Goal: Answer question/provide support: Share knowledge or assist other users

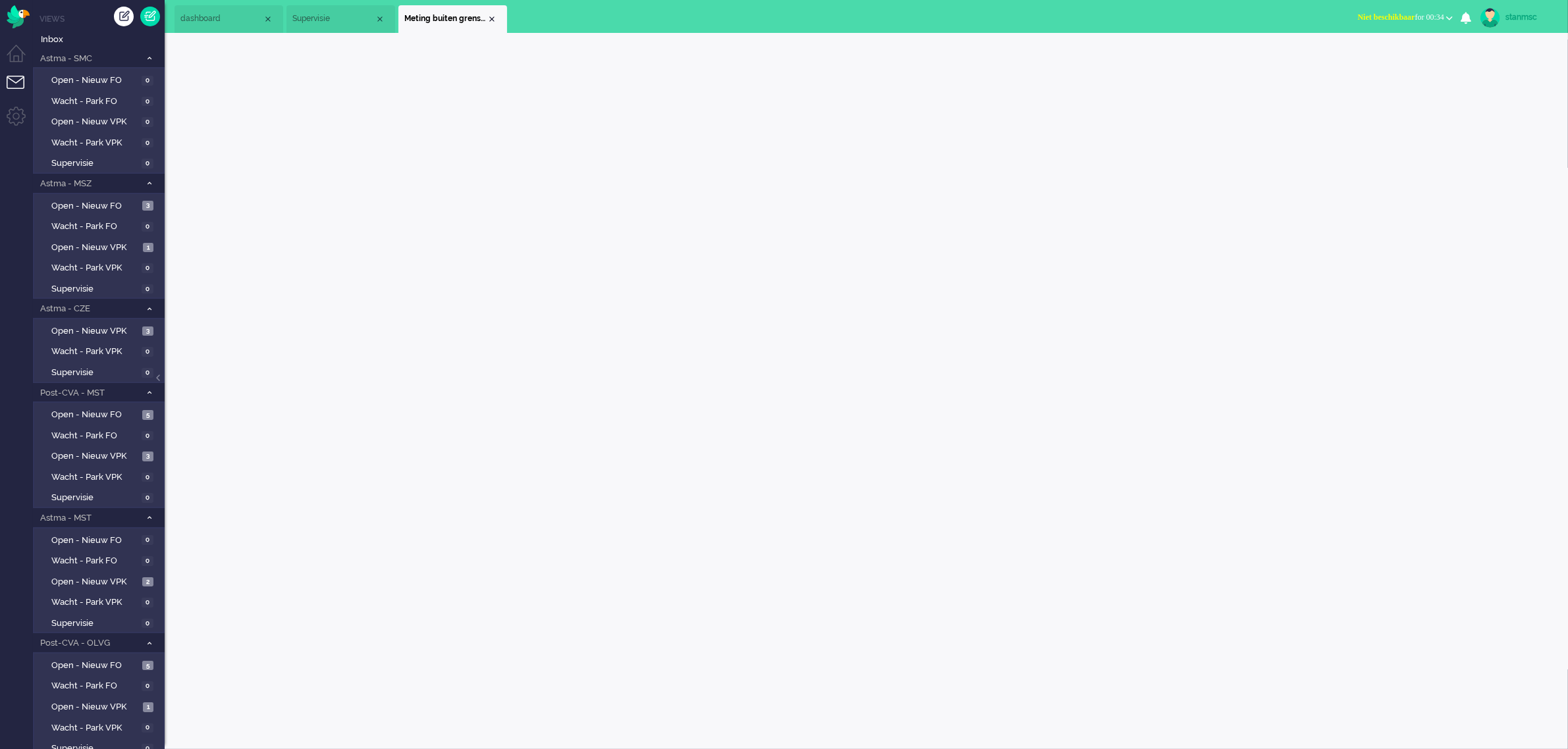
click at [1414, 18] on span "Niet beschikbaar for 00:34" at bounding box center [1401, 16] width 86 height 9
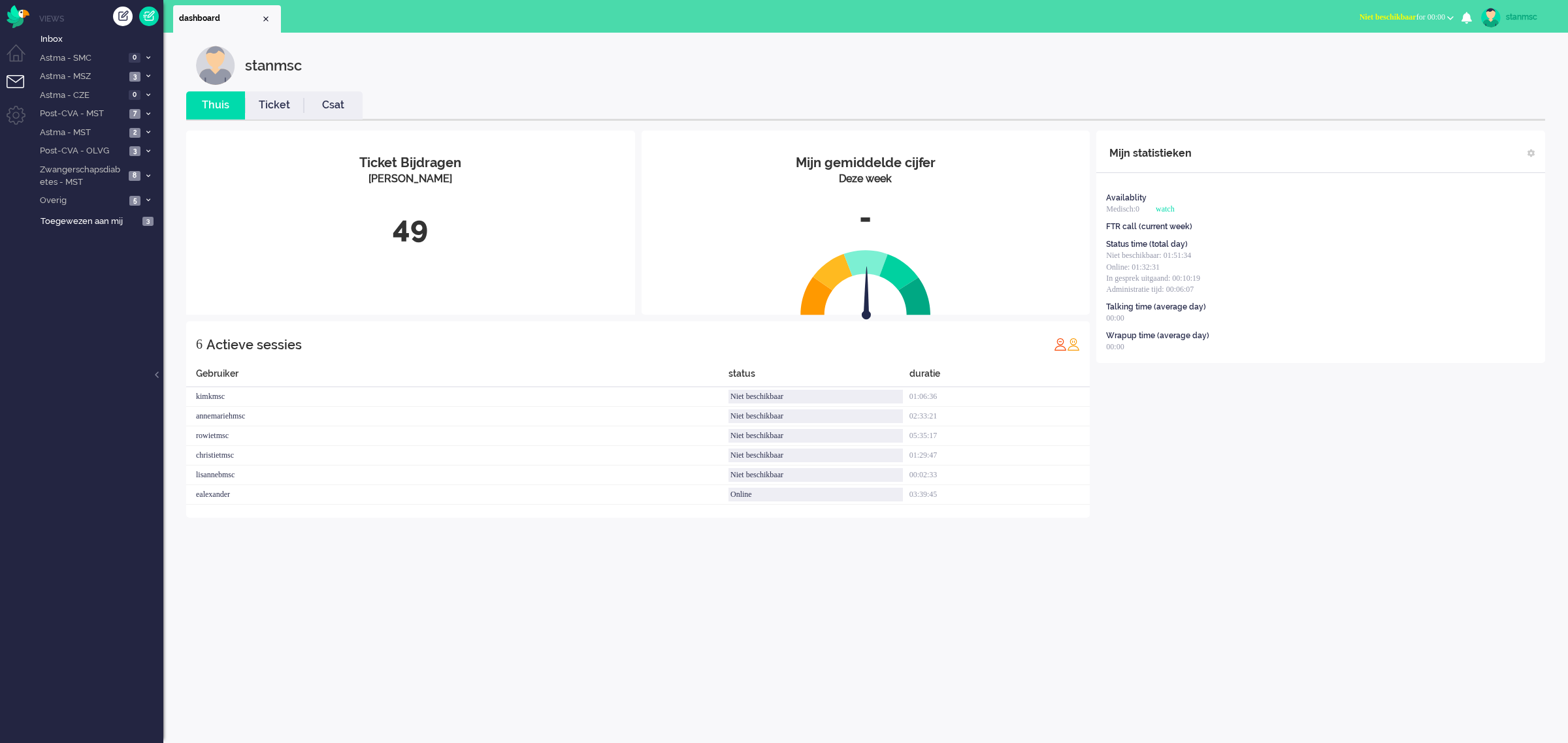
click at [1433, 10] on button "Niet beschikbaar for 00:00" at bounding box center [1407, 17] width 110 height 19
click at [1367, 54] on label "Online" at bounding box center [1399, 58] width 104 height 11
click at [73, 38] on span "Inbox" at bounding box center [101, 39] width 122 height 12
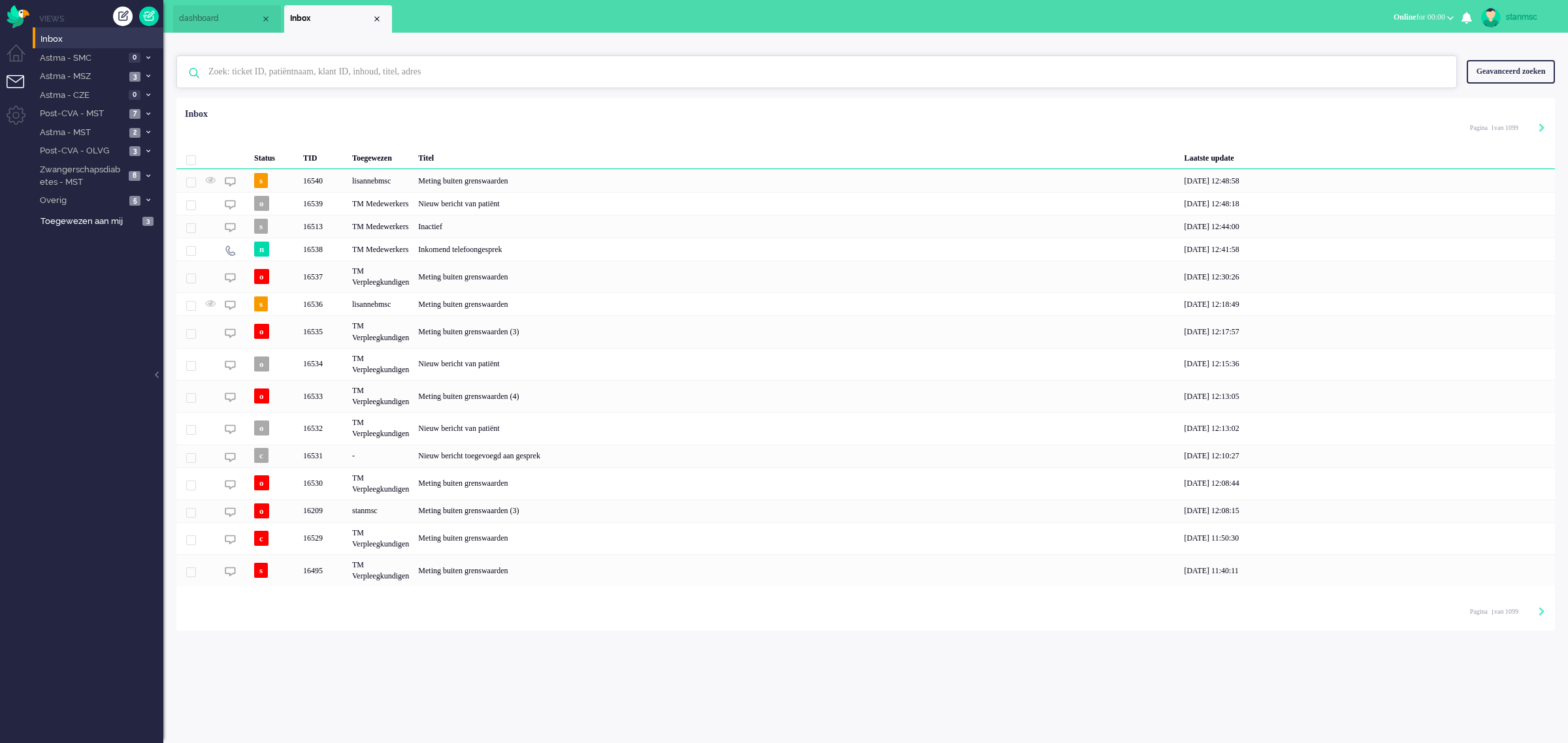
click at [250, 77] on input "text" at bounding box center [819, 72] width 1240 height 32
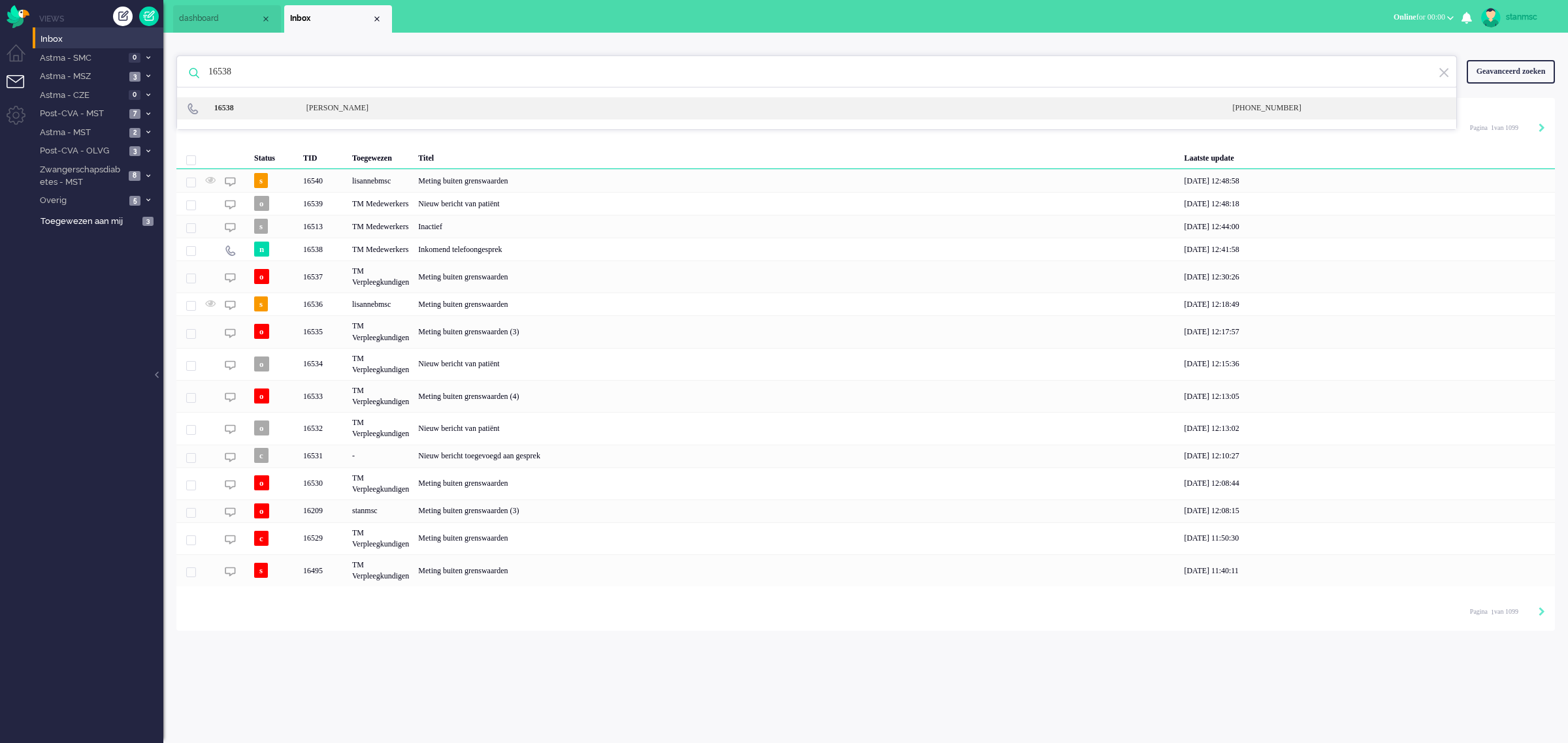
type input "16538"
click at [328, 109] on div "[PERSON_NAME]" at bounding box center [391, 108] width 190 height 11
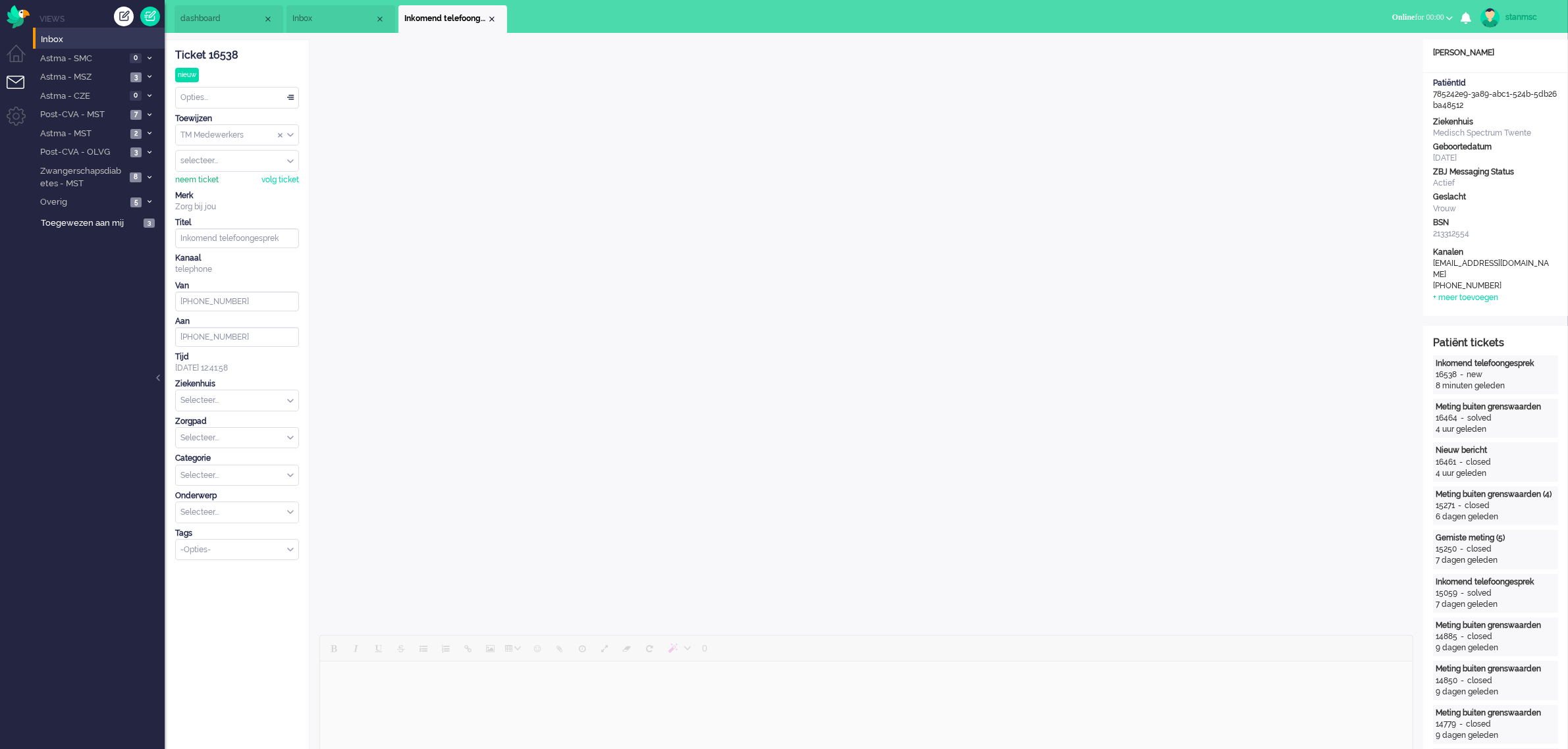
click at [203, 176] on div "neem ticket" at bounding box center [197, 179] width 43 height 11
click at [291, 400] on div "Selecteer..." at bounding box center [237, 401] width 123 height 21
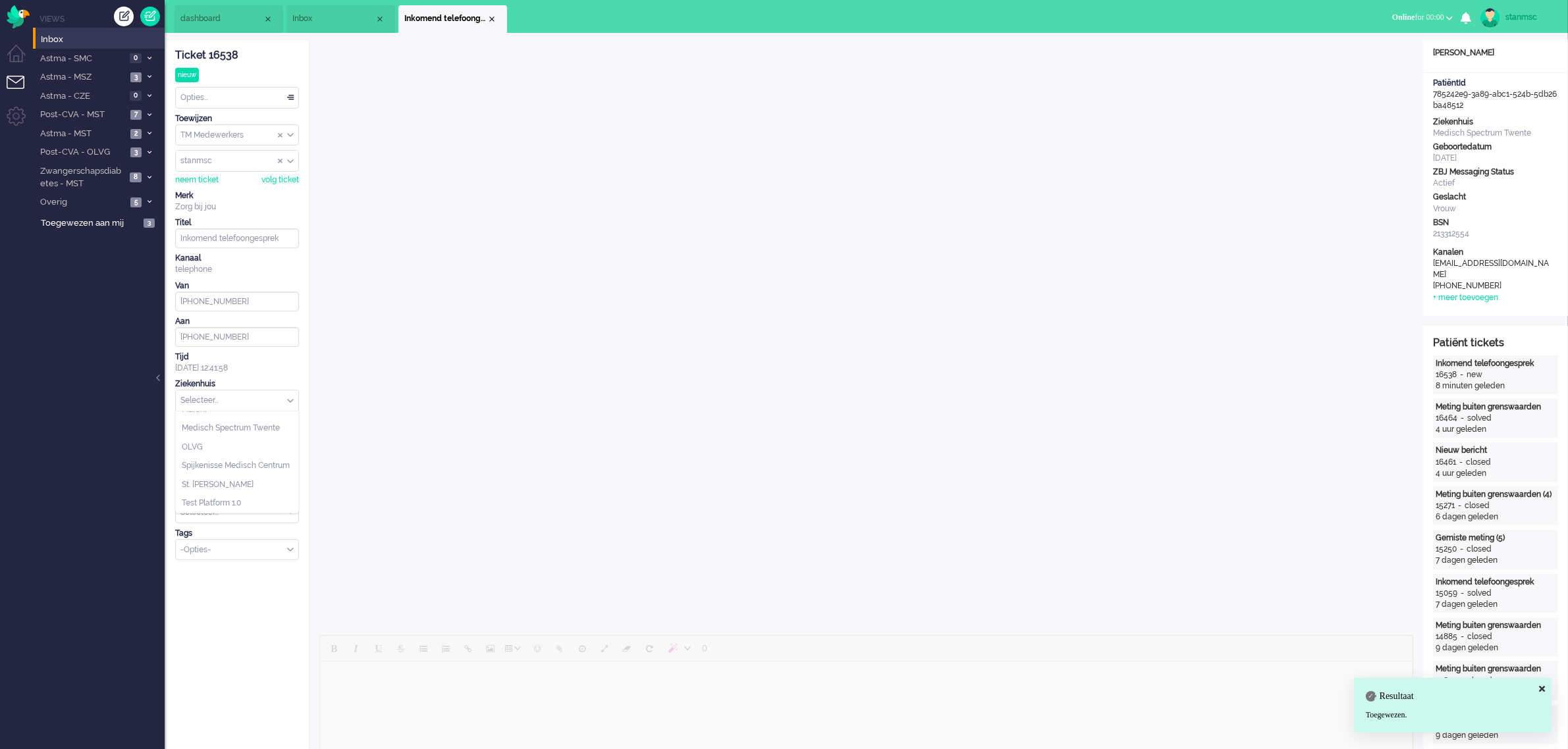
scroll to position [97, 0]
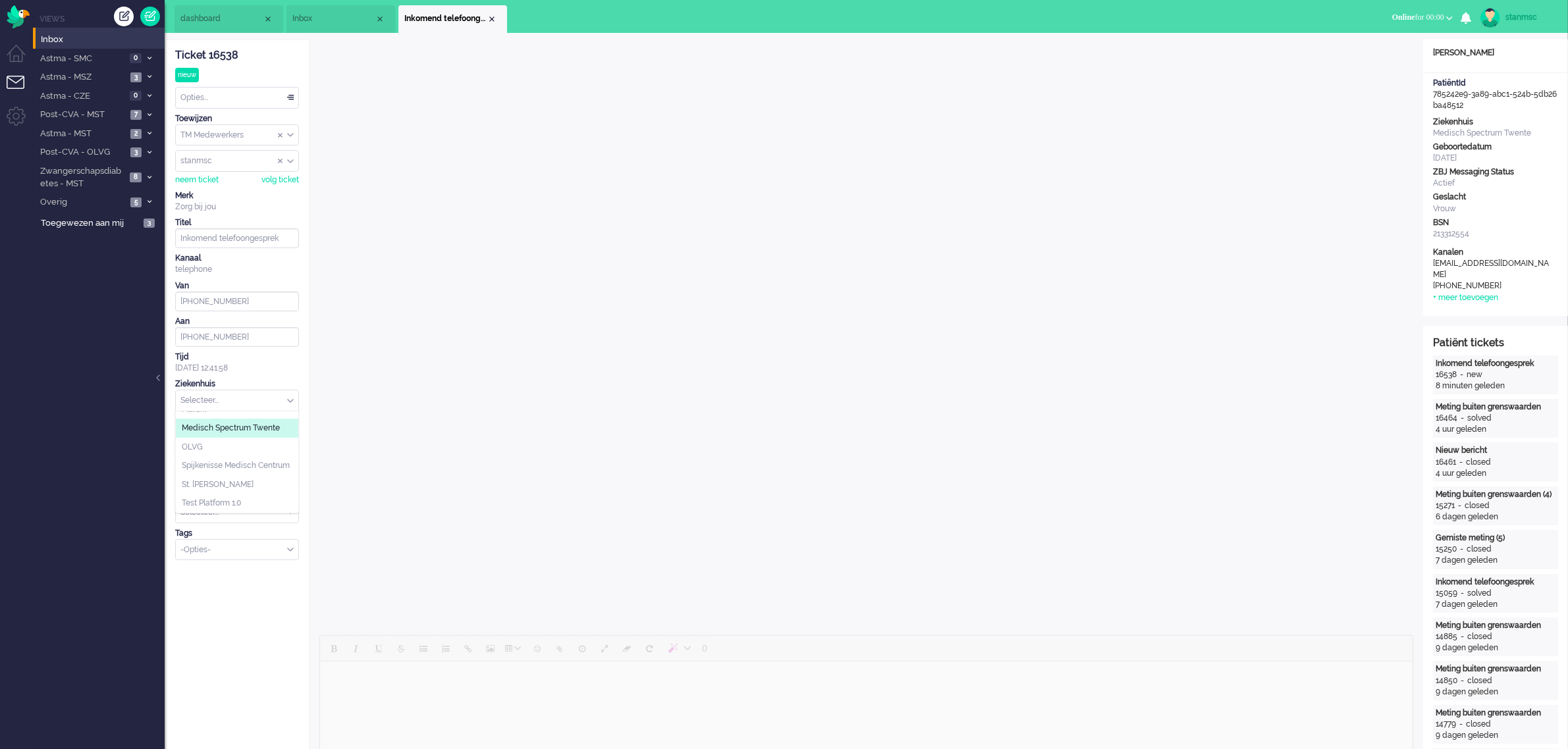
click at [230, 423] on span "Medisch Spectrum Twente" at bounding box center [231, 428] width 98 height 11
click at [290, 437] on div "Selecteer..." at bounding box center [237, 438] width 123 height 21
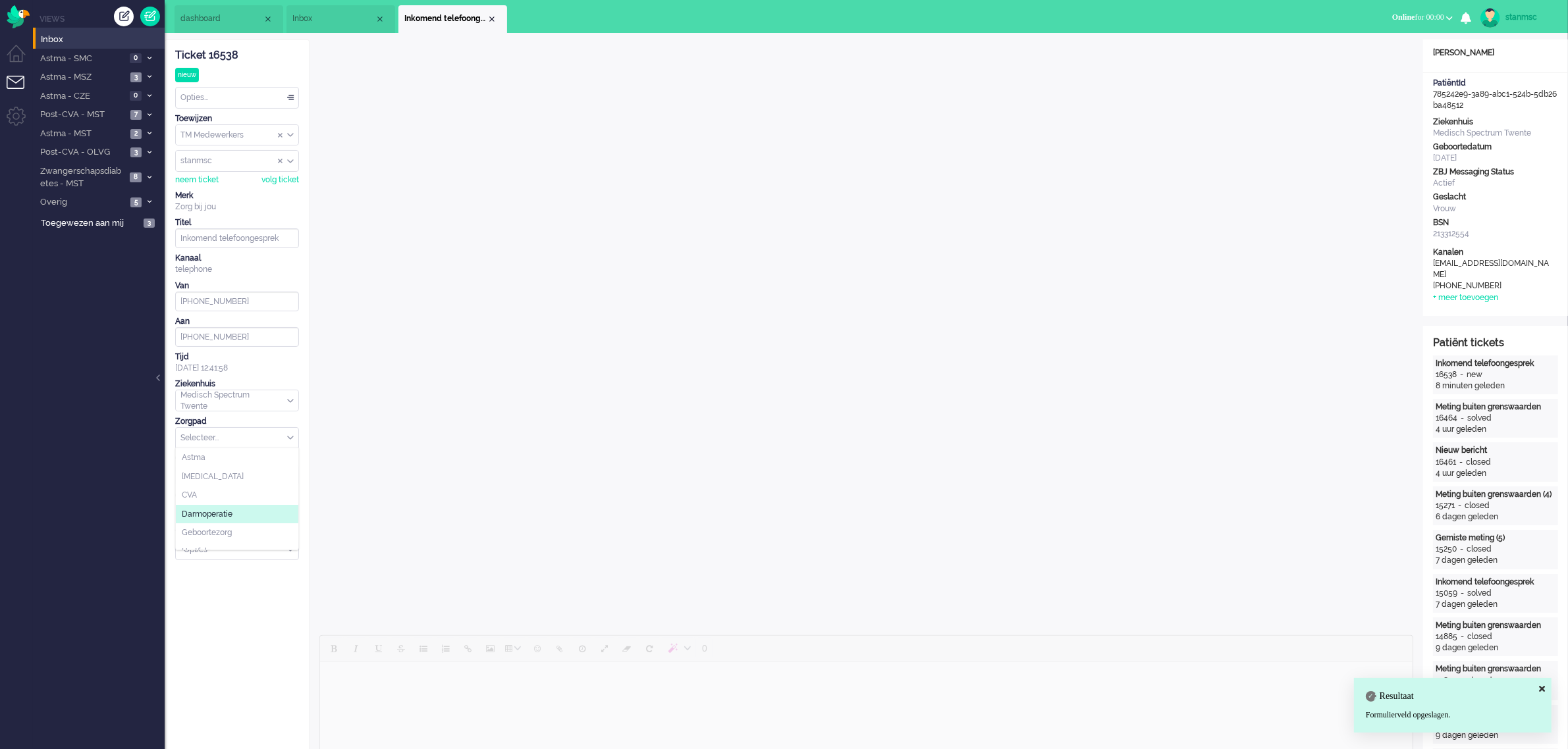
scroll to position [142, 0]
click at [224, 538] on span "Zwangerschapsdiabetes" at bounding box center [228, 540] width 91 height 11
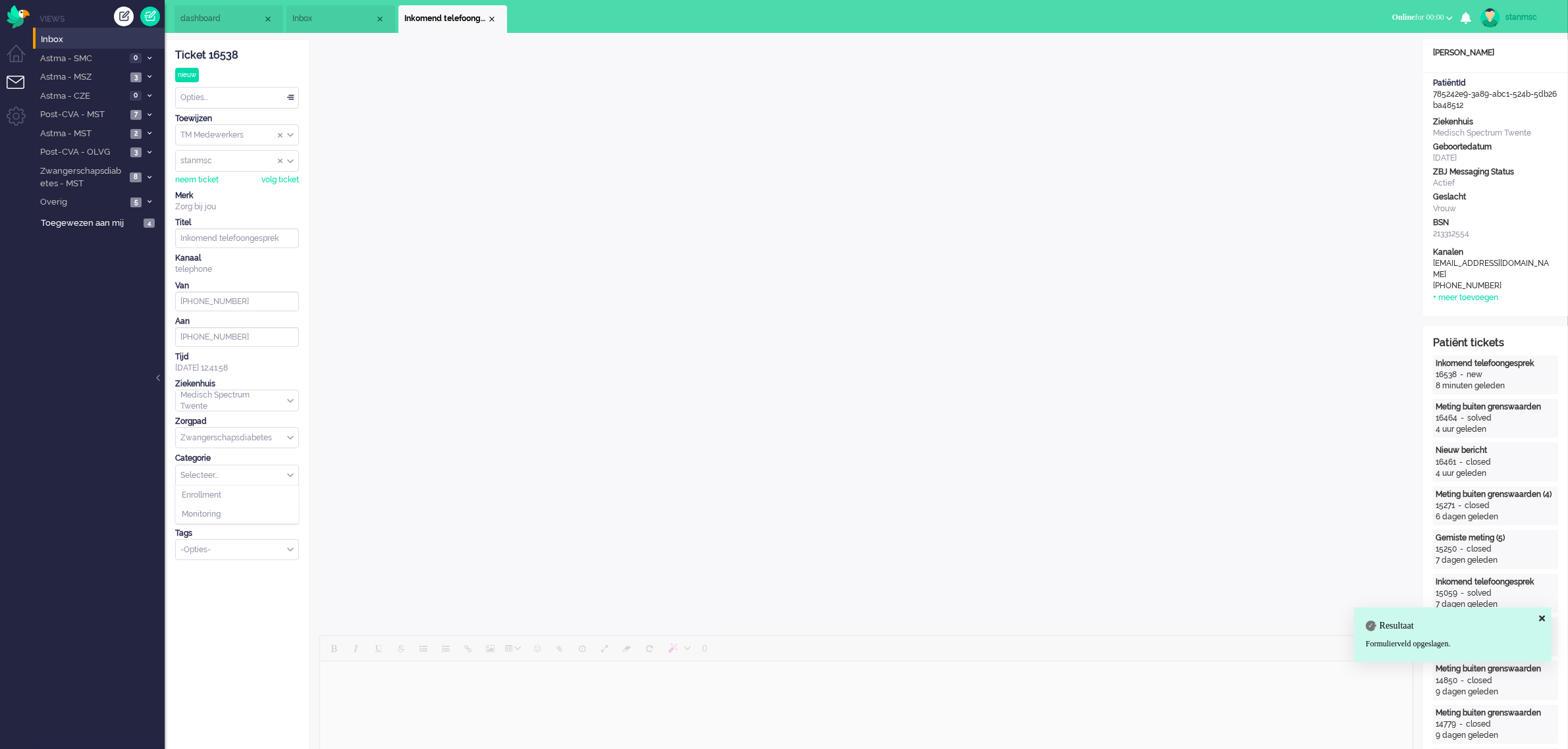
click at [287, 476] on div "Selecteer..." at bounding box center [237, 476] width 123 height 21
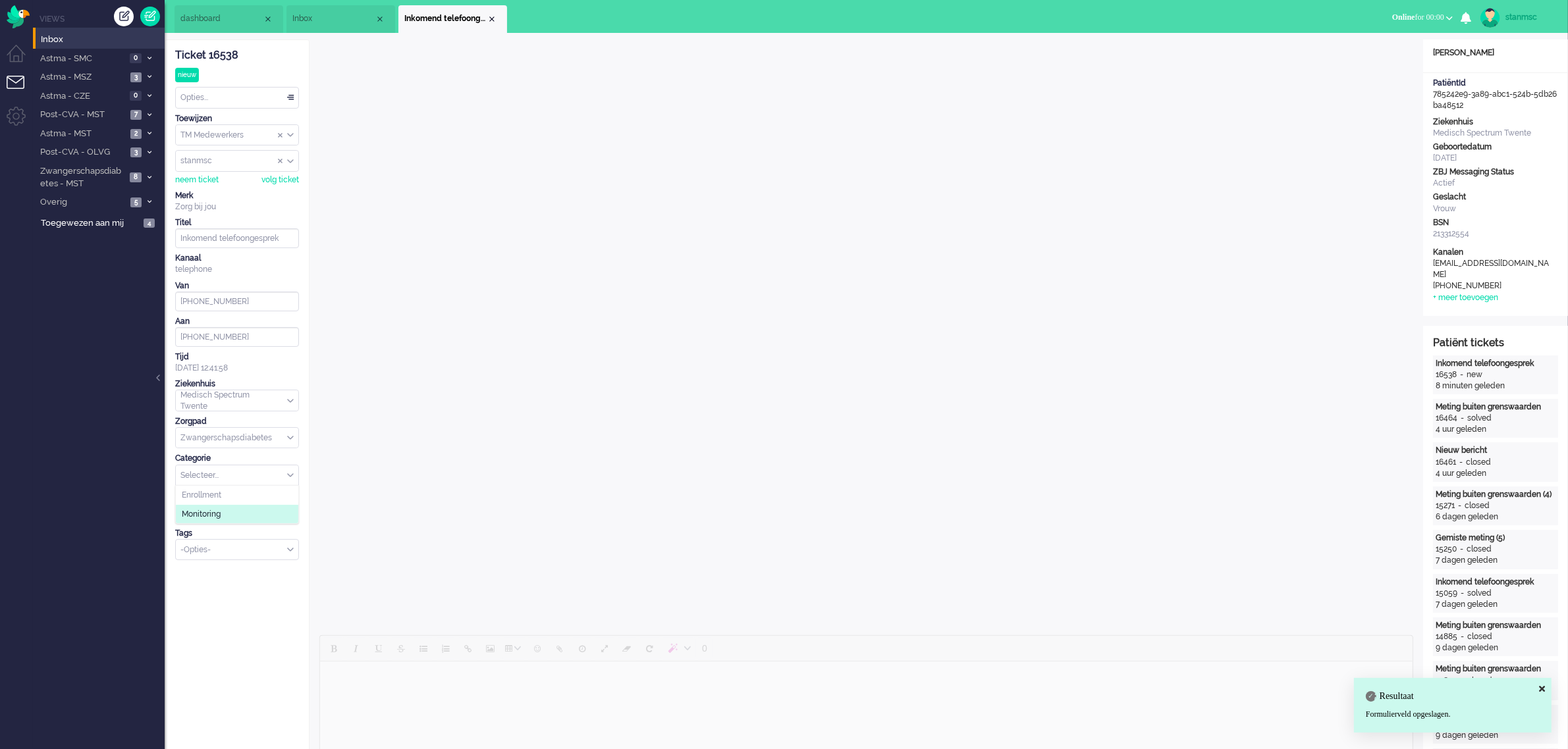
click at [237, 512] on li "Monitoring" at bounding box center [237, 514] width 123 height 19
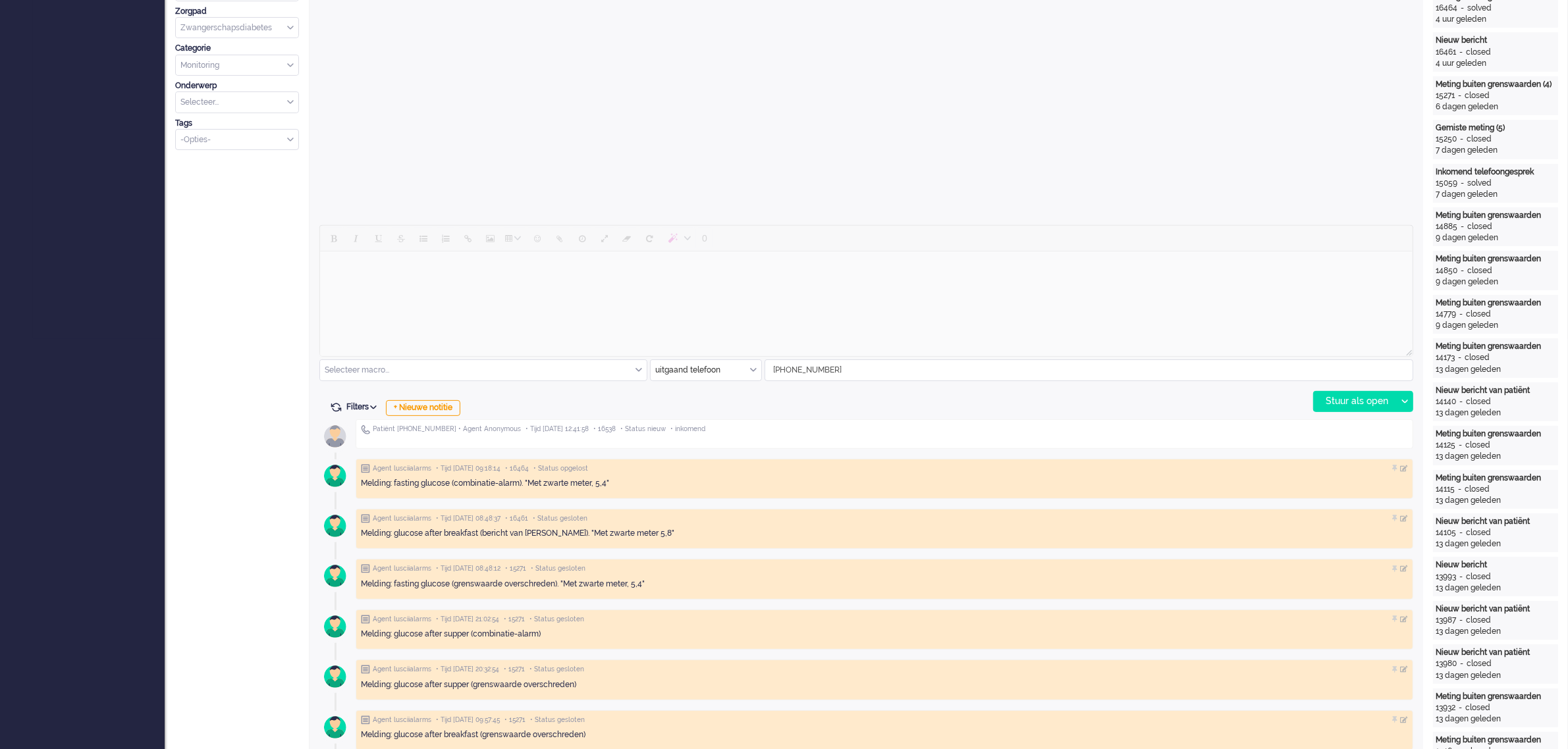
scroll to position [412, 0]
click at [1342, 399] on div "Stuur als open" at bounding box center [1354, 400] width 82 height 20
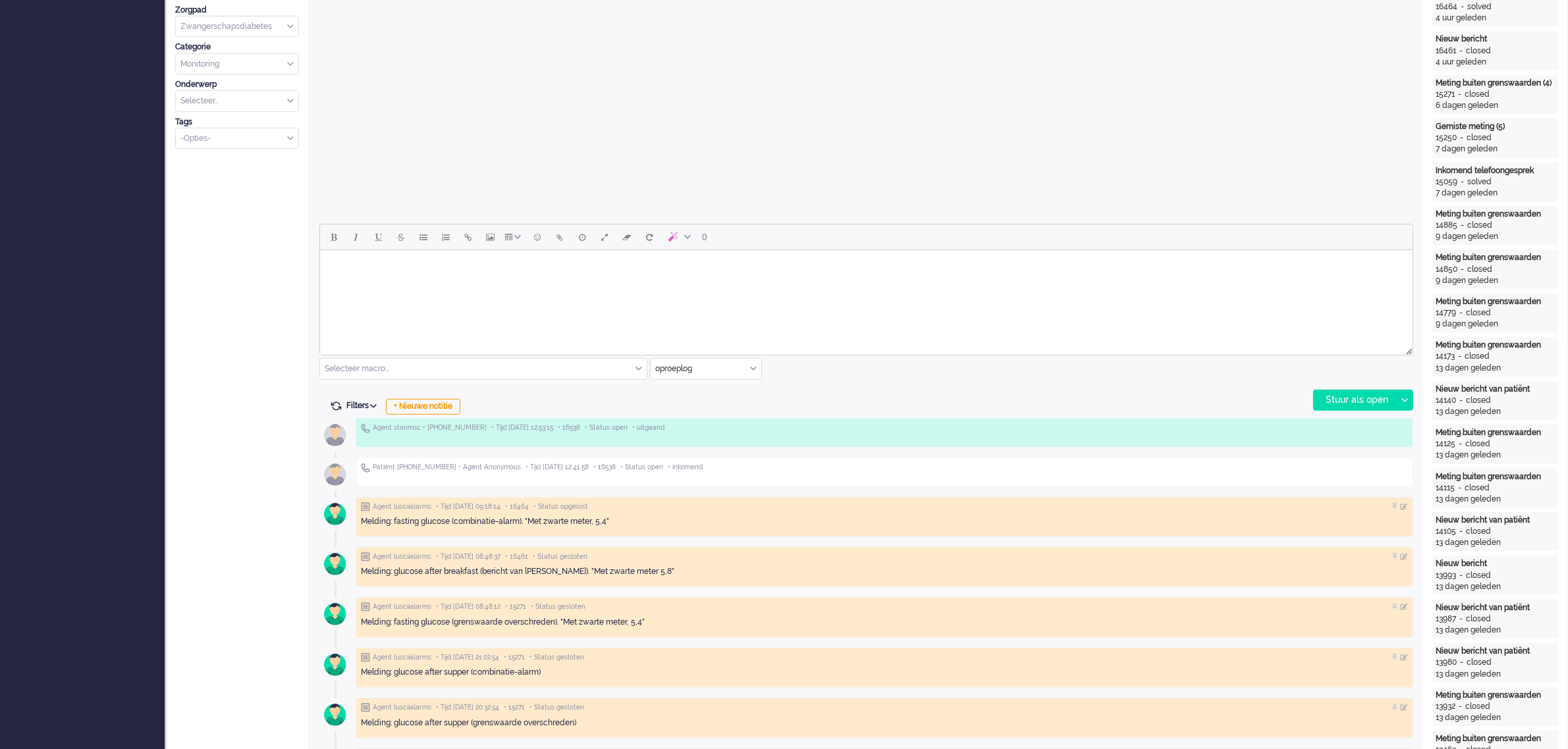
click at [397, 275] on body "Rich Text Area. Press ALT-0 for help." at bounding box center [866, 267] width 1082 height 23
click at [428, 409] on div "+ Nieuwe notitie" at bounding box center [423, 406] width 74 height 16
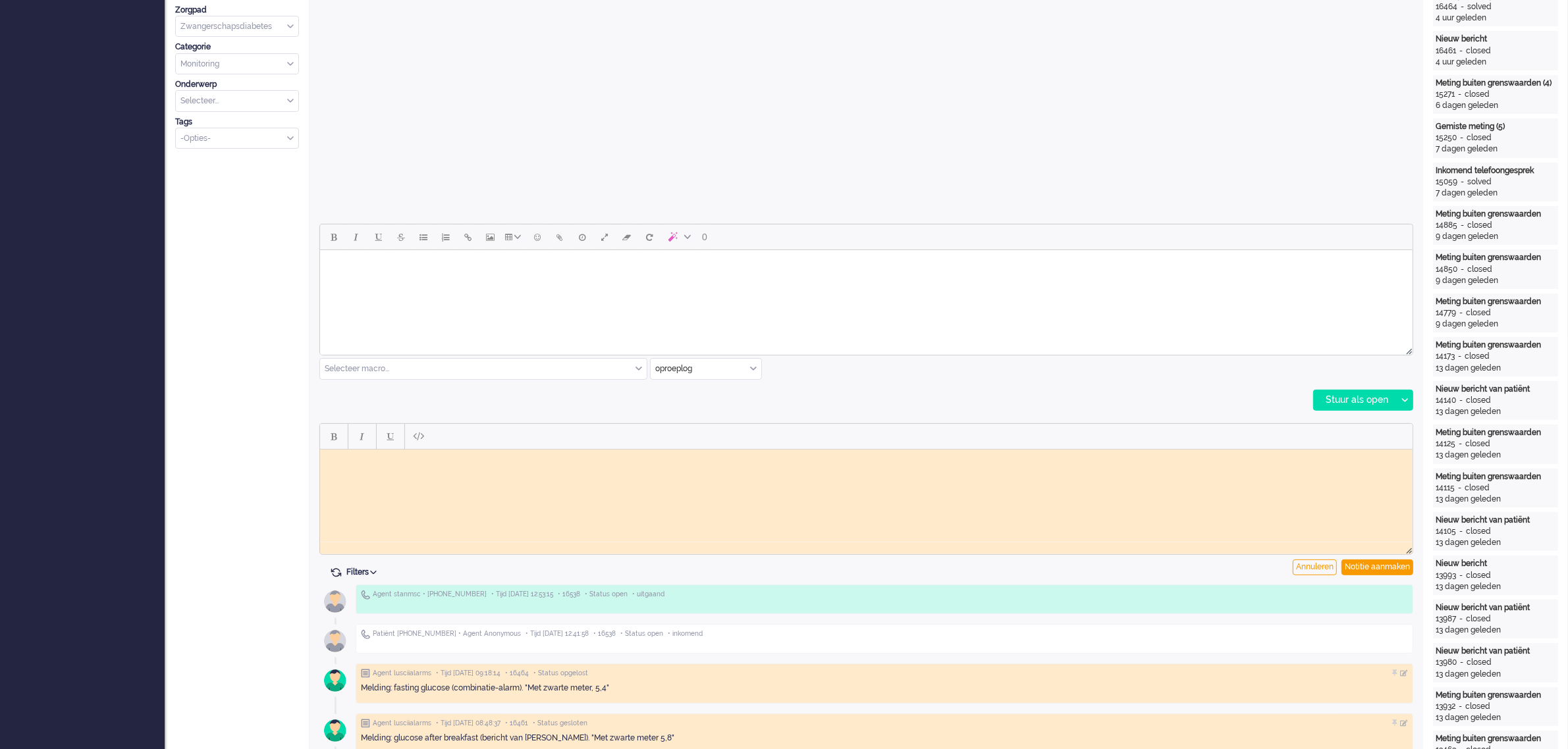
scroll to position [0, 0]
click at [1380, 565] on div "Notitie aanmaken" at bounding box center [1376, 568] width 72 height 16
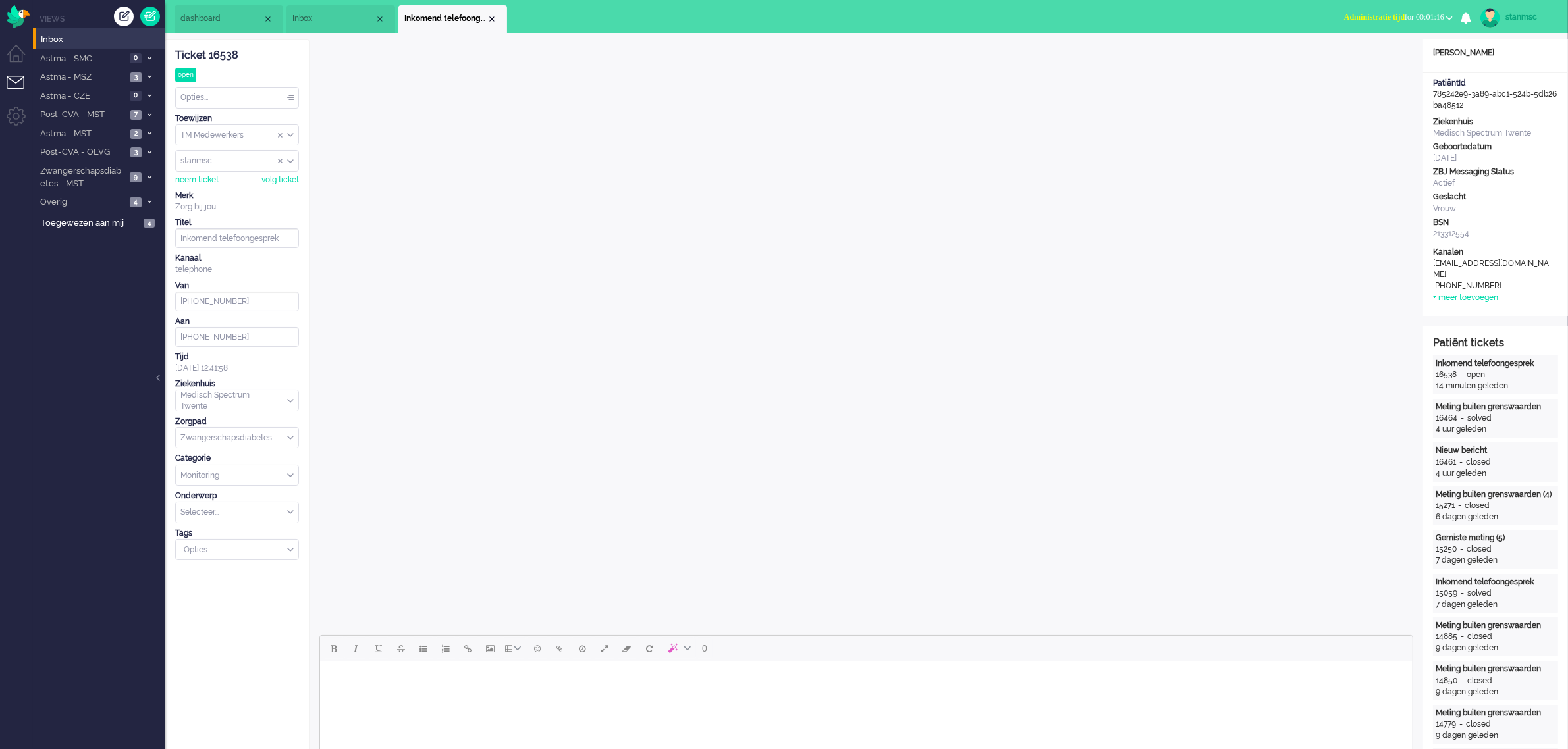
click at [217, 98] on div "Opties..." at bounding box center [237, 98] width 123 height 21
click at [218, 187] on li "Opgelost" at bounding box center [237, 192] width 123 height 19
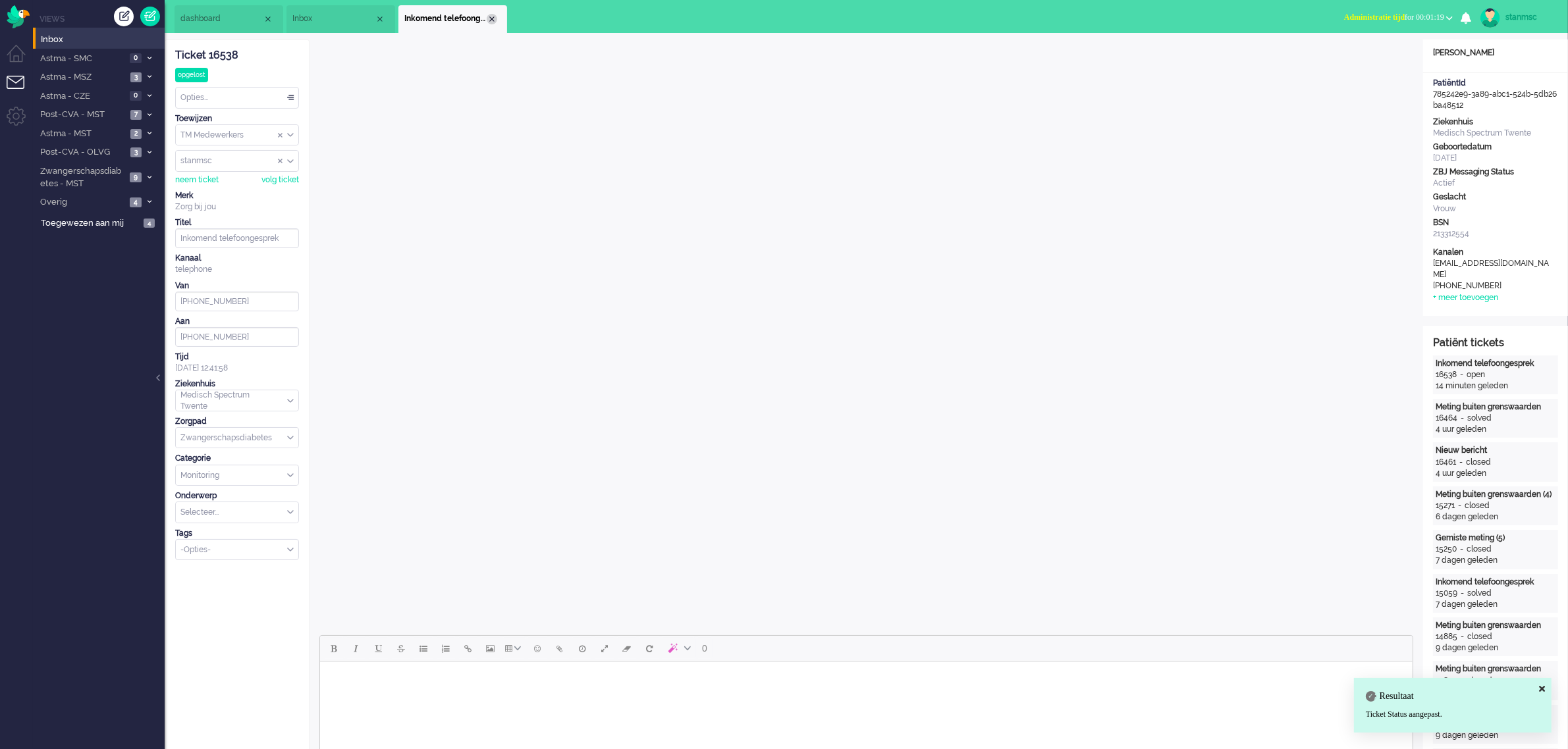
click at [491, 20] on div "Close tab" at bounding box center [492, 19] width 10 height 10
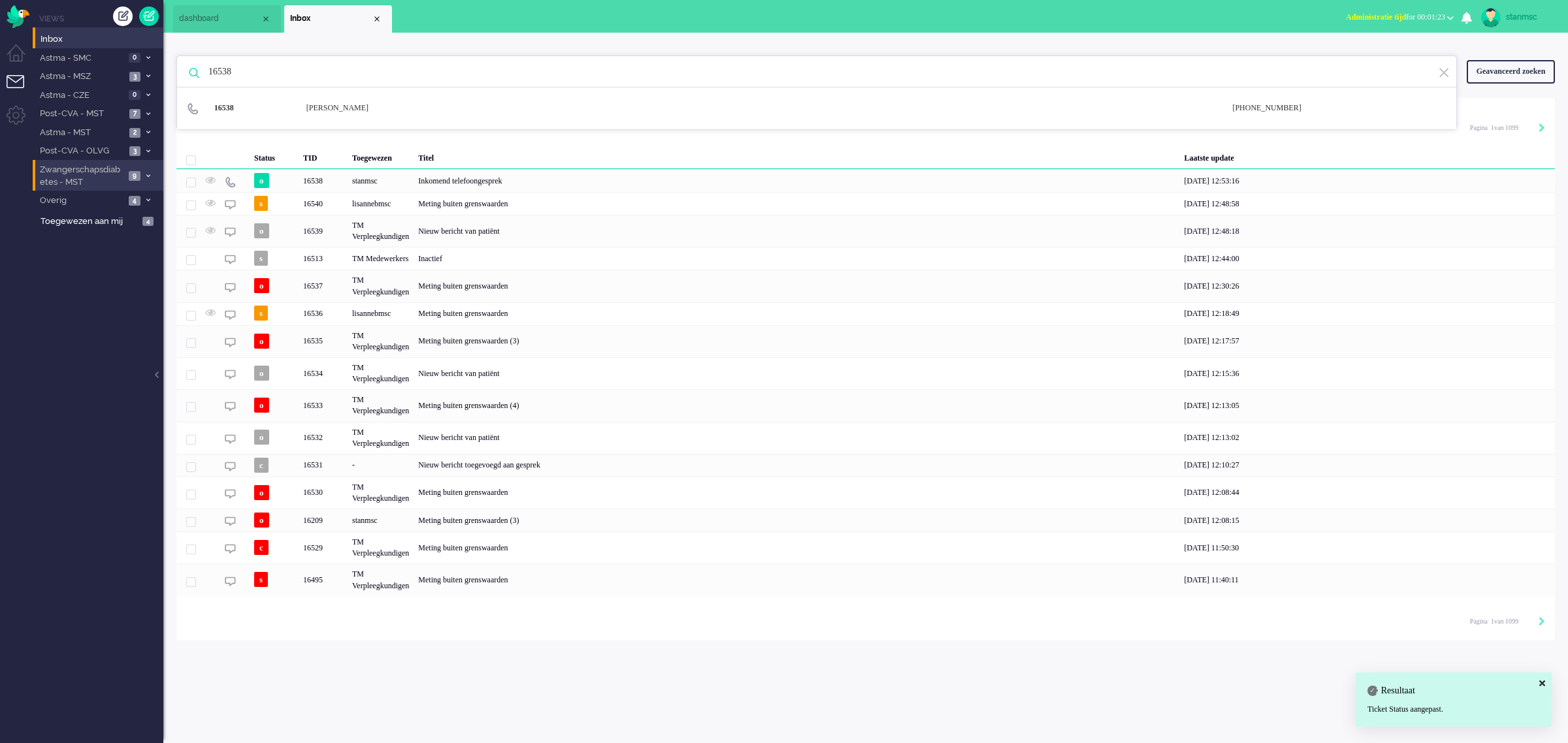
click at [90, 170] on span "Zwangerschapsdiabetes - MST" at bounding box center [80, 176] width 86 height 24
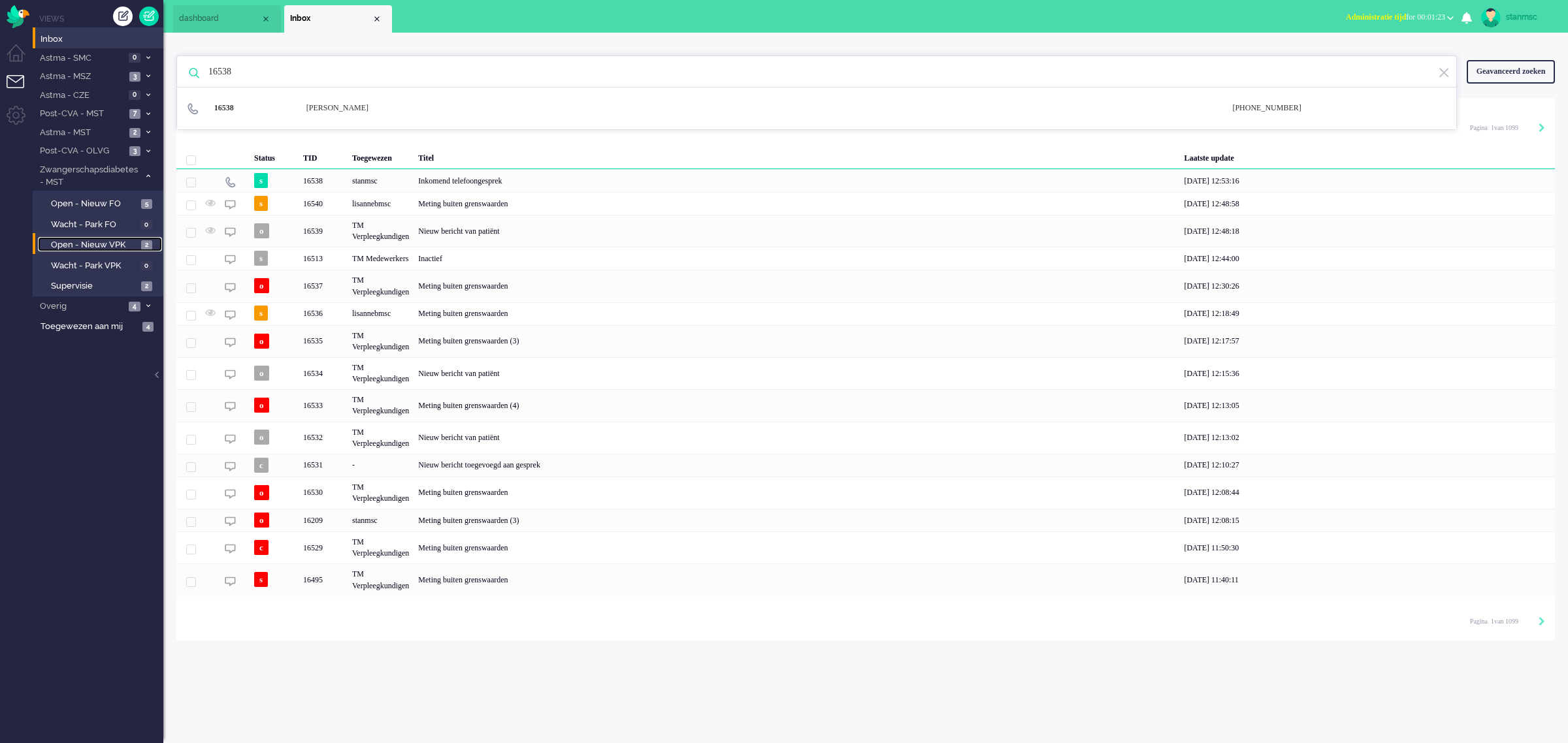
click at [90, 243] on span "Open - Nieuw VPK" at bounding box center [94, 245] width 86 height 12
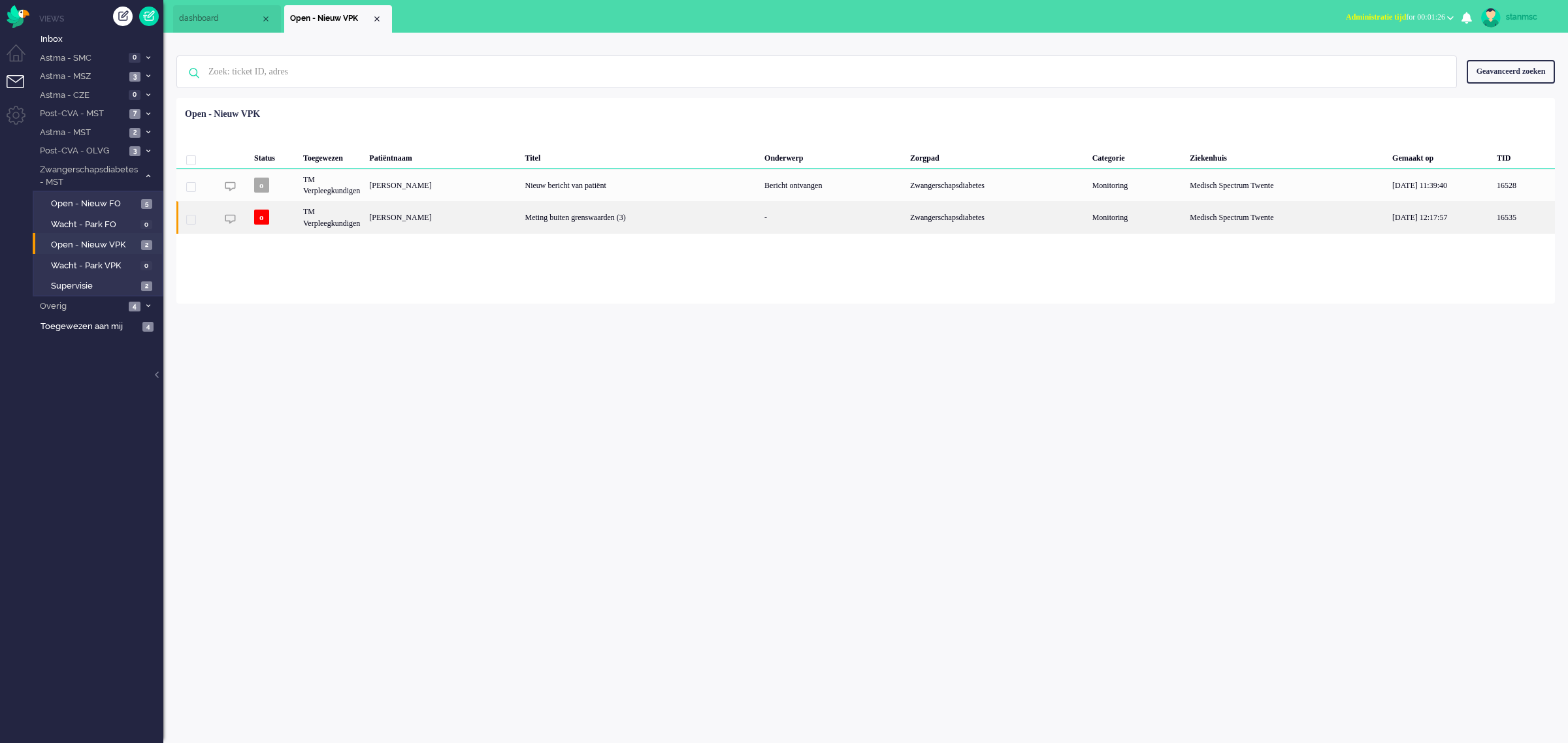
click at [402, 214] on div "[PERSON_NAME]" at bounding box center [443, 217] width 156 height 32
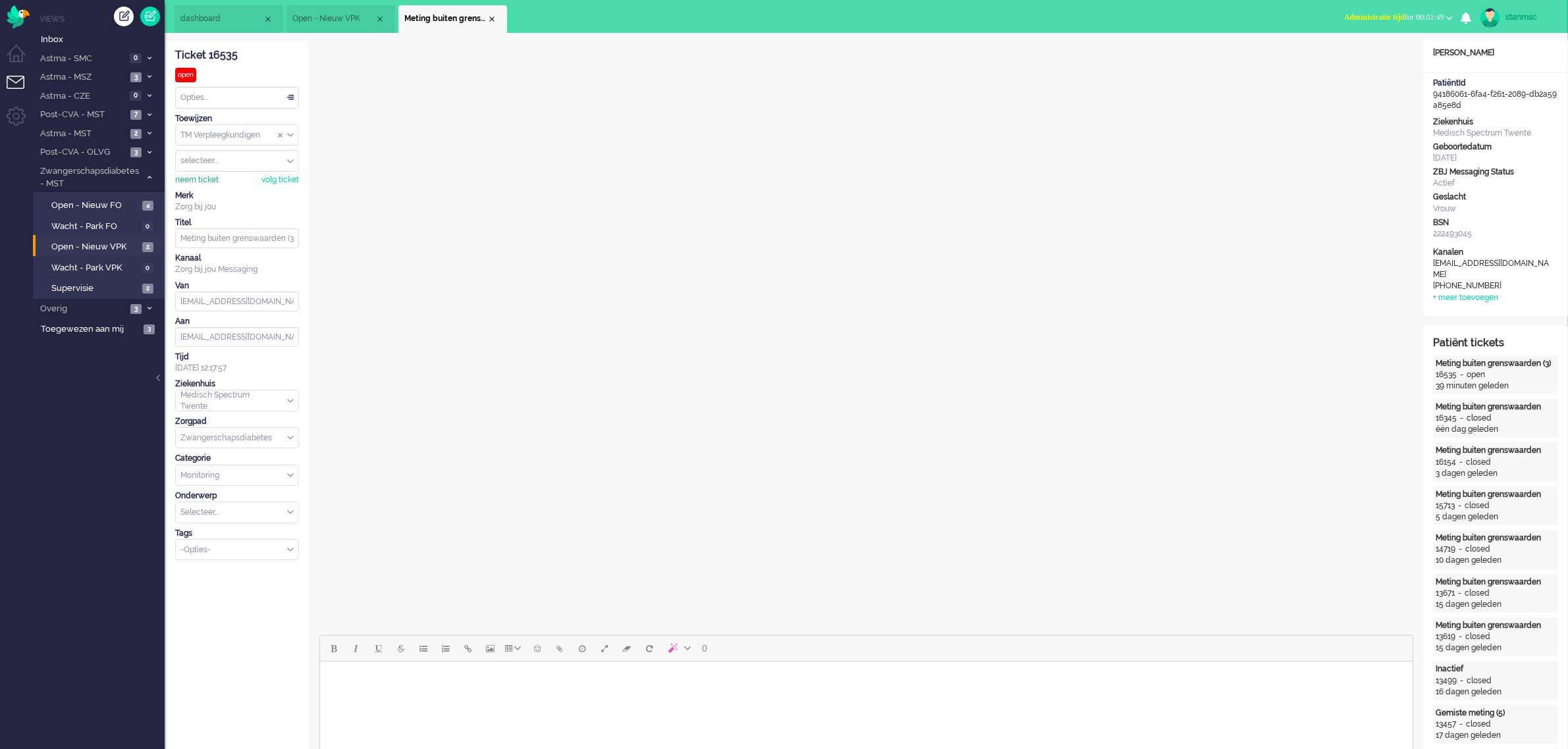
click at [206, 182] on div "neem ticket" at bounding box center [197, 179] width 43 height 11
click at [212, 96] on div "Opties..." at bounding box center [237, 98] width 123 height 21
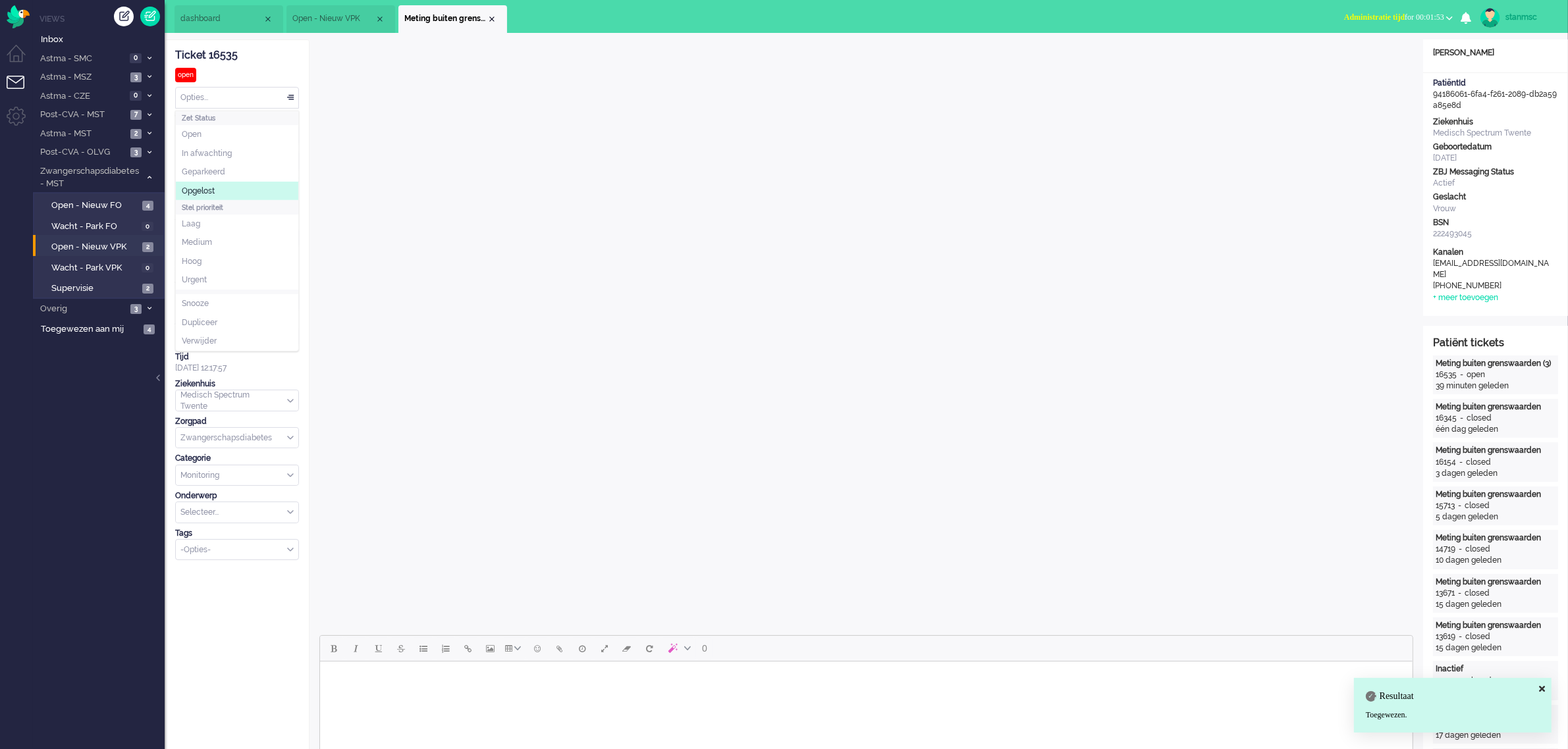
click at [214, 193] on span "Opgelost" at bounding box center [198, 191] width 33 height 11
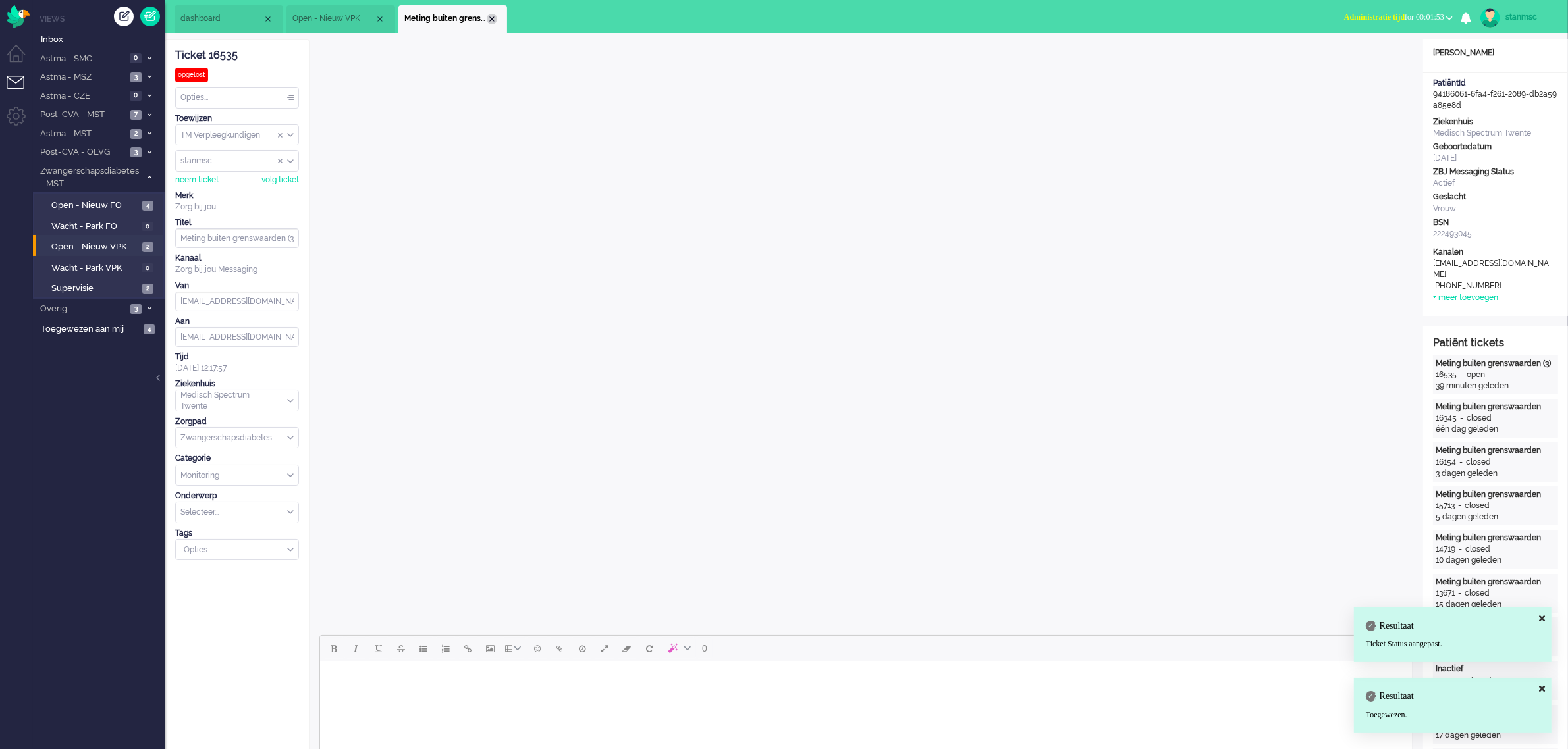
click at [492, 17] on div "Close tab" at bounding box center [492, 19] width 10 height 10
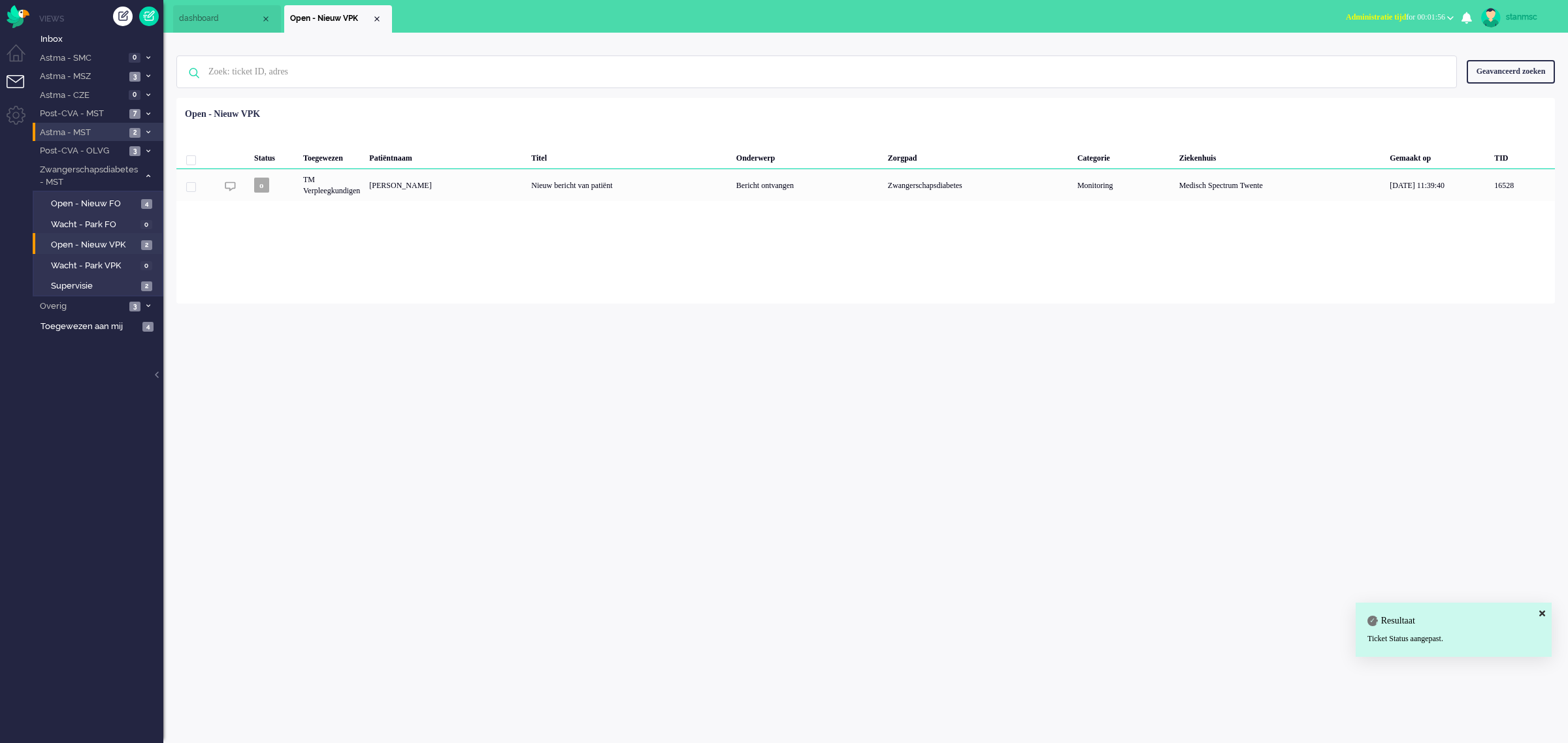
click at [104, 129] on span "Astma - MST" at bounding box center [81, 133] width 87 height 12
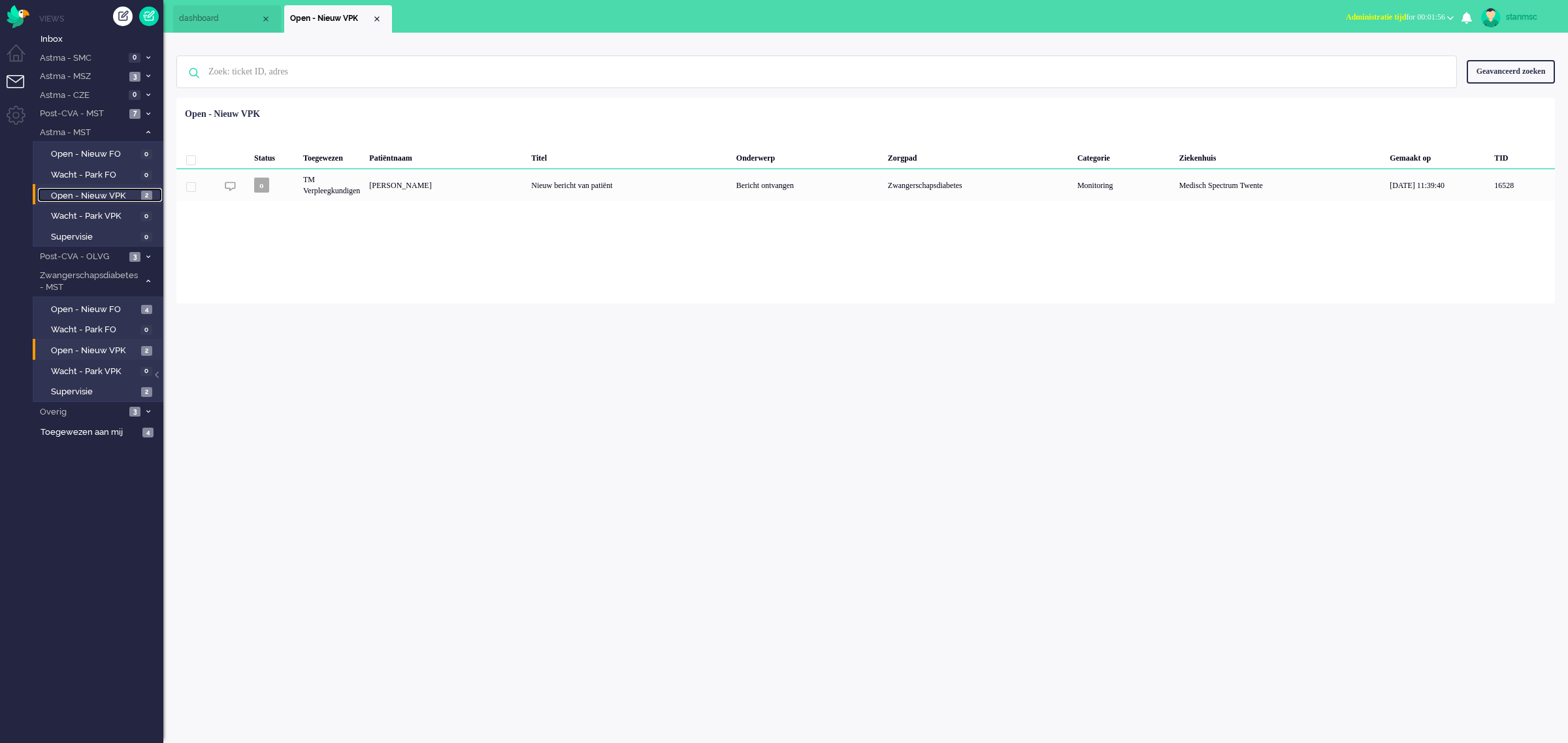
click at [105, 194] on span "Open - Nieuw VPK" at bounding box center [94, 196] width 86 height 12
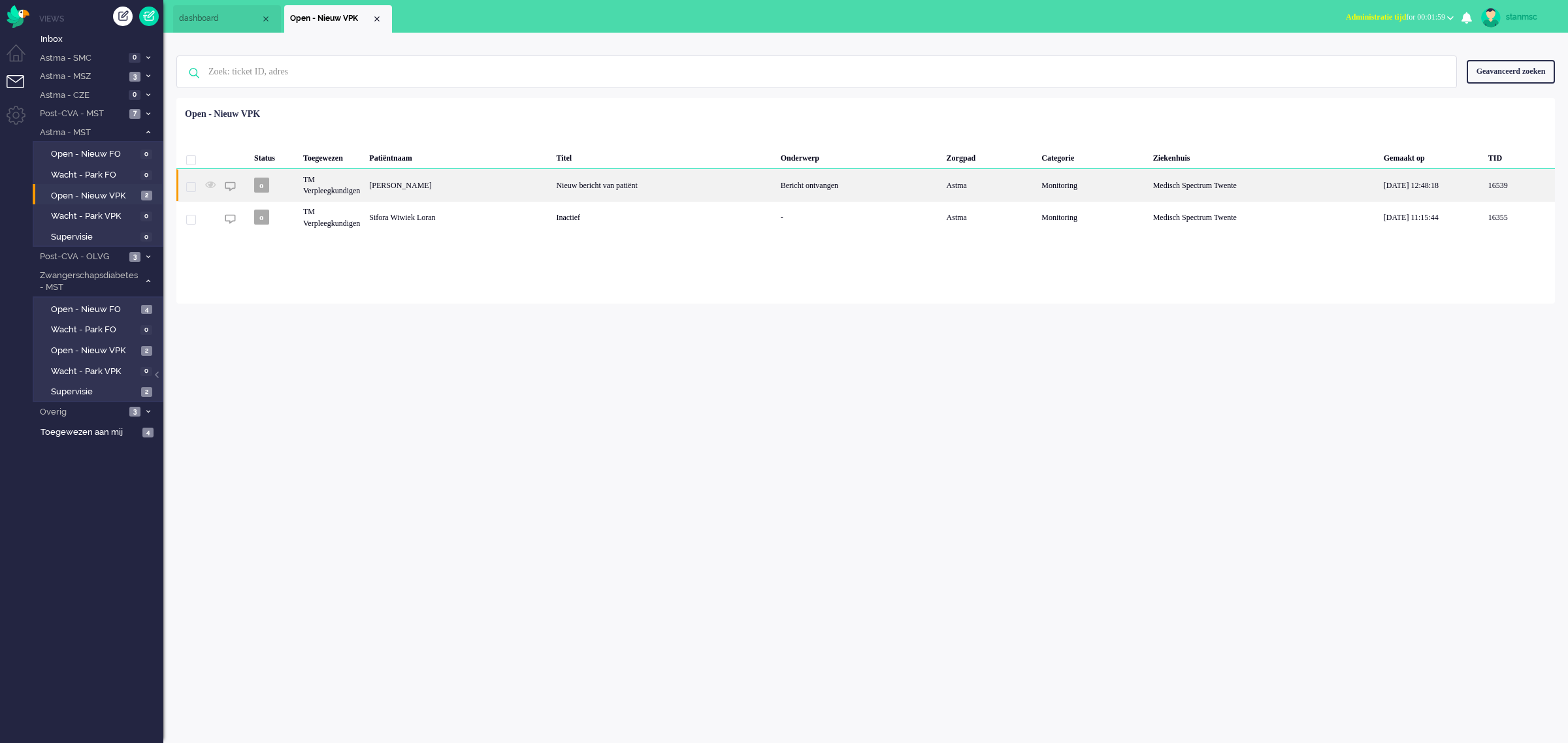
click at [412, 187] on div "[PERSON_NAME]" at bounding box center [458, 185] width 187 height 32
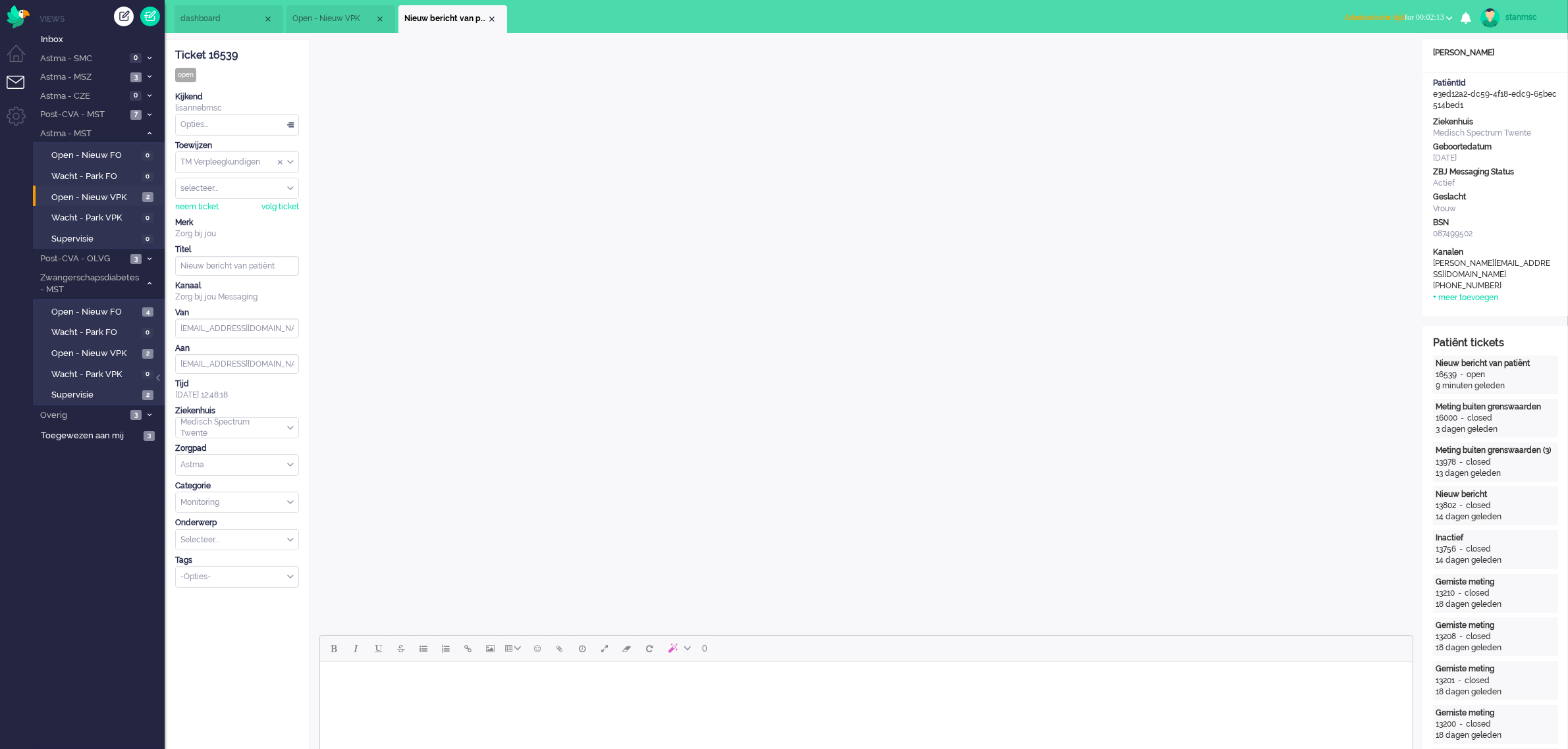
click at [341, 16] on span "Open - Nieuw VPK" at bounding box center [333, 18] width 82 height 11
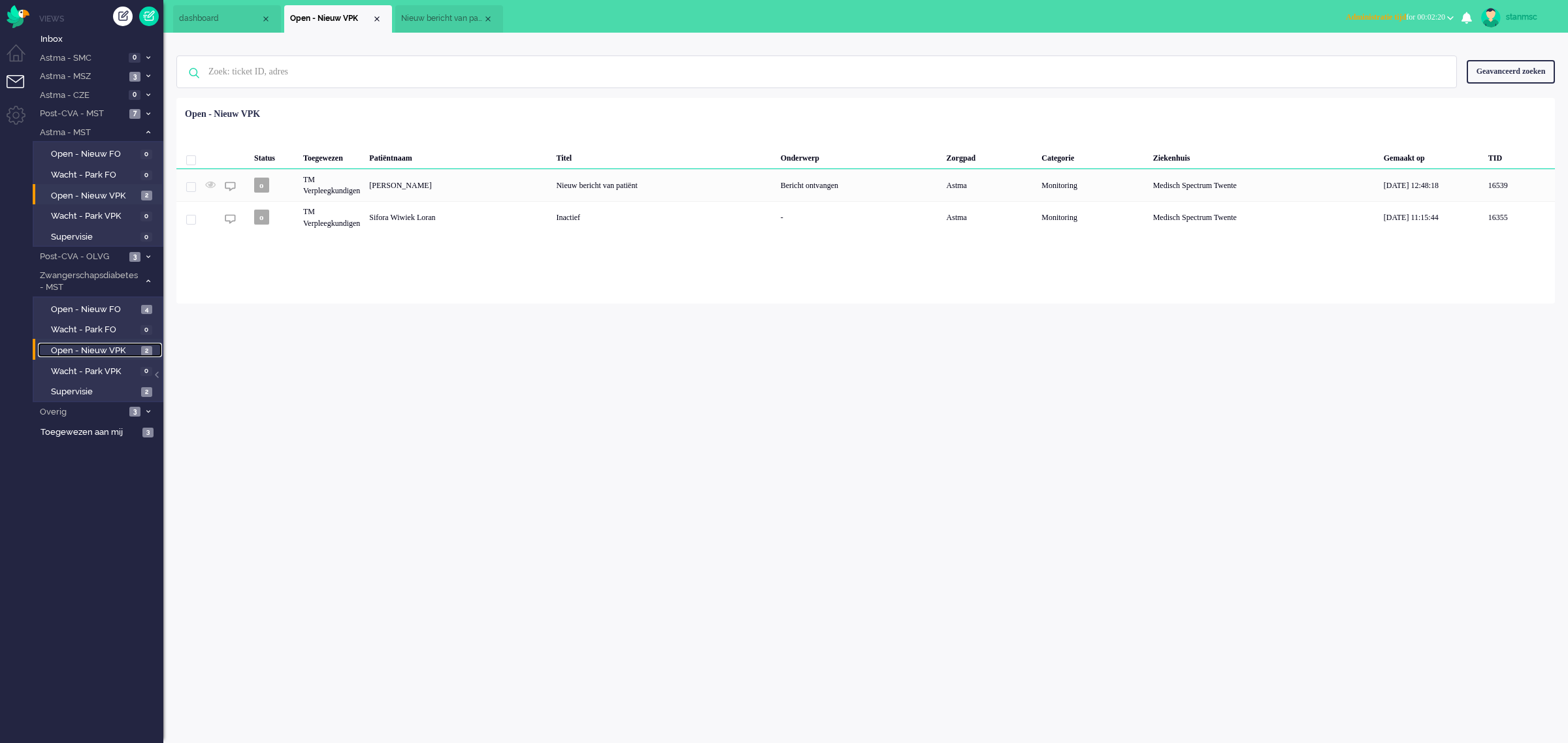
click at [100, 348] on span "Open - Nieuw VPK" at bounding box center [94, 351] width 86 height 12
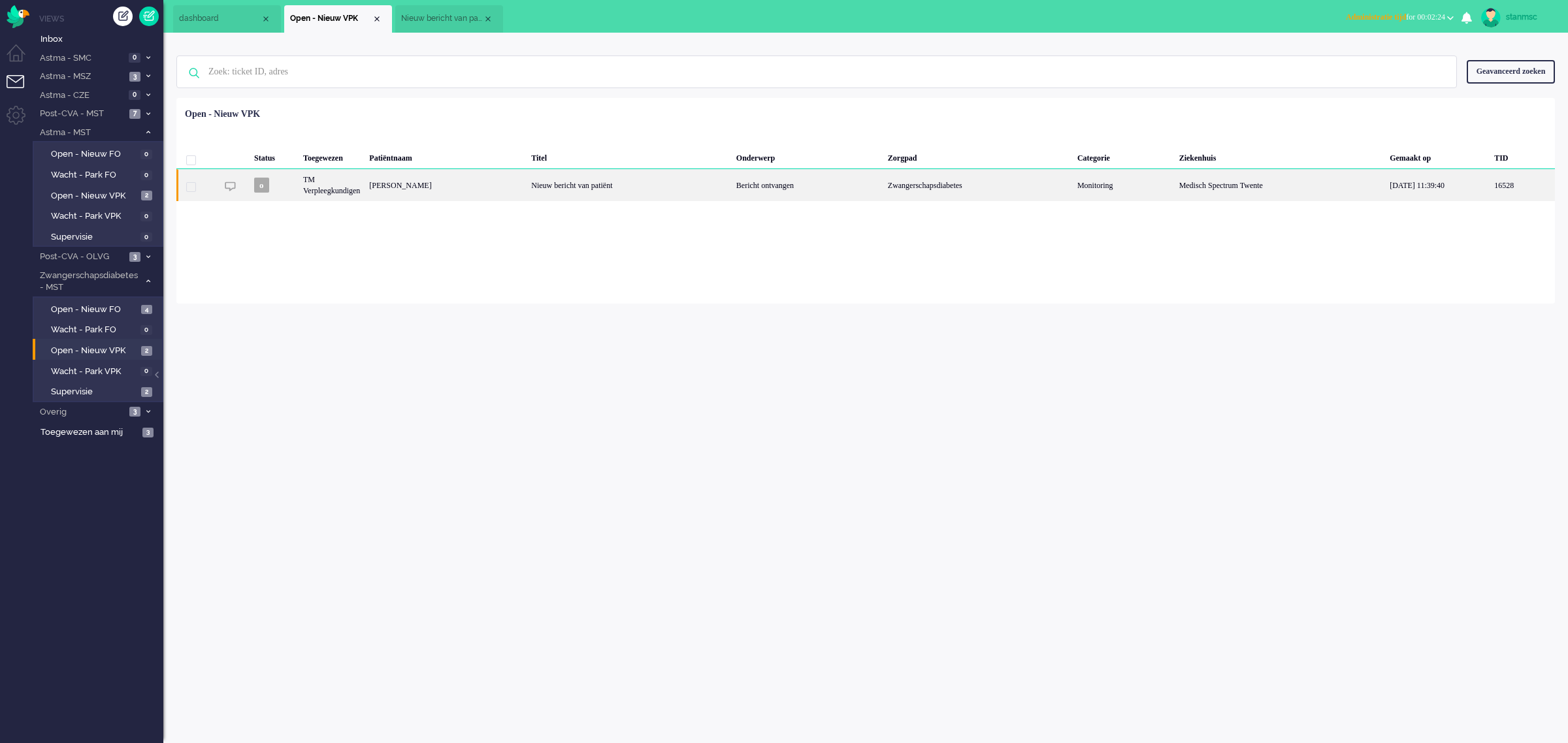
click at [381, 181] on div "[PERSON_NAME]" at bounding box center [445, 185] width 162 height 32
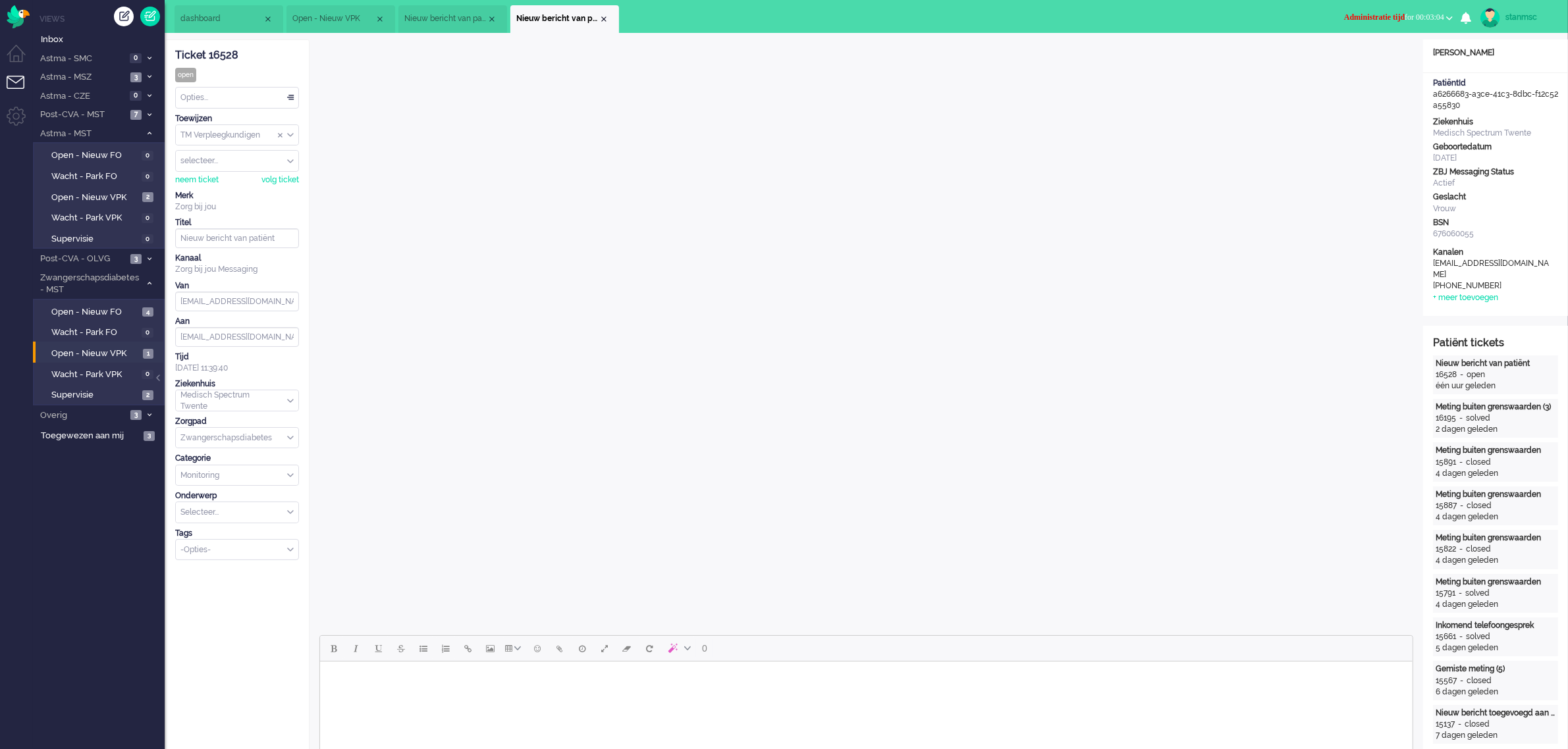
click at [1407, 15] on span "Administratie tijd for 00:03:04" at bounding box center [1394, 16] width 100 height 9
click at [1369, 57] on label "Online" at bounding box center [1398, 59] width 104 height 11
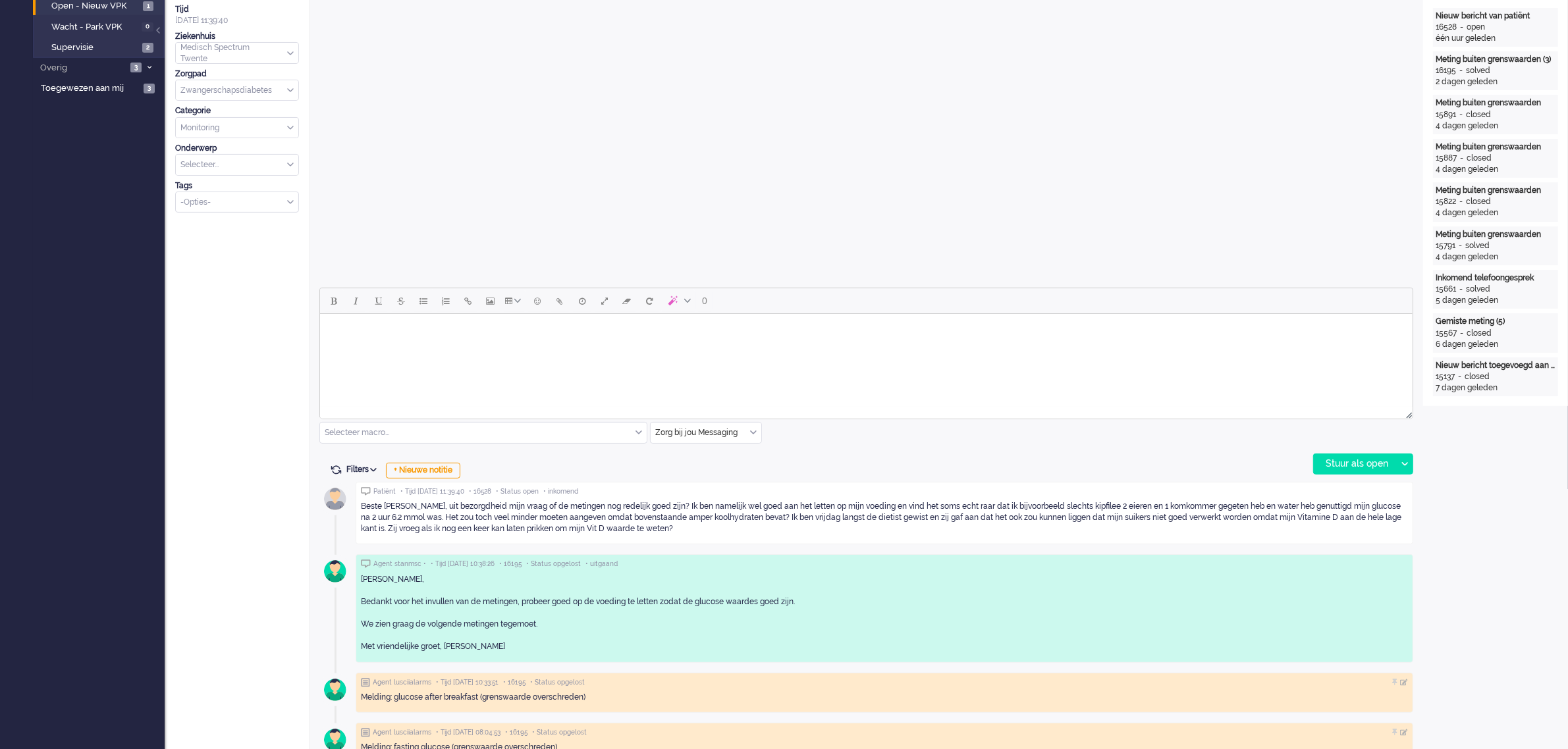
scroll to position [412, 0]
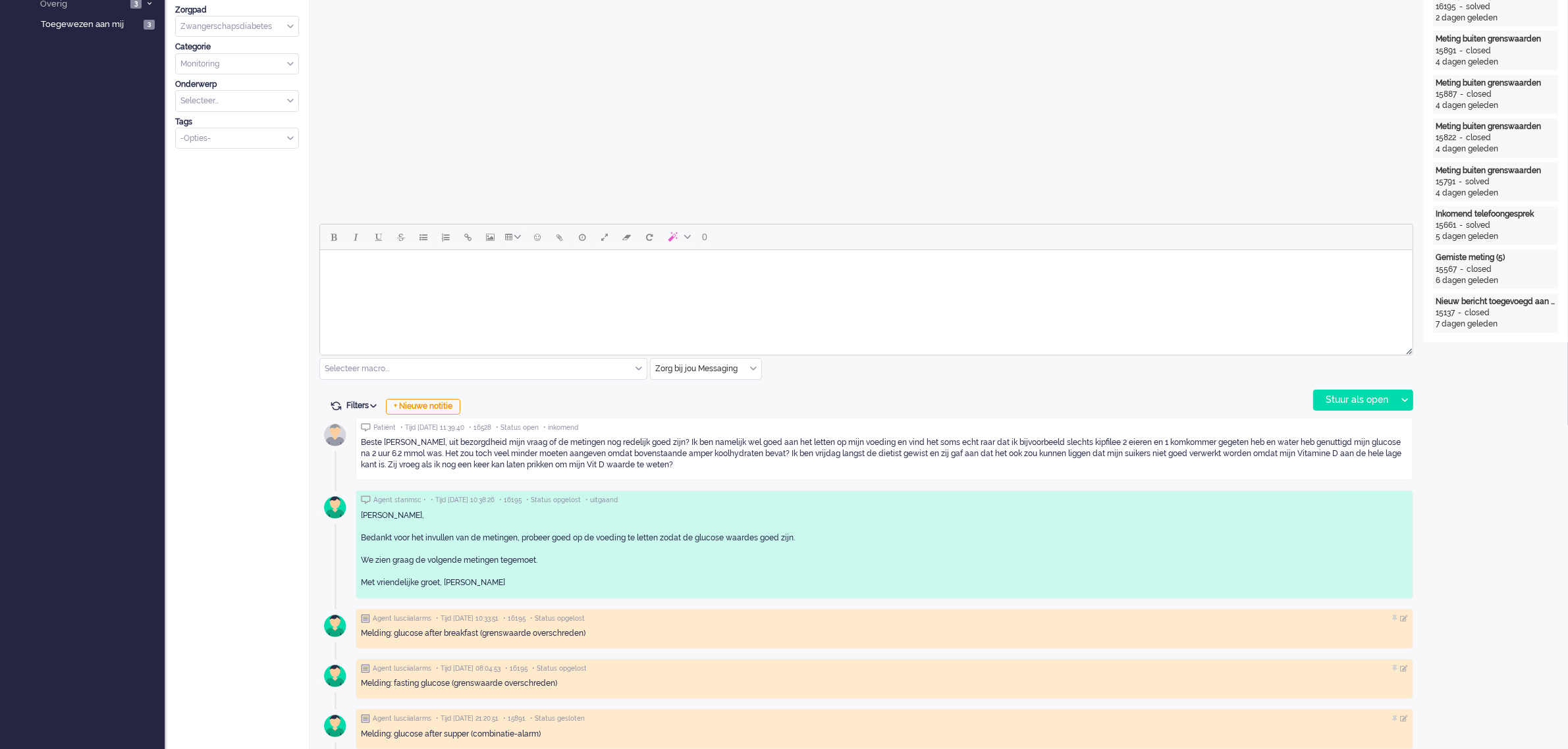
click at [393, 284] on html at bounding box center [866, 267] width 1093 height 34
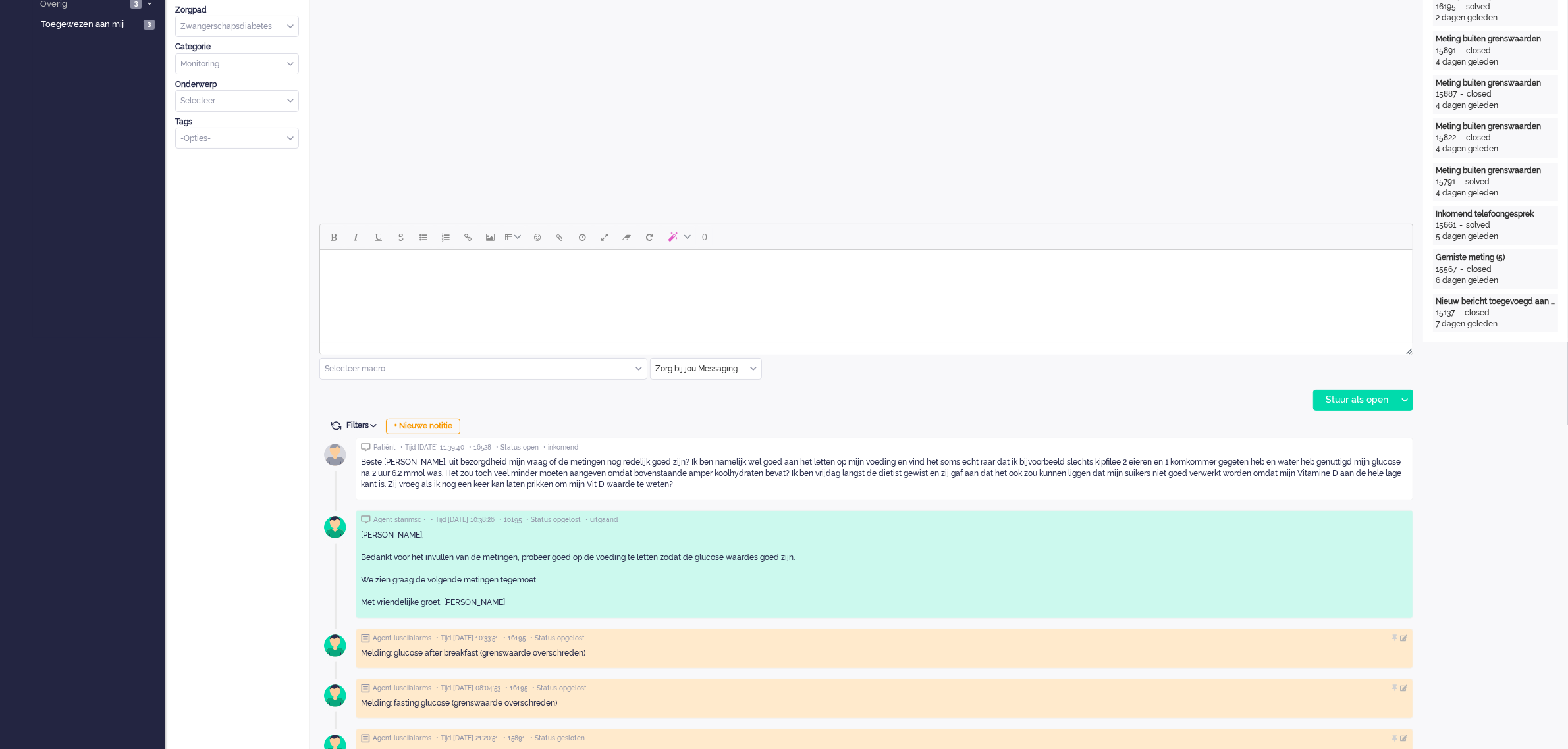
scroll to position [0, 0]
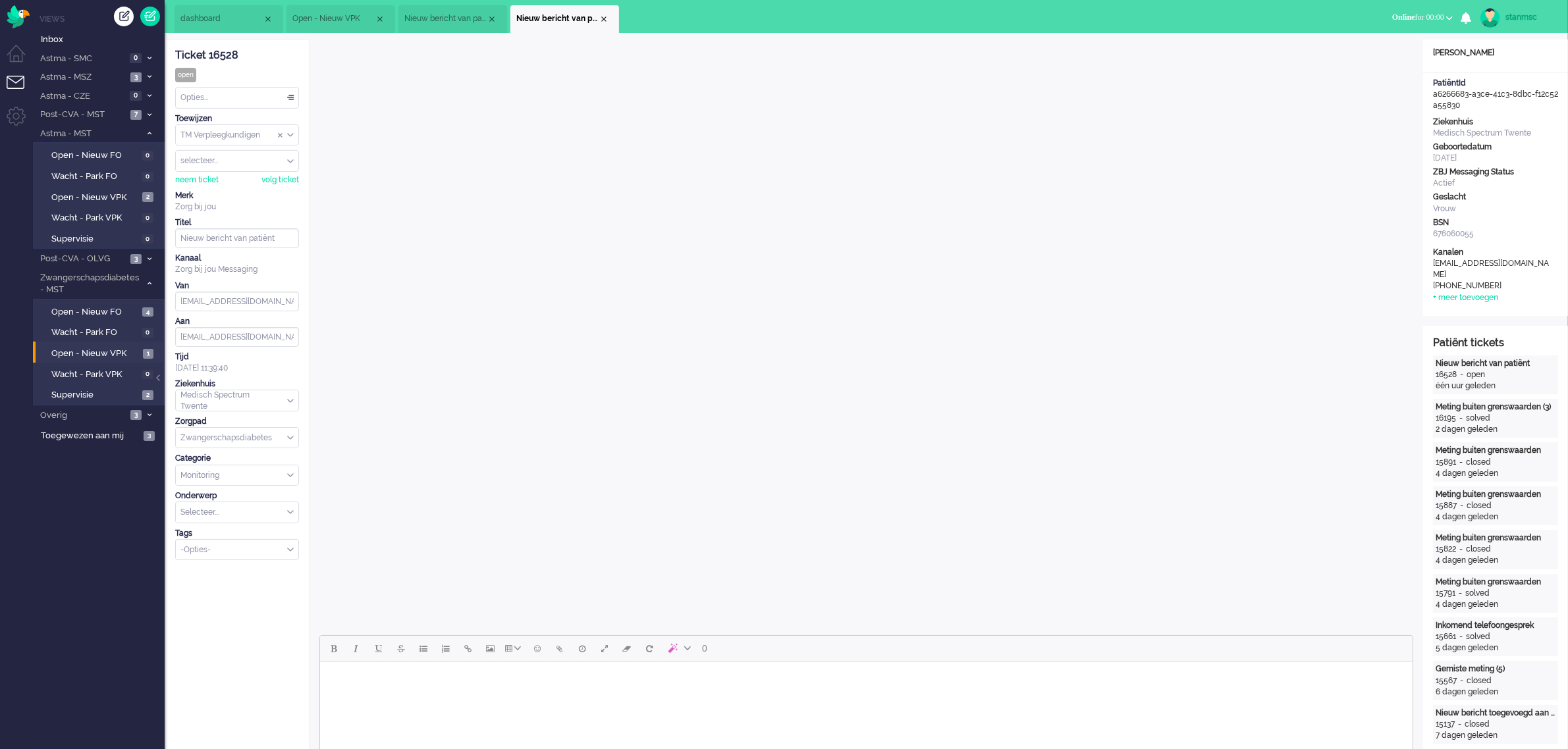
click at [206, 174] on div "neem ticket volg ticket" at bounding box center [236, 179] width 123 height 14
click at [205, 182] on div "neem ticket" at bounding box center [197, 179] width 43 height 11
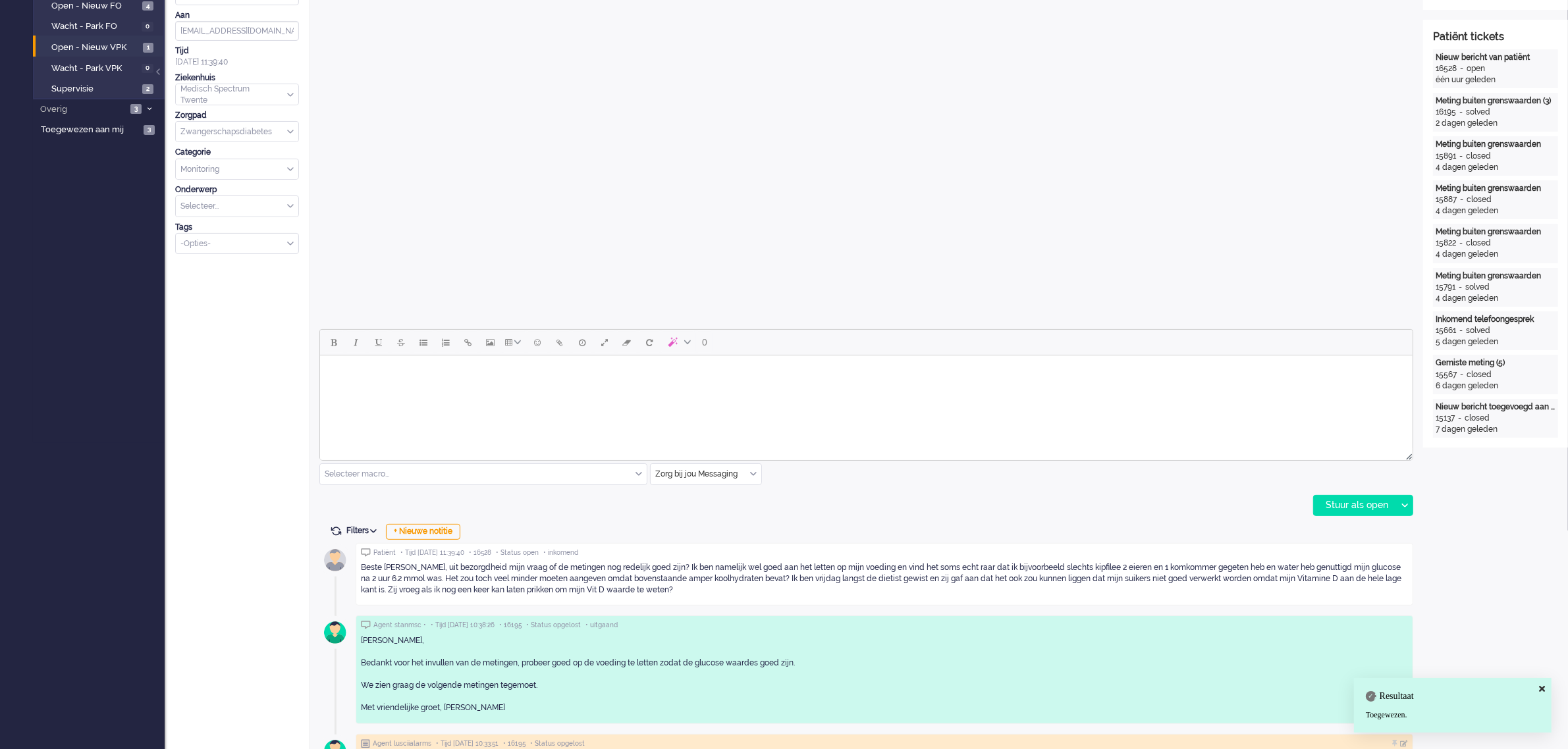
scroll to position [494, 0]
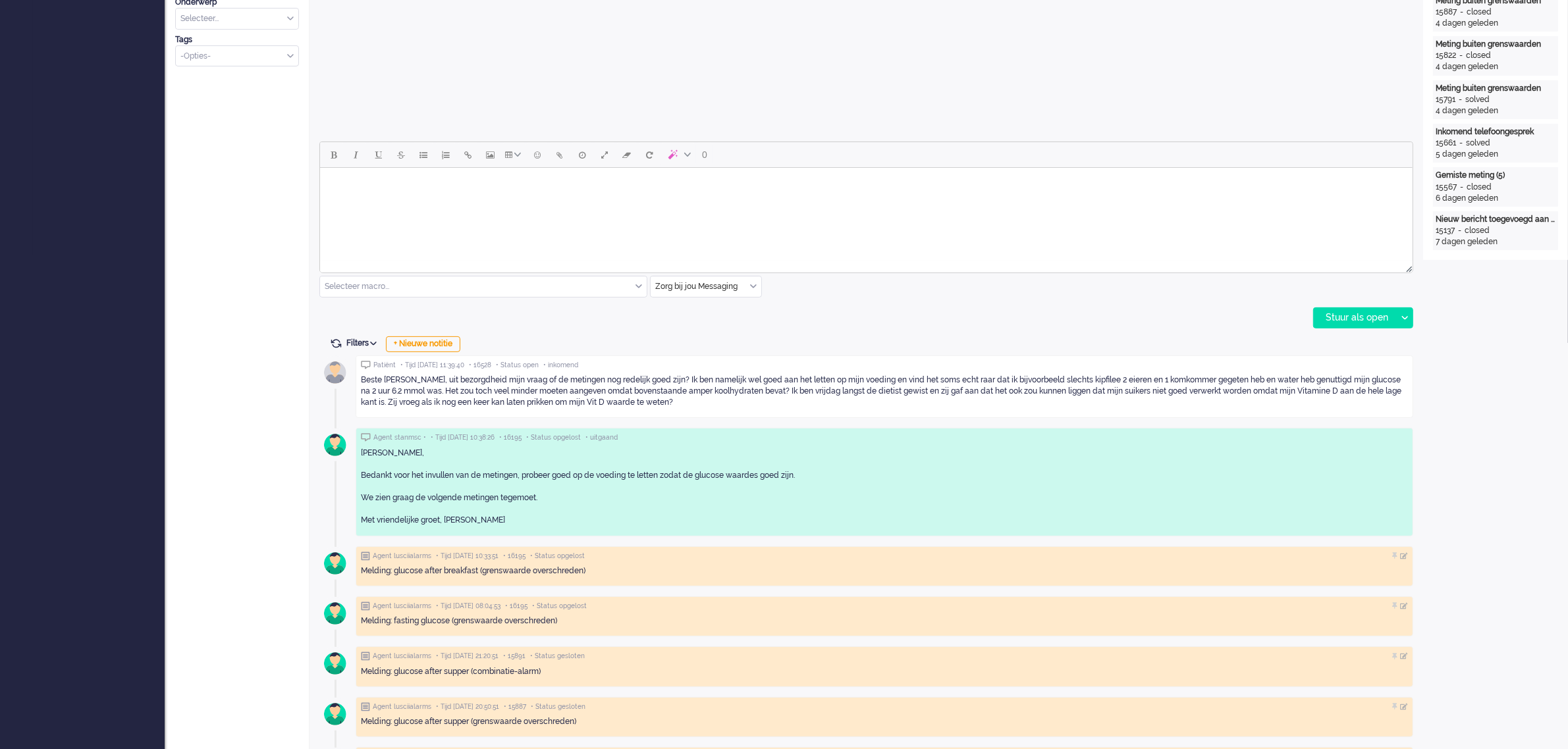
click at [352, 183] on body "Rich Text Area. Press ALT-0 for help." at bounding box center [866, 185] width 1082 height 23
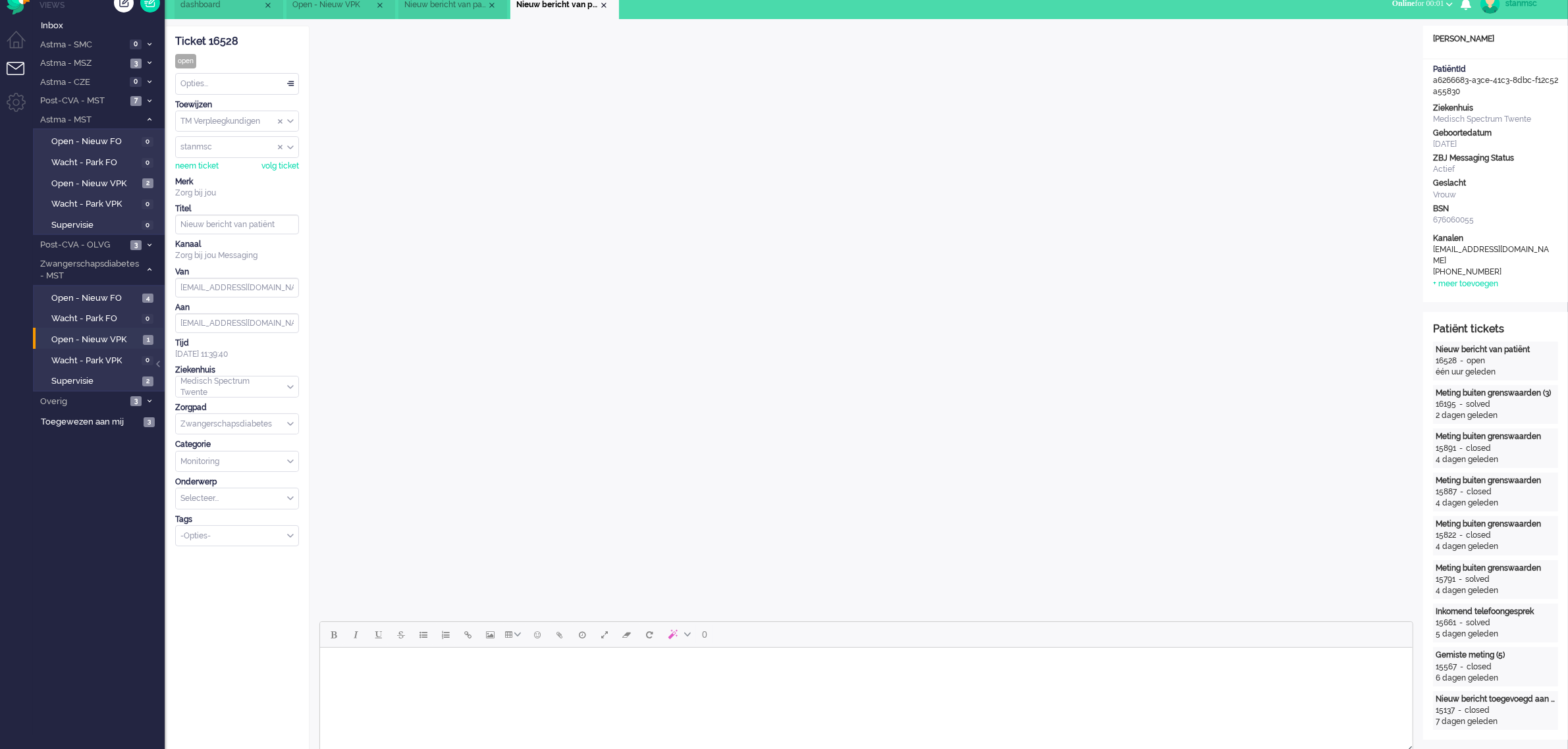
scroll to position [0, 0]
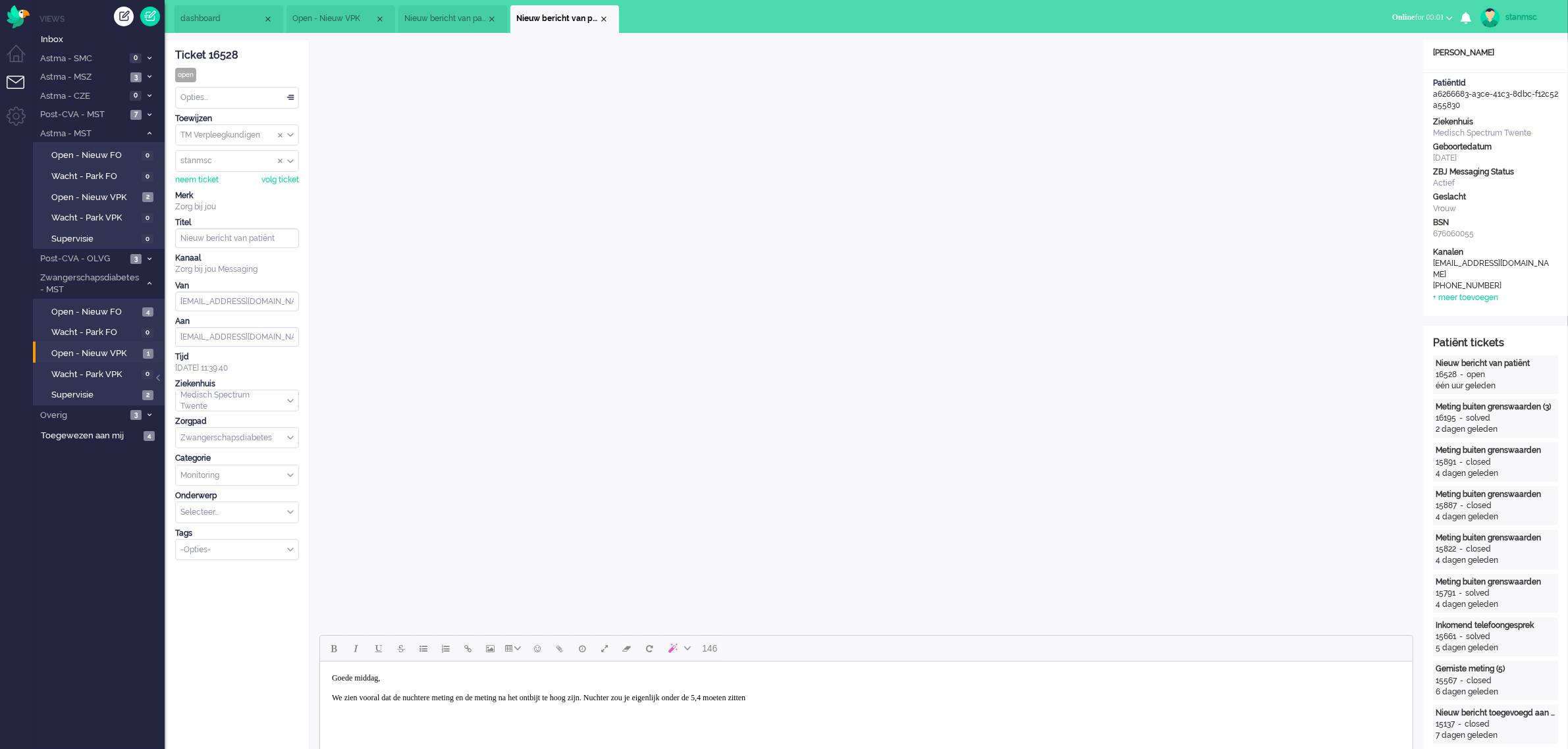
click at [789, 698] on body "Goede middag, We zien vooral dat de nuchtere meting en de meting na het ontbijt…" at bounding box center [866, 689] width 1082 height 43
click at [893, 700] on body "Goede middag, We zien vooral dat de nuchtere meting en de meting na het ontbijt…" at bounding box center [866, 689] width 1082 height 43
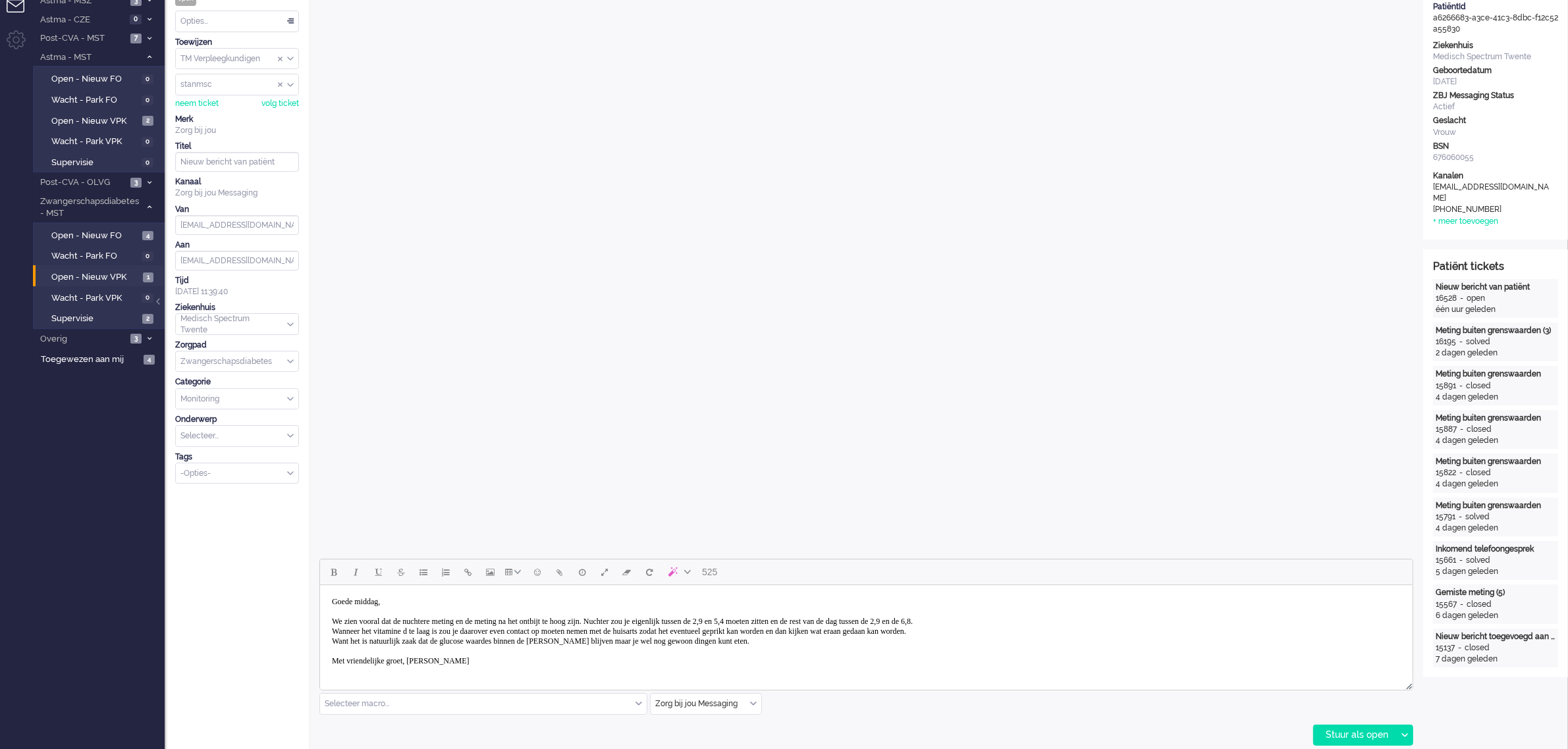
scroll to position [330, 0]
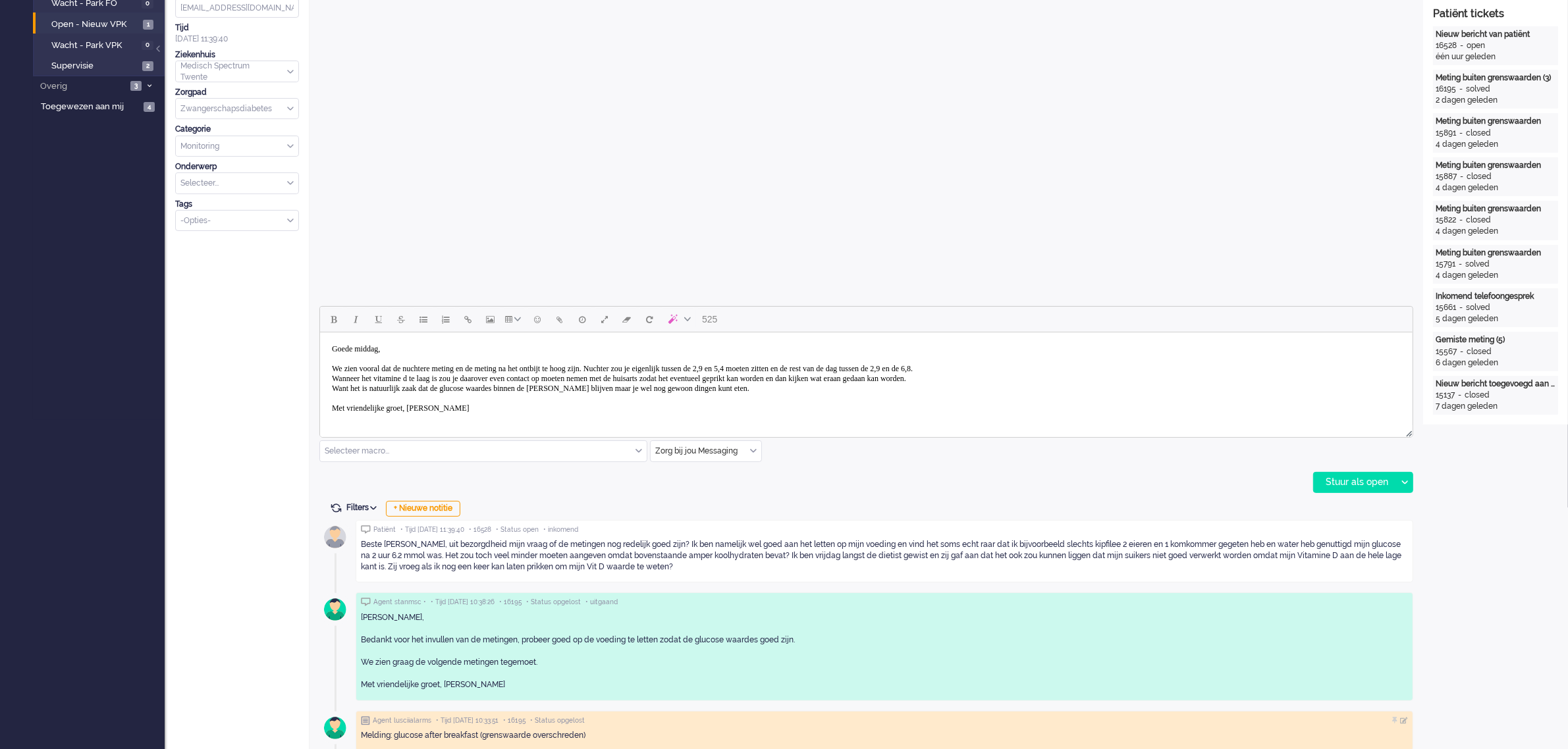
click at [810, 391] on body "Goede middag, We zien vooral dat de nuchtere meting en de meting na het ontbijt…" at bounding box center [866, 378] width 1082 height 82
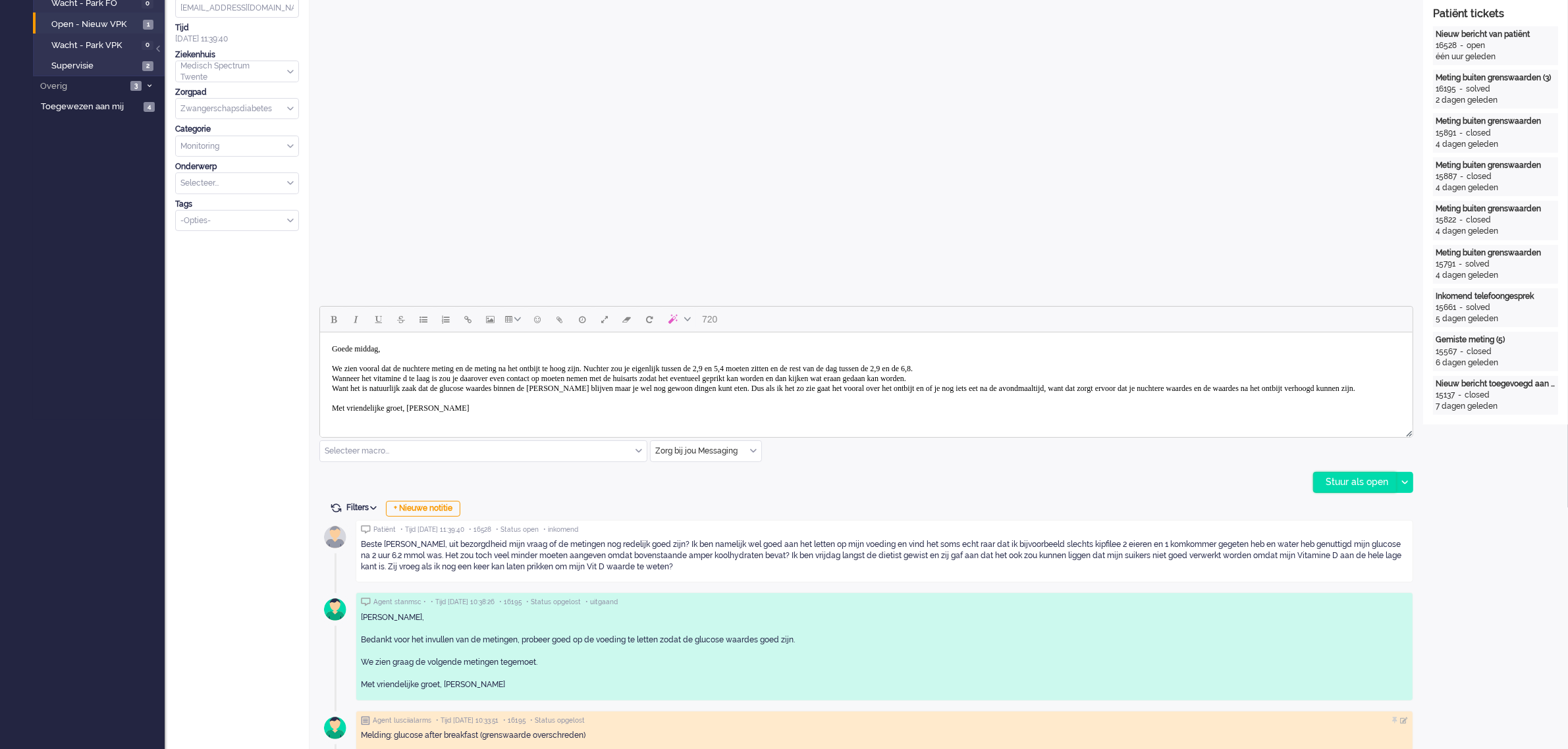
click at [1349, 476] on div "Stuur als open" at bounding box center [1354, 482] width 82 height 20
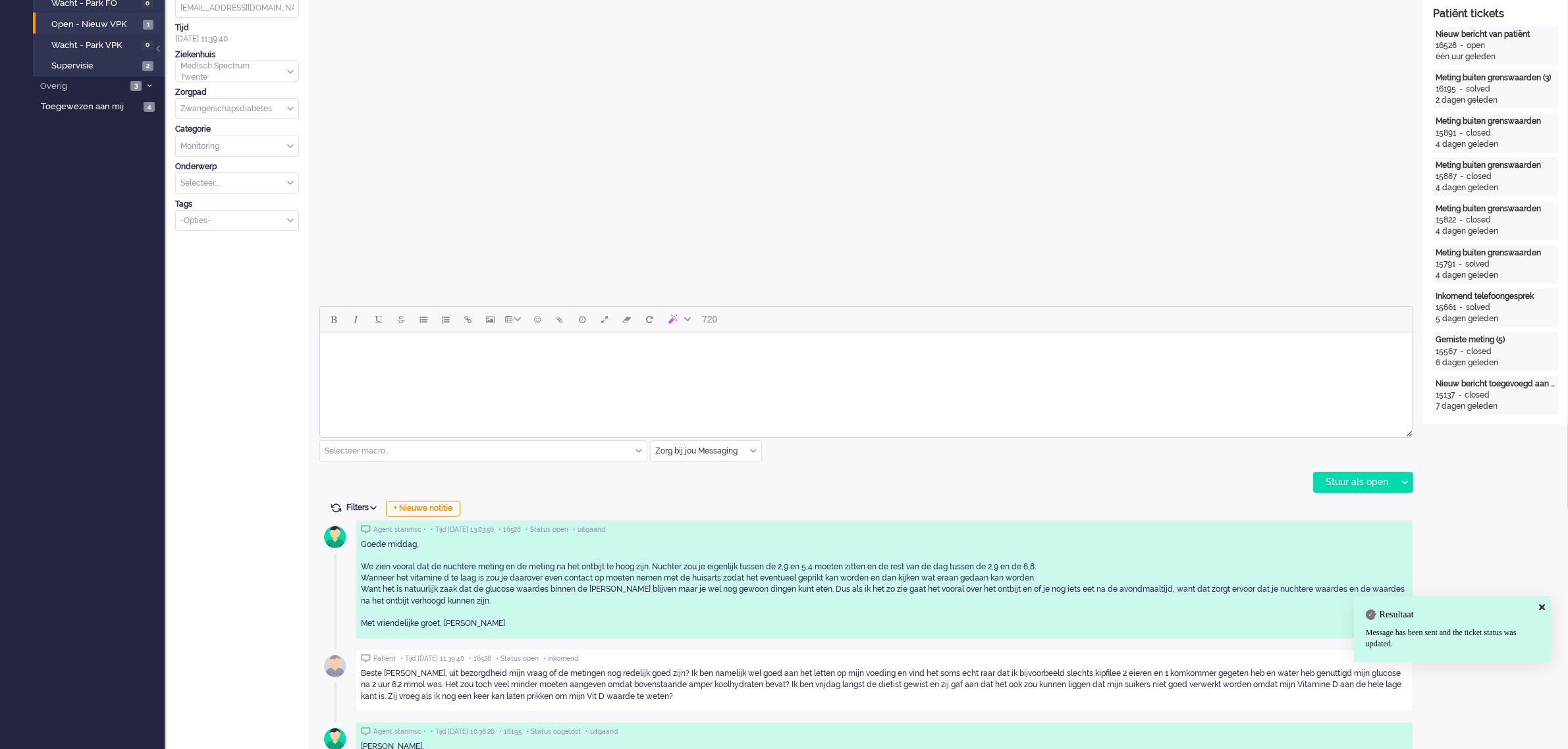
scroll to position [0, 0]
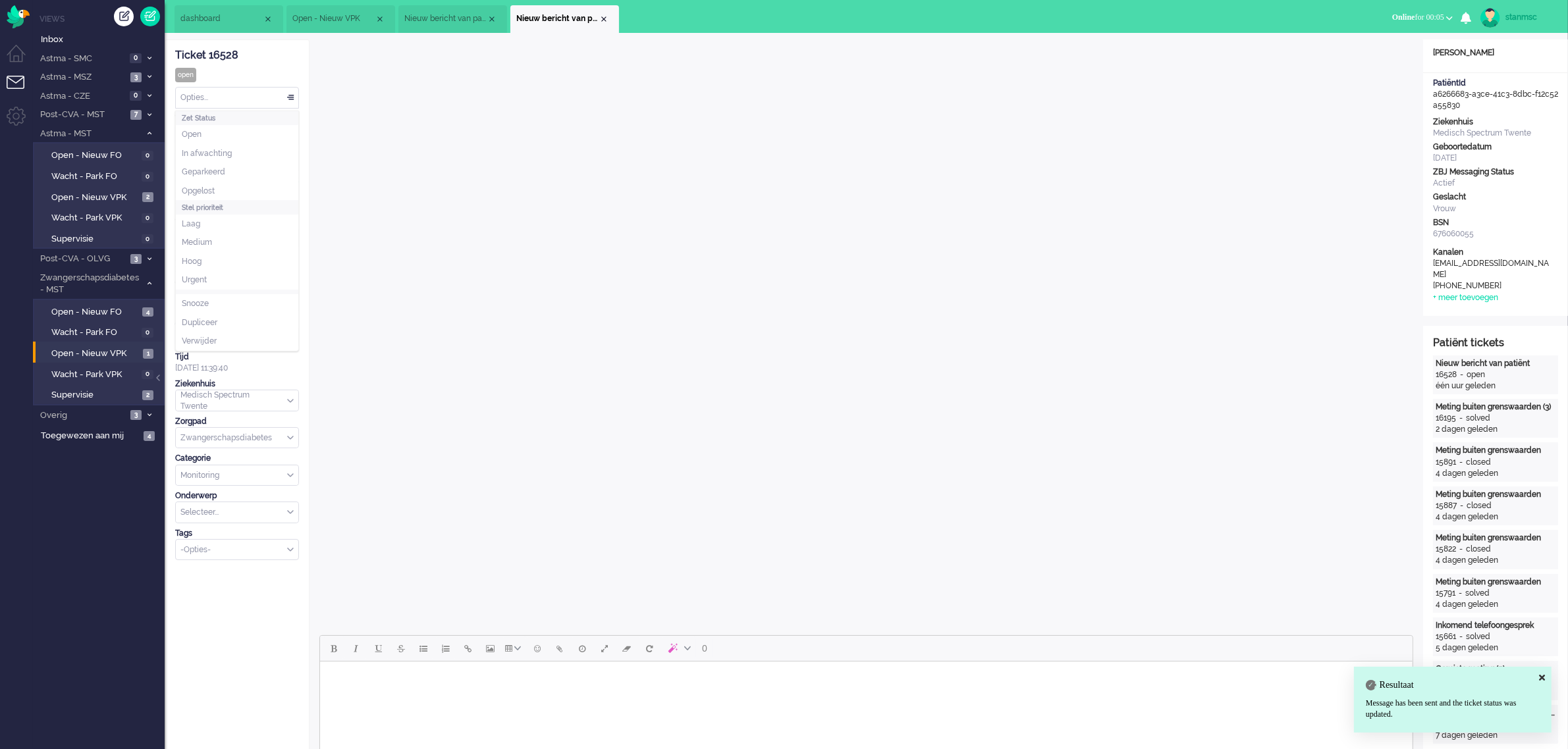
click at [203, 98] on div "Opties..." at bounding box center [237, 98] width 123 height 21
click at [202, 186] on span "Opgelost" at bounding box center [198, 191] width 33 height 11
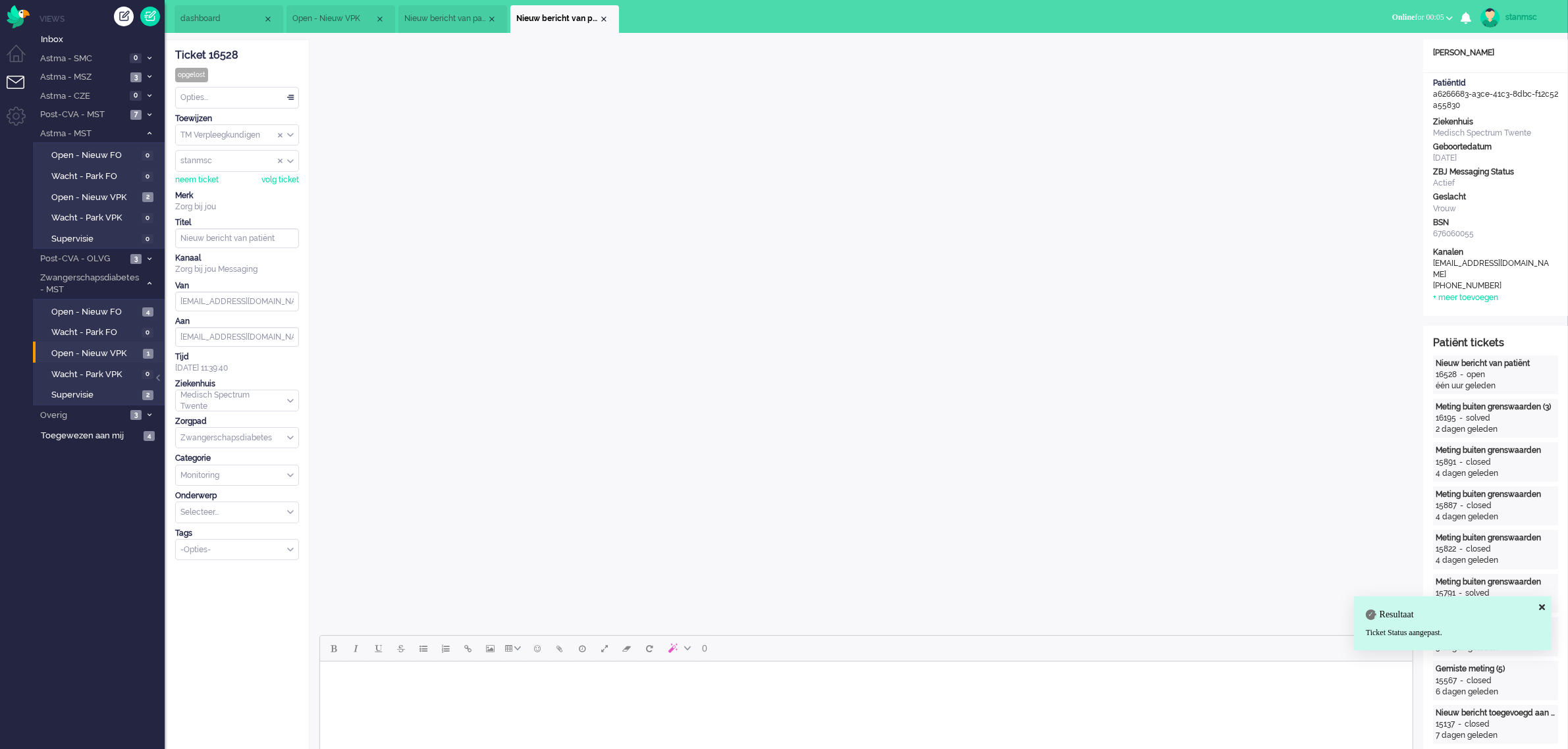
click at [603, 21] on div "Close tab" at bounding box center [604, 19] width 10 height 10
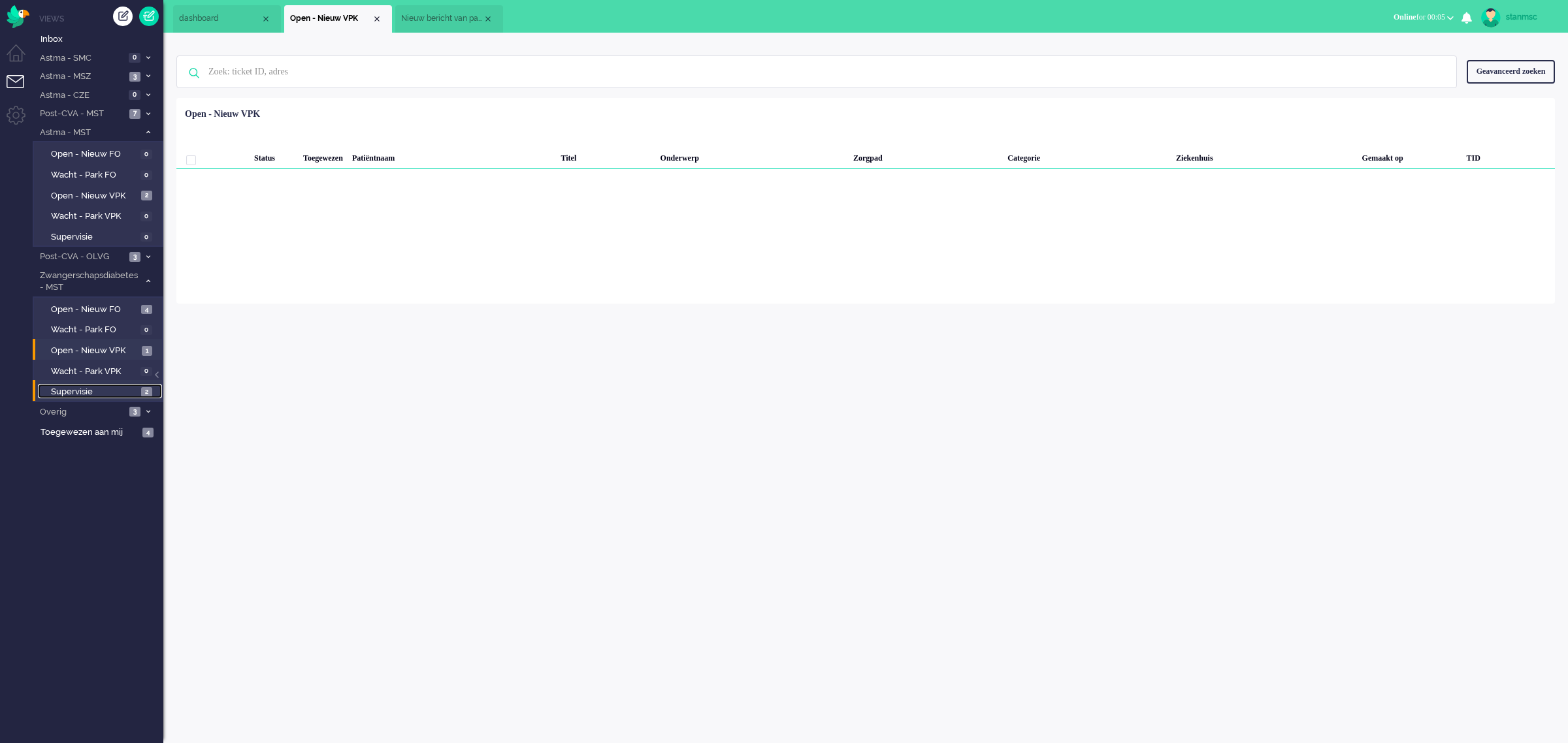
click at [85, 386] on span "Supervisie" at bounding box center [94, 392] width 86 height 12
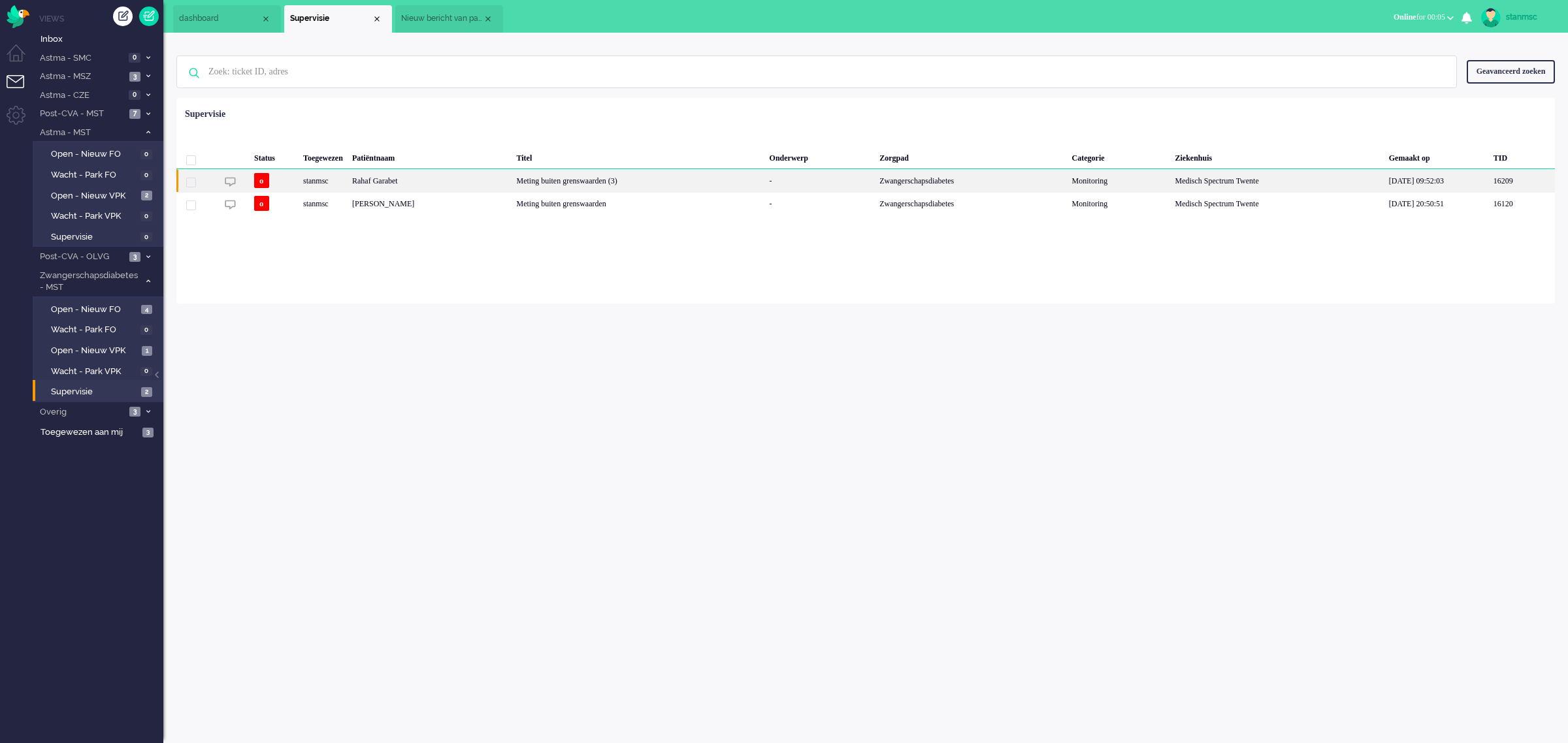
click at [348, 178] on div "stanmsc" at bounding box center [323, 181] width 49 height 23
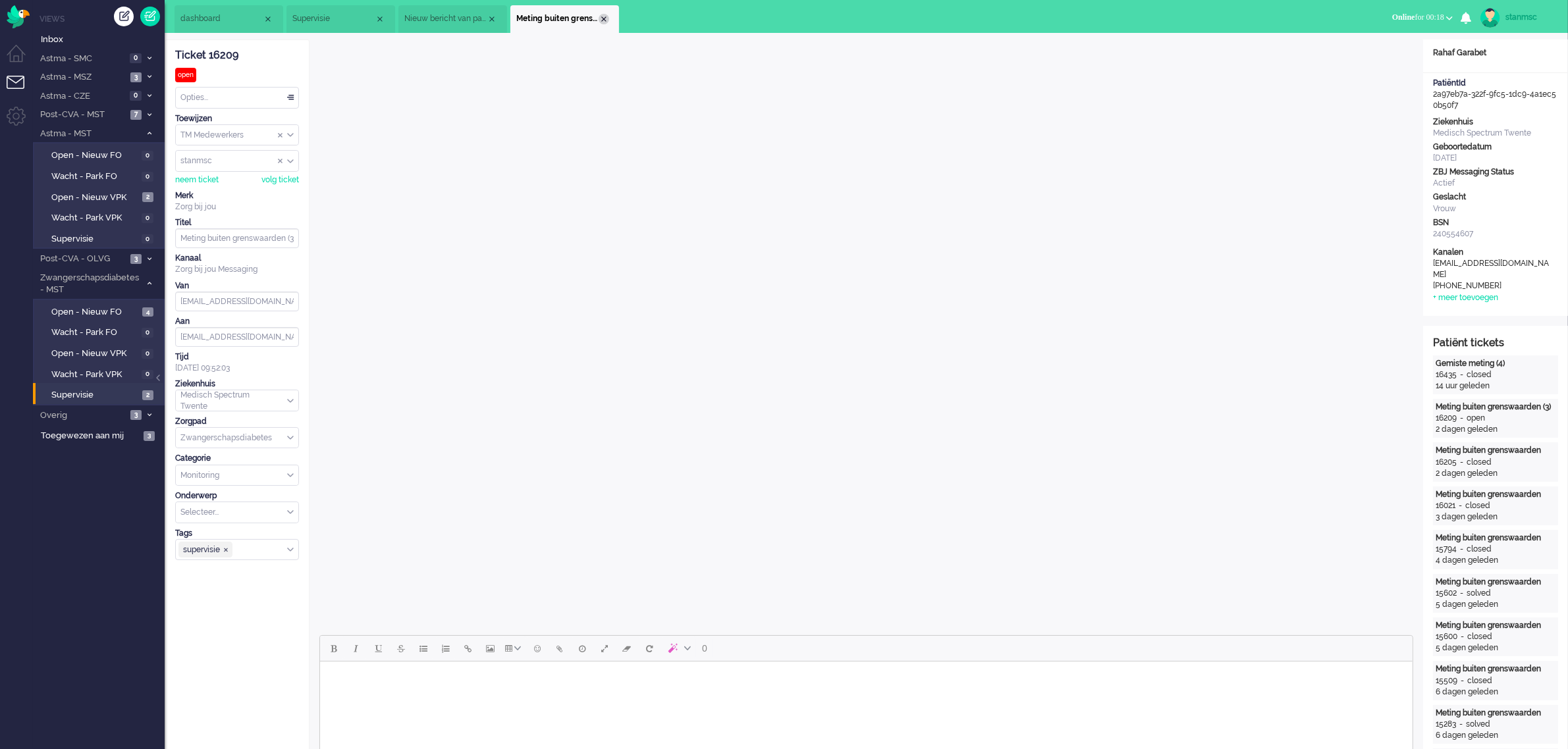
click at [602, 16] on div "Close tab" at bounding box center [604, 19] width 10 height 10
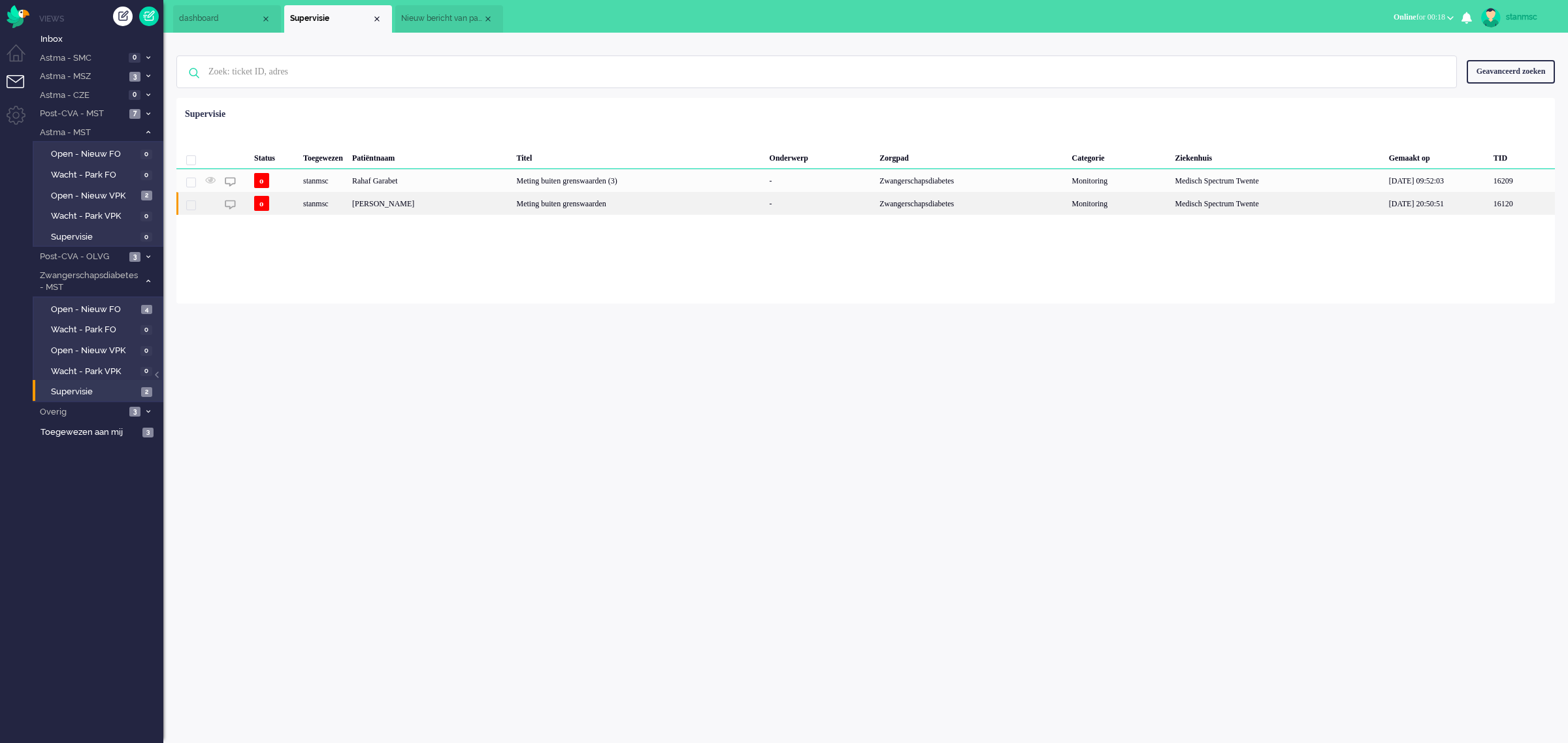
click at [432, 205] on div "[PERSON_NAME]" at bounding box center [430, 203] width 164 height 23
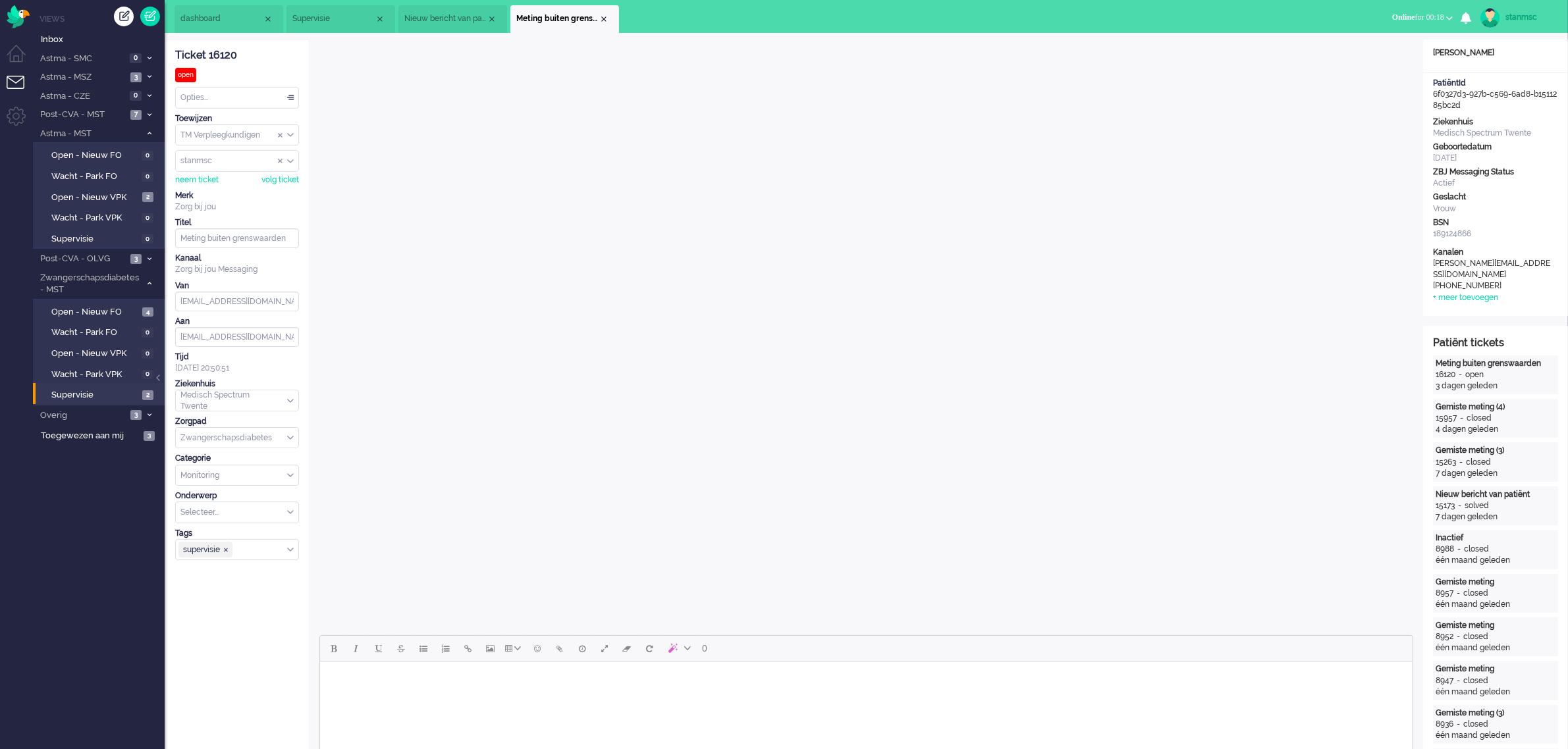
click at [446, 18] on span "Nieuw bericht van patiënt" at bounding box center [445, 18] width 82 height 11
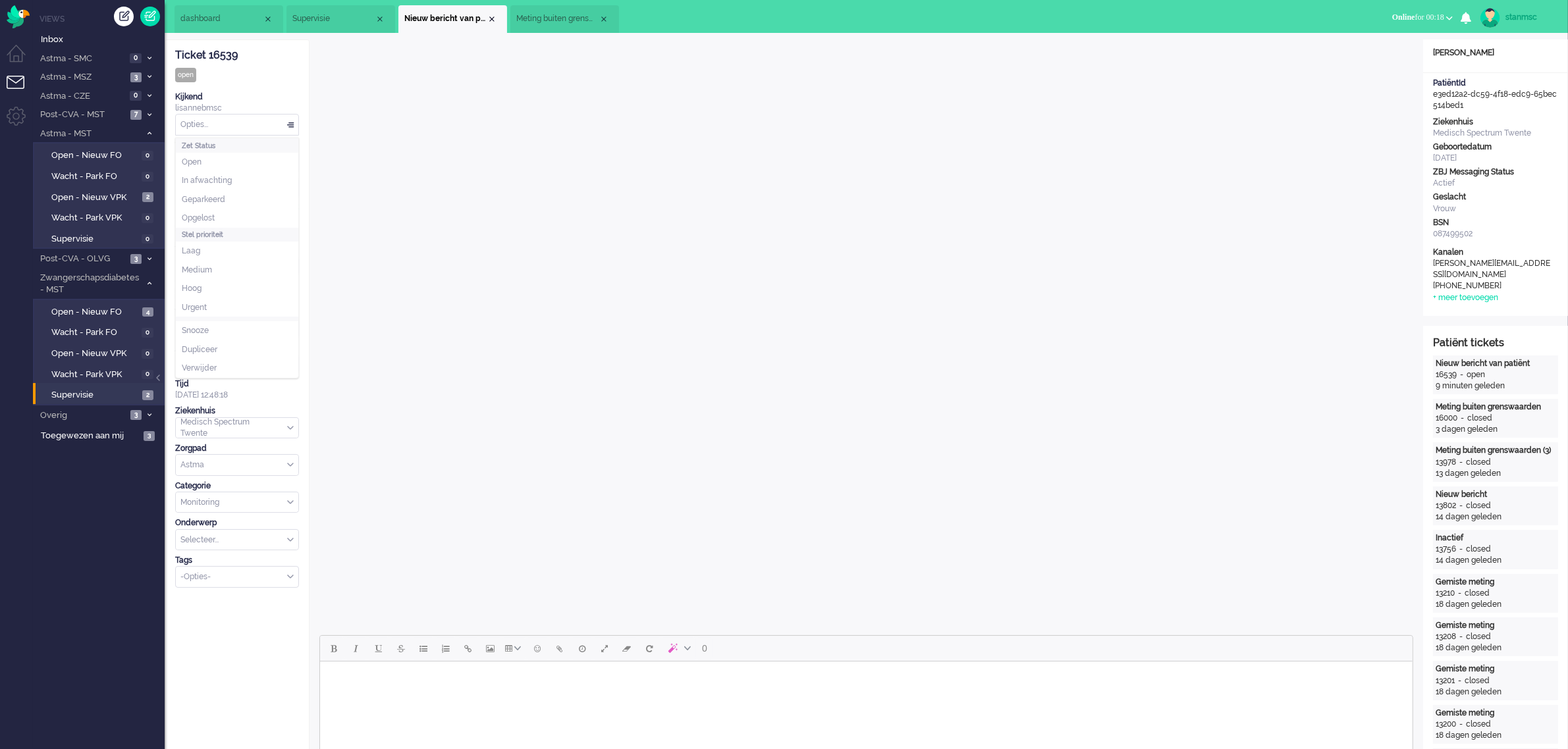
click at [242, 123] on div "Opties..." at bounding box center [237, 125] width 123 height 21
click at [492, 18] on div "Close tab" at bounding box center [492, 19] width 10 height 10
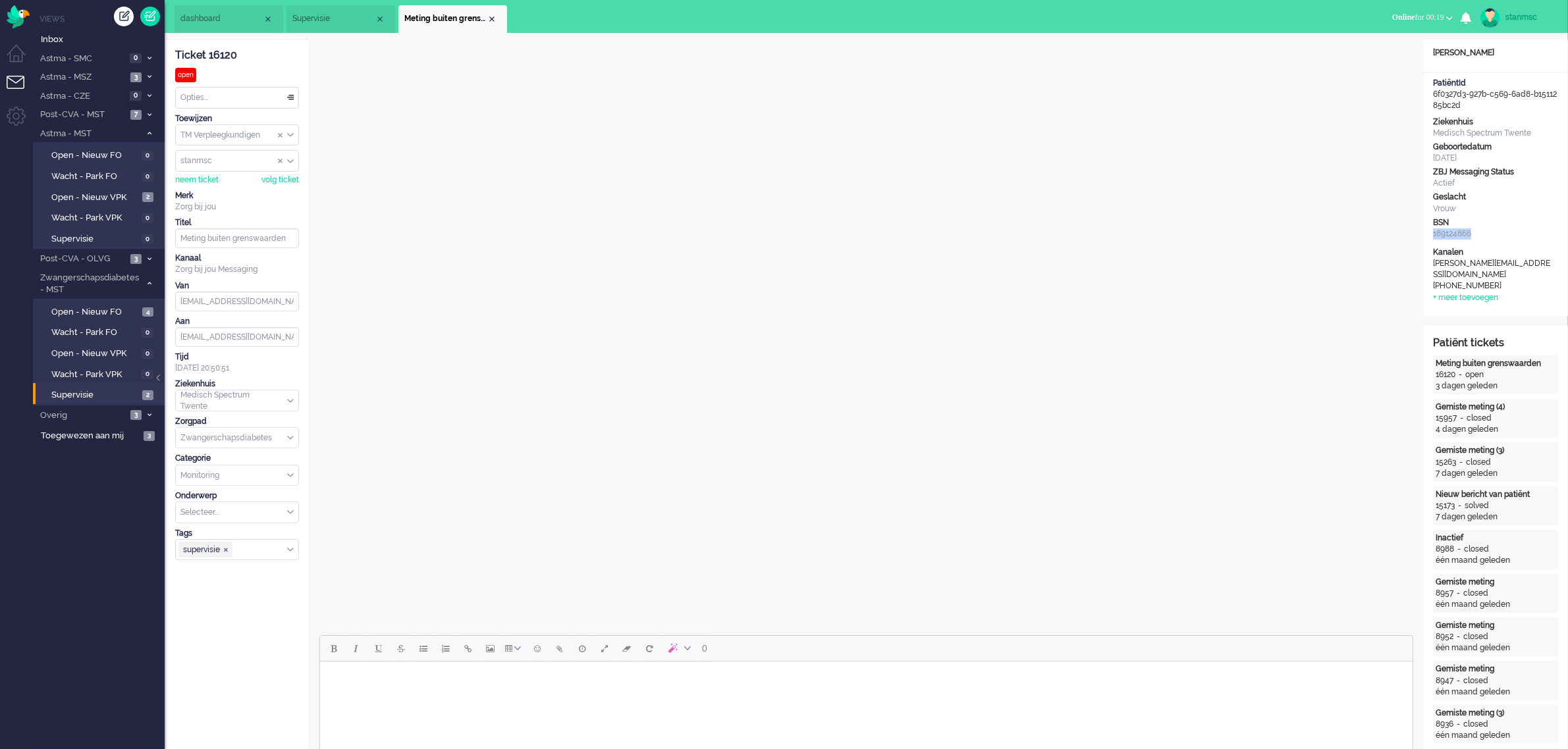
drag, startPoint x: 1452, startPoint y: 232, endPoint x: 1433, endPoint y: 236, distance: 19.4
click at [1433, 236] on div "Ziekenhuis Medisch Spectrum Twente Geboortedatum [DATE] ZBJ Messaging Status Ac…" at bounding box center [1496, 179] width 145 height 126
click at [251, 98] on div "Opties..." at bounding box center [237, 98] width 123 height 21
click at [219, 189] on li "Opgelost" at bounding box center [237, 192] width 123 height 19
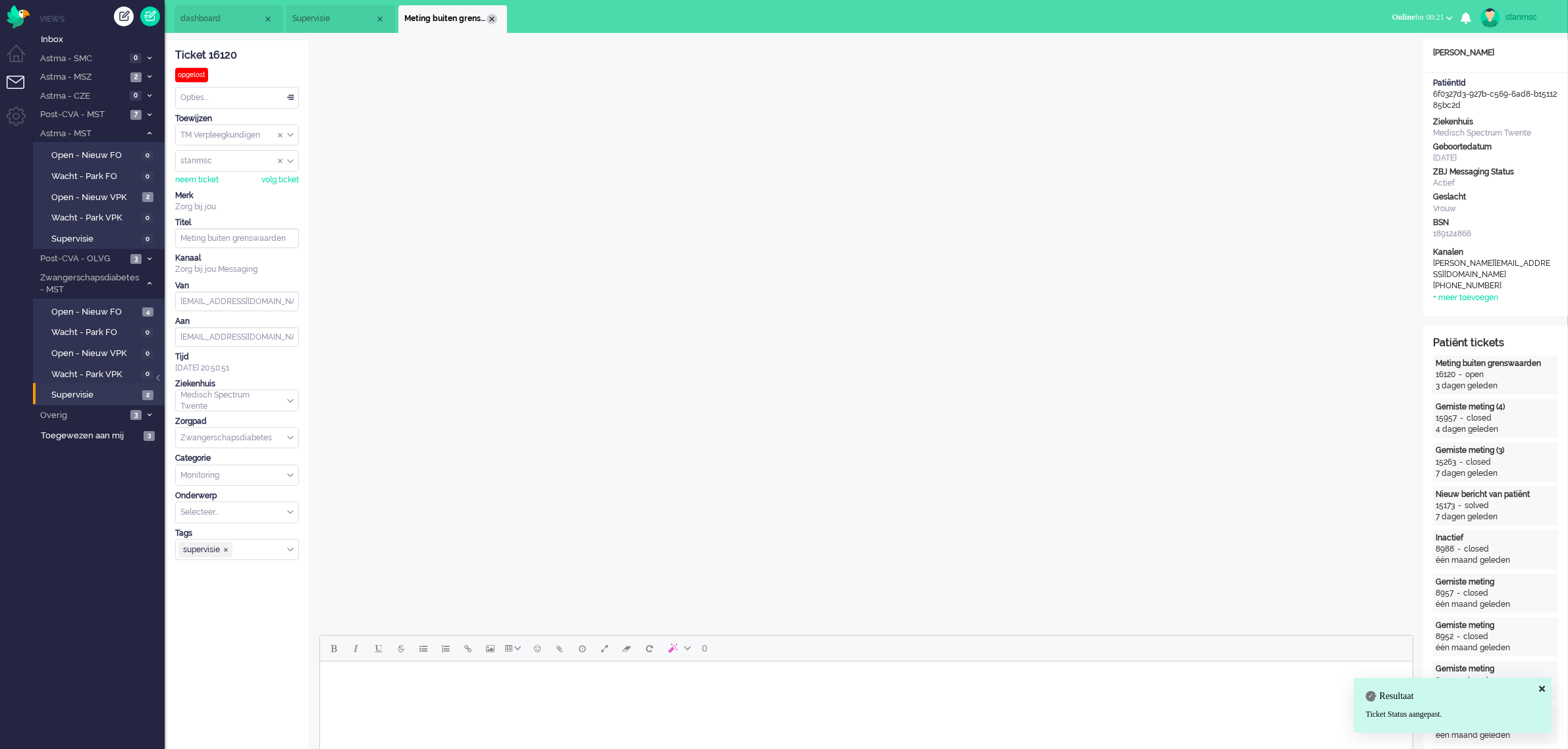
click at [491, 18] on div "Close tab" at bounding box center [492, 19] width 10 height 10
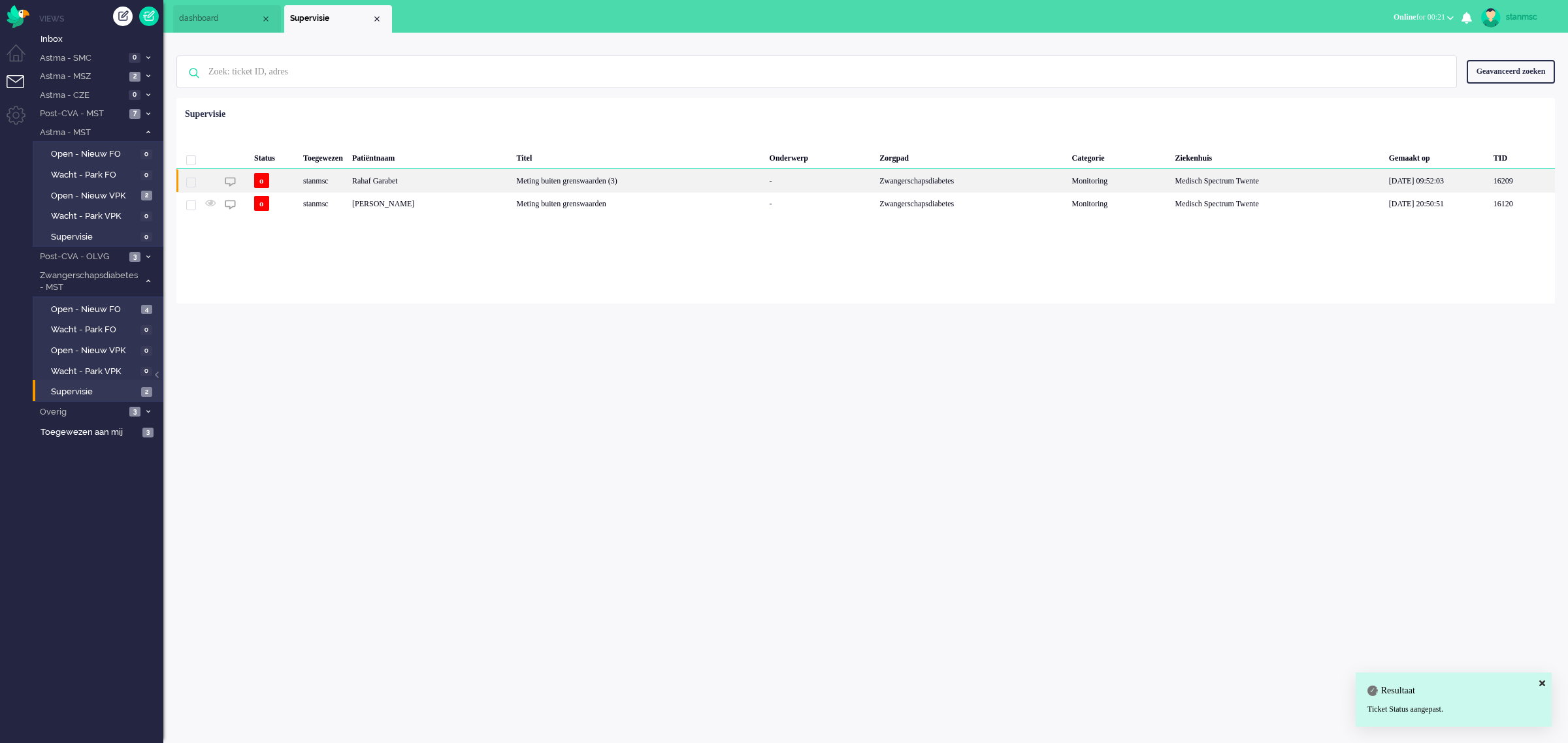
click at [345, 186] on div "stanmsc" at bounding box center [323, 181] width 49 height 23
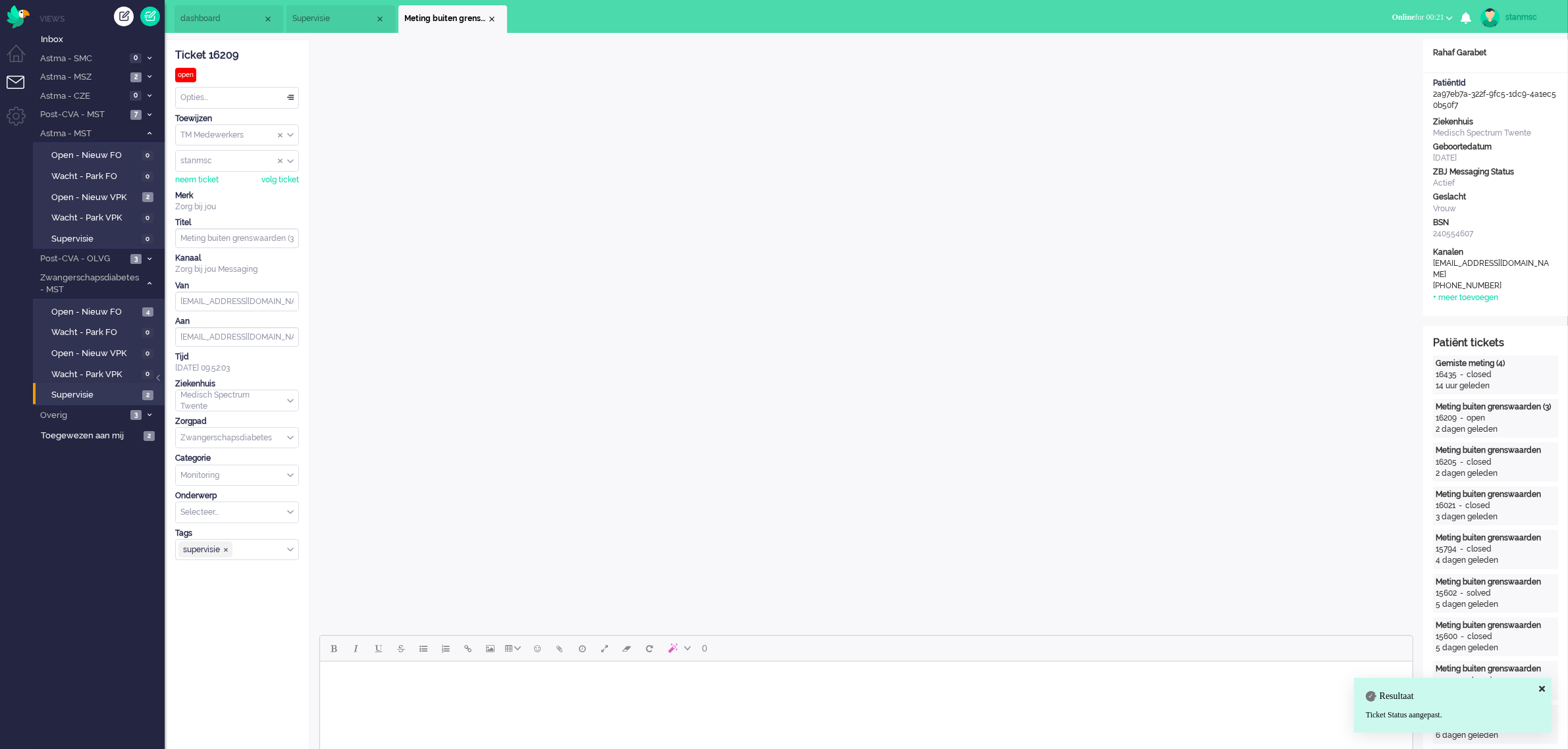
click at [235, 98] on div "Opties..." at bounding box center [237, 98] width 123 height 21
click at [226, 102] on div "Opties..." at bounding box center [237, 98] width 123 height 21
click at [222, 98] on div "Opties..." at bounding box center [237, 98] width 123 height 21
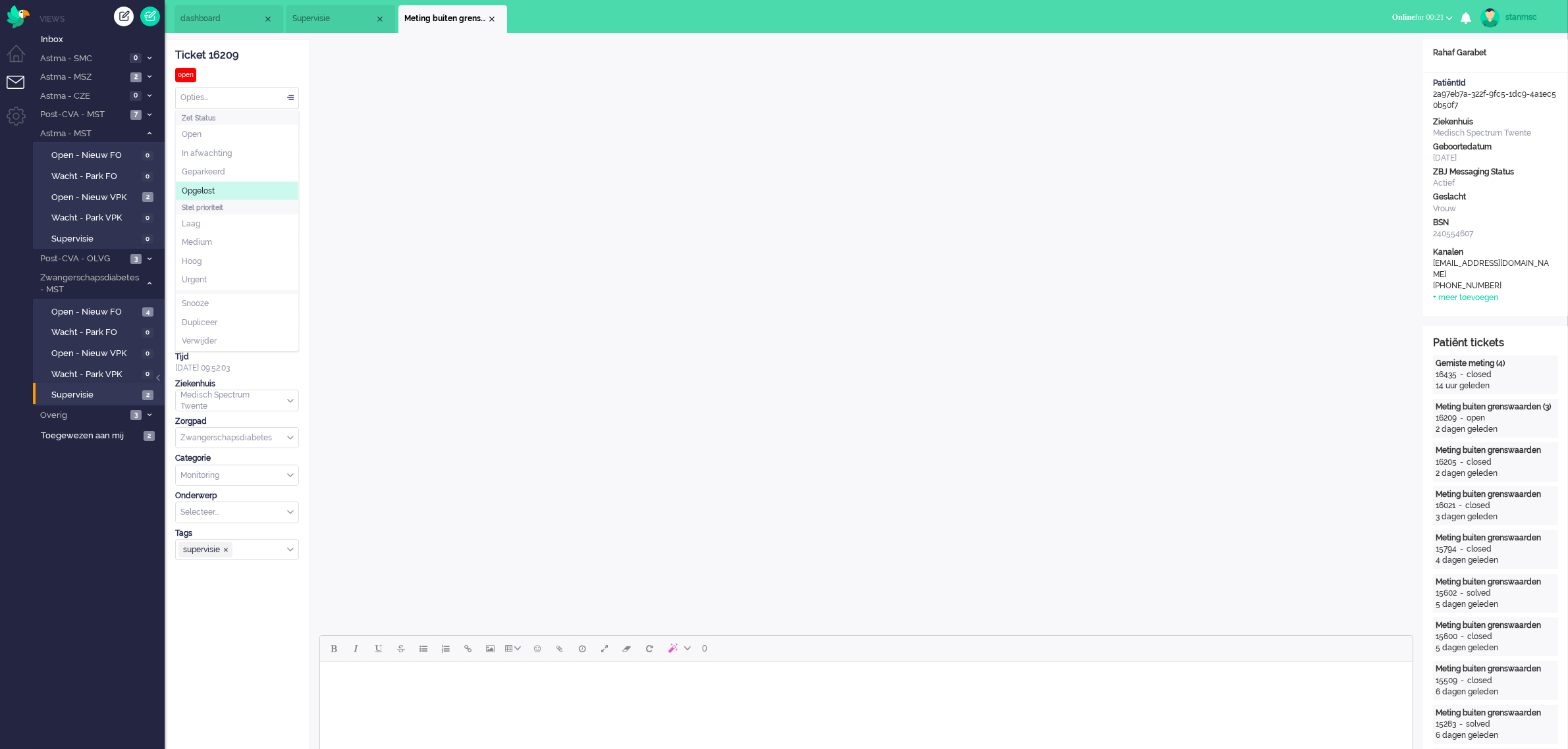
click at [214, 186] on span "Opgelost" at bounding box center [198, 191] width 33 height 11
click at [494, 16] on div "Close tab" at bounding box center [492, 19] width 10 height 10
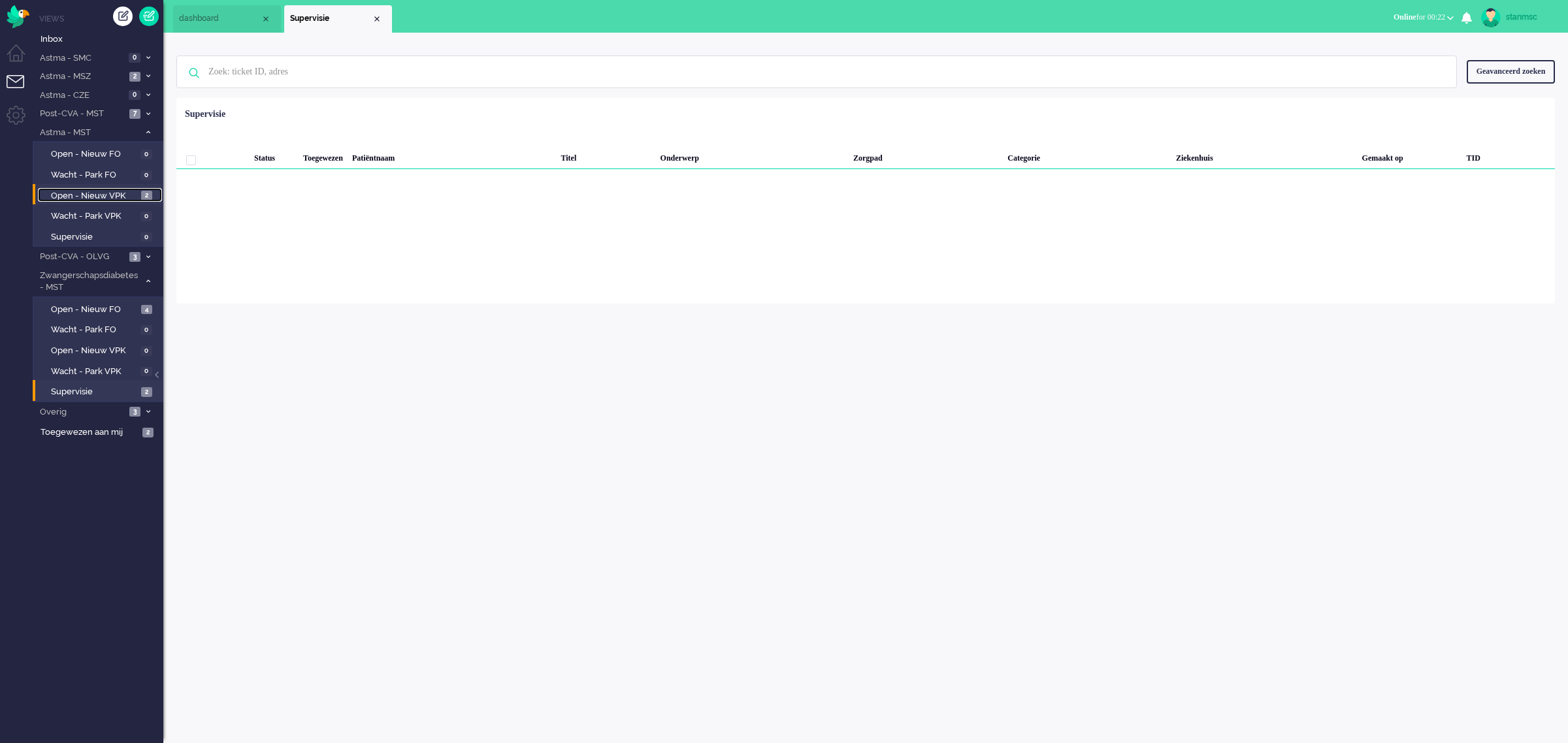
click at [80, 194] on span "Open - Nieuw VPK" at bounding box center [94, 196] width 86 height 12
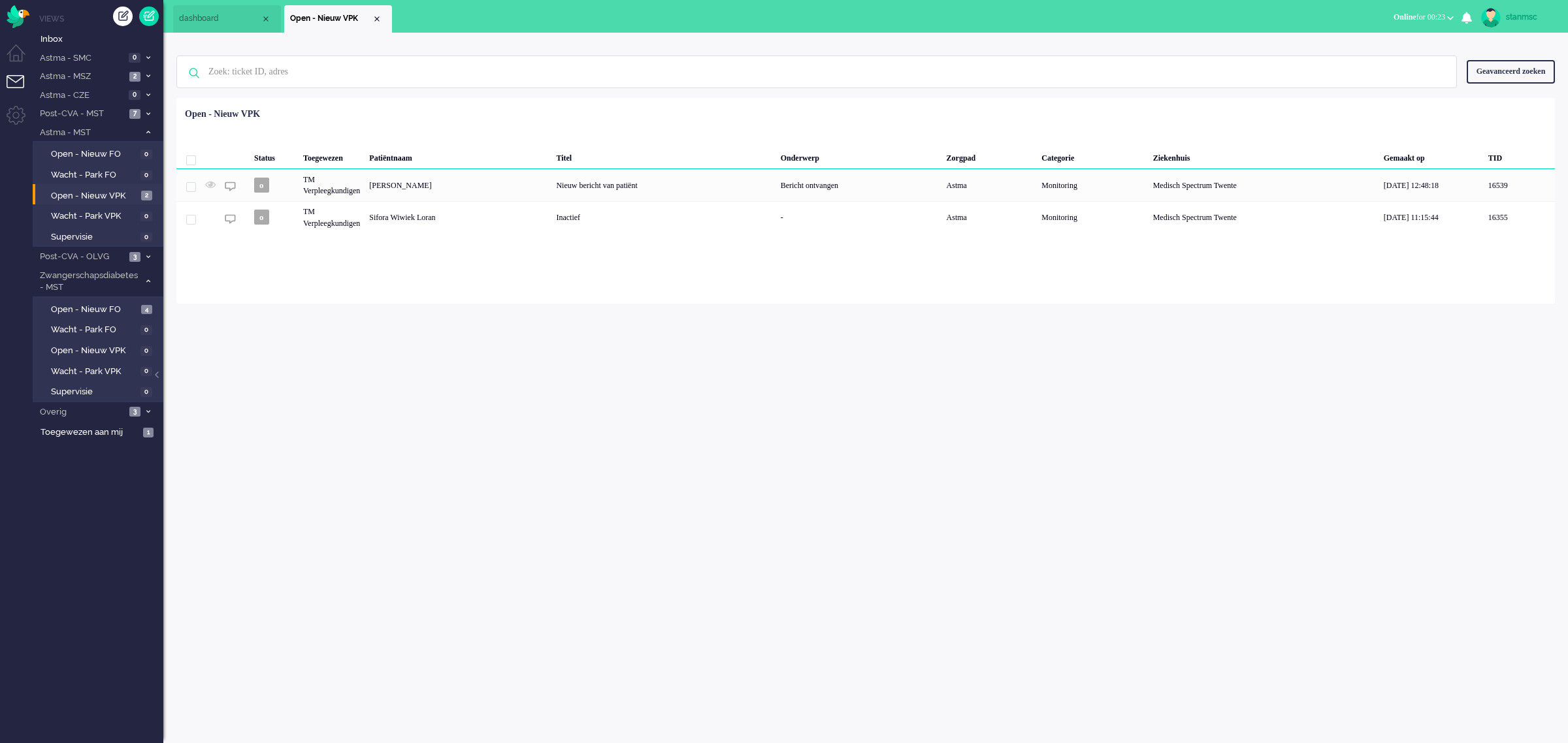
click at [1416, 10] on button "Online for 00:23" at bounding box center [1424, 17] width 76 height 19
click at [1390, 44] on label "Niet beschikbaar" at bounding box center [1399, 44] width 104 height 11
click at [1380, 13] on span "Niet beschikbaar" at bounding box center [1388, 16] width 57 height 9
click at [1372, 56] on label "Online" at bounding box center [1399, 58] width 104 height 11
click at [92, 115] on span "Post-CVA - MST" at bounding box center [81, 114] width 87 height 12
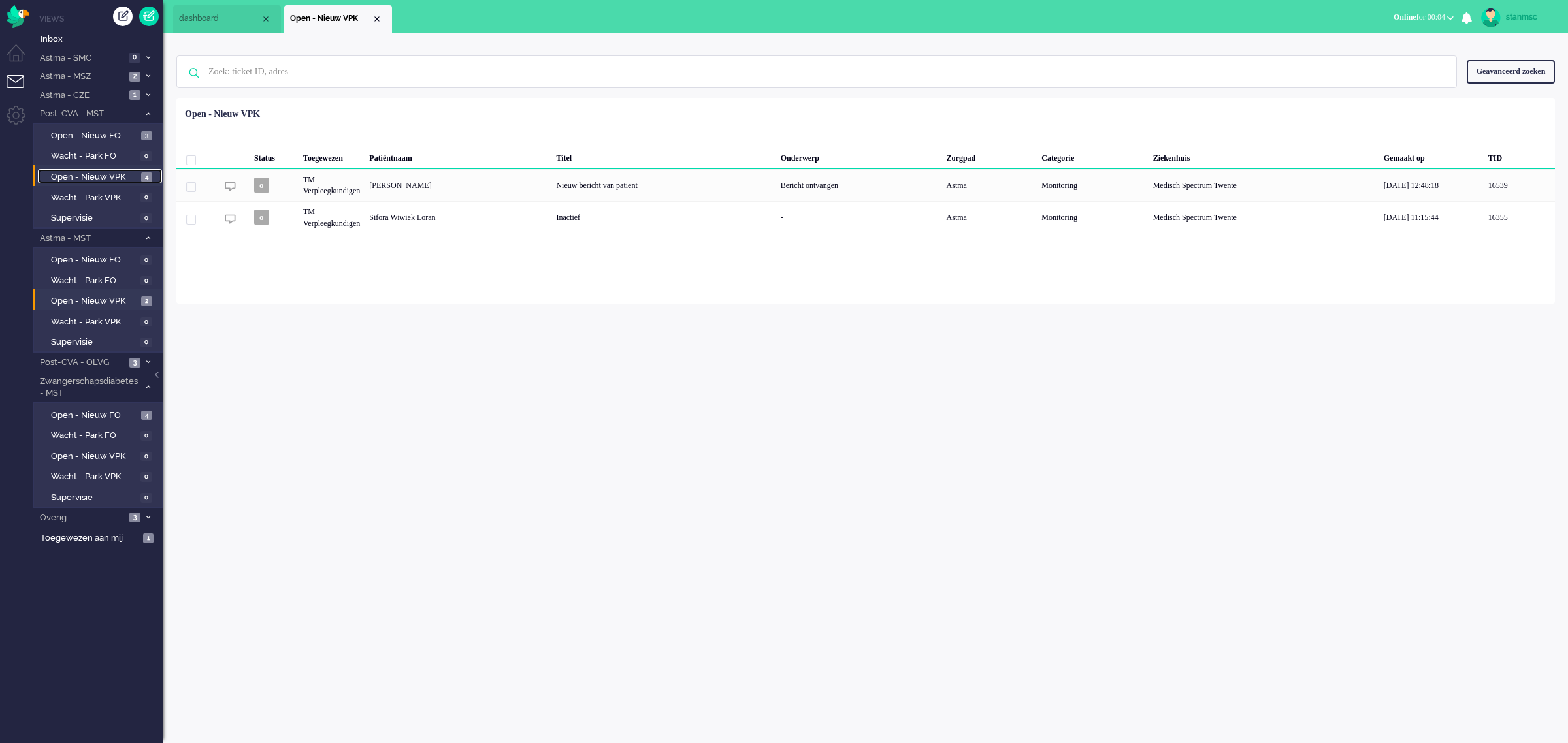
click at [96, 175] on span "Open - Nieuw VPK" at bounding box center [94, 177] width 86 height 12
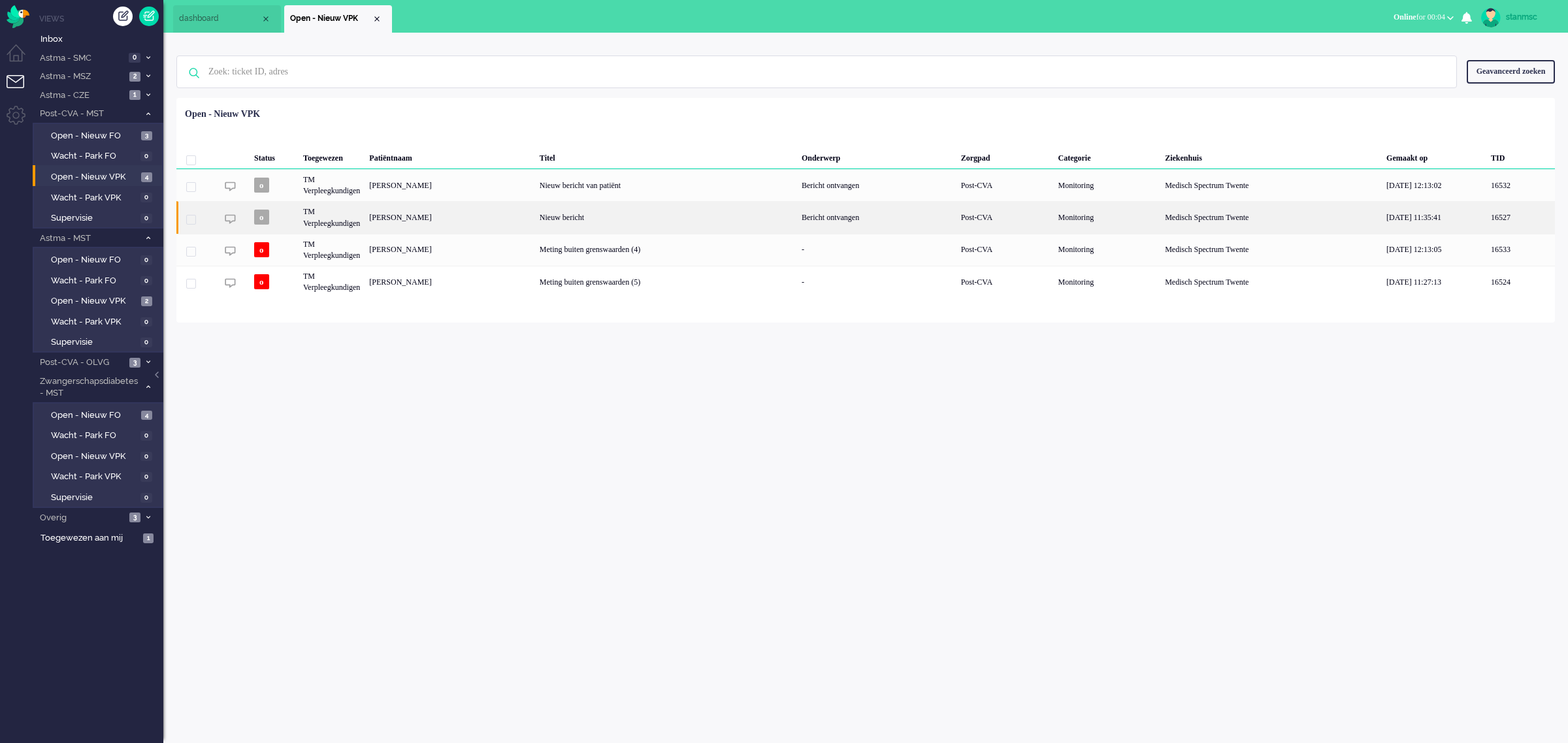
click at [353, 217] on div "TM Verpleegkundigen" at bounding box center [331, 217] width 66 height 32
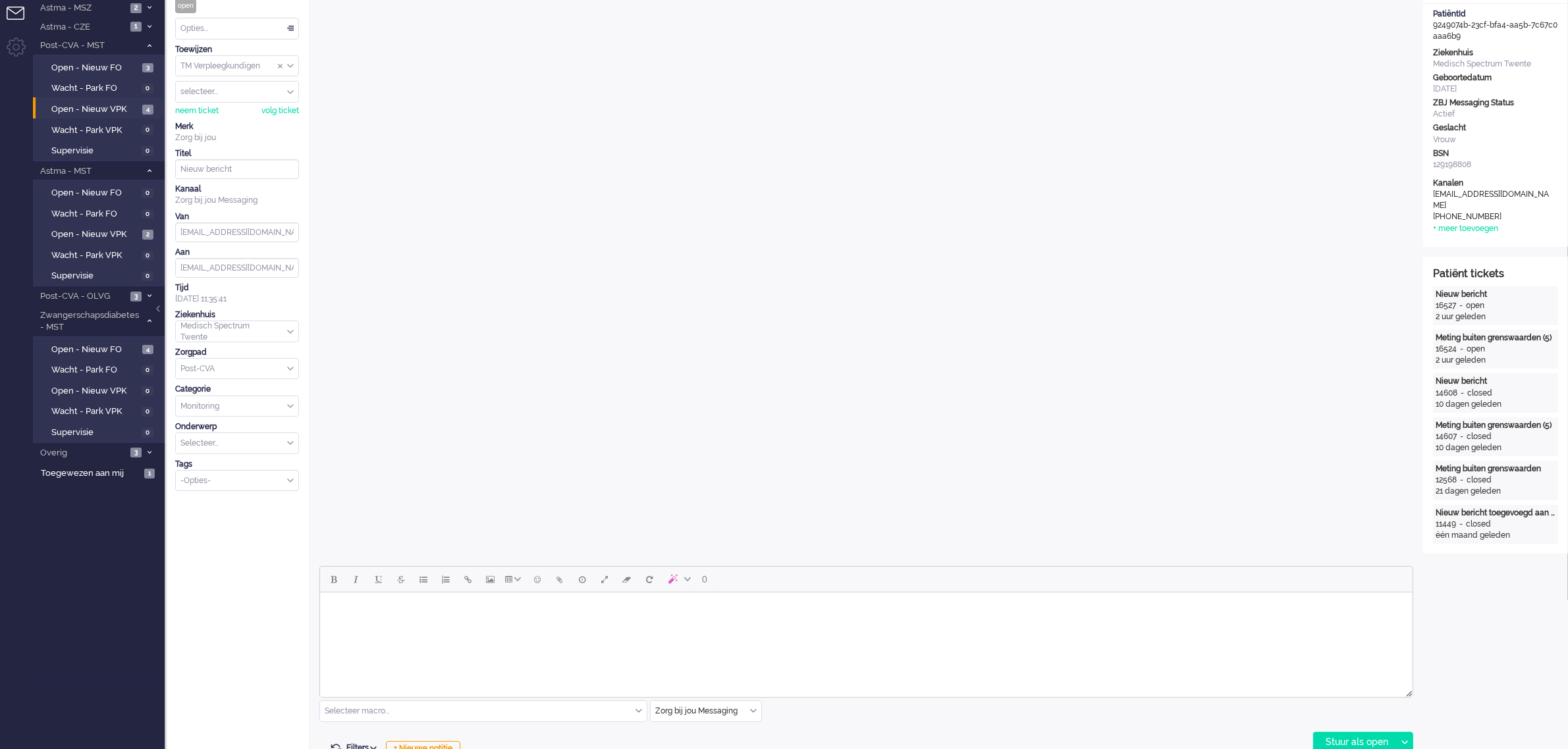
scroll to position [165, 0]
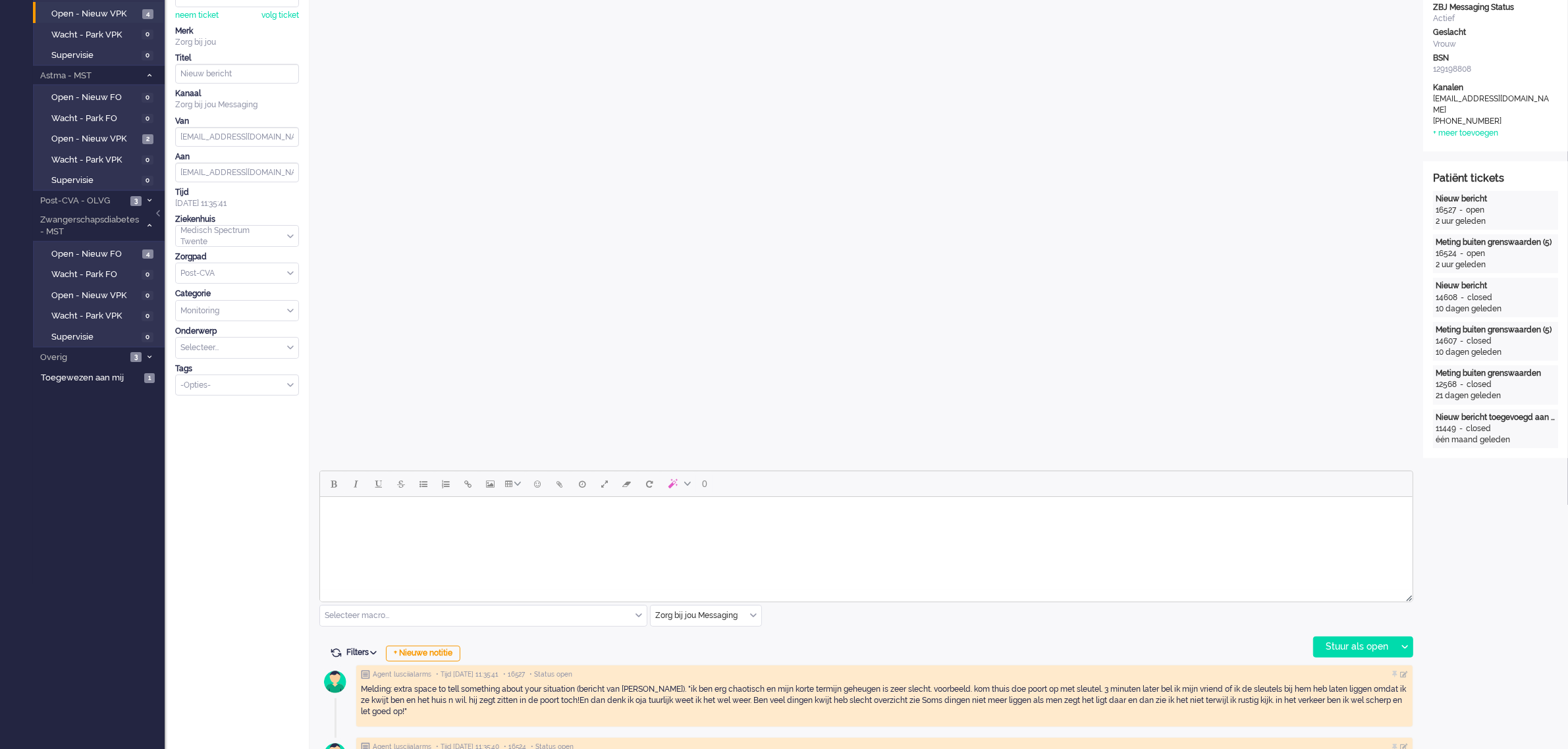
click at [383, 529] on html at bounding box center [866, 513] width 1093 height 34
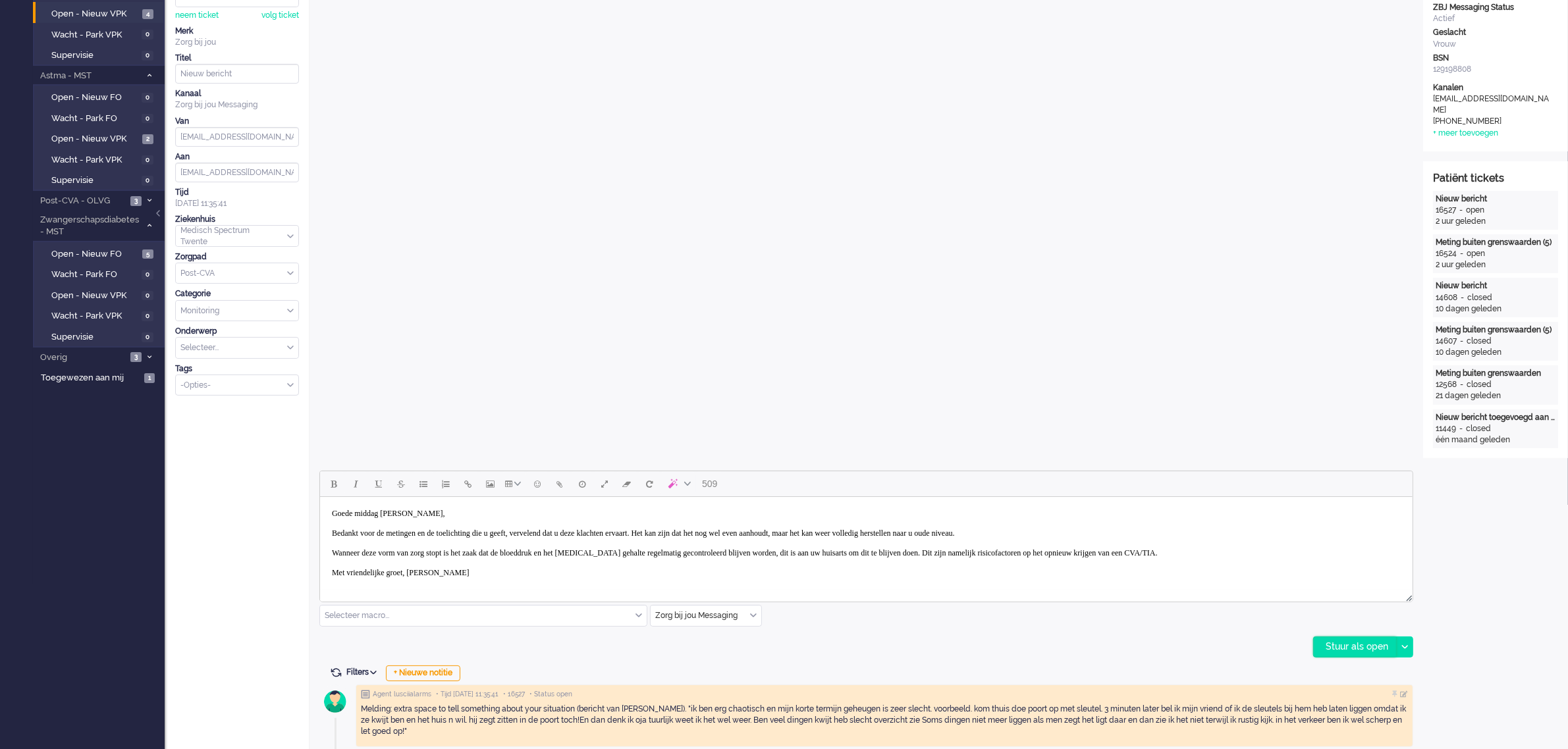
click at [1351, 640] on div "Stuur als open" at bounding box center [1354, 647] width 82 height 20
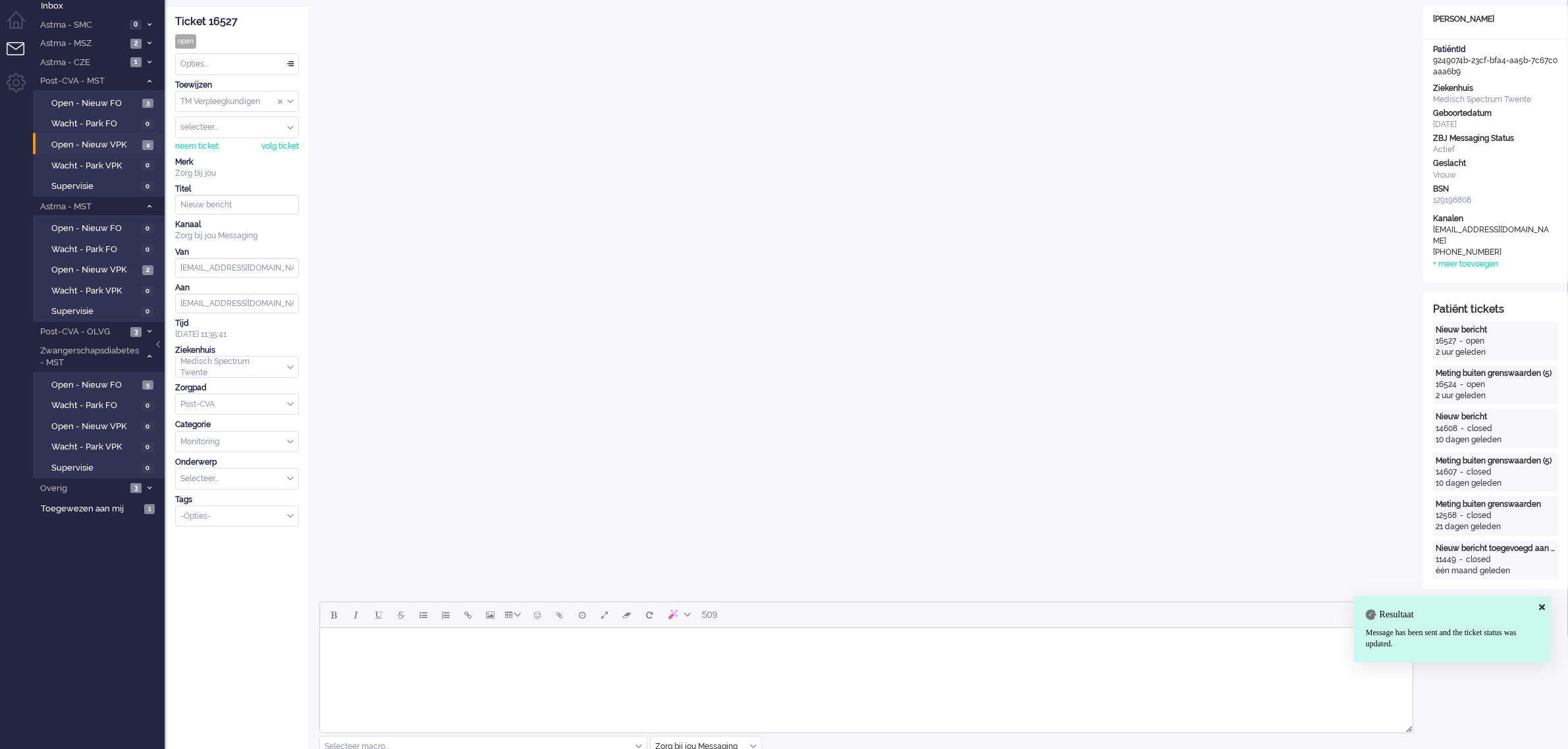
scroll to position [0, 0]
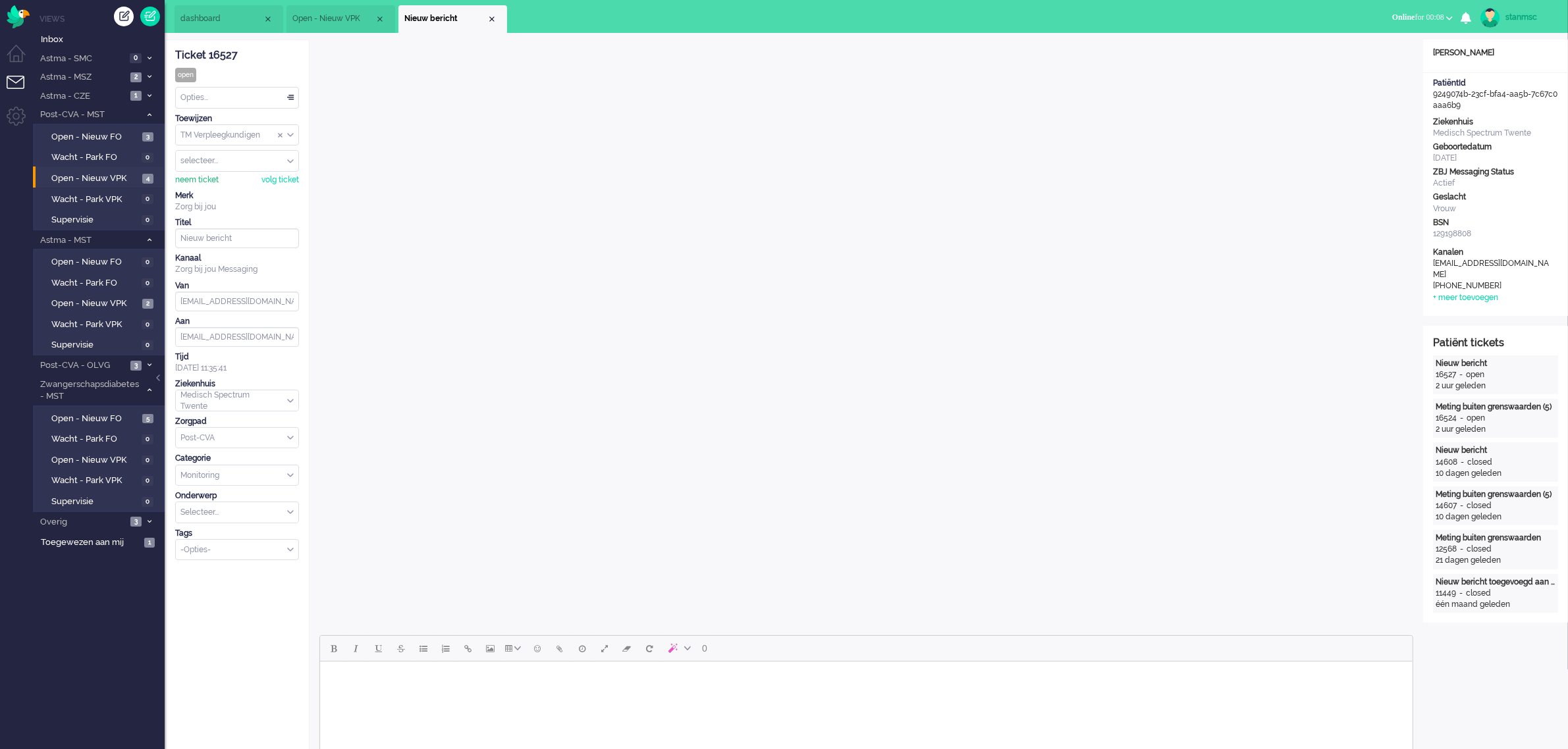
click at [191, 182] on div "neem ticket" at bounding box center [197, 179] width 43 height 11
click at [207, 96] on div "Opties..." at bounding box center [237, 98] width 123 height 21
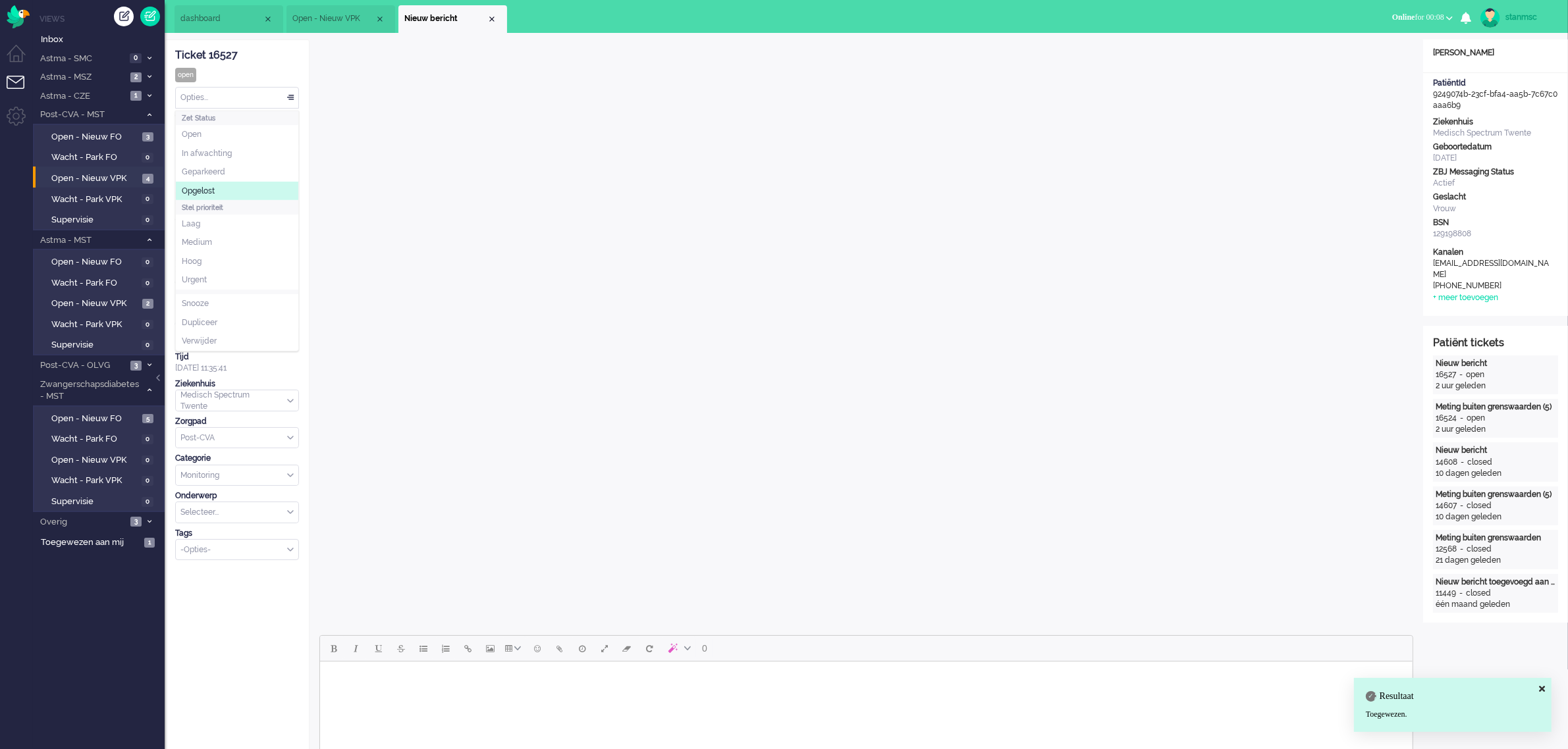
click at [212, 191] on span "Opgelost" at bounding box center [198, 191] width 33 height 11
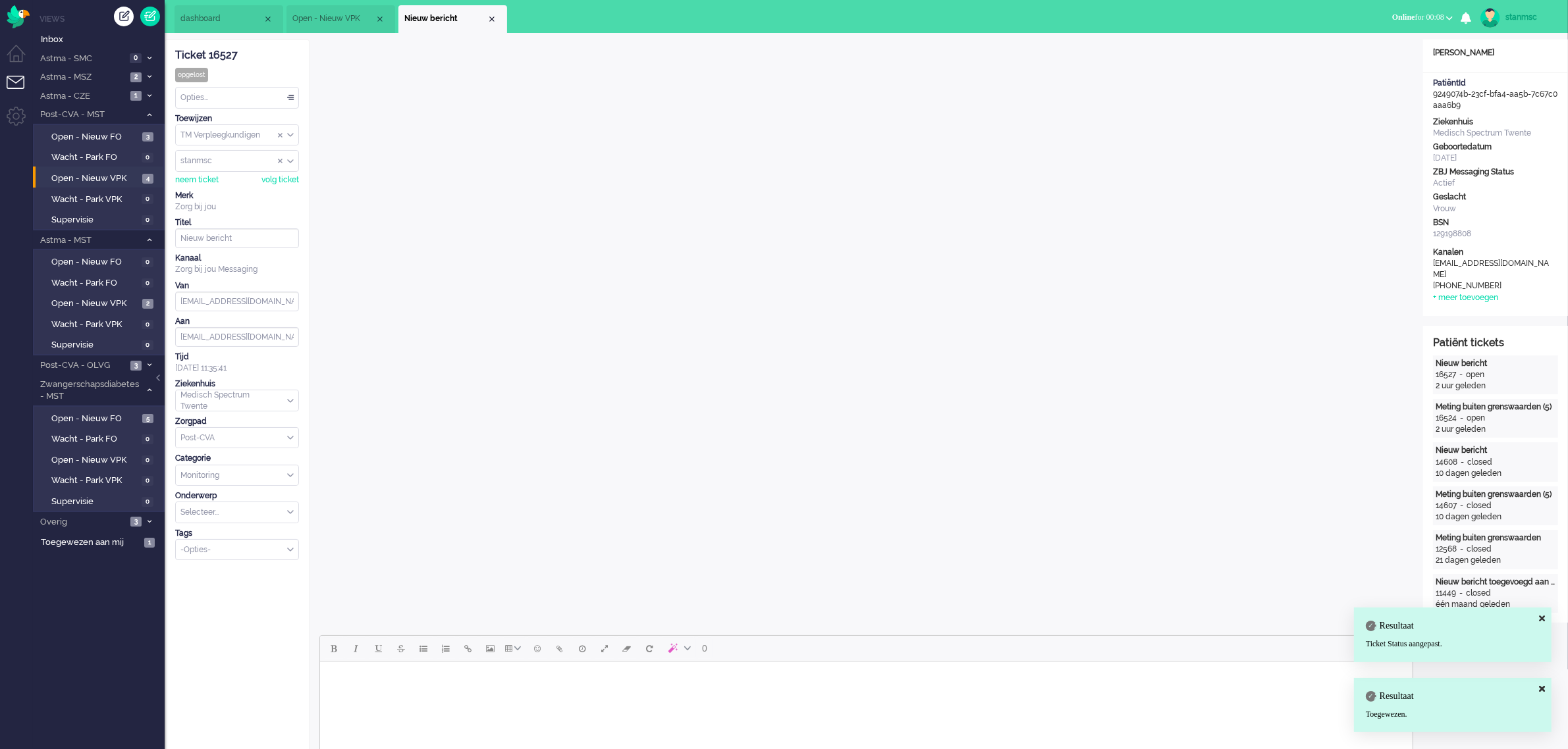
click at [497, 18] on li "Nieuw bericht" at bounding box center [453, 19] width 109 height 28
click at [491, 18] on div "Close tab" at bounding box center [492, 19] width 10 height 10
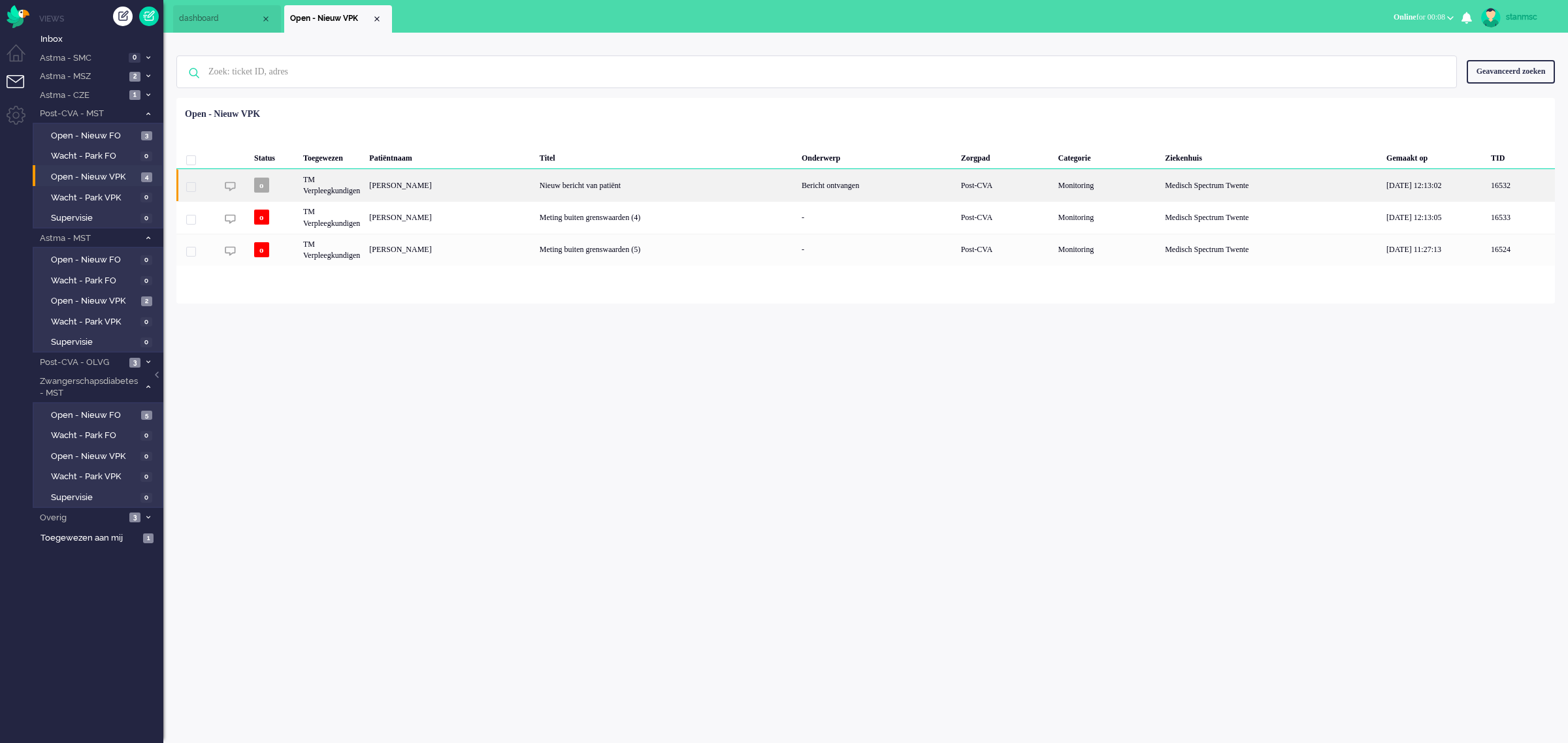
click at [356, 188] on div "TM Verpleegkundigen" at bounding box center [331, 185] width 66 height 32
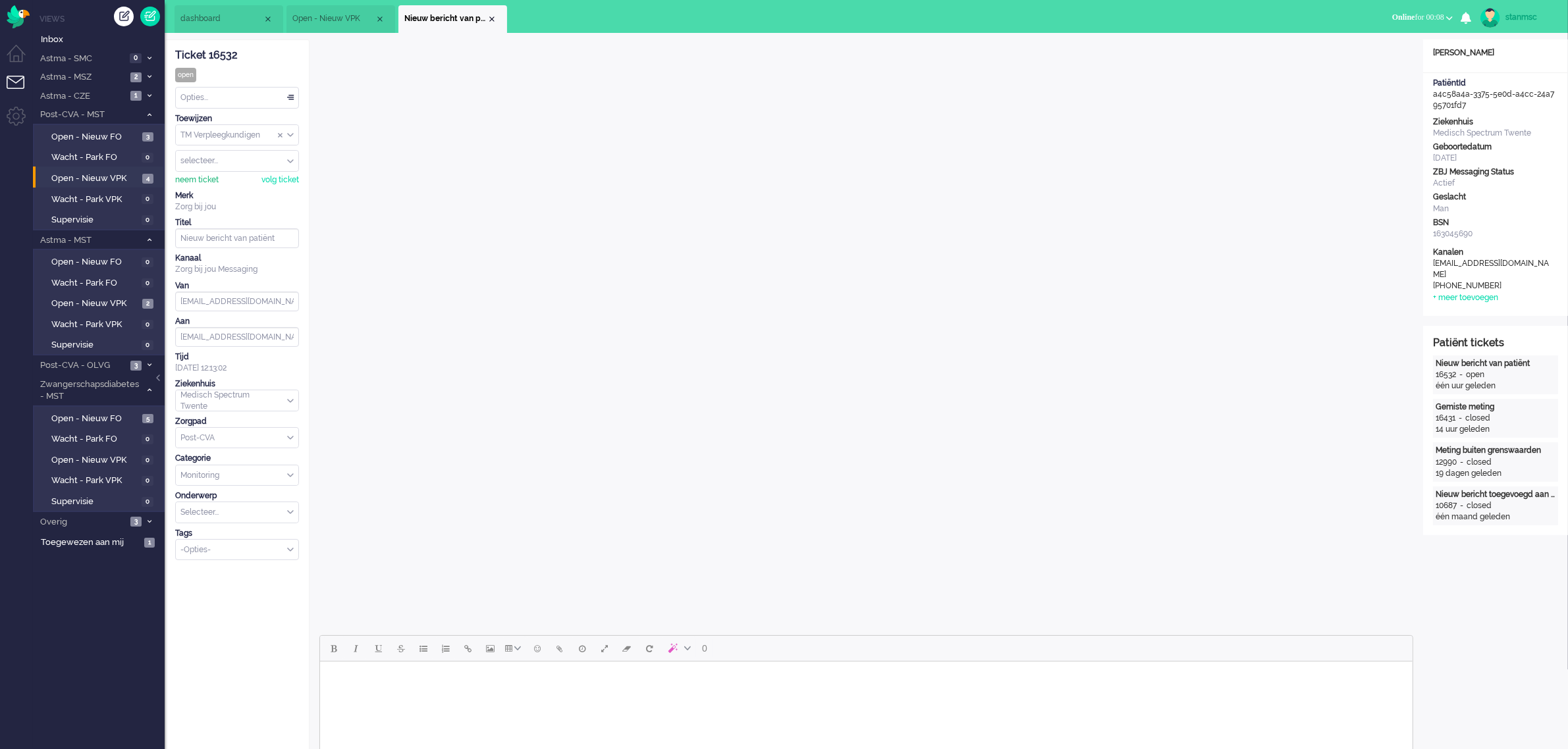
click at [209, 179] on div "neem ticket" at bounding box center [197, 179] width 43 height 11
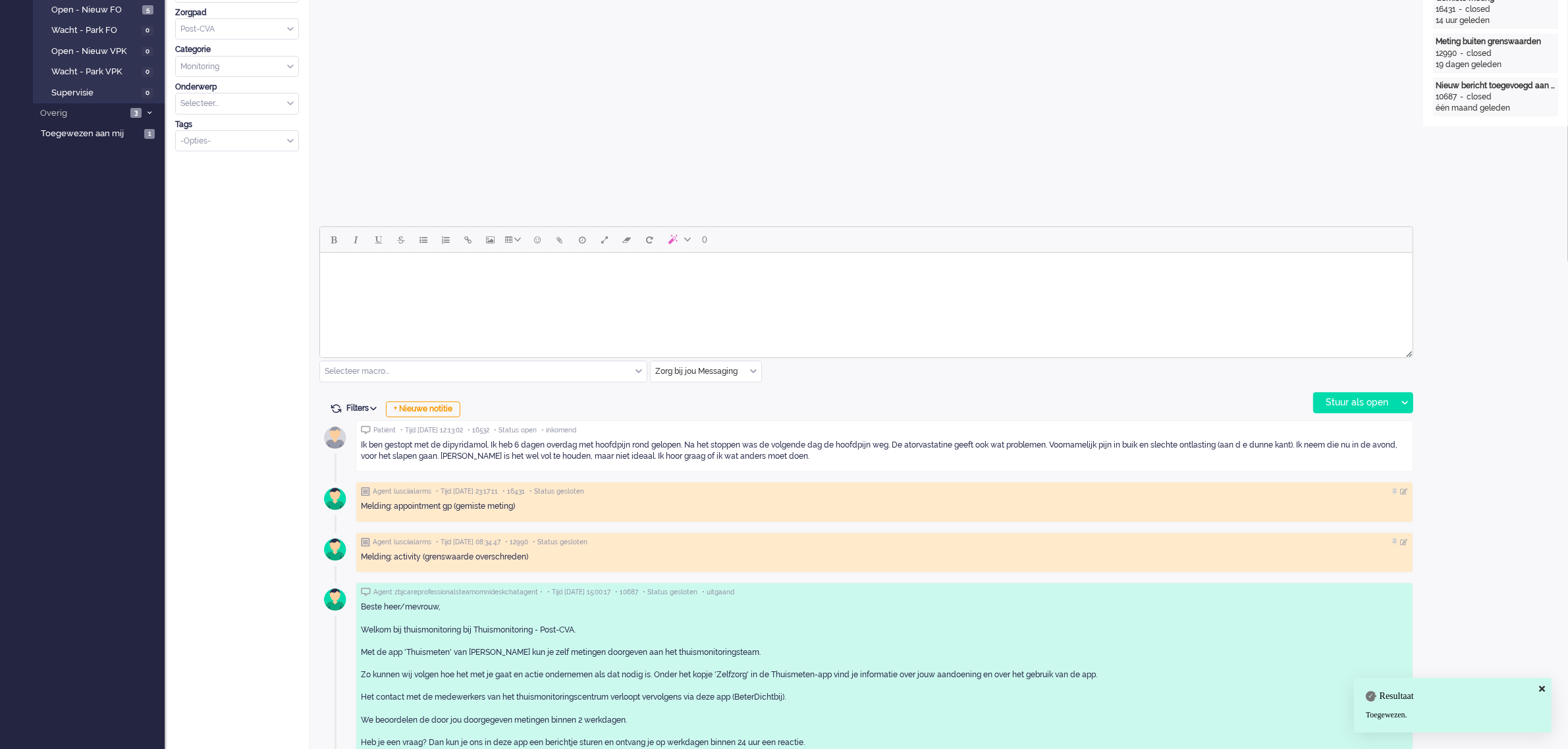
scroll to position [412, 0]
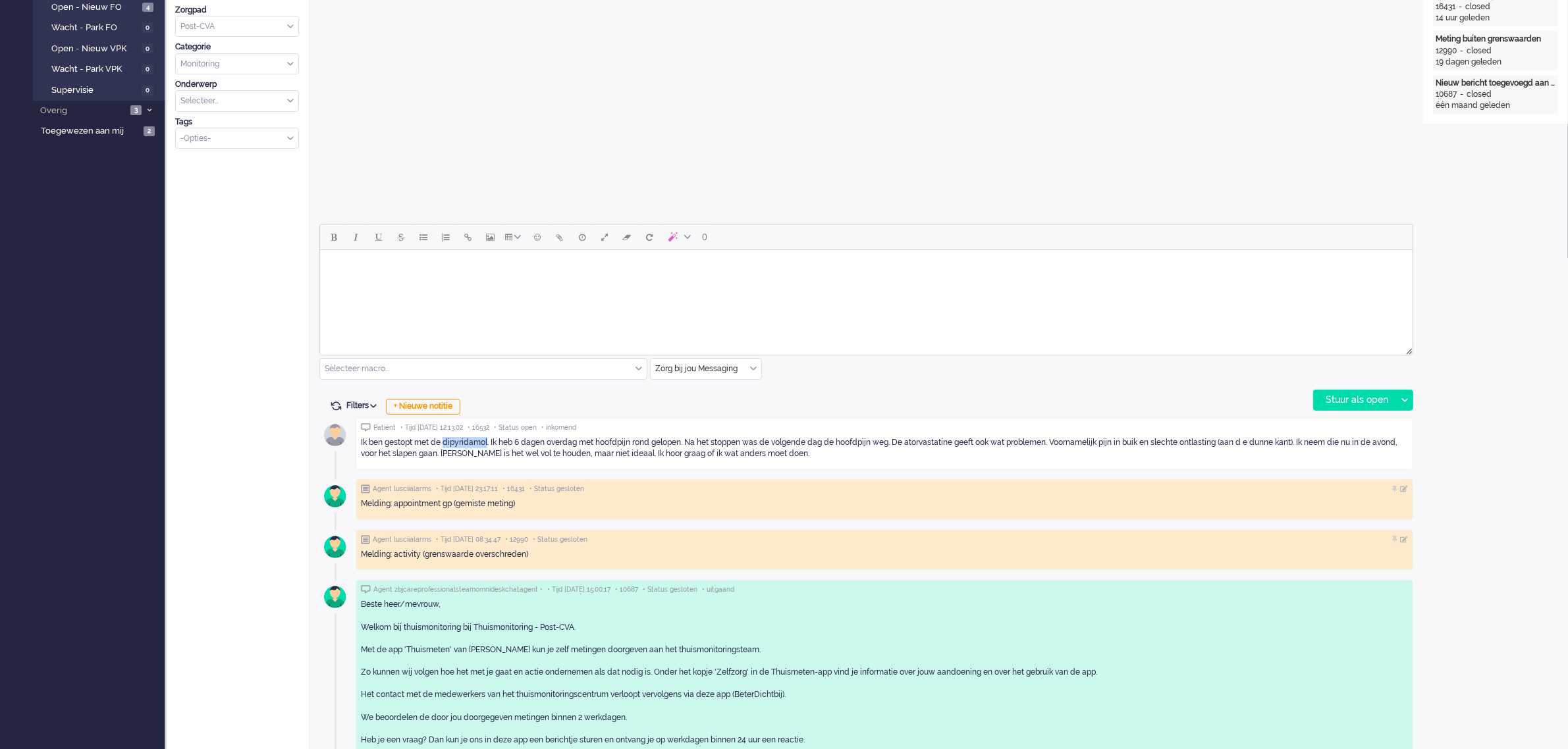
drag, startPoint x: 488, startPoint y: 442, endPoint x: 446, endPoint y: 446, distance: 42.2
click at [446, 446] on div "Ik ben gestopt met de dipyridamol. Ik heb 6 dagen overdag met hoofdpijn rond ge…" at bounding box center [884, 449] width 1047 height 22
copy div "dipyridamol"
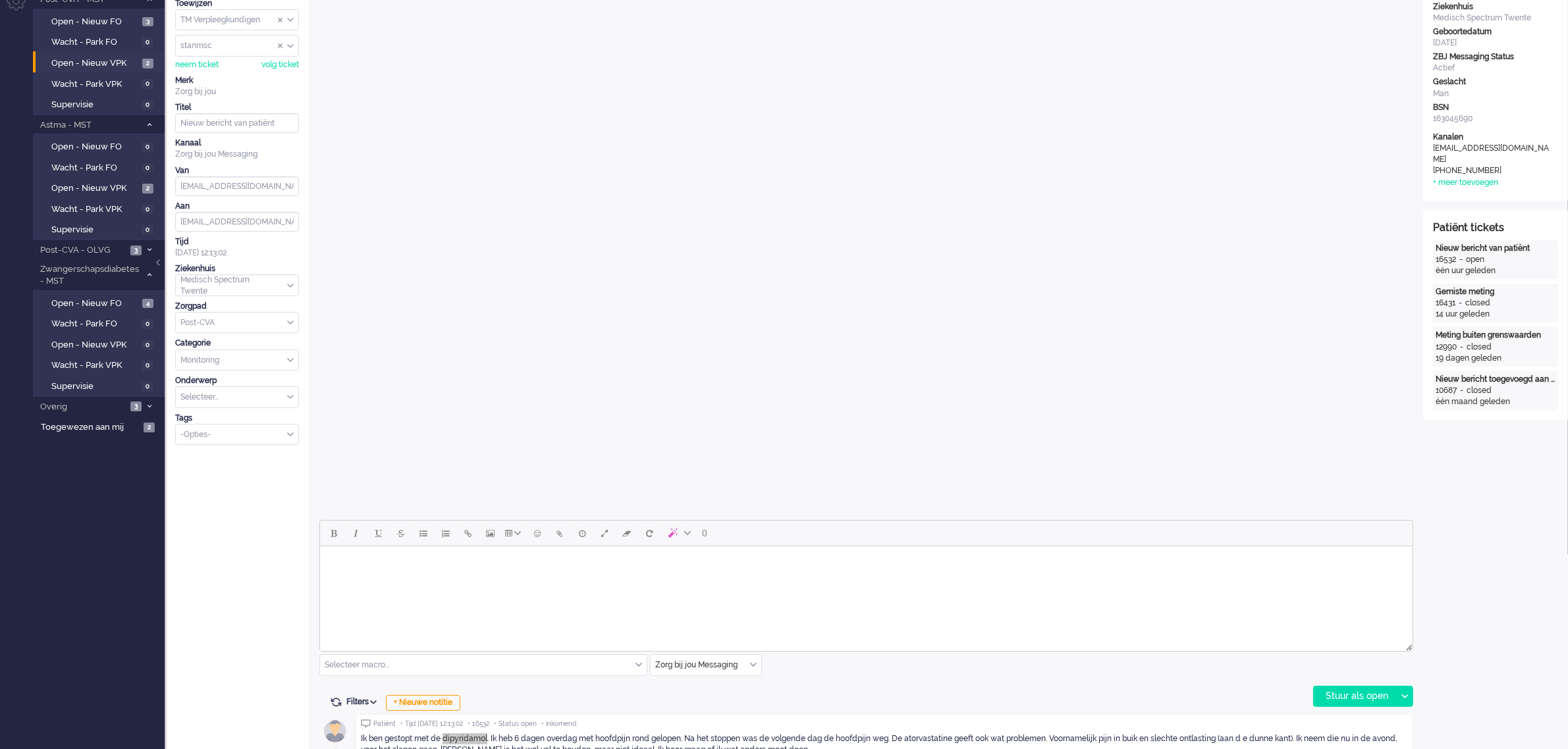
scroll to position [247, 0]
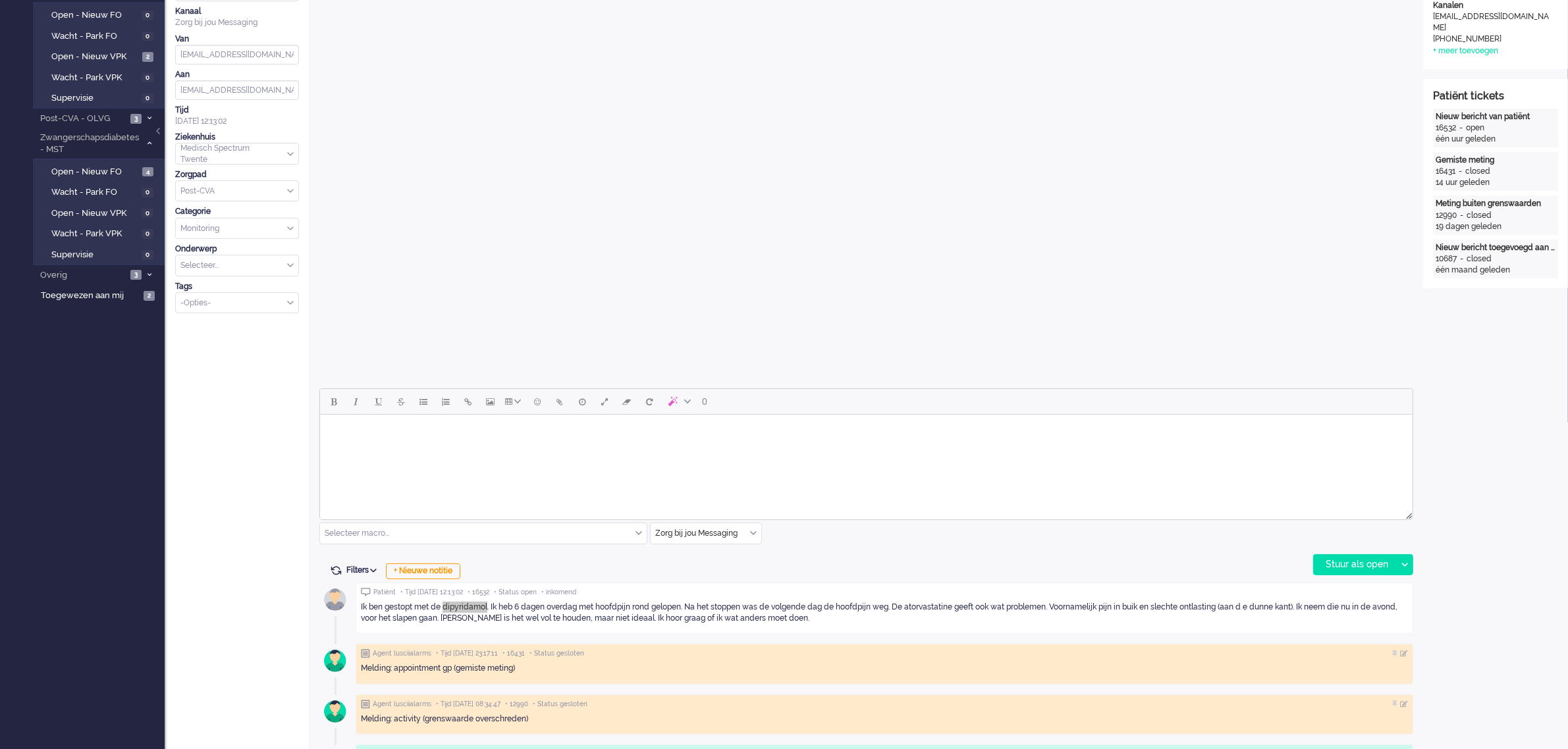
click at [354, 429] on body "Rich Text Area. Press ALT-0 for help." at bounding box center [866, 431] width 1082 height 23
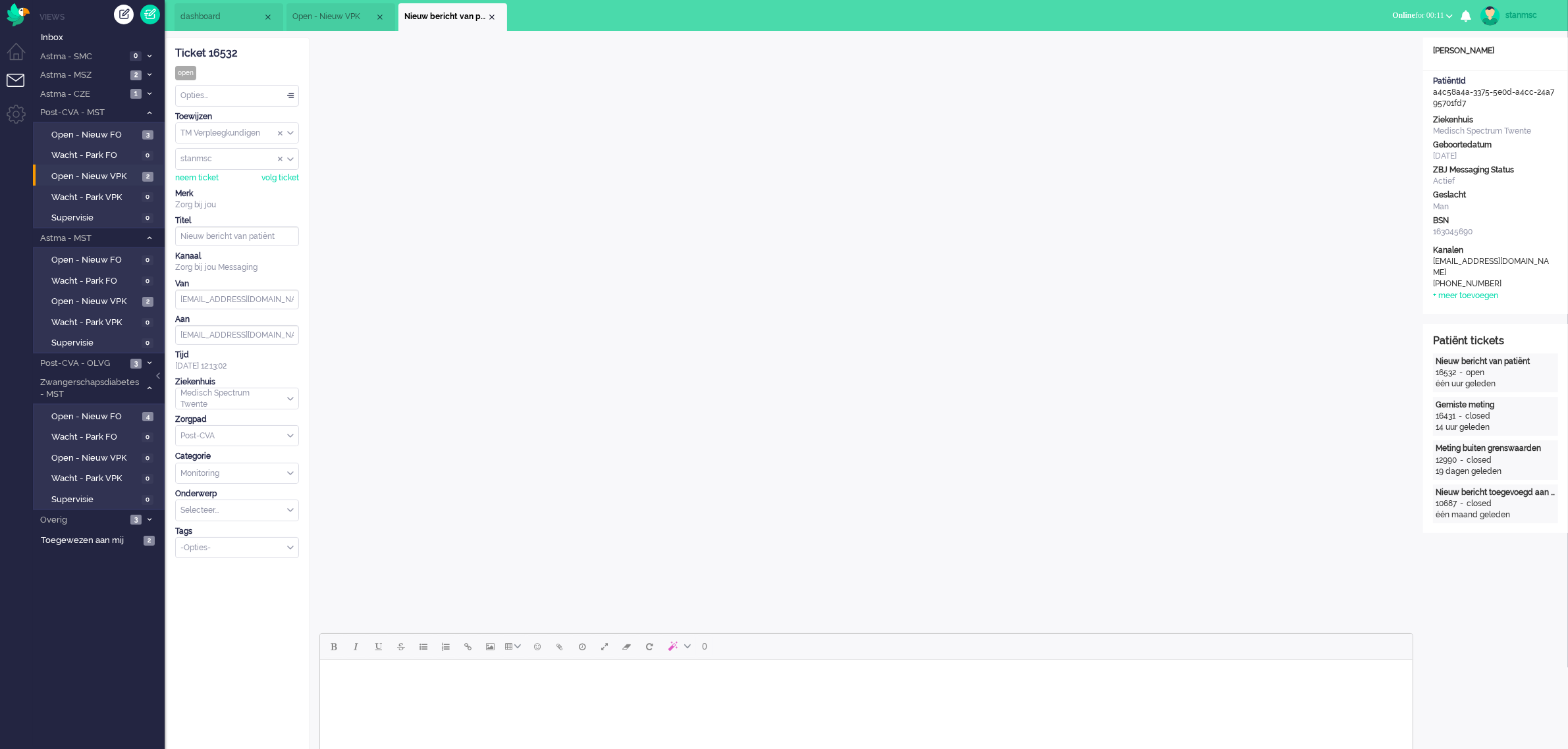
scroll to position [0, 0]
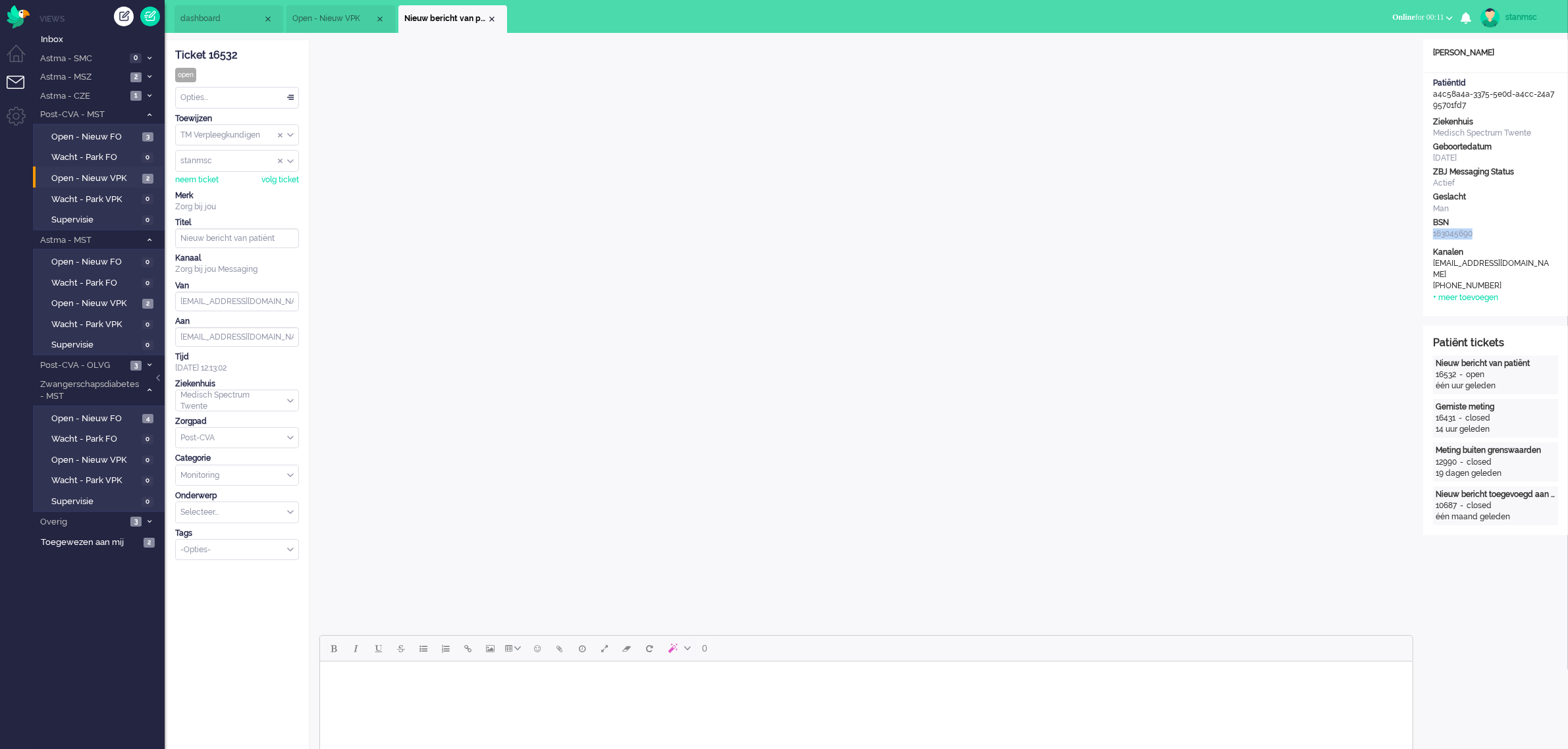
drag, startPoint x: 1474, startPoint y: 230, endPoint x: 1433, endPoint y: 241, distance: 42.4
click at [1433, 241] on div "BSN 163045690" at bounding box center [1495, 230] width 125 height 25
copy div "163045690"
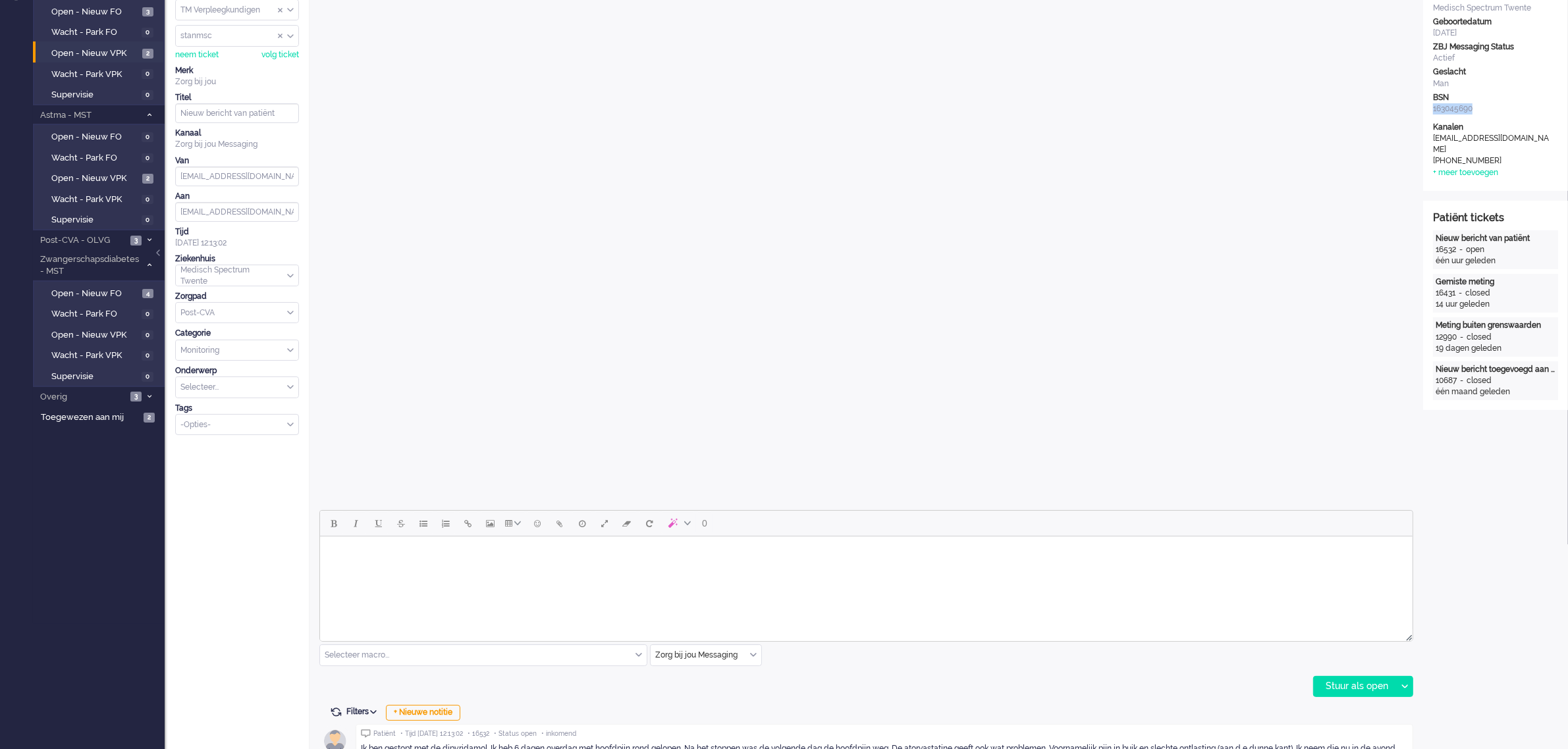
scroll to position [330, 0]
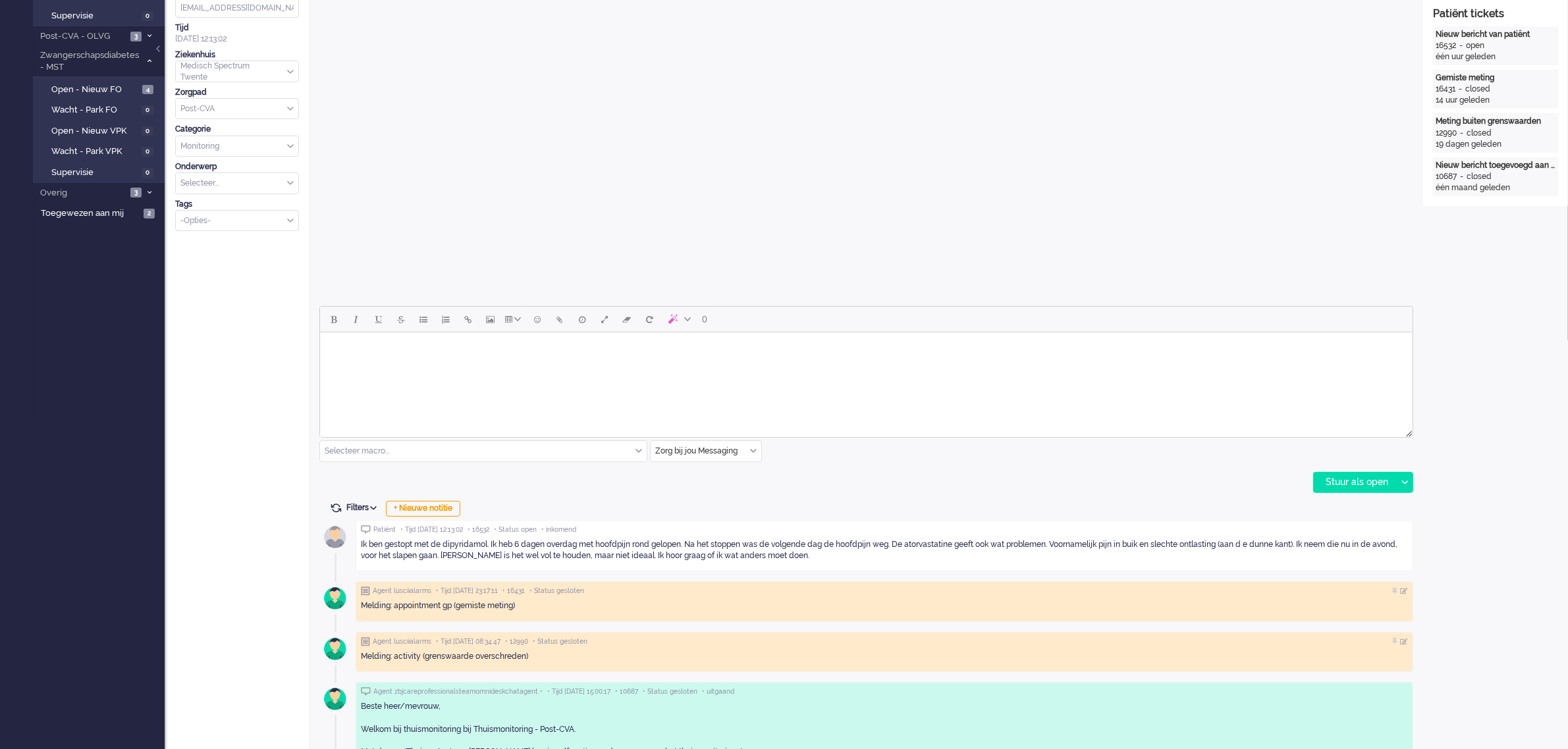
click at [389, 362] on html at bounding box center [866, 349] width 1093 height 34
drag, startPoint x: 138, startPoint y: 48, endPoint x: 271, endPoint y: 362, distance: 341.0
click at [268, 362] on div "Ticket 16532 open Kijkend Opties... Zet Status Open In afwachting Geparkeerd Op…" at bounding box center [237, 323] width 145 height 1225
click at [492, 379] on body "Goede middag meneer [PERSON_NAME], Vervelend om te lezen dat u hoofdpijnklachte…" at bounding box center [866, 363] width 1082 height 53
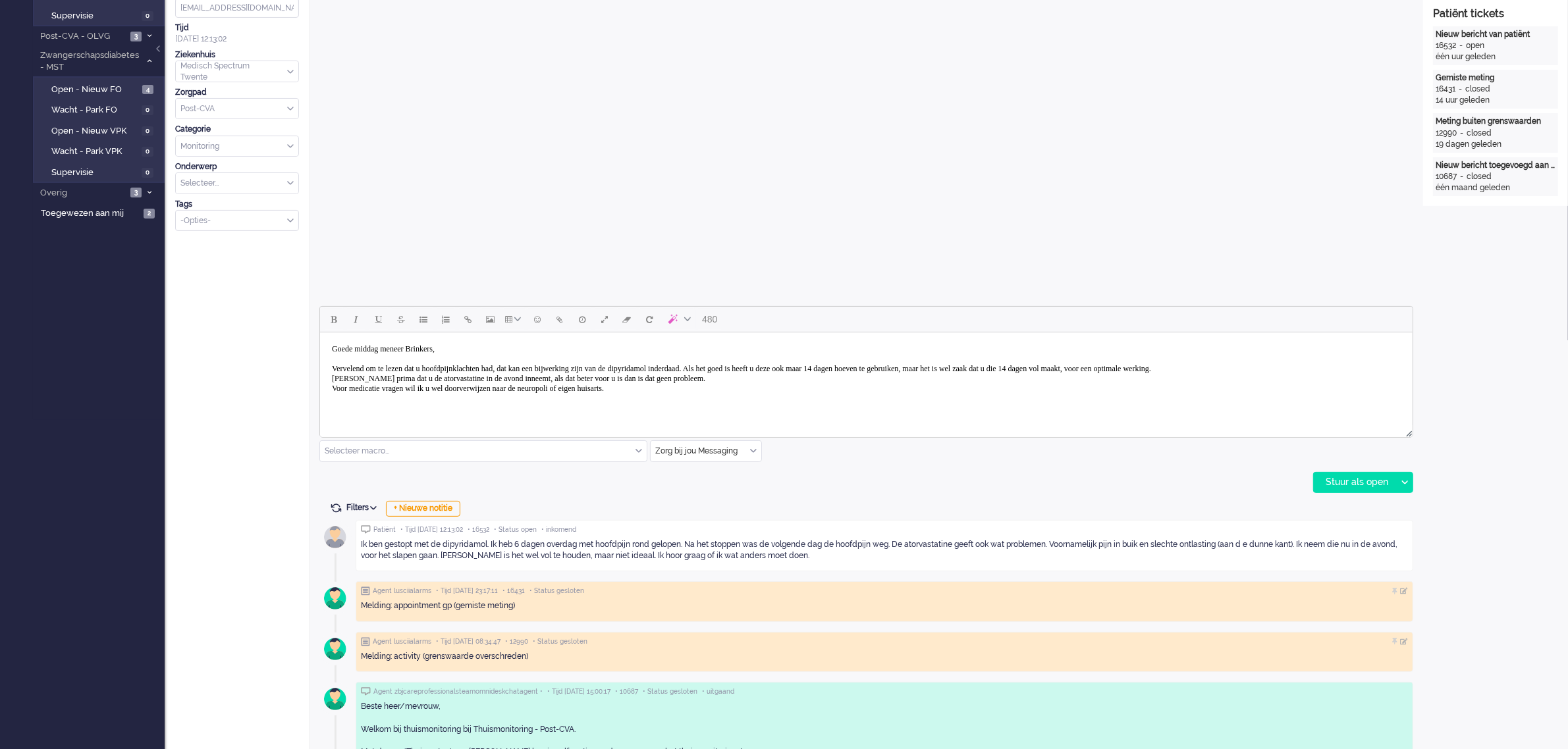
click at [584, 390] on body "Goede middag meneer [PERSON_NAME], Vervelend om te lezen dat u hoofdpijnklachte…" at bounding box center [866, 368] width 1082 height 62
click at [698, 388] on body "Goede middag meneer [PERSON_NAME], Vervelend om te lezen dat u hoofdpijnklachte…" at bounding box center [866, 368] width 1082 height 62
click at [1358, 478] on div "Stuur als open" at bounding box center [1354, 482] width 82 height 20
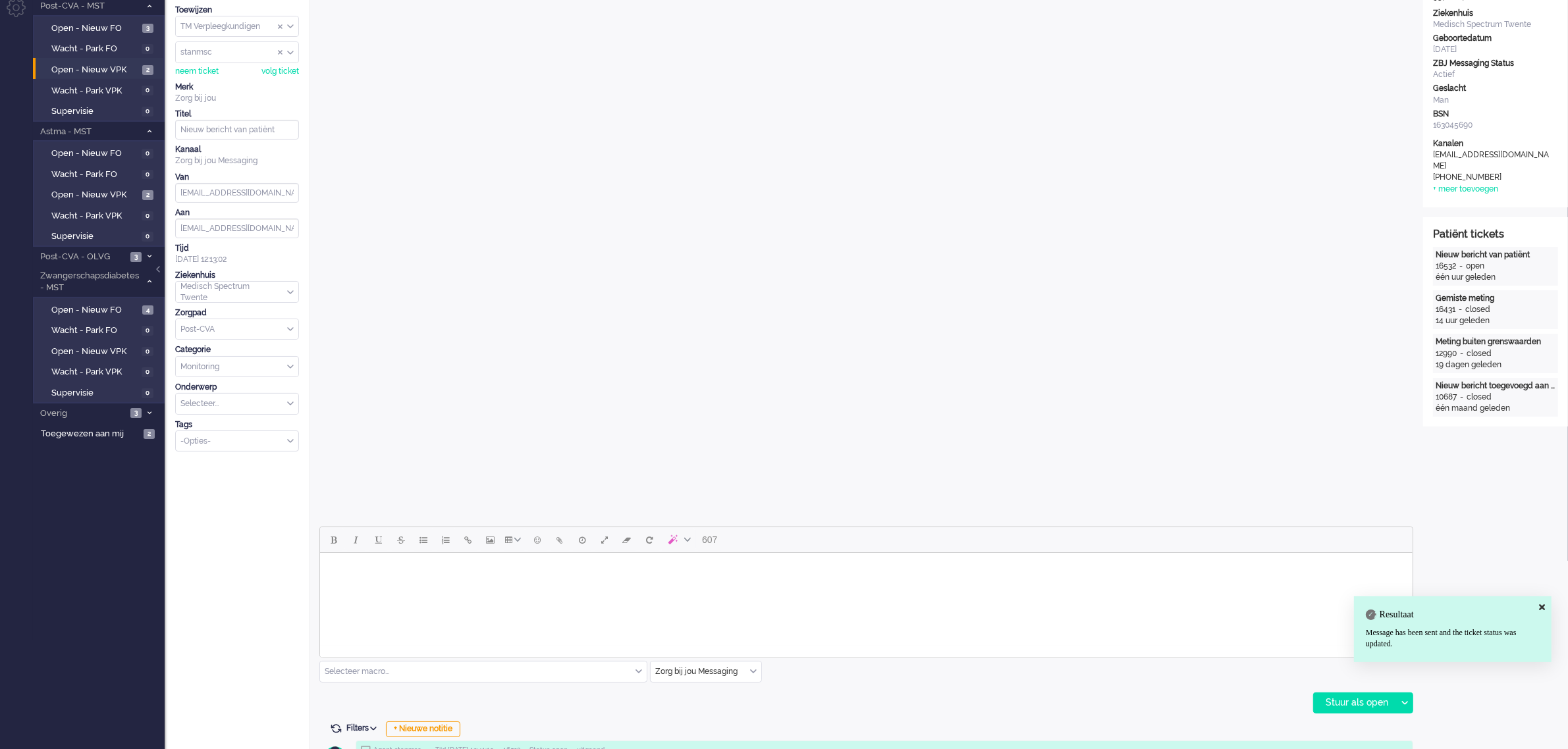
scroll to position [0, 0]
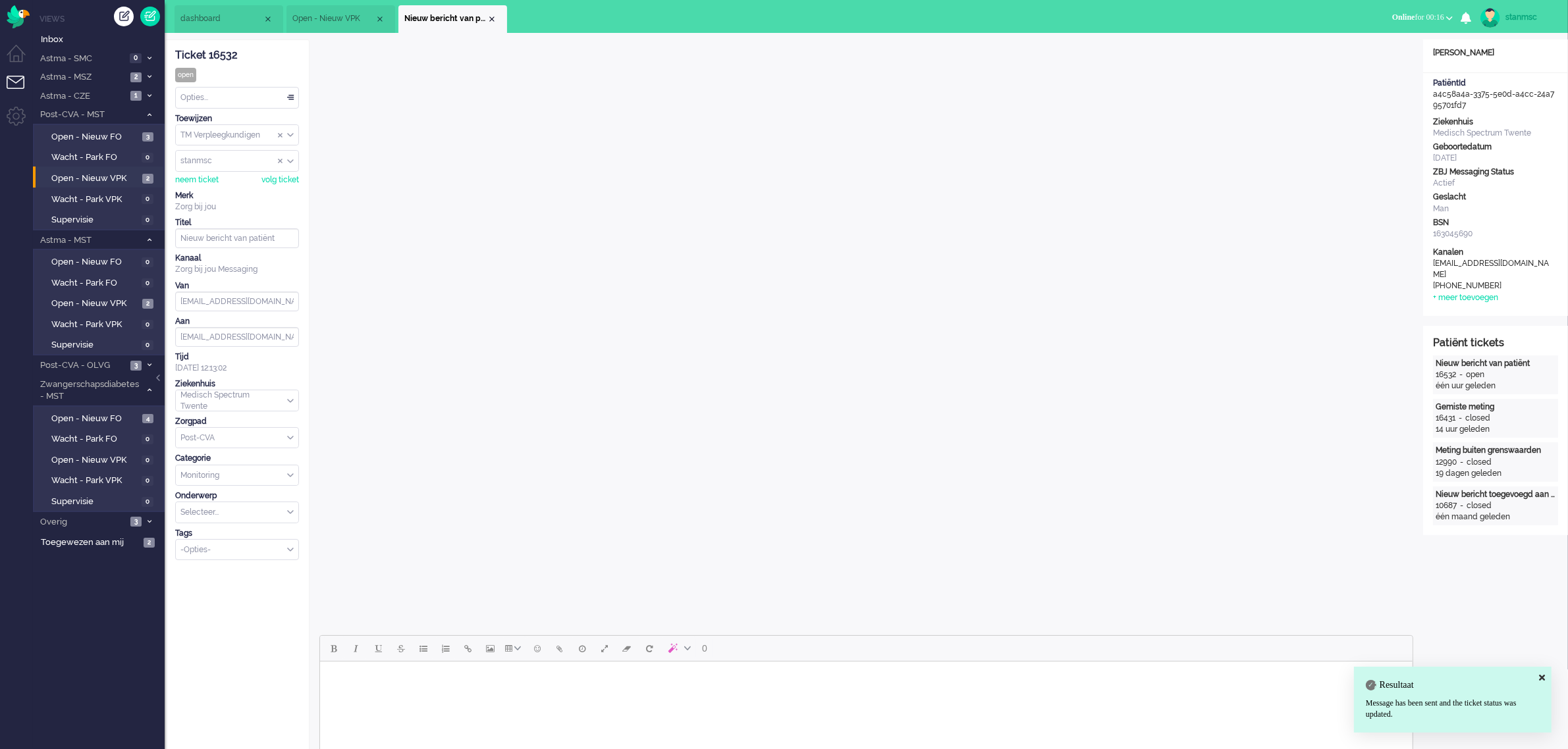
click at [212, 96] on div "Opties..." at bounding box center [237, 98] width 123 height 21
click at [212, 186] on span "Opgelost" at bounding box center [198, 191] width 33 height 11
click at [491, 14] on div "Close tab" at bounding box center [492, 19] width 10 height 10
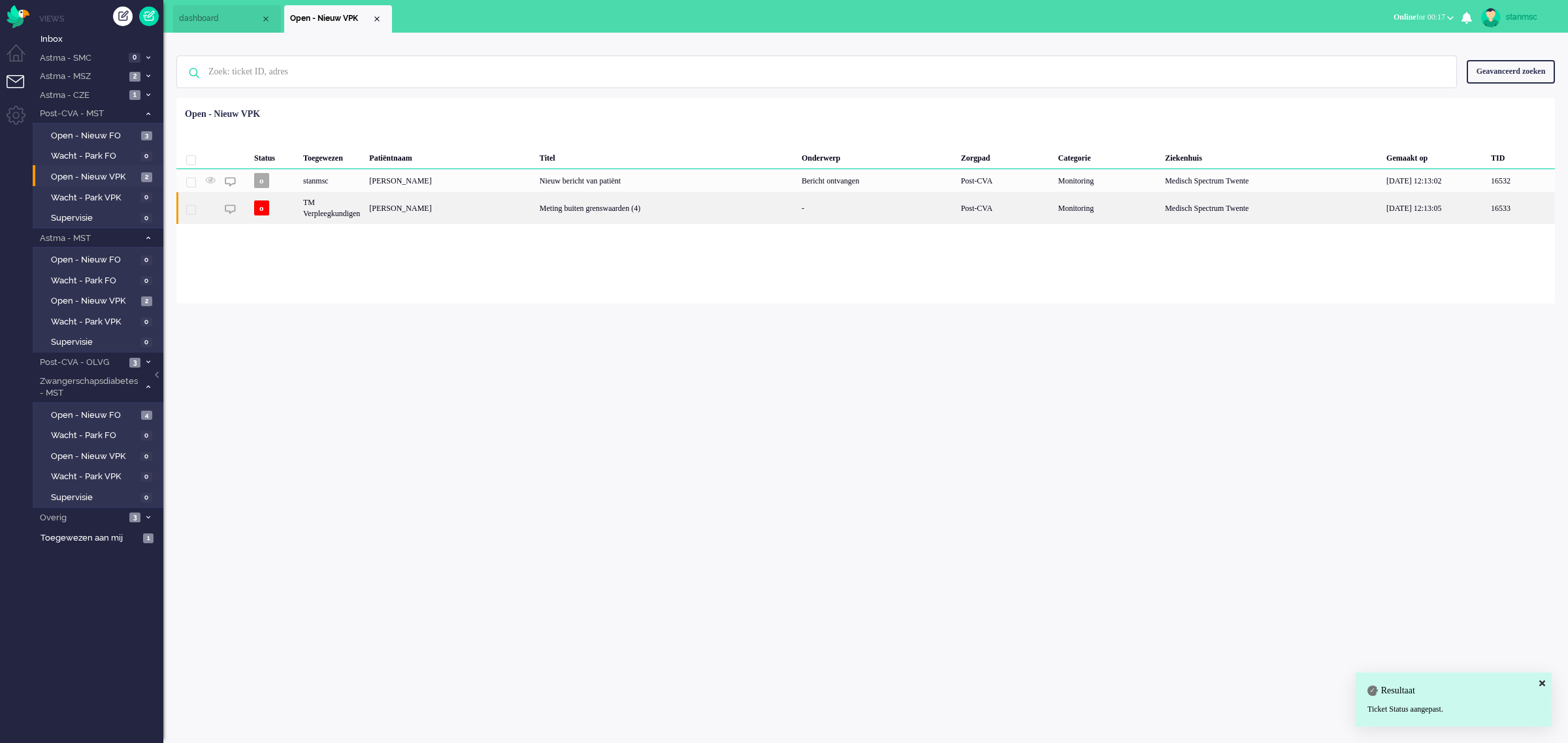
click at [349, 216] on div "TM Verpleegkundigen" at bounding box center [331, 207] width 66 height 32
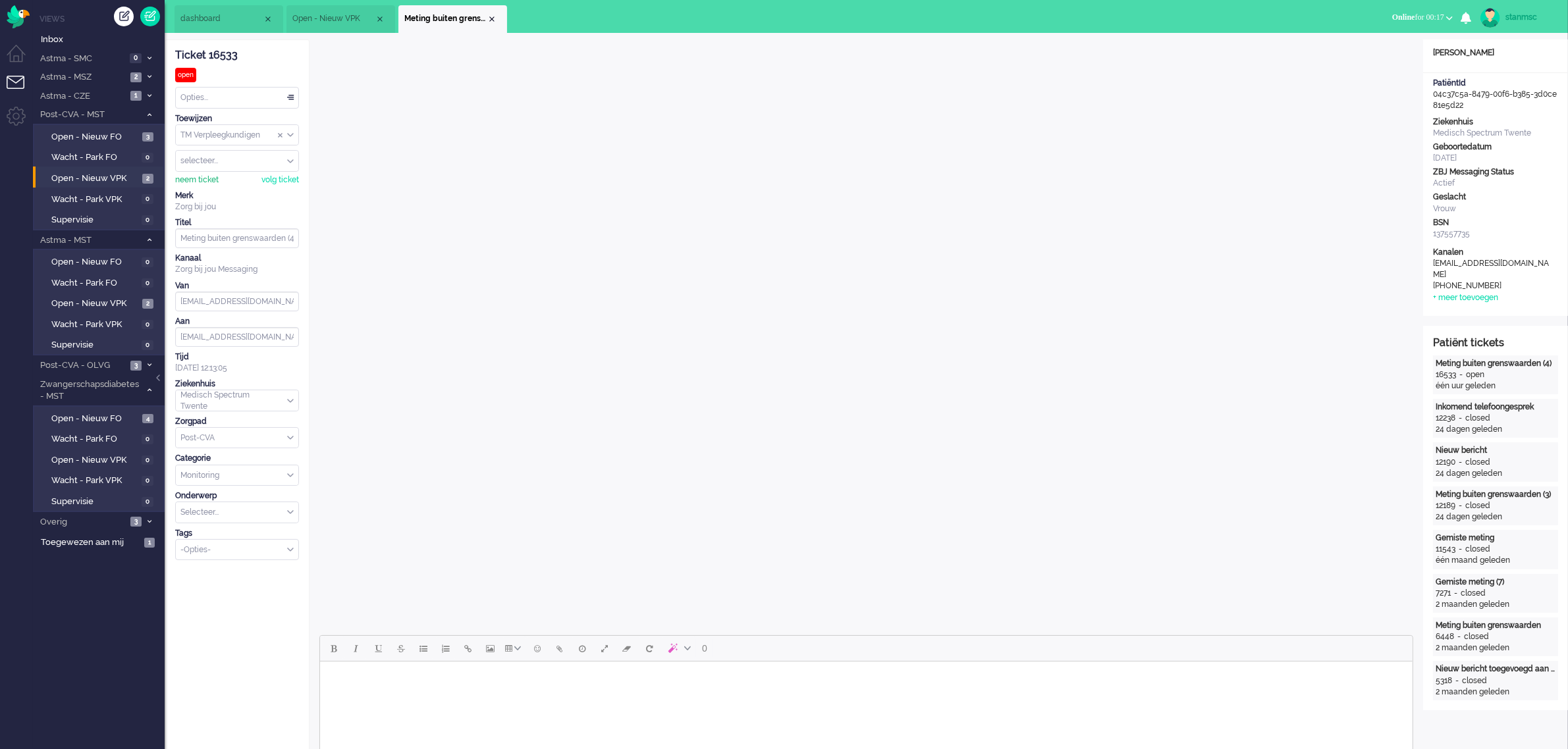
click at [211, 181] on div "neem ticket" at bounding box center [197, 179] width 43 height 11
click at [212, 99] on div "Opties..." at bounding box center [237, 98] width 123 height 21
click at [217, 187] on li "Opgelost" at bounding box center [237, 192] width 123 height 19
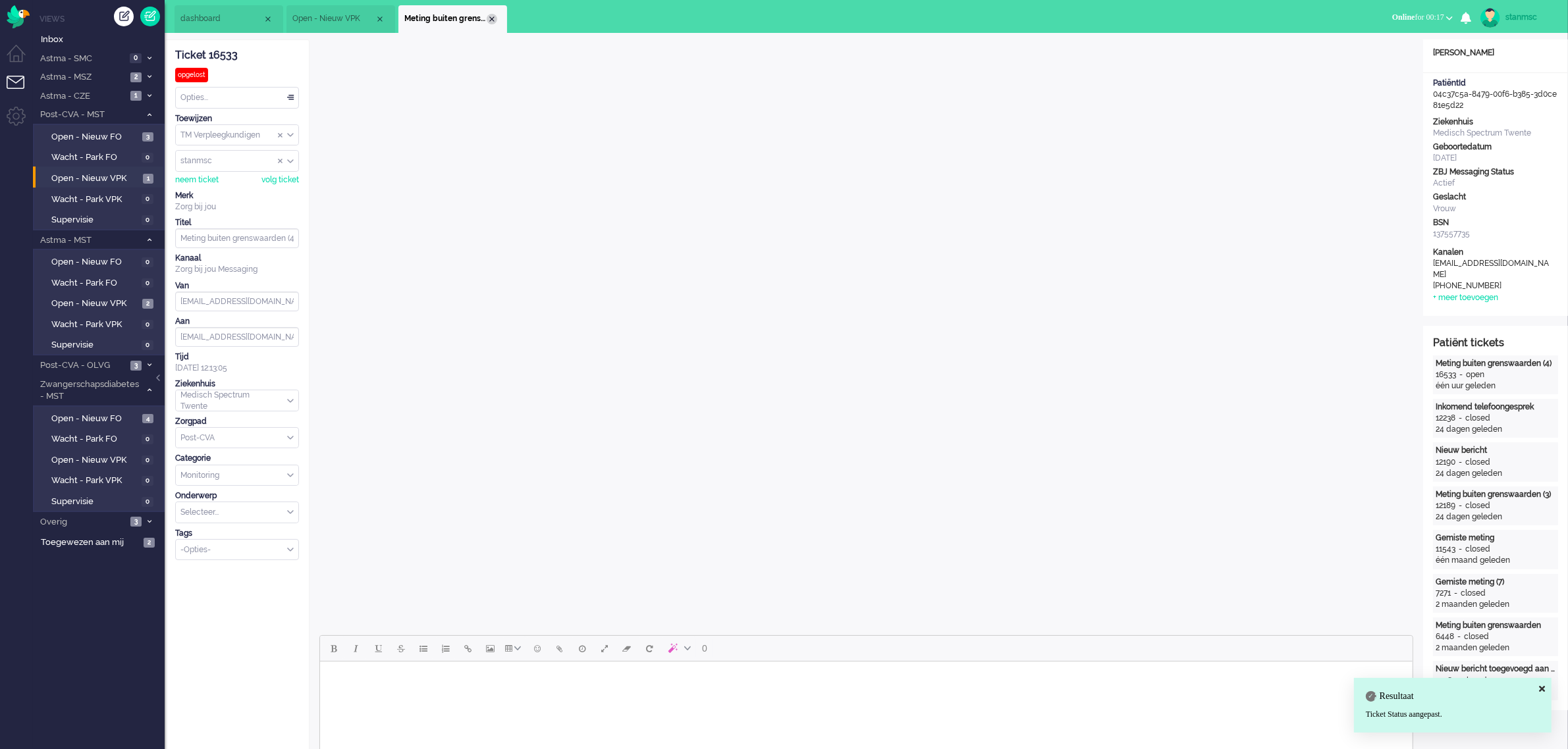
click at [491, 17] on div "Close tab" at bounding box center [492, 19] width 10 height 10
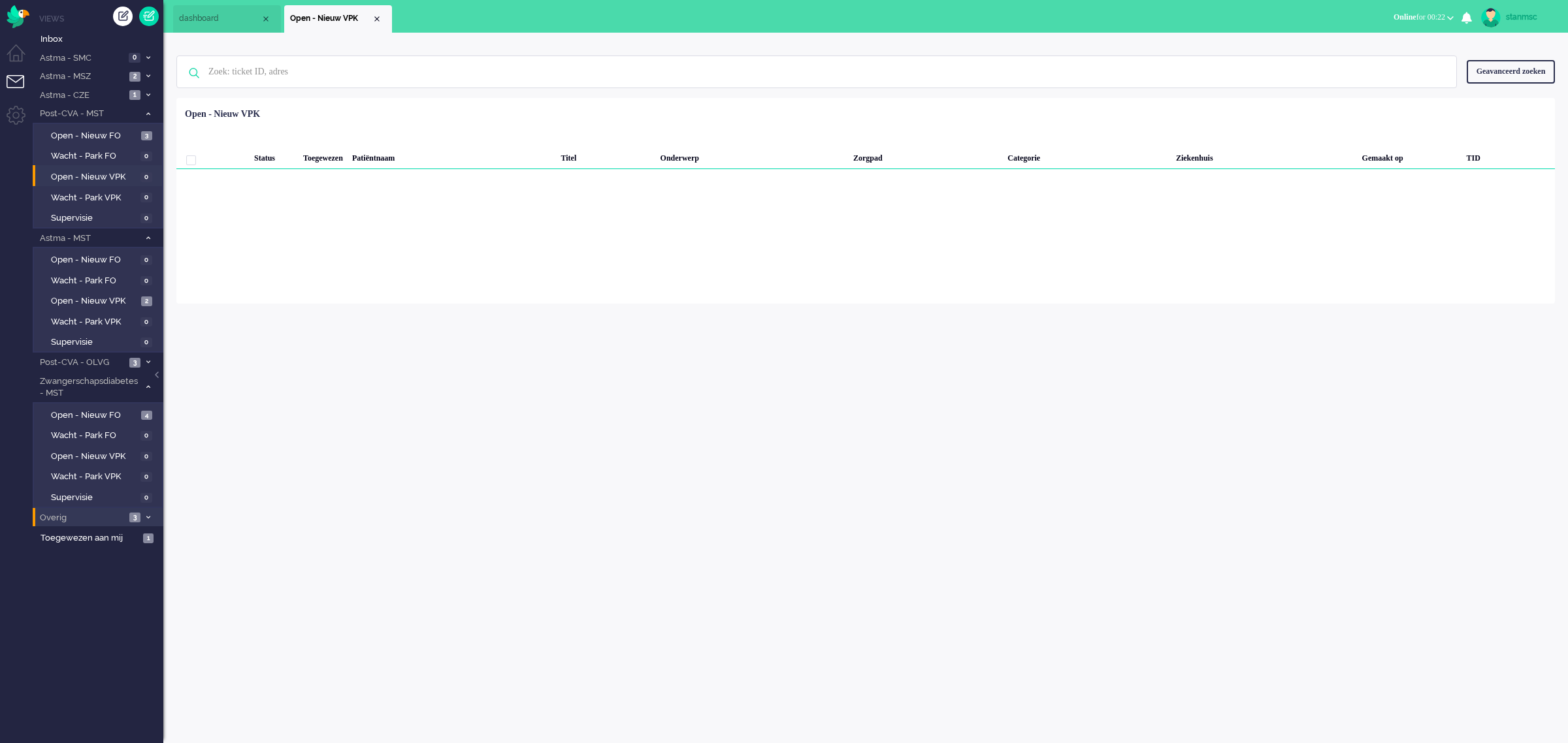
click at [95, 514] on span "Overig" at bounding box center [81, 518] width 87 height 12
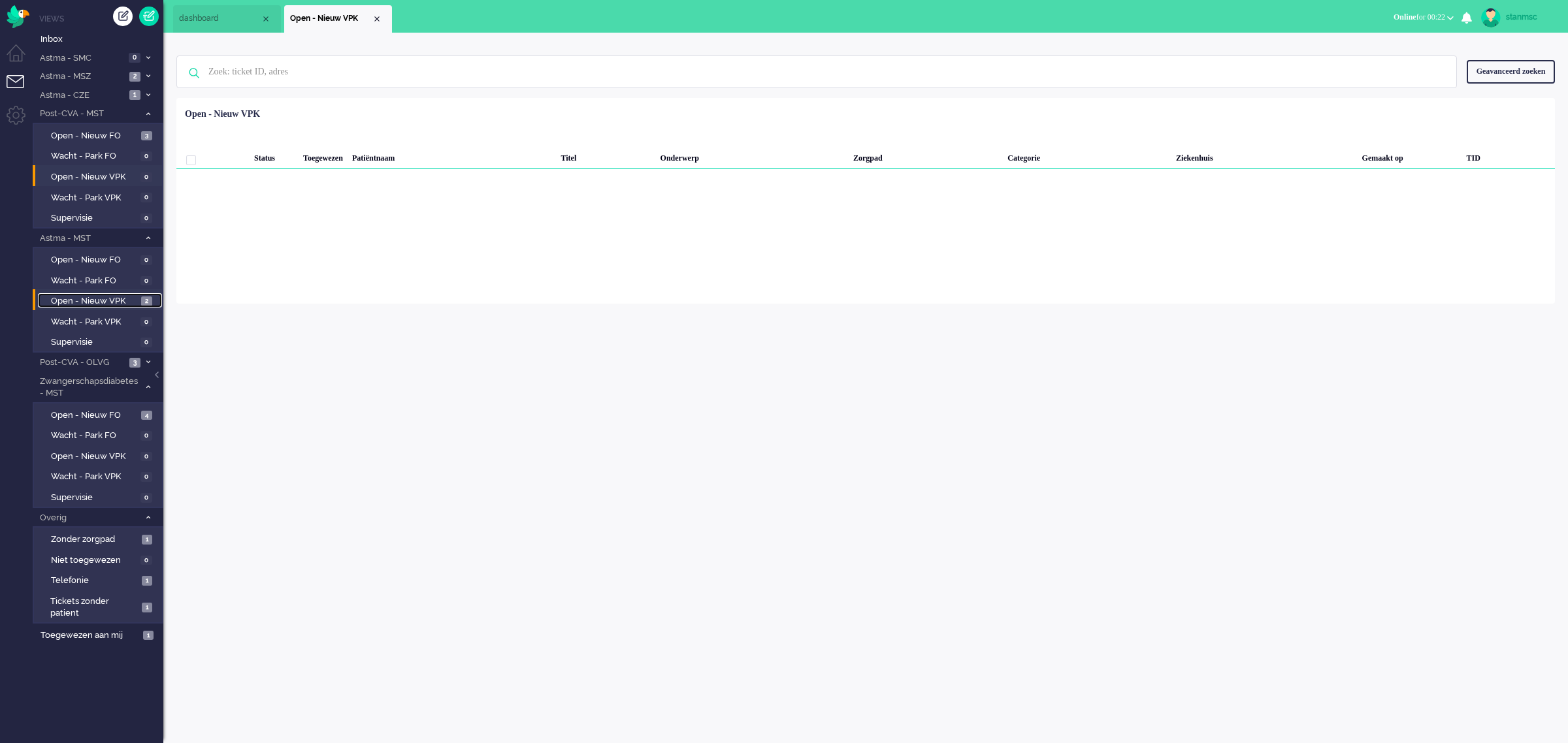
click at [101, 297] on span "Open - Nieuw VPK" at bounding box center [94, 301] width 86 height 12
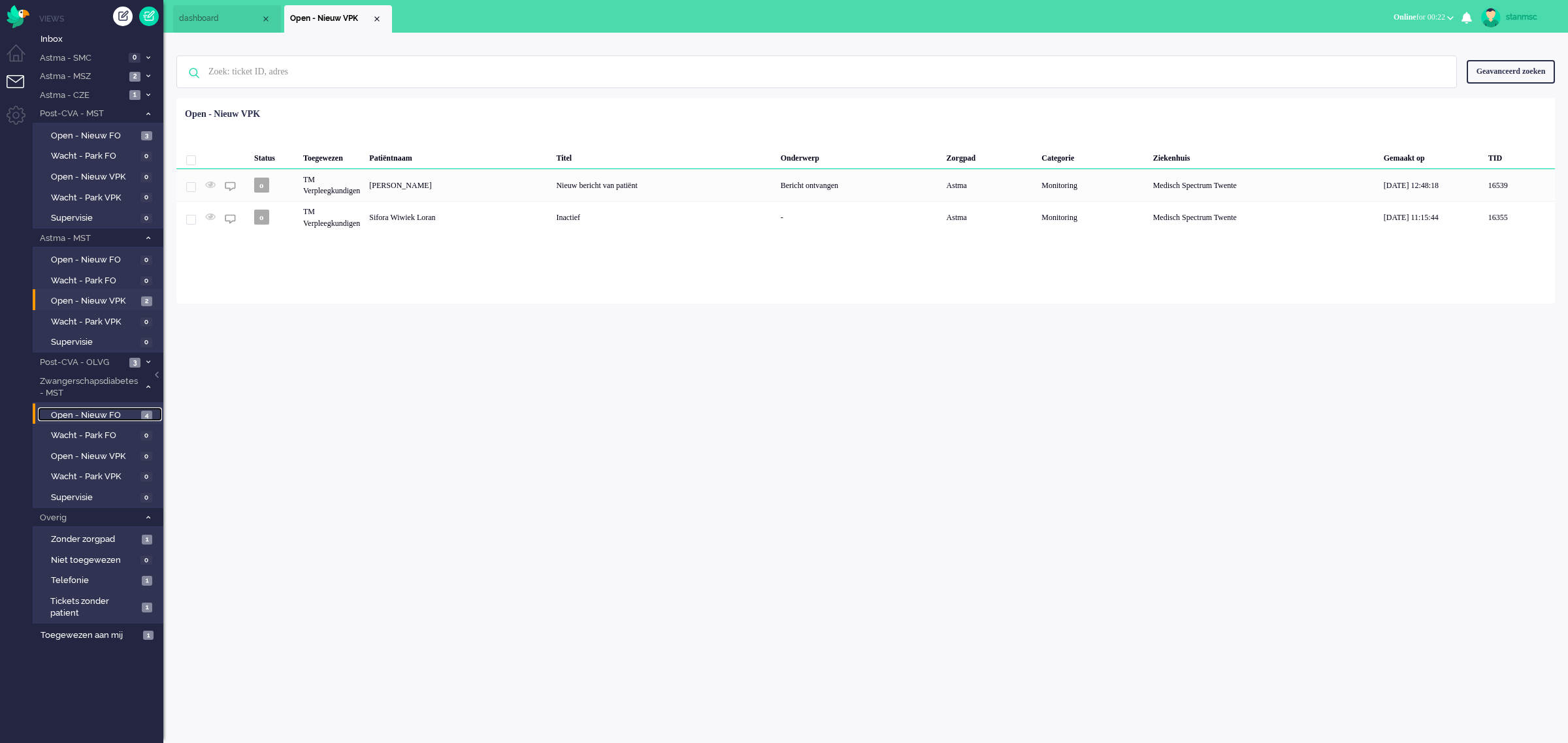
click at [95, 409] on span "Open - Nieuw FO" at bounding box center [94, 415] width 86 height 12
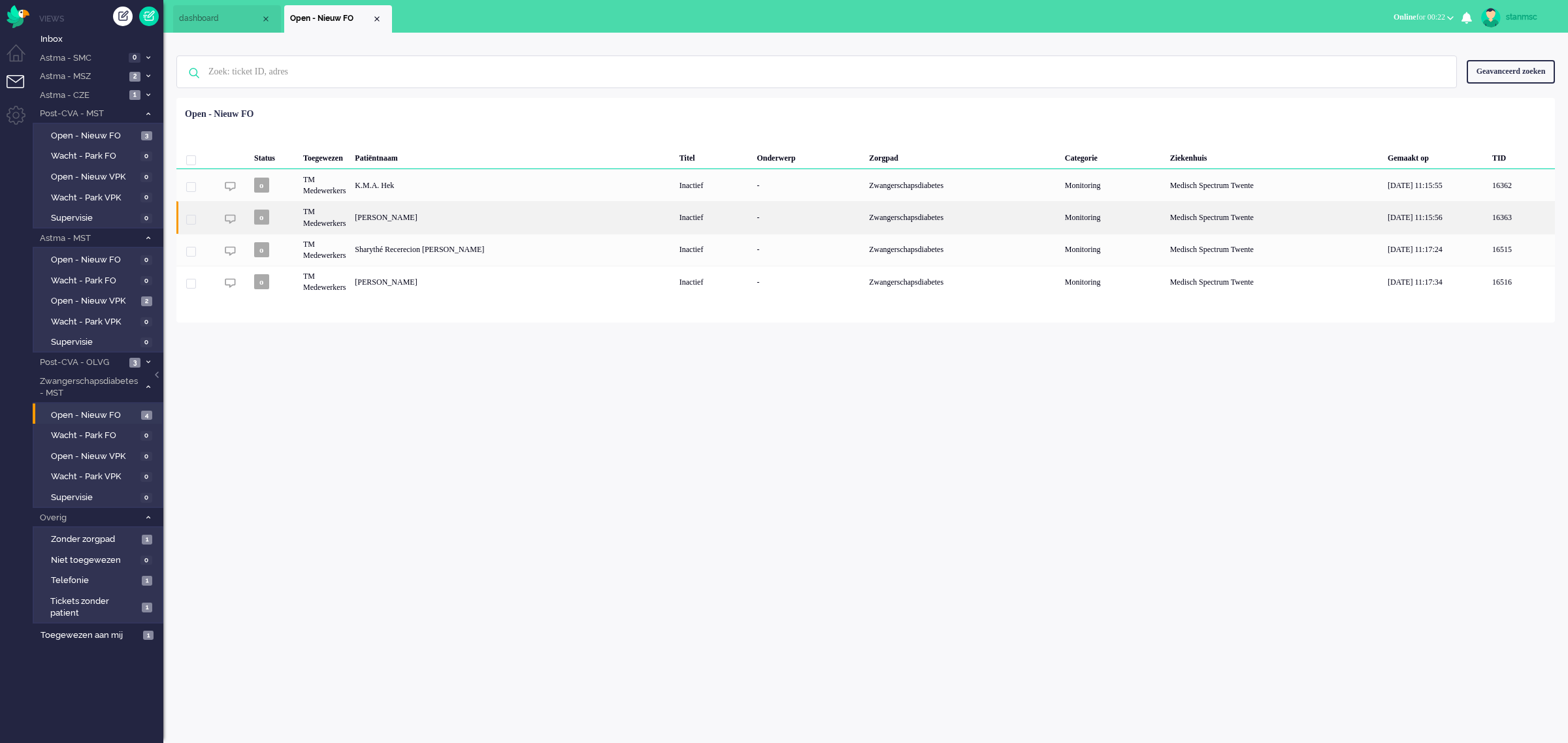
click at [430, 219] on div "[PERSON_NAME]" at bounding box center [512, 217] width 324 height 32
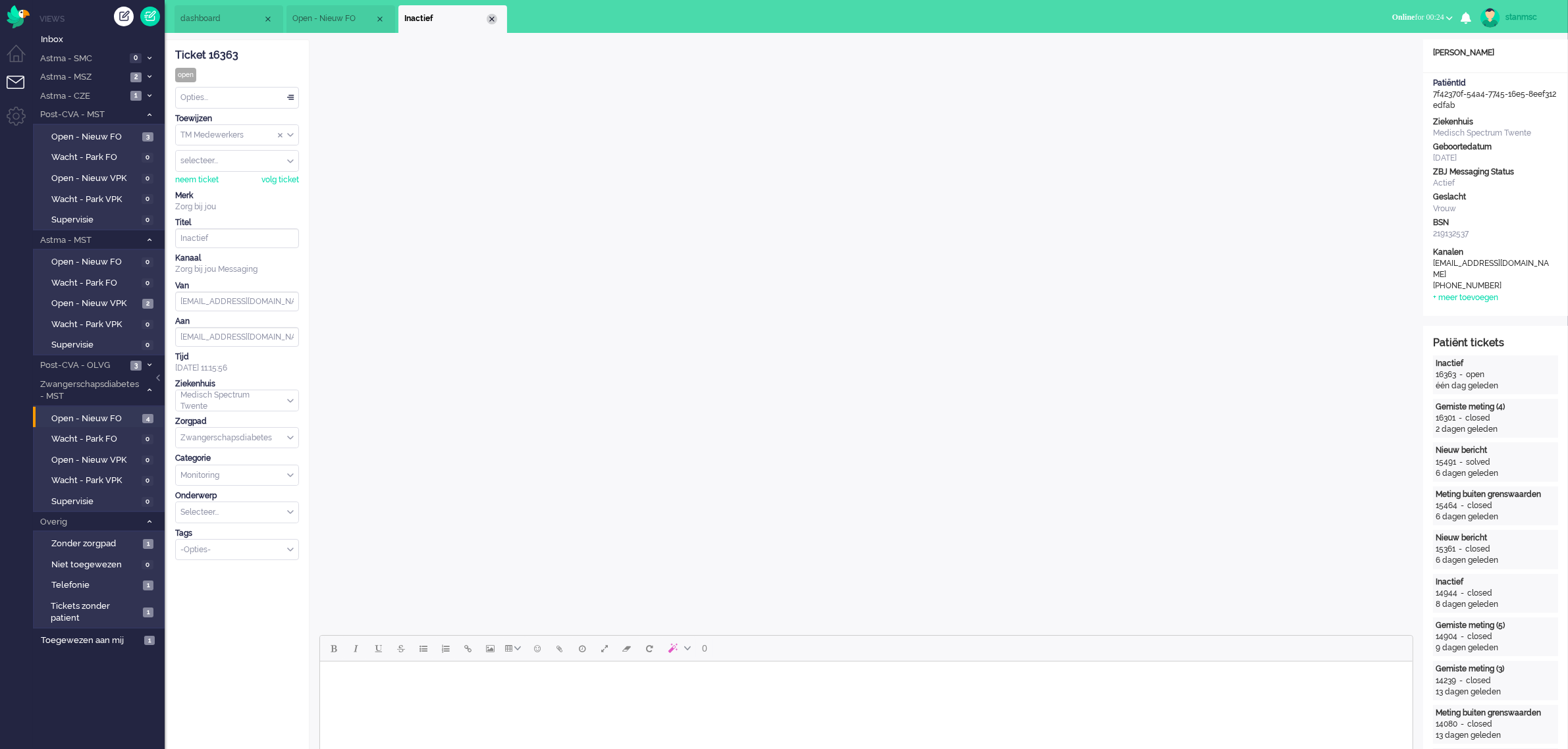
click at [489, 21] on div "Close tab" at bounding box center [492, 19] width 10 height 10
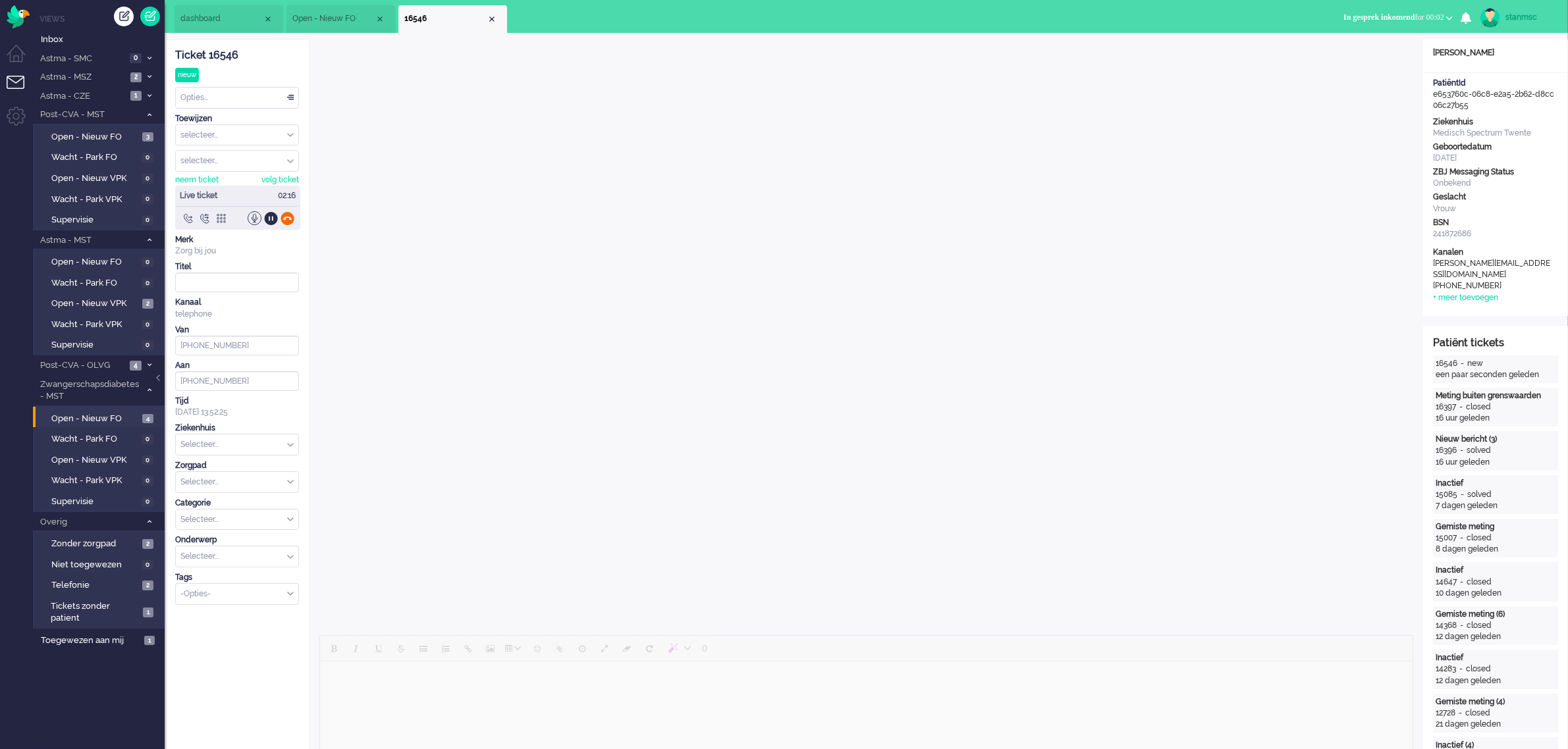
type input "[PHONE_NUMBER]"
click at [282, 399] on input "text" at bounding box center [237, 401] width 123 height 21
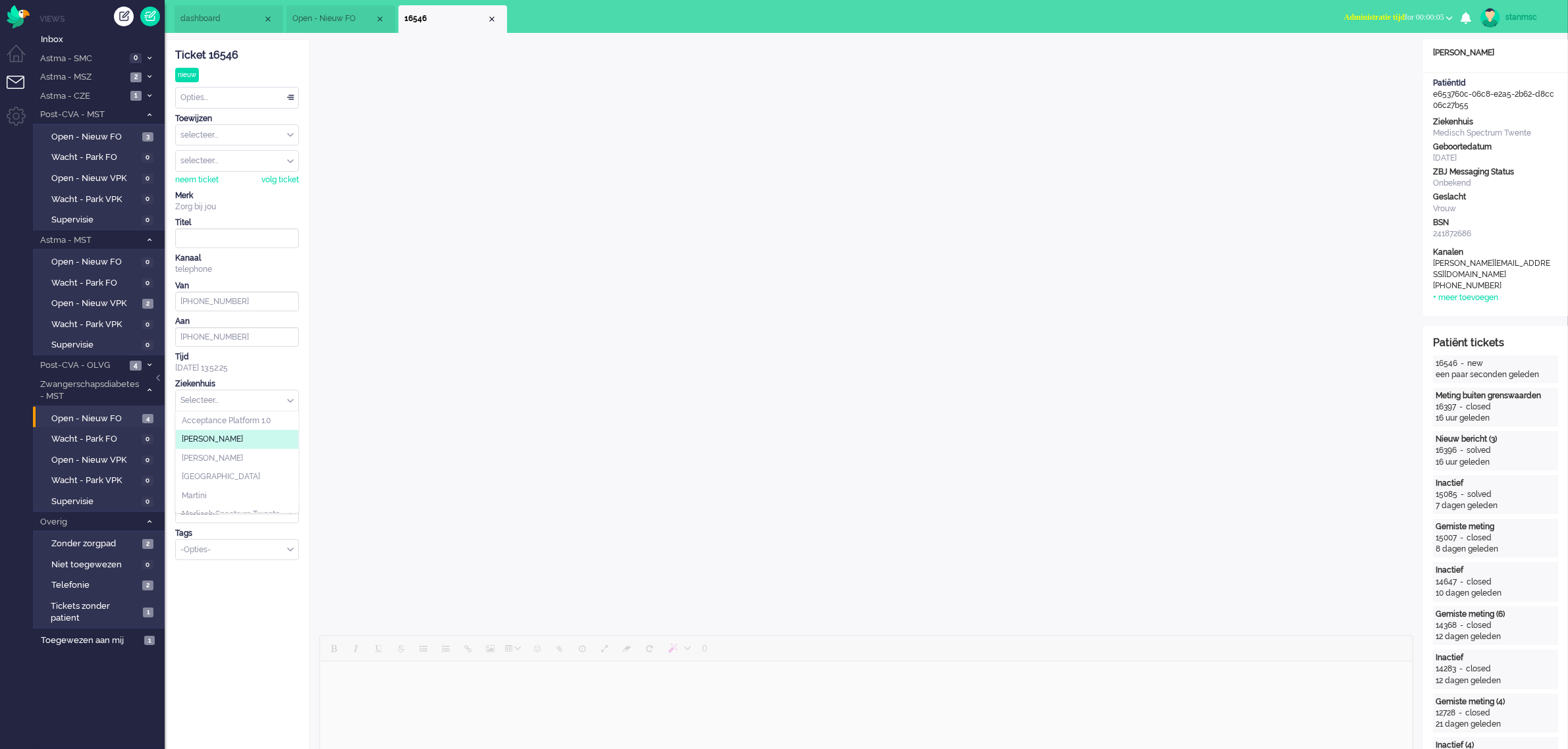
scroll to position [82, 0]
click at [255, 432] on span "Medisch Spectrum Twente" at bounding box center [231, 431] width 98 height 11
click at [287, 437] on div "Selecteer..." at bounding box center [237, 438] width 123 height 21
click at [219, 462] on li "Astma" at bounding box center [237, 458] width 123 height 19
click at [287, 475] on div "Selecteer..." at bounding box center [237, 476] width 123 height 21
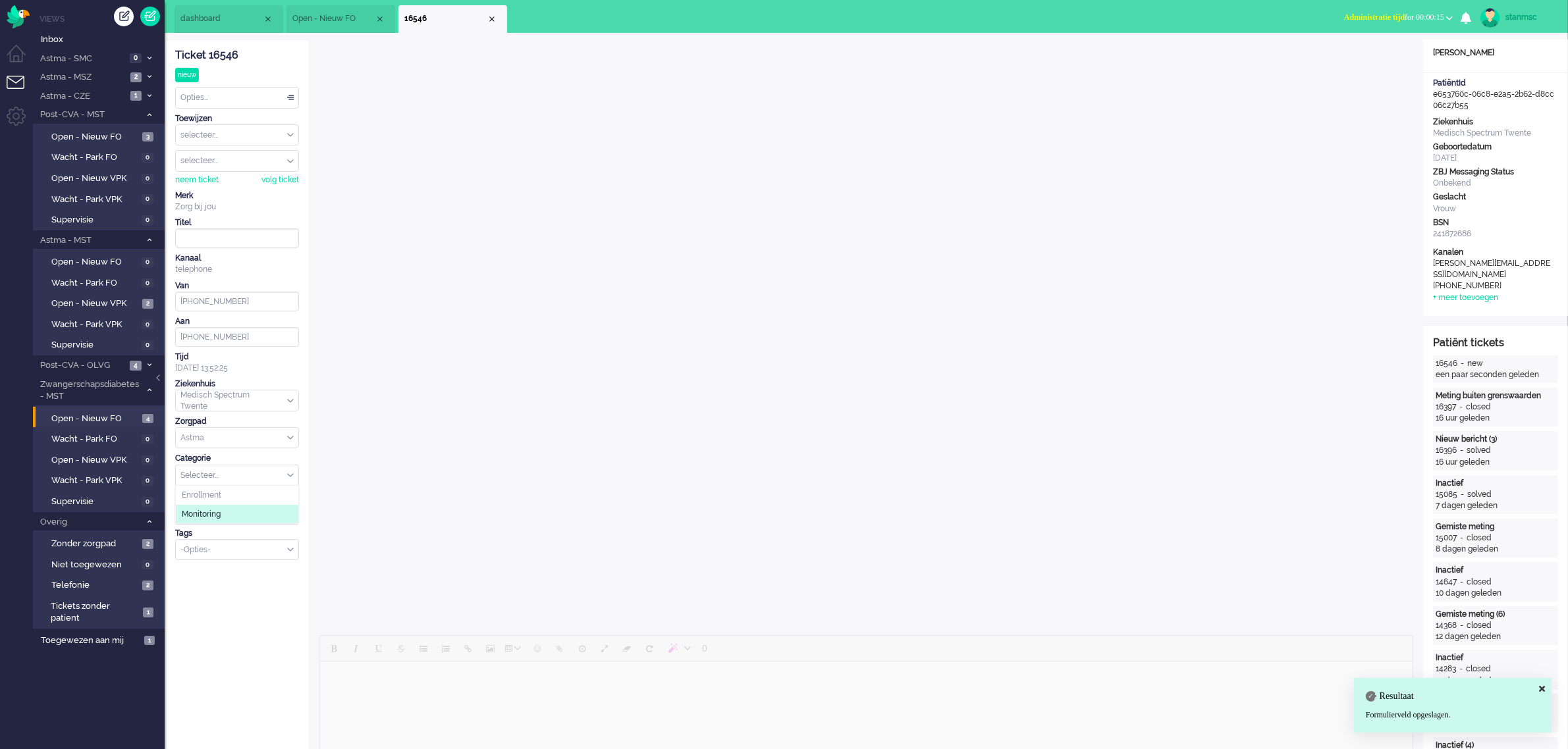
click at [232, 517] on li "Monitoring" at bounding box center [237, 514] width 123 height 19
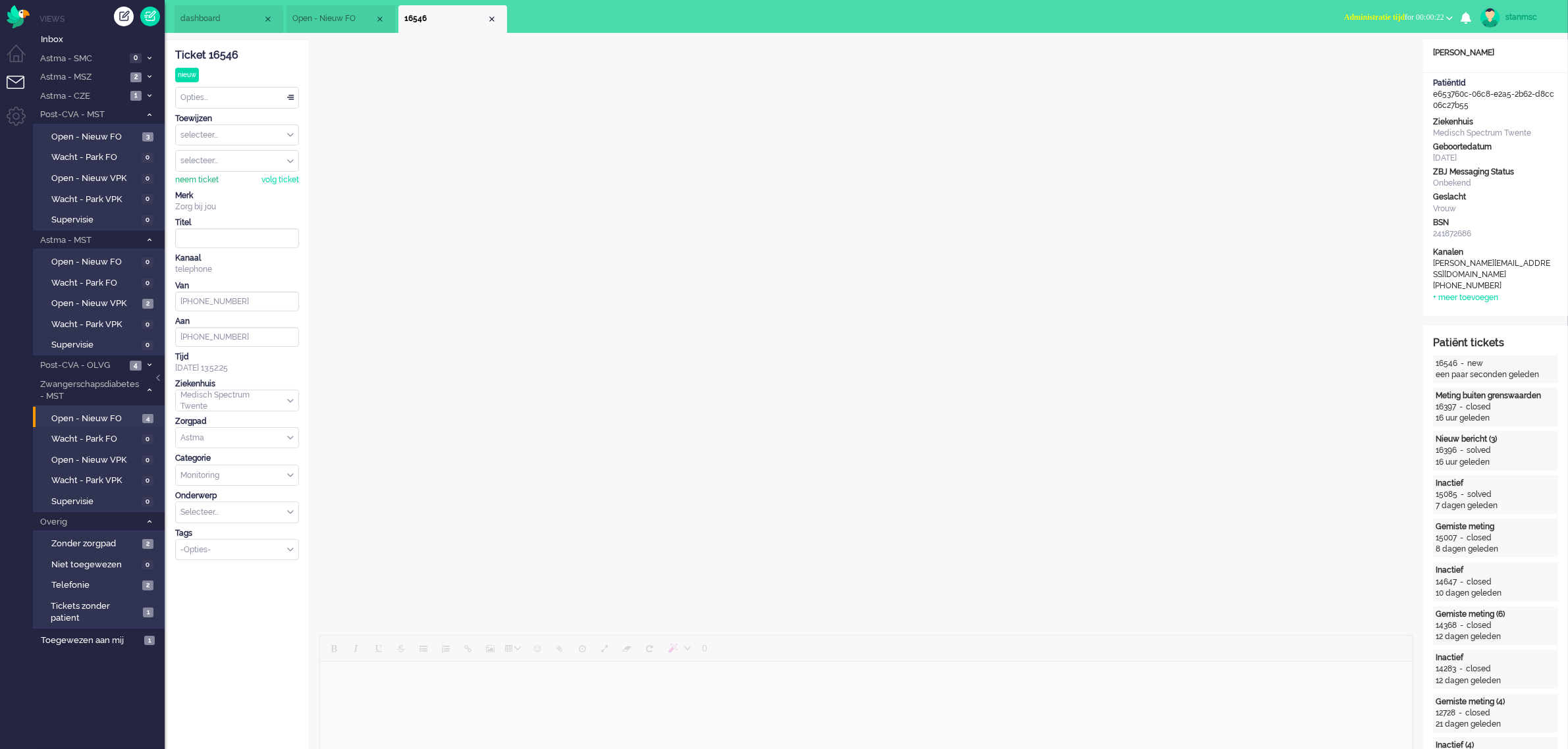
click at [198, 183] on div "neem ticket" at bounding box center [197, 179] width 43 height 11
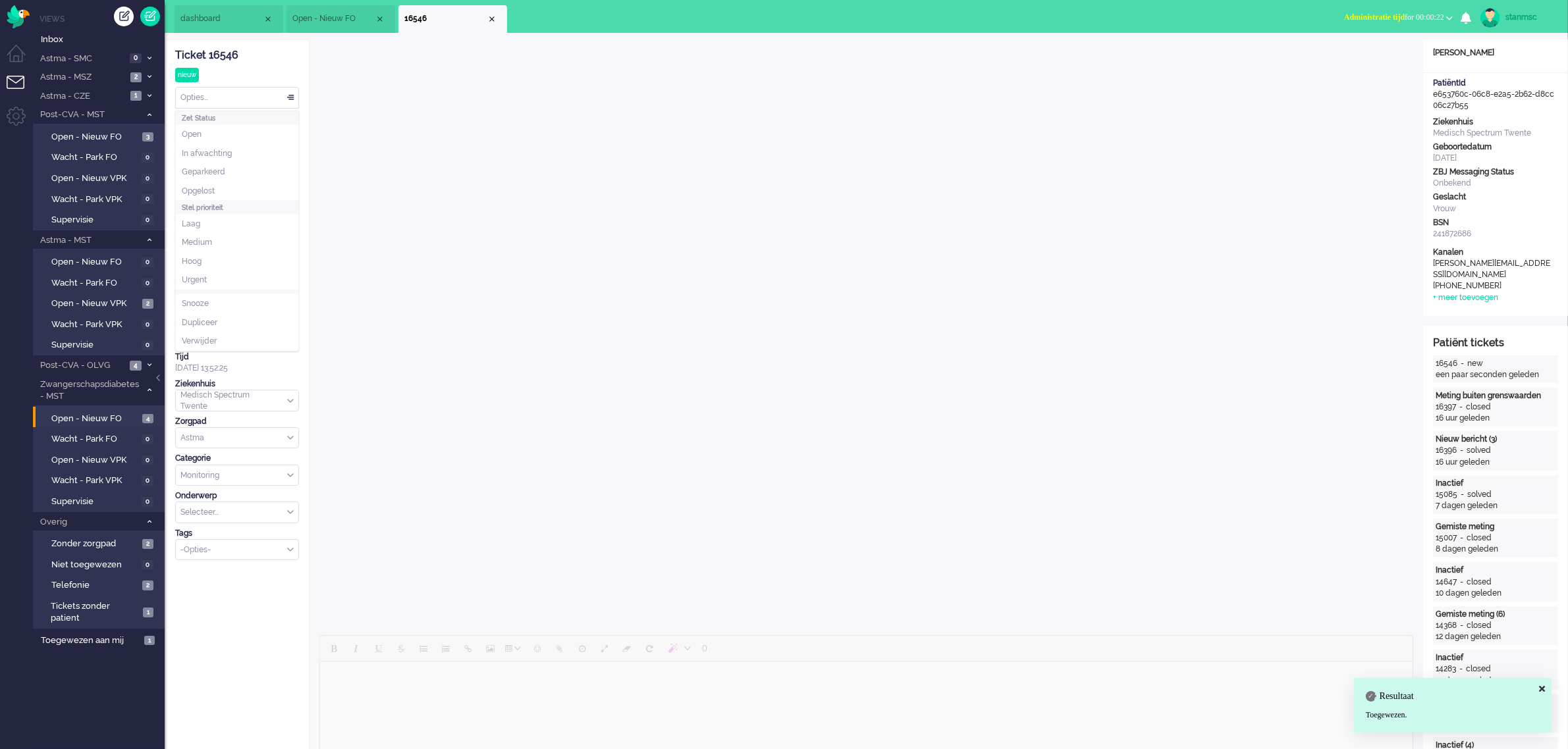
click at [230, 101] on div "Opties..." at bounding box center [237, 98] width 123 height 21
click at [221, 187] on li "Opgelost" at bounding box center [237, 192] width 123 height 19
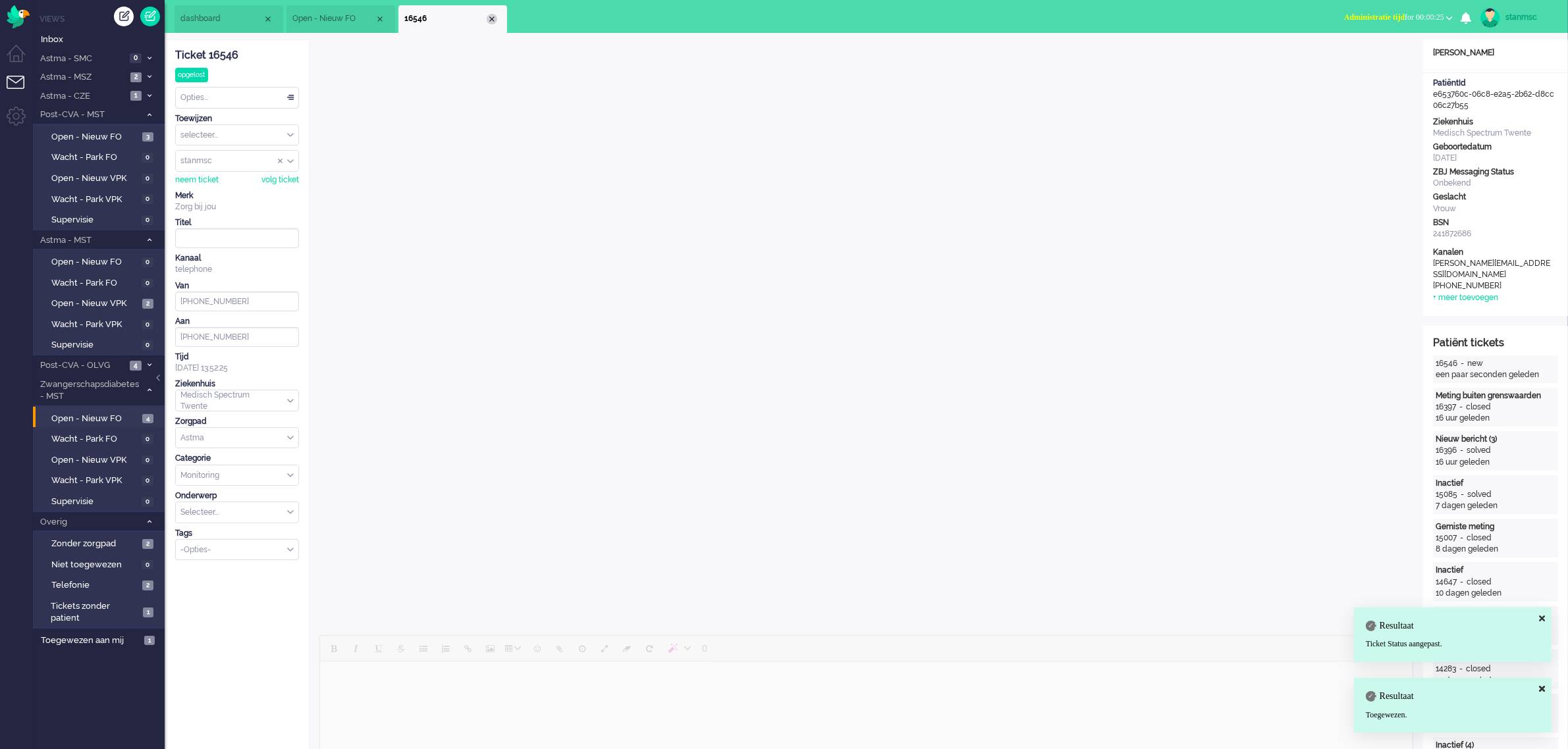
click at [489, 17] on div "Close tab" at bounding box center [492, 19] width 10 height 10
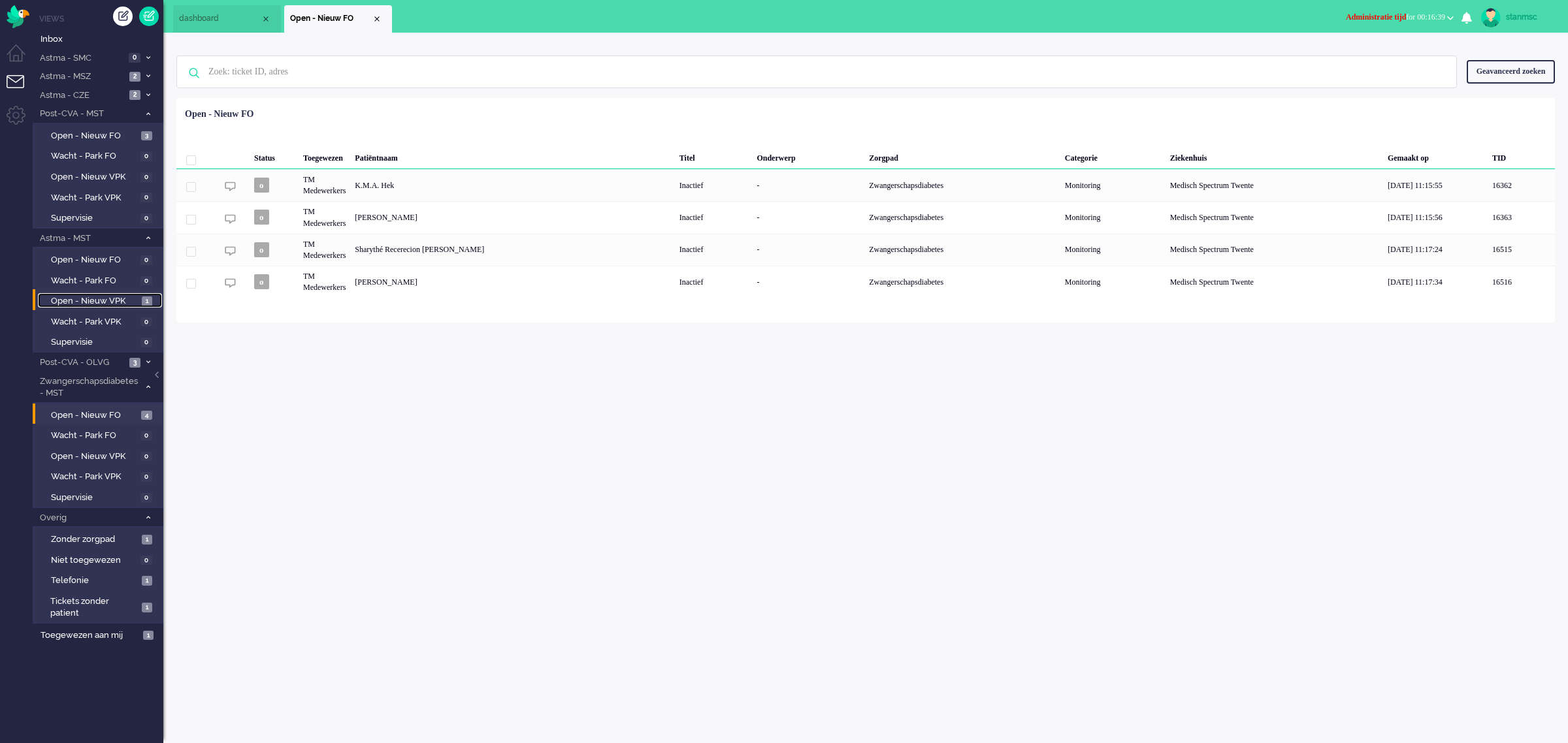
click at [108, 298] on span "Open - Nieuw VPK" at bounding box center [95, 301] width 87 height 12
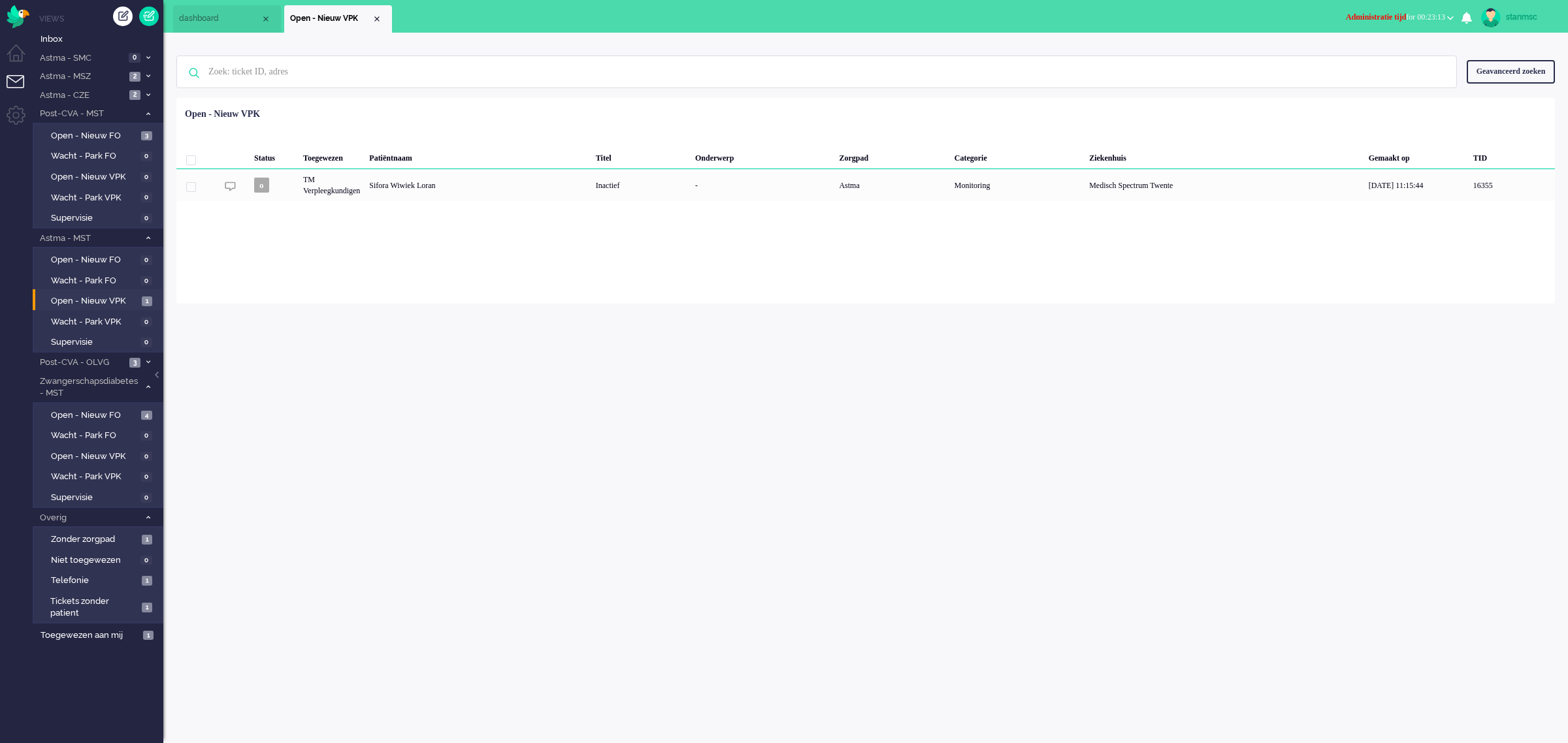
click at [1433, 13] on span "Administratie tijd for 00:23:13" at bounding box center [1396, 16] width 99 height 9
click at [1389, 43] on label "Niet beschikbaar" at bounding box center [1399, 44] width 104 height 11
click at [1404, 12] on span "Niet beschikbaar" at bounding box center [1388, 16] width 57 height 9
click at [1362, 56] on label "Online" at bounding box center [1399, 58] width 104 height 11
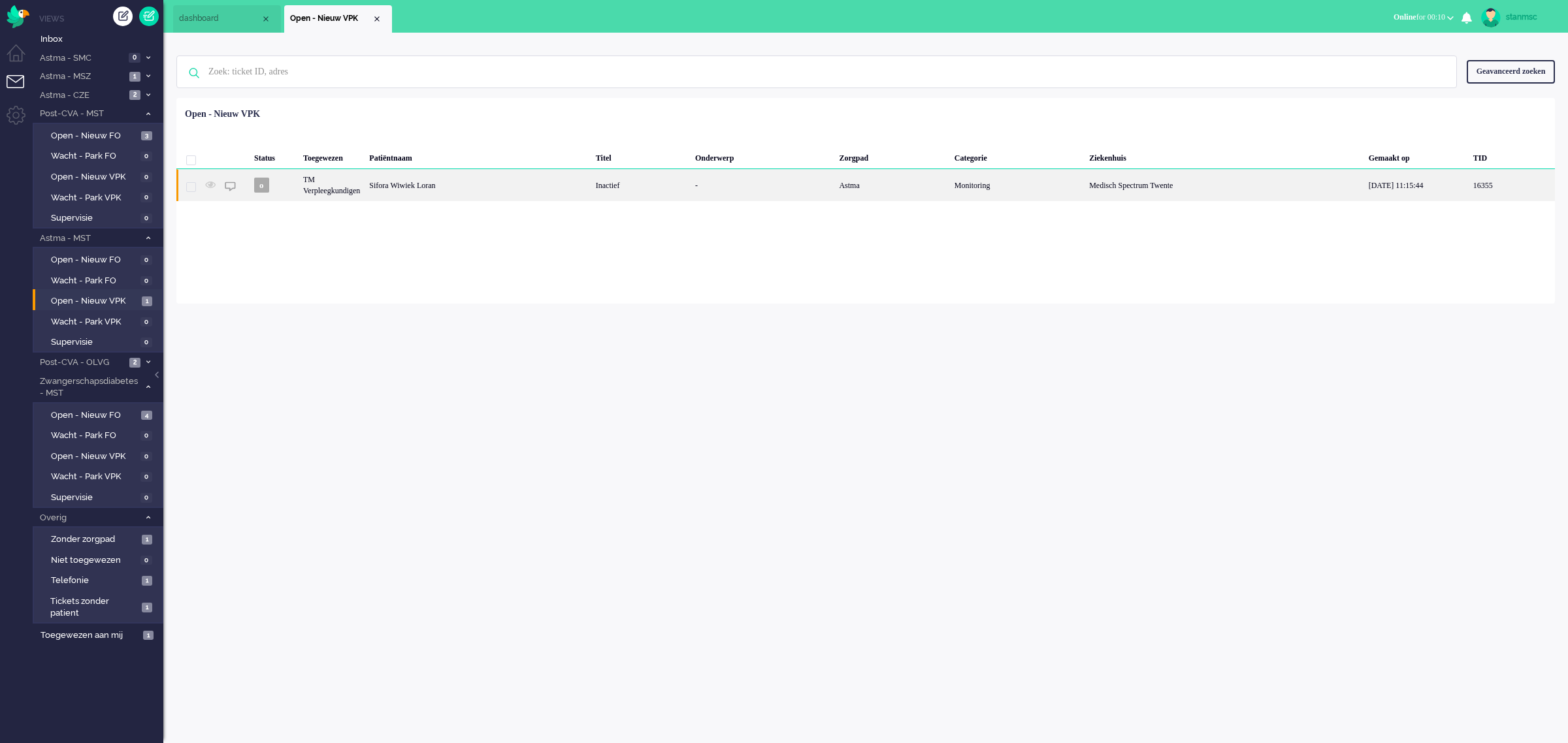
click at [398, 184] on div "Sifora Wiwiek Loran" at bounding box center [478, 185] width 226 height 32
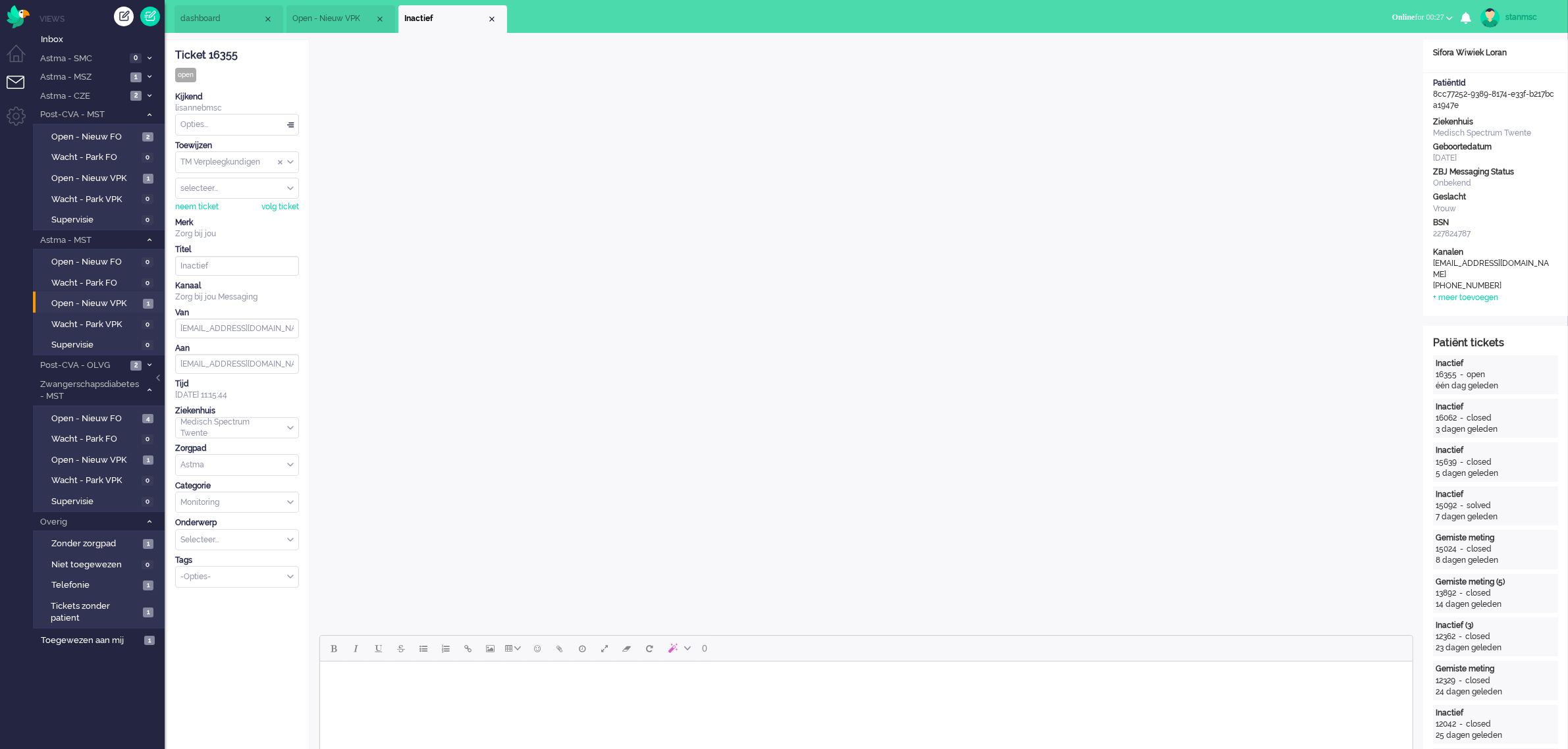
click at [1429, 16] on span "Online for 00:27" at bounding box center [1418, 16] width 52 height 9
click at [1380, 43] on label "Niet beschikbaar" at bounding box center [1398, 44] width 104 height 11
click at [112, 413] on span "Open - Nieuw FO" at bounding box center [95, 419] width 87 height 12
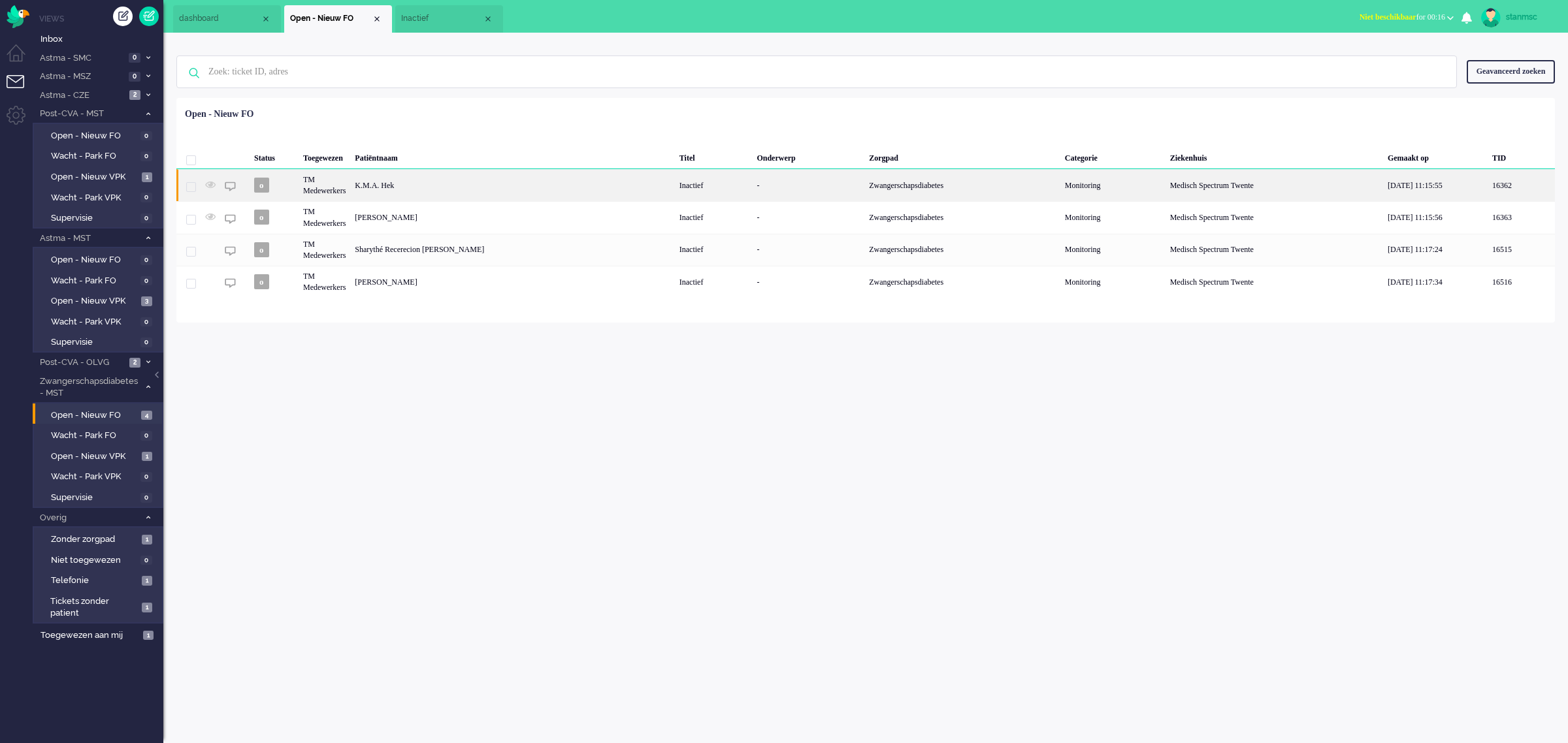
click at [423, 181] on div "K.M.A. Hek" at bounding box center [512, 185] width 324 height 32
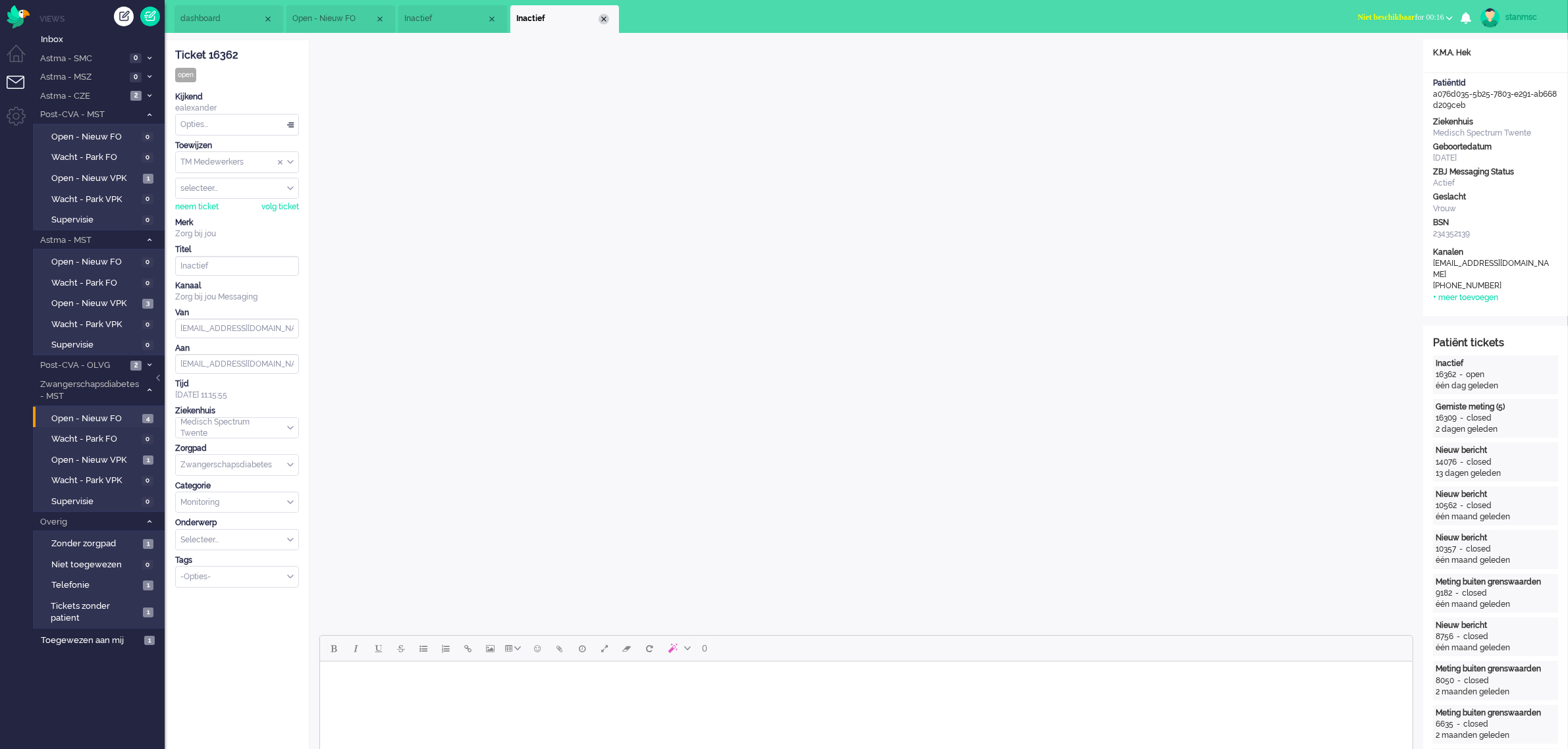
click at [601, 21] on div "Close tab" at bounding box center [604, 19] width 10 height 10
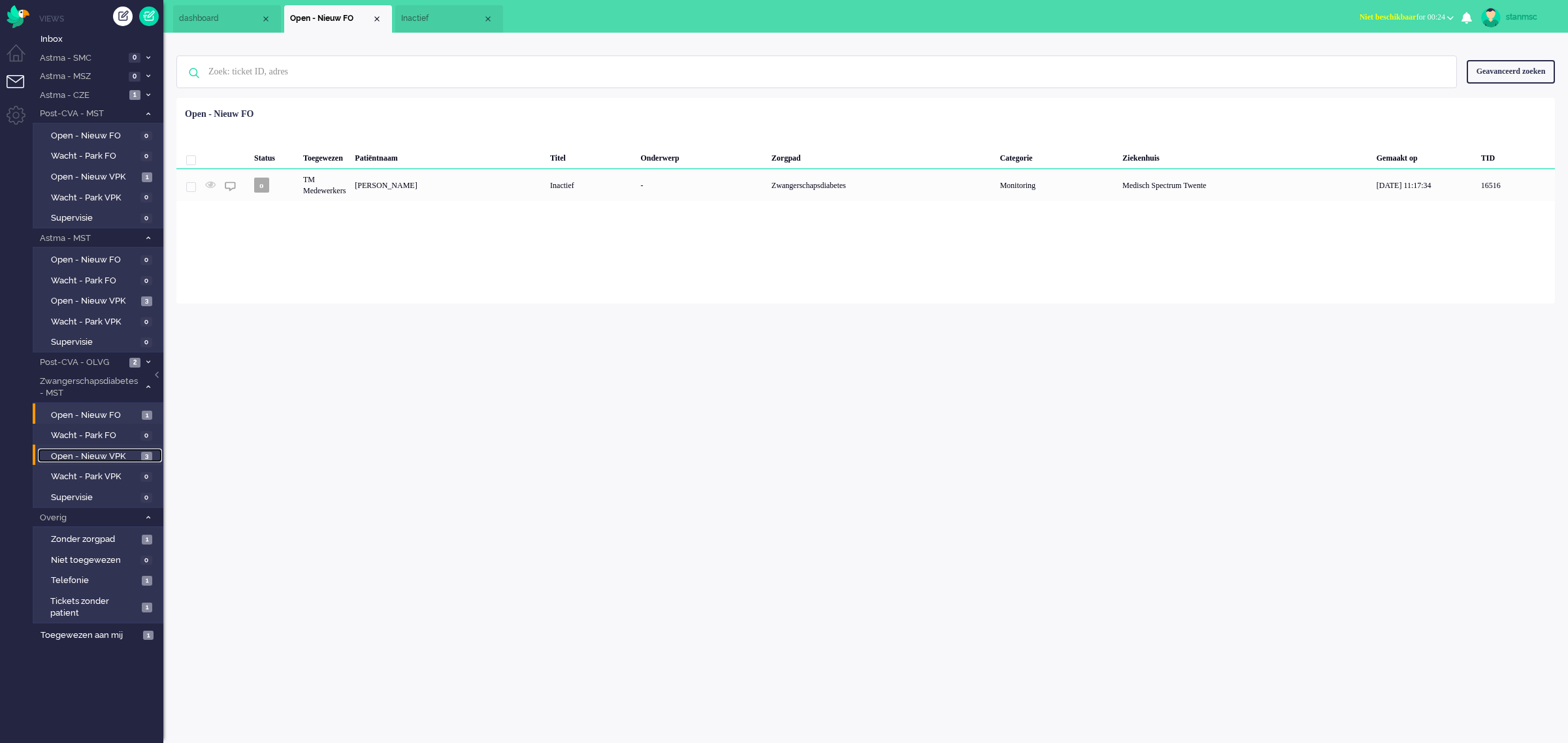
click at [80, 451] on span "Open - Nieuw VPK" at bounding box center [94, 457] width 86 height 12
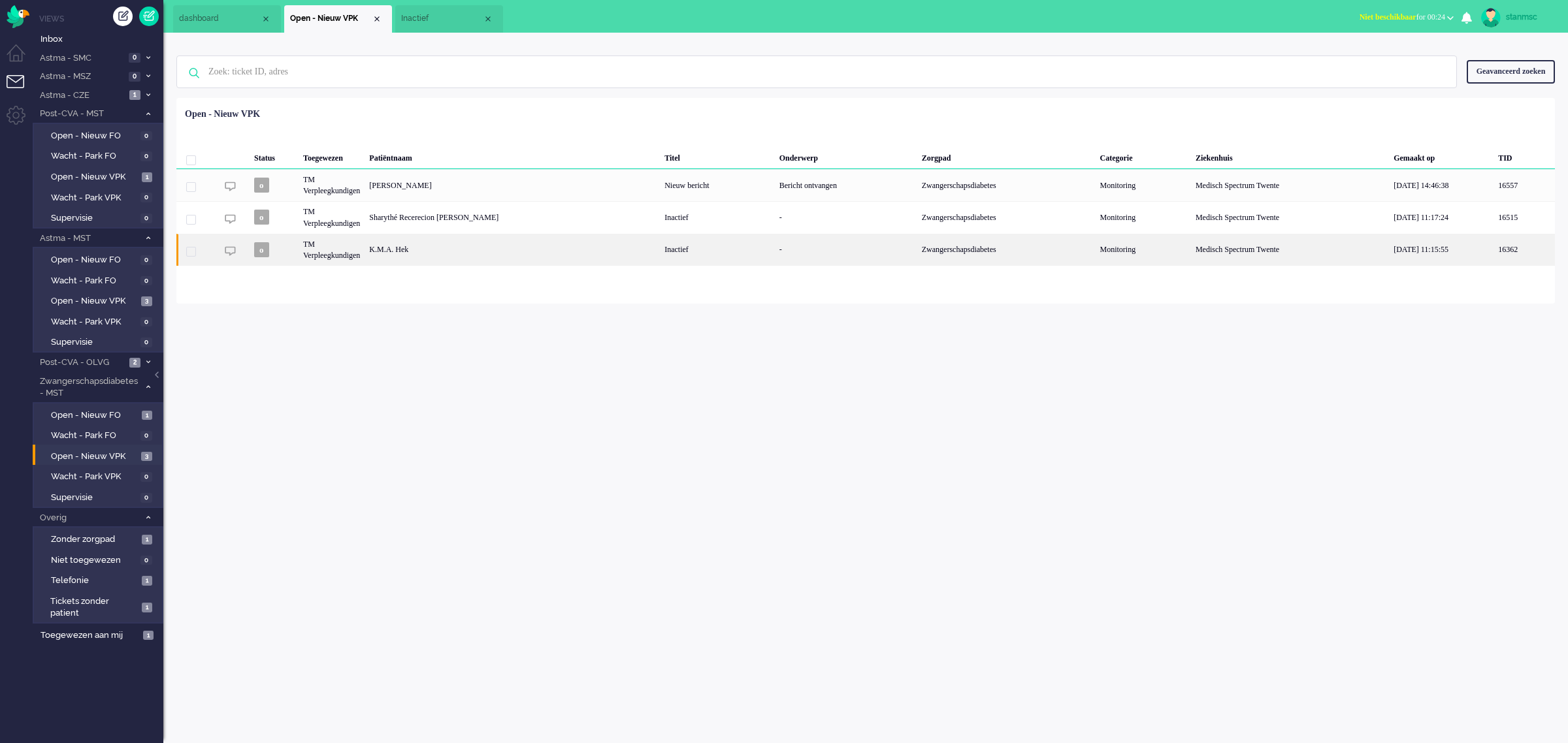
click at [420, 253] on div "K.M.A. Hek" at bounding box center [512, 249] width 295 height 32
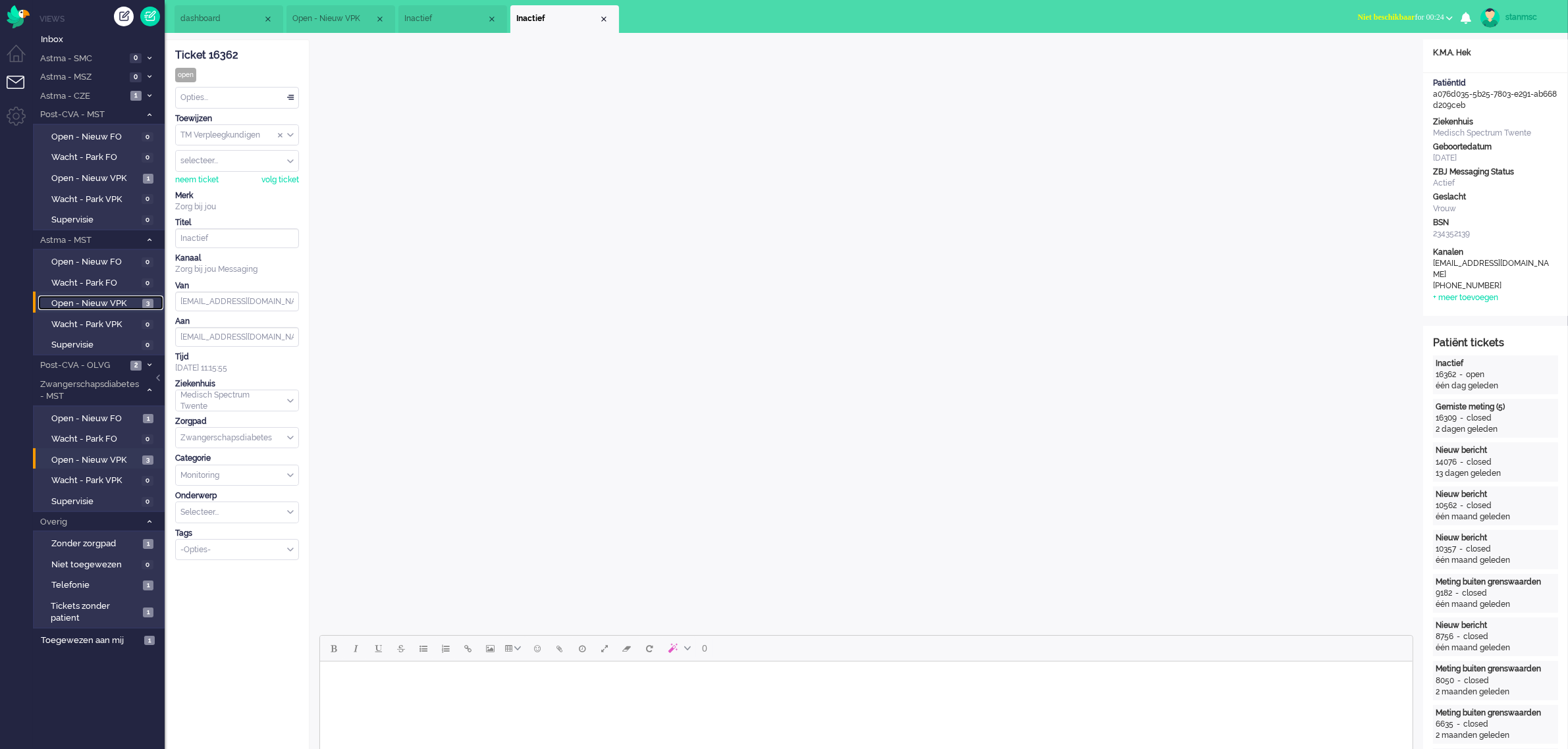
click at [104, 300] on span "Open - Nieuw VPK" at bounding box center [95, 304] width 87 height 12
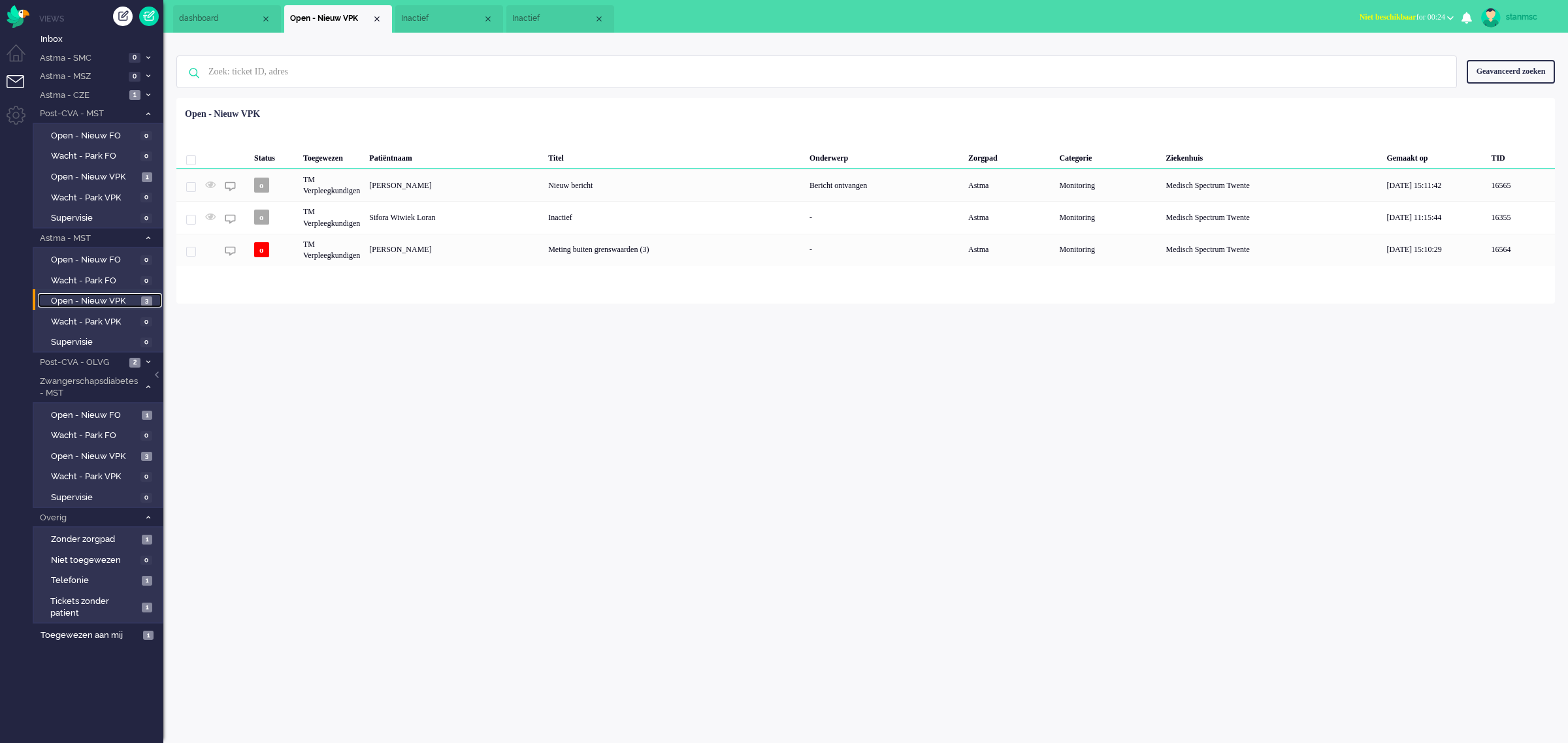
click at [545, 16] on span "Inactief" at bounding box center [552, 18] width 81 height 11
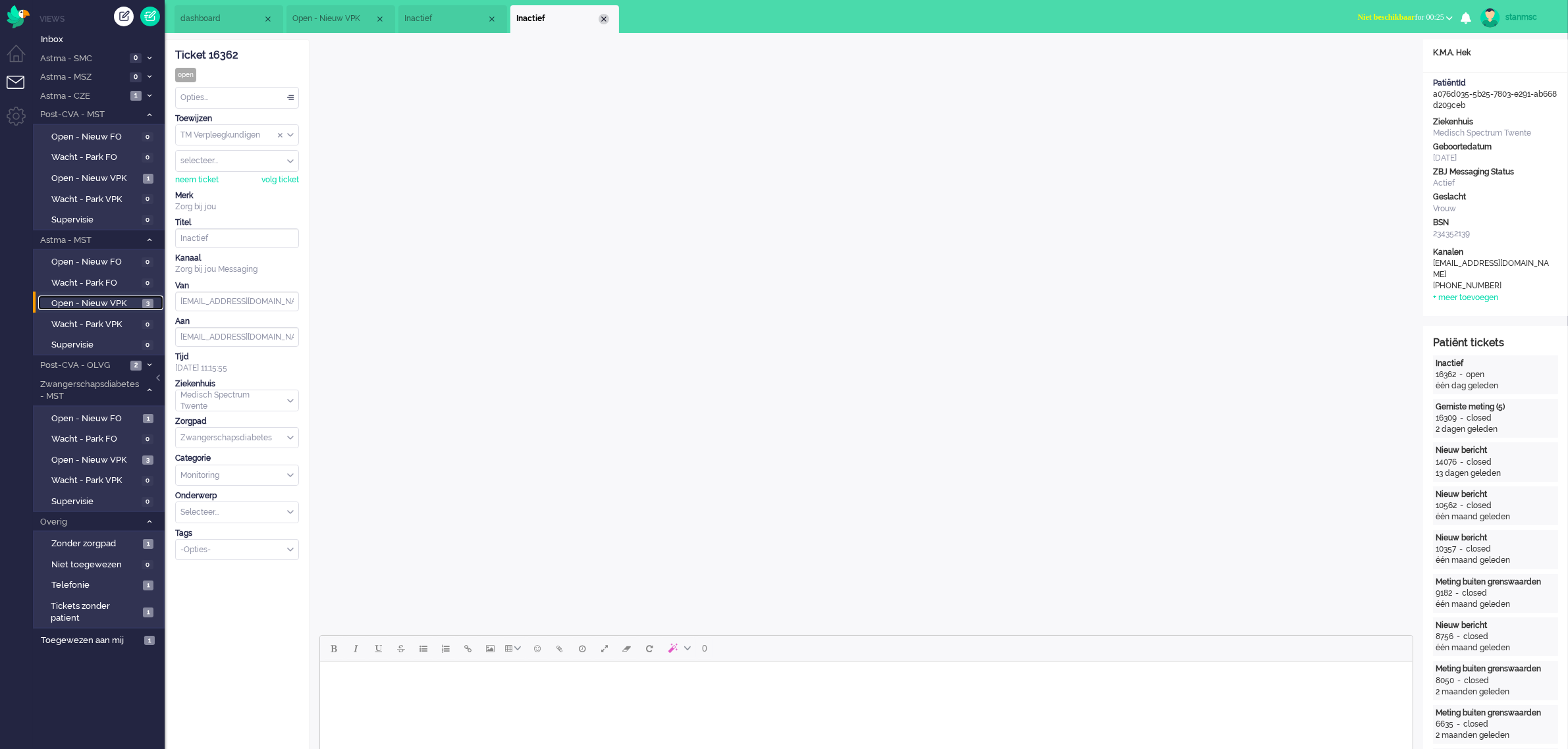
click at [601, 16] on div "Close tab" at bounding box center [604, 19] width 10 height 10
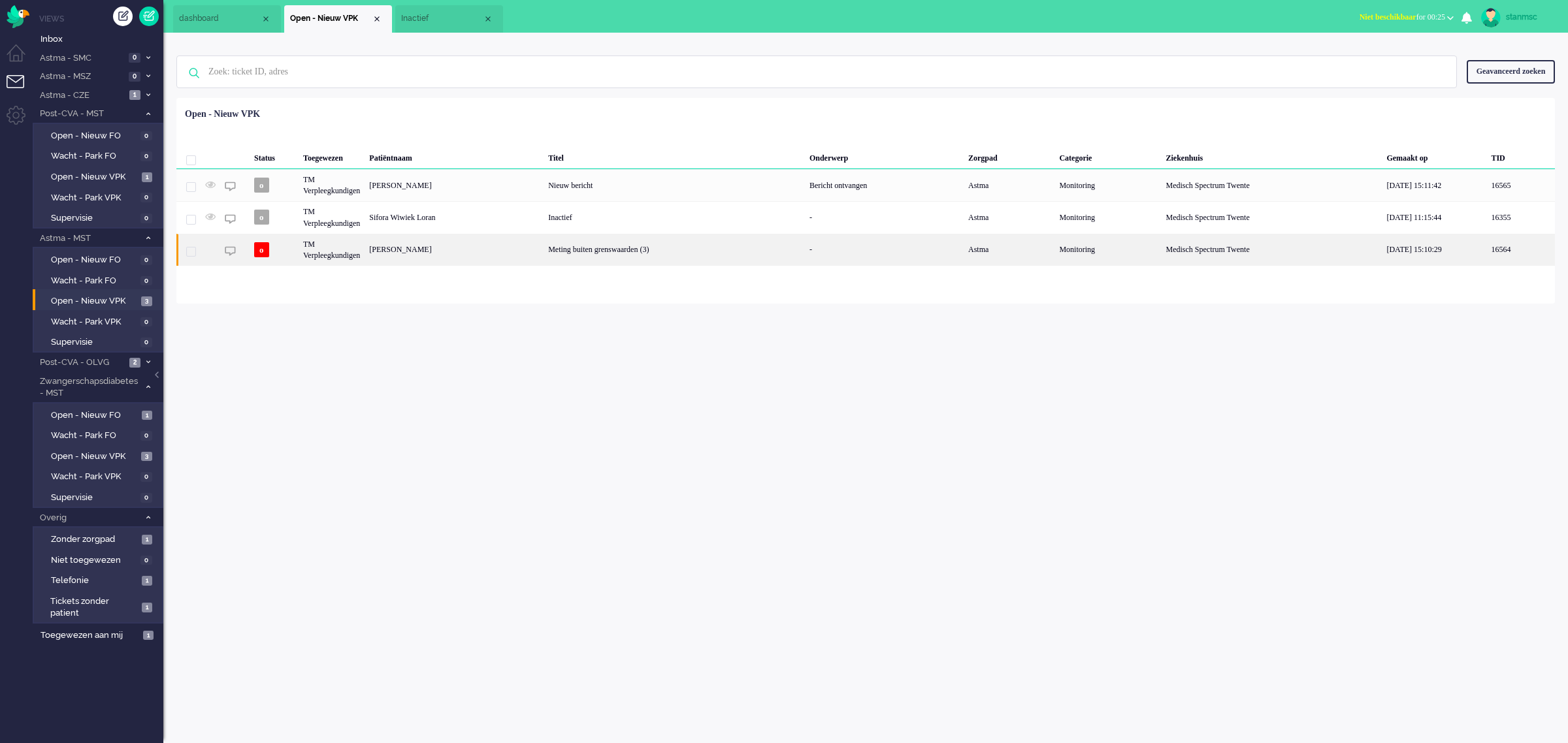
click at [335, 250] on div "TM Verpleegkundigen" at bounding box center [331, 249] width 66 height 32
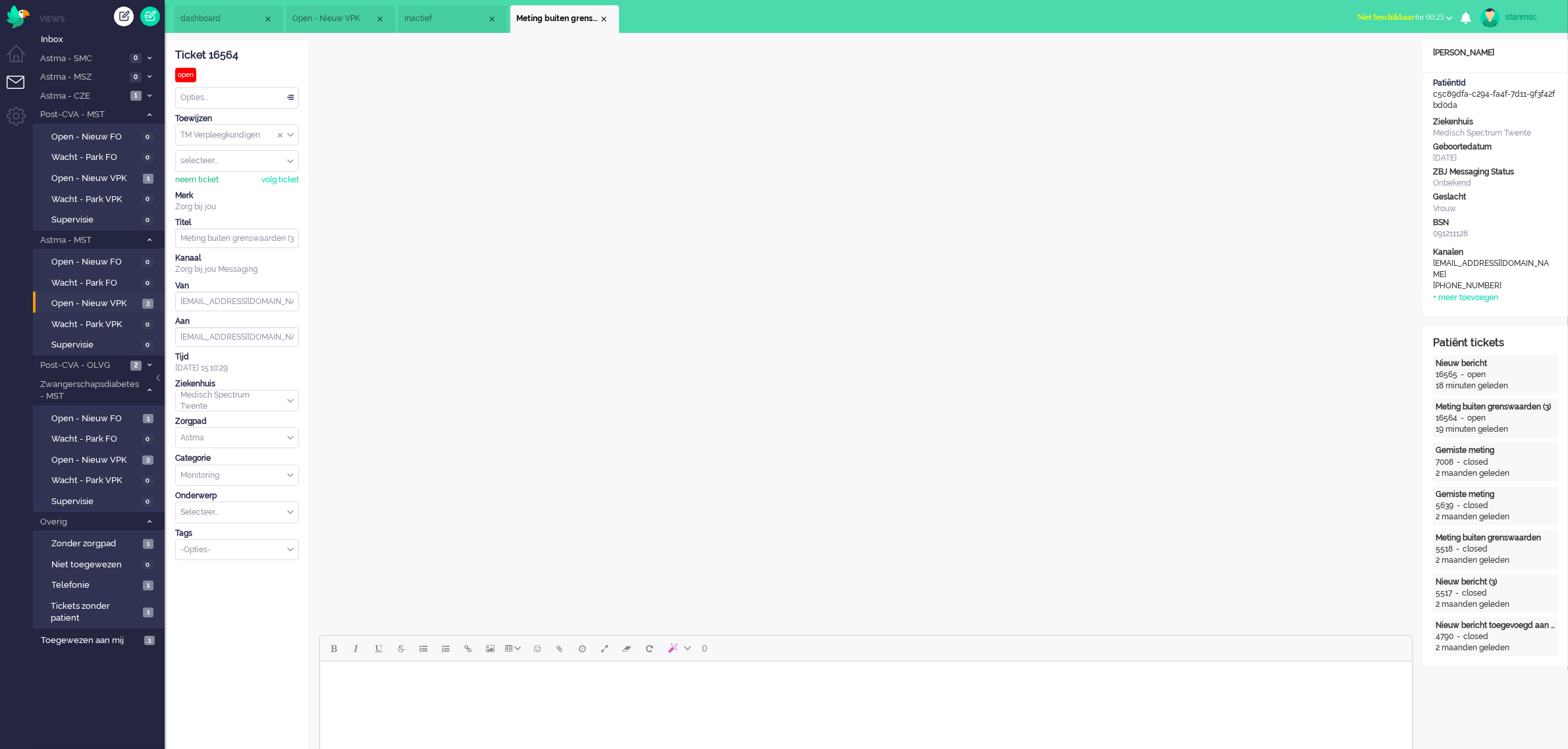
click at [196, 183] on div "neem ticket" at bounding box center [197, 179] width 43 height 11
click at [248, 96] on div "Opties..." at bounding box center [237, 98] width 123 height 21
click at [238, 185] on li "Opgelost" at bounding box center [237, 192] width 123 height 19
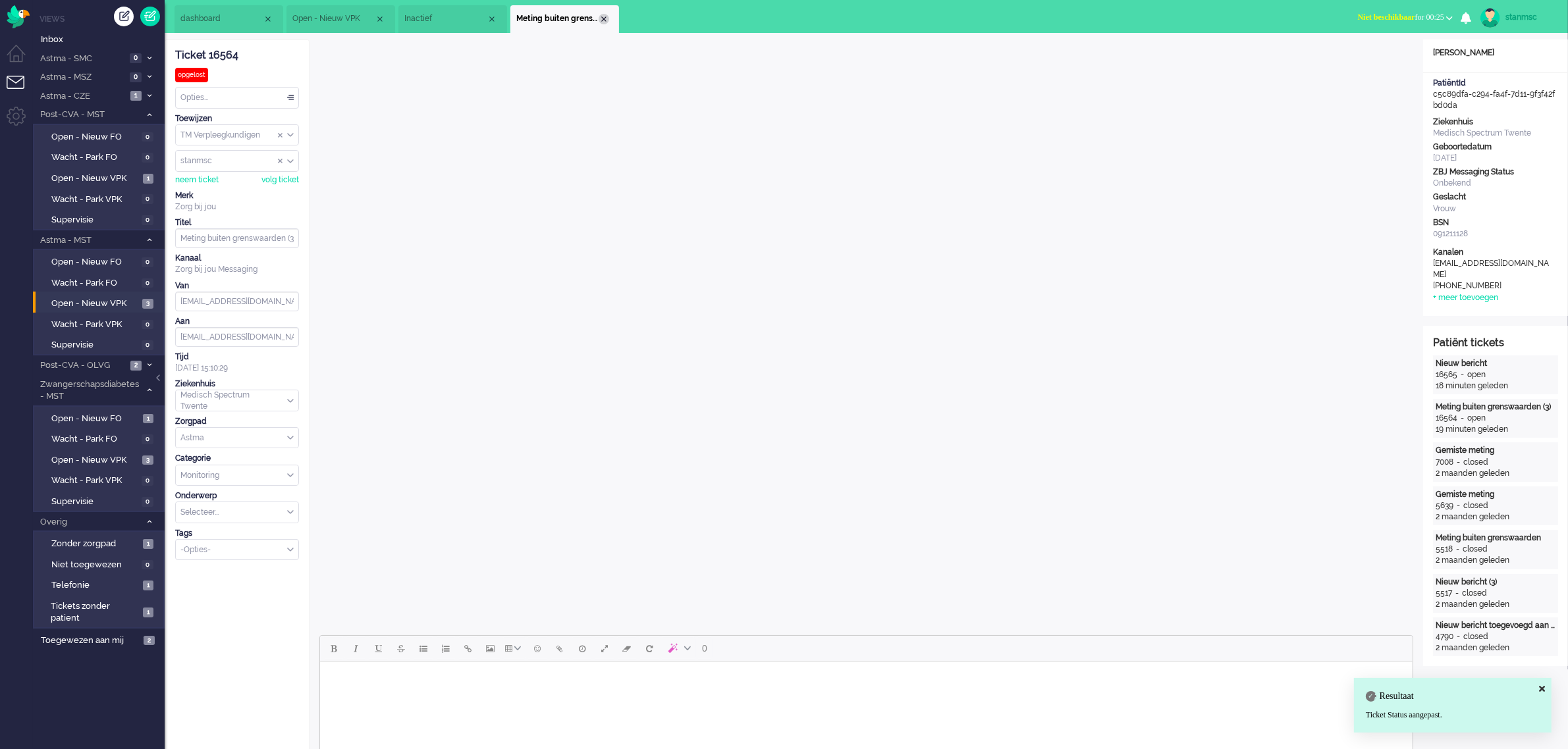
click at [606, 16] on div "Close tab" at bounding box center [604, 19] width 10 height 10
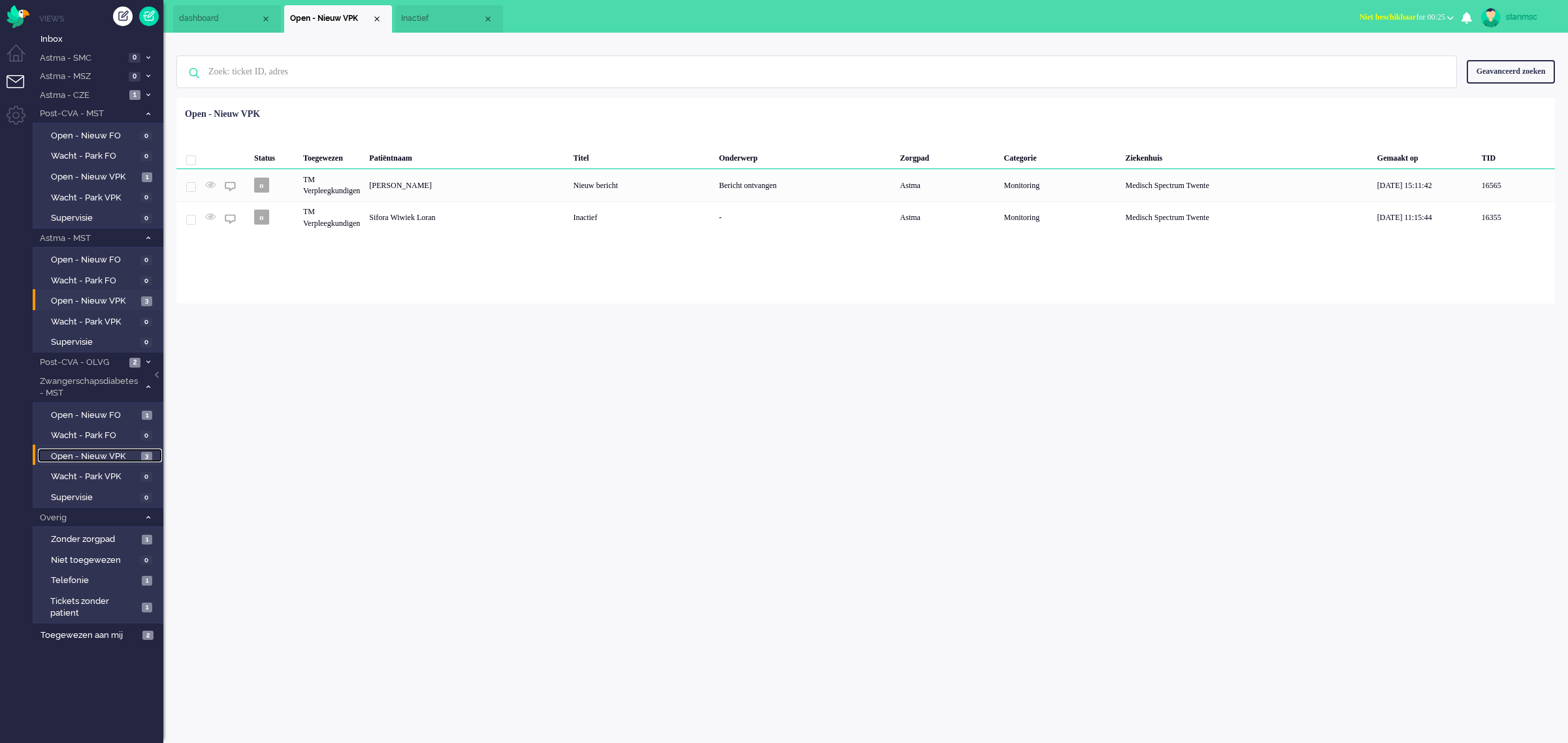
click at [99, 449] on link "Open - Nieuw VPK 3" at bounding box center [99, 455] width 124 height 15
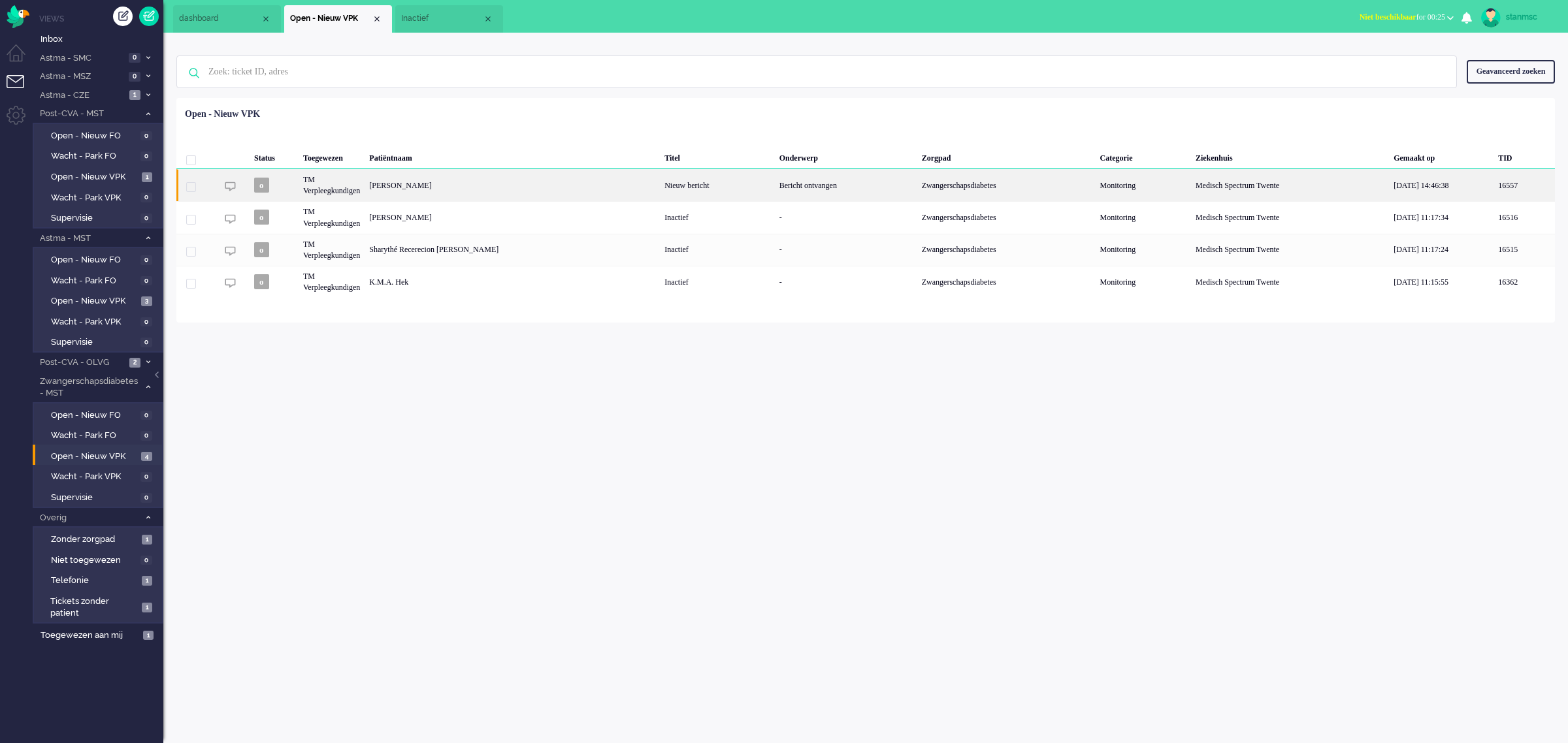
click at [365, 187] on div "TM Verpleegkundigen" at bounding box center [331, 185] width 66 height 32
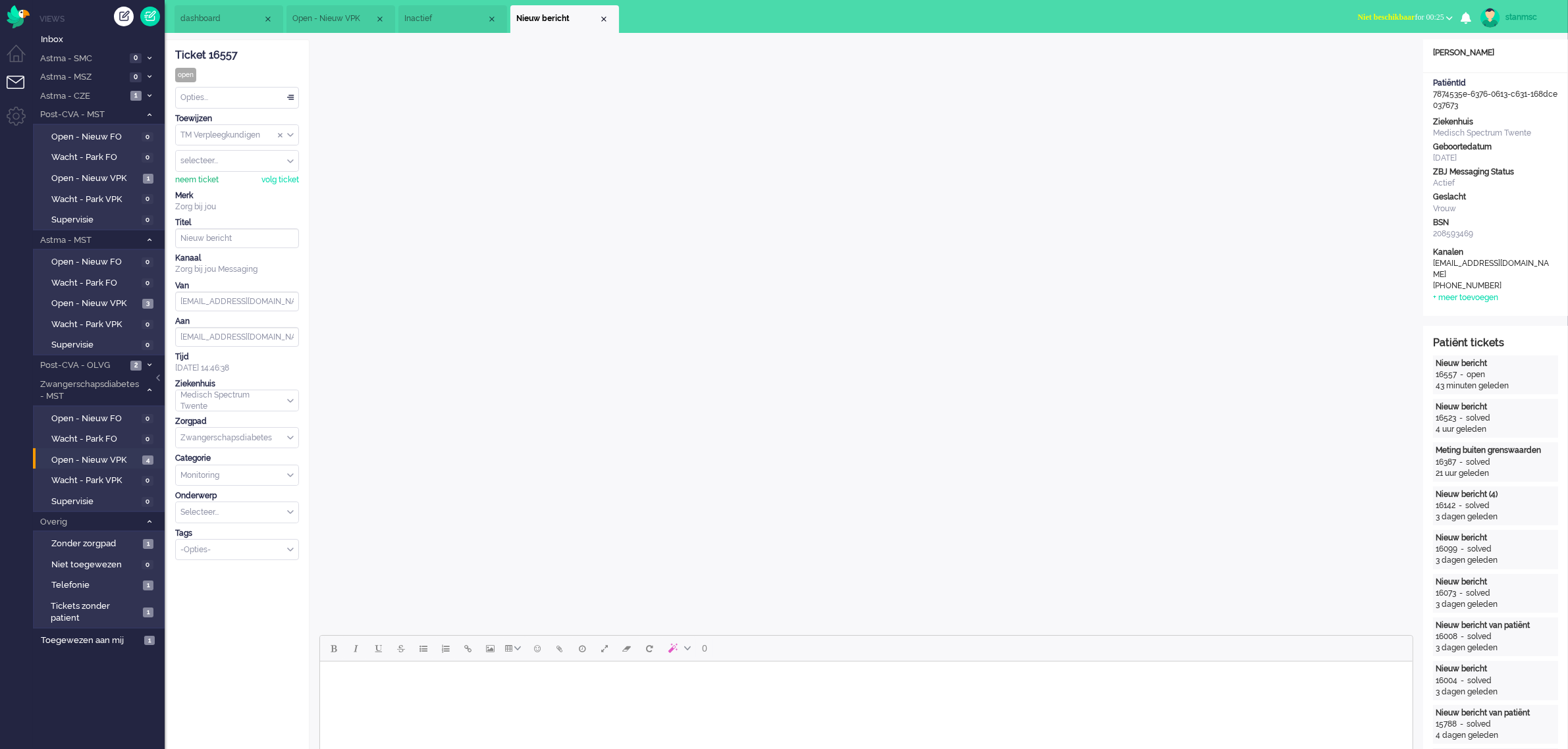
click at [205, 182] on div "neem ticket" at bounding box center [197, 179] width 43 height 11
click at [242, 96] on div "Opties..." at bounding box center [237, 98] width 123 height 21
click at [218, 190] on li "Opgelost" at bounding box center [237, 192] width 123 height 19
click at [607, 17] on div "Close tab" at bounding box center [604, 19] width 10 height 10
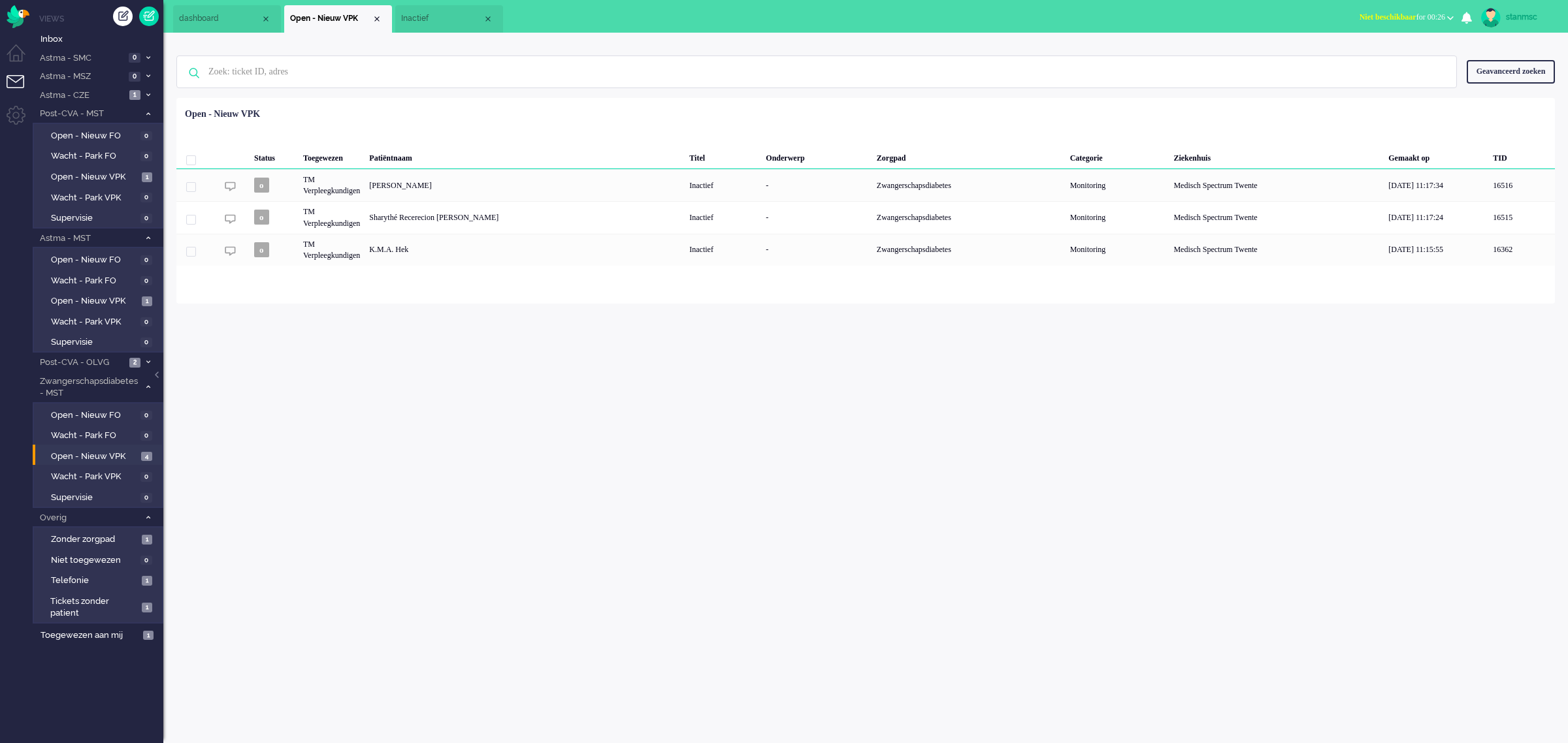
click at [432, 15] on span "Inactief" at bounding box center [442, 18] width 81 height 11
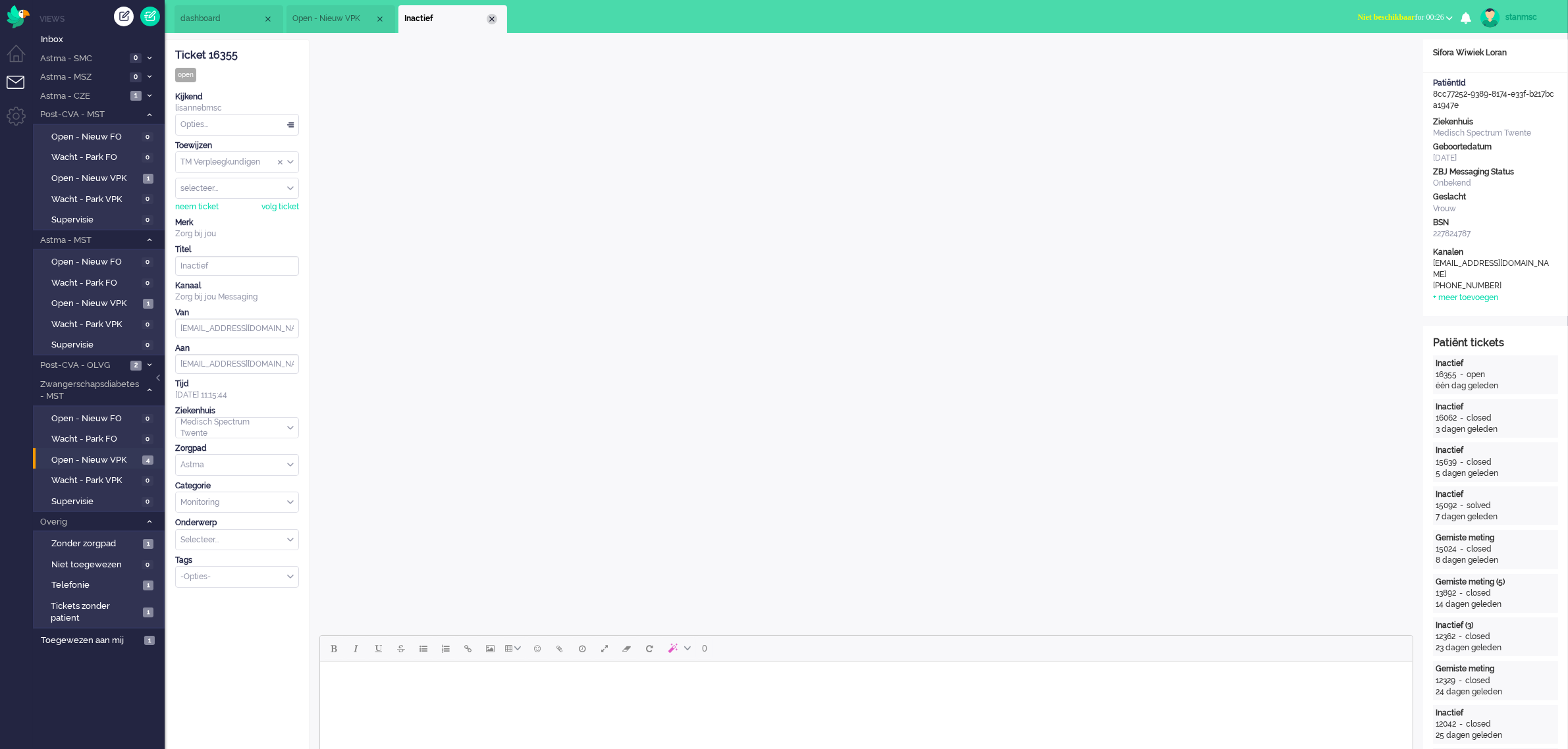
click at [488, 16] on div "Close tab" at bounding box center [492, 19] width 10 height 10
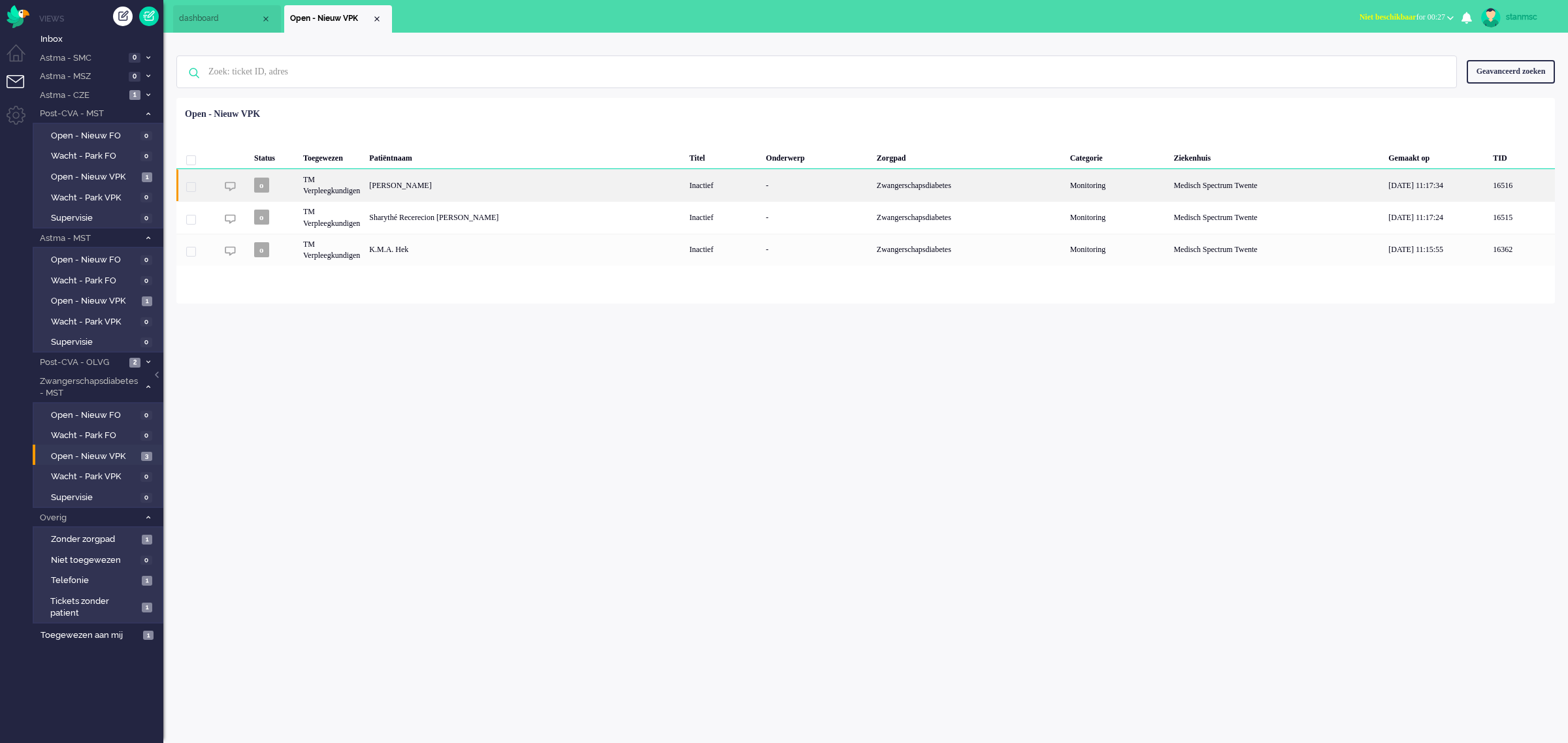
click at [475, 187] on div "[PERSON_NAME]" at bounding box center [525, 185] width 320 height 32
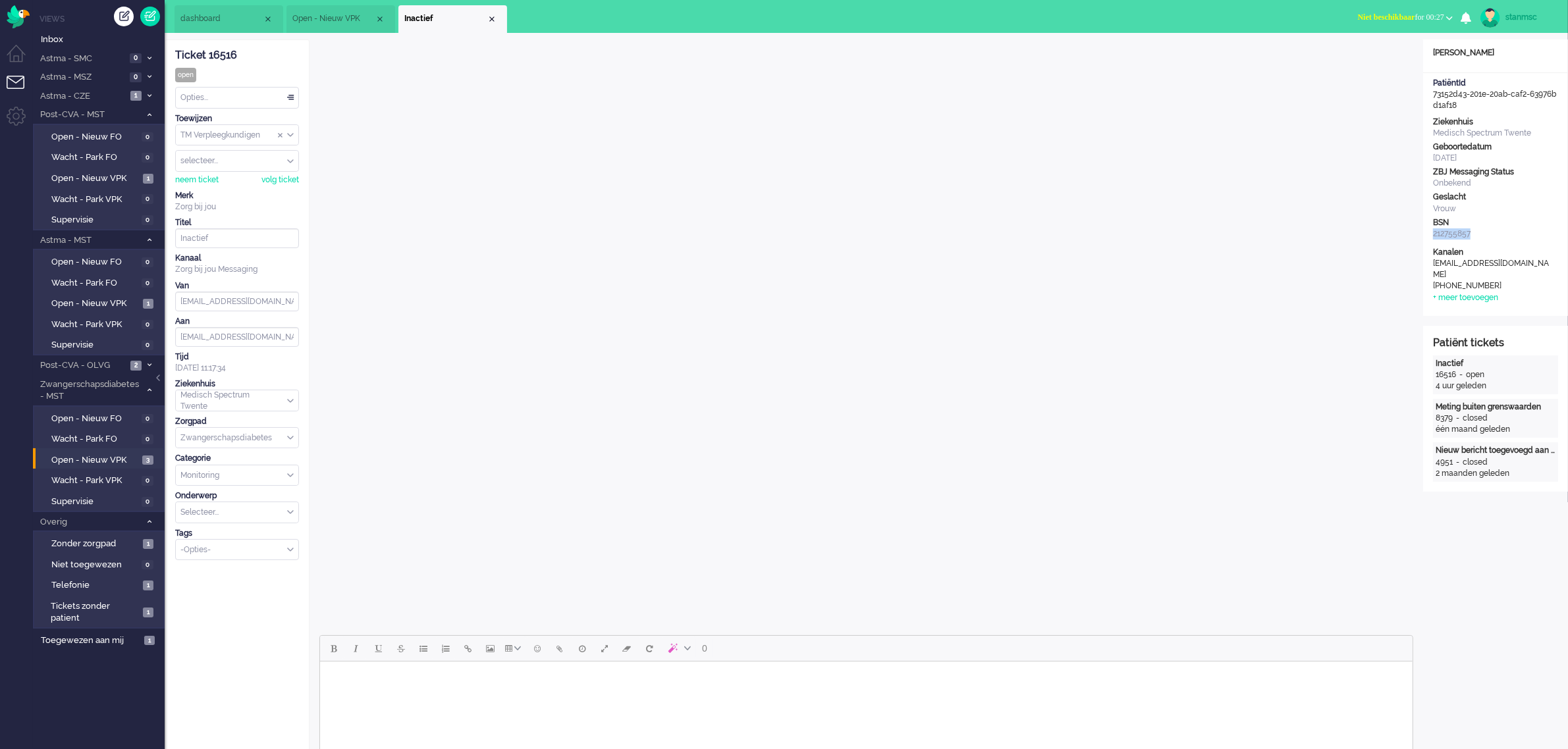
drag, startPoint x: 1479, startPoint y: 232, endPoint x: 1431, endPoint y: 232, distance: 48.0
click at [1431, 232] on div "Ziekenhuis Medisch Spectrum Twente Geboortedatum [DATE] ZBJ Messaging Status On…" at bounding box center [1496, 179] width 145 height 126
copy div "212755857"
click at [77, 177] on span "Open - Nieuw VPK" at bounding box center [96, 179] width 88 height 12
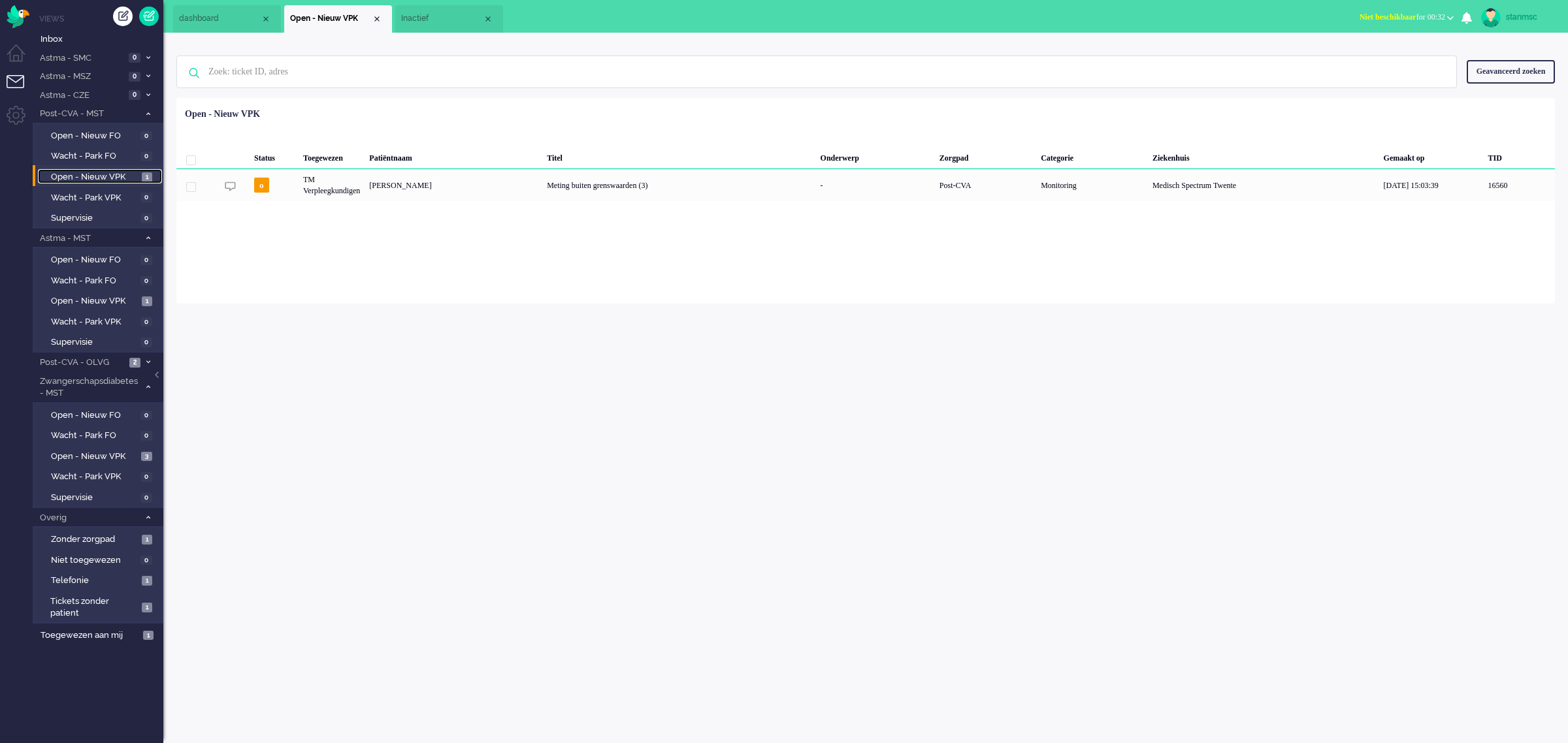
click at [433, 21] on span "Inactief" at bounding box center [442, 18] width 81 height 11
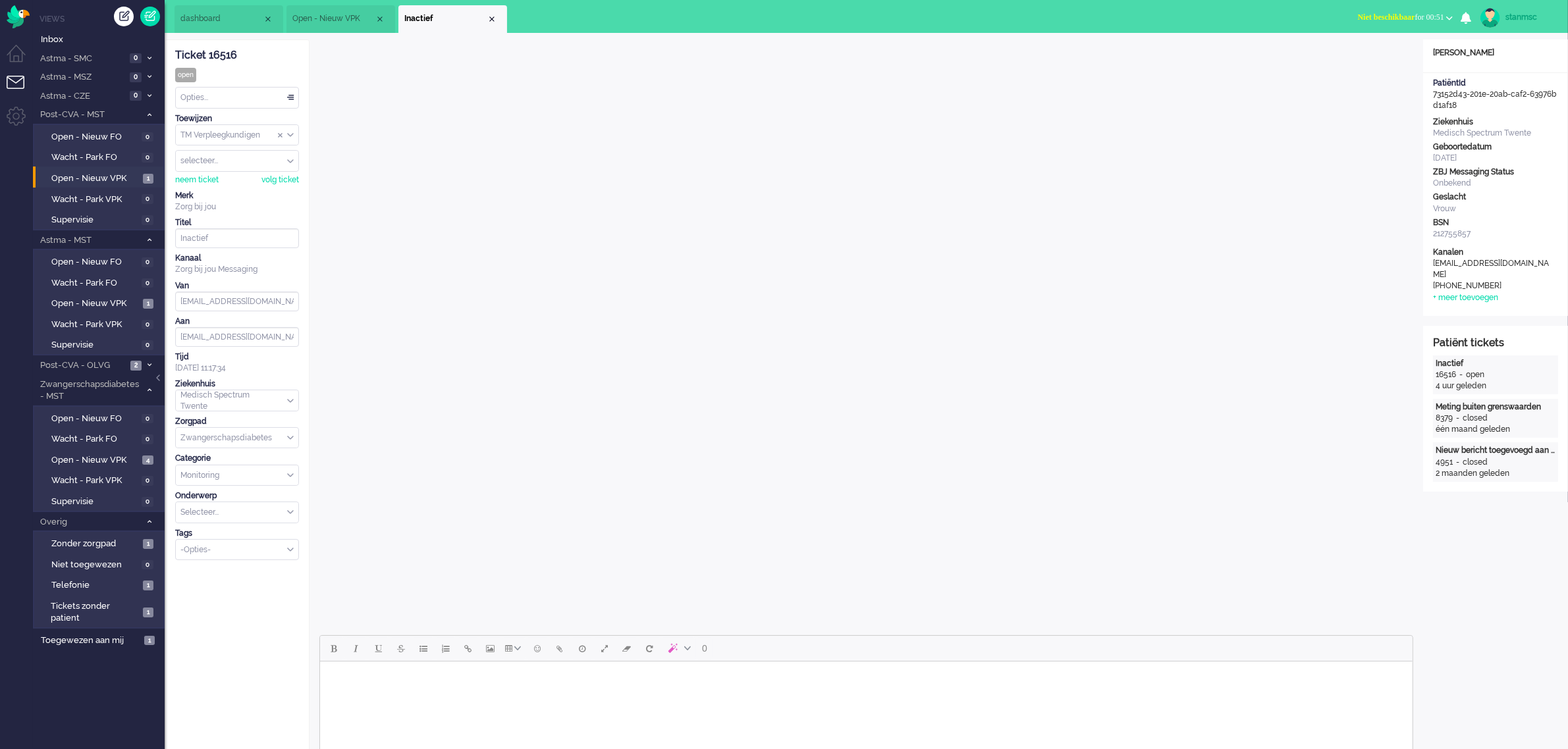
click at [238, 94] on div "Opties..." at bounding box center [237, 98] width 123 height 21
click at [219, 189] on li "Opgelost" at bounding box center [237, 192] width 123 height 19
click at [494, 18] on div "Close tab" at bounding box center [492, 19] width 10 height 10
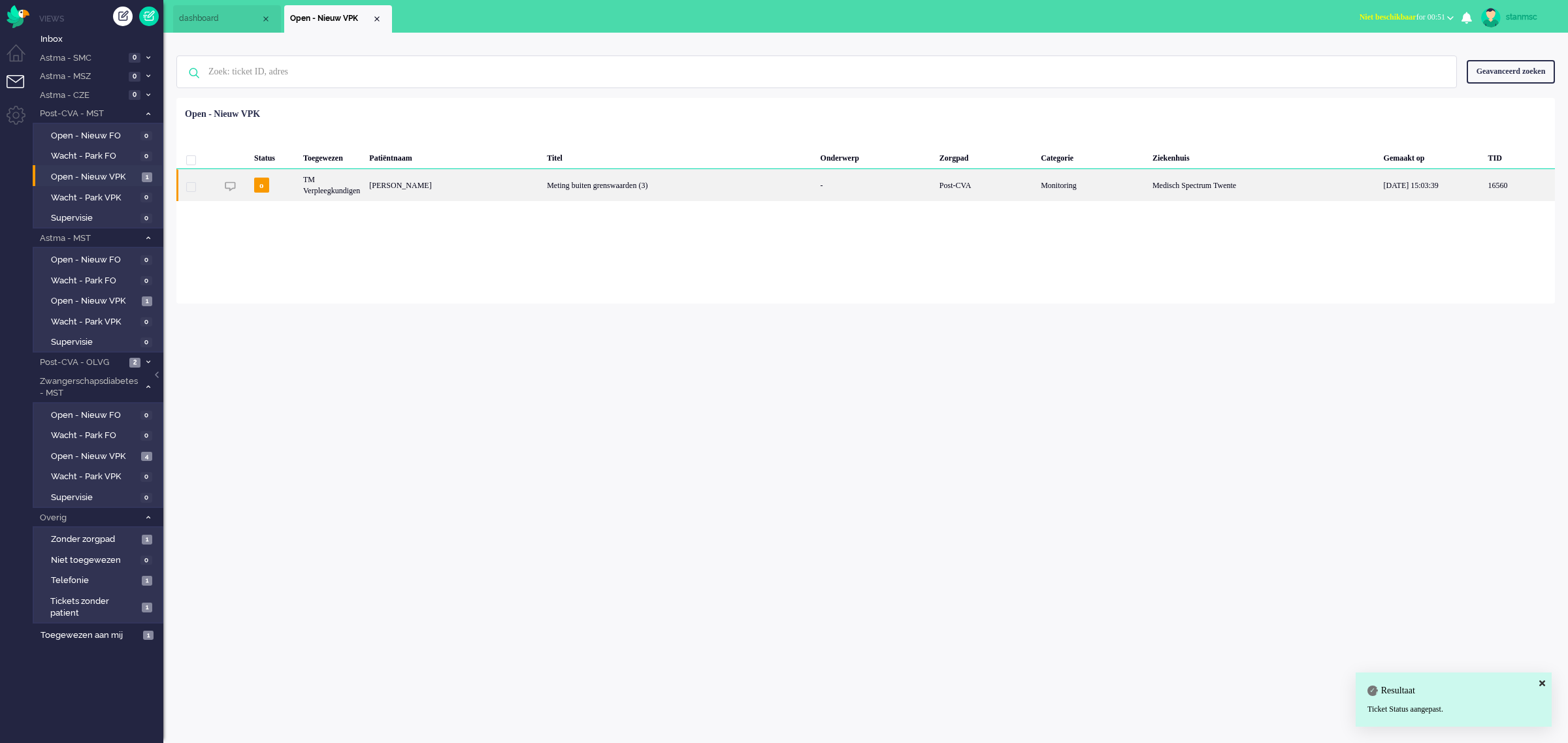
click at [342, 183] on div "TM Verpleegkundigen" at bounding box center [331, 185] width 66 height 32
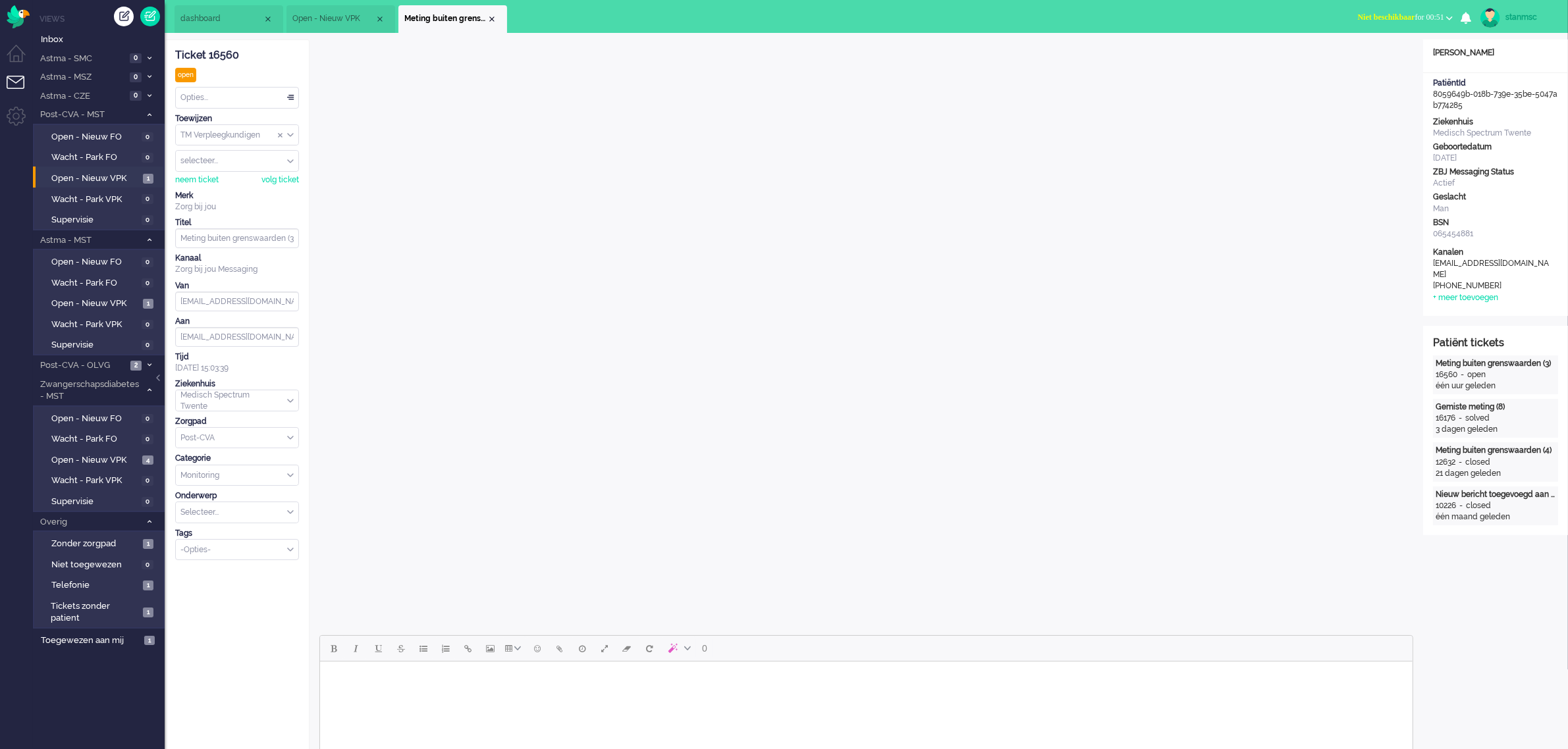
click at [1394, 12] on span "Niet beschikbaar" at bounding box center [1386, 16] width 57 height 9
click at [1377, 57] on label "Online" at bounding box center [1398, 59] width 104 height 11
click at [211, 176] on div "neem ticket" at bounding box center [197, 179] width 43 height 11
click at [227, 87] on div "Opties..." at bounding box center [237, 98] width 123 height 21
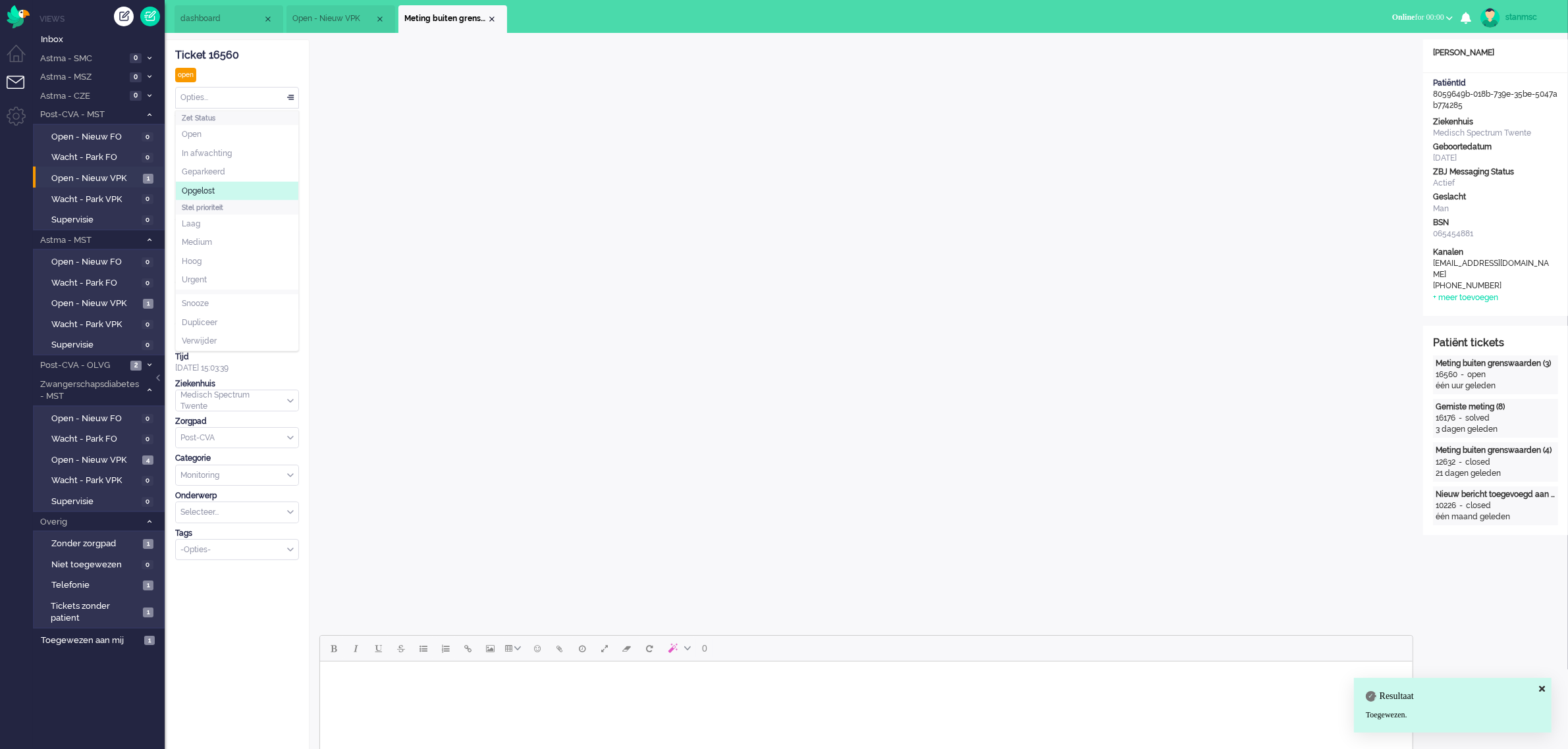
click at [219, 186] on li "Opgelost" at bounding box center [237, 192] width 123 height 19
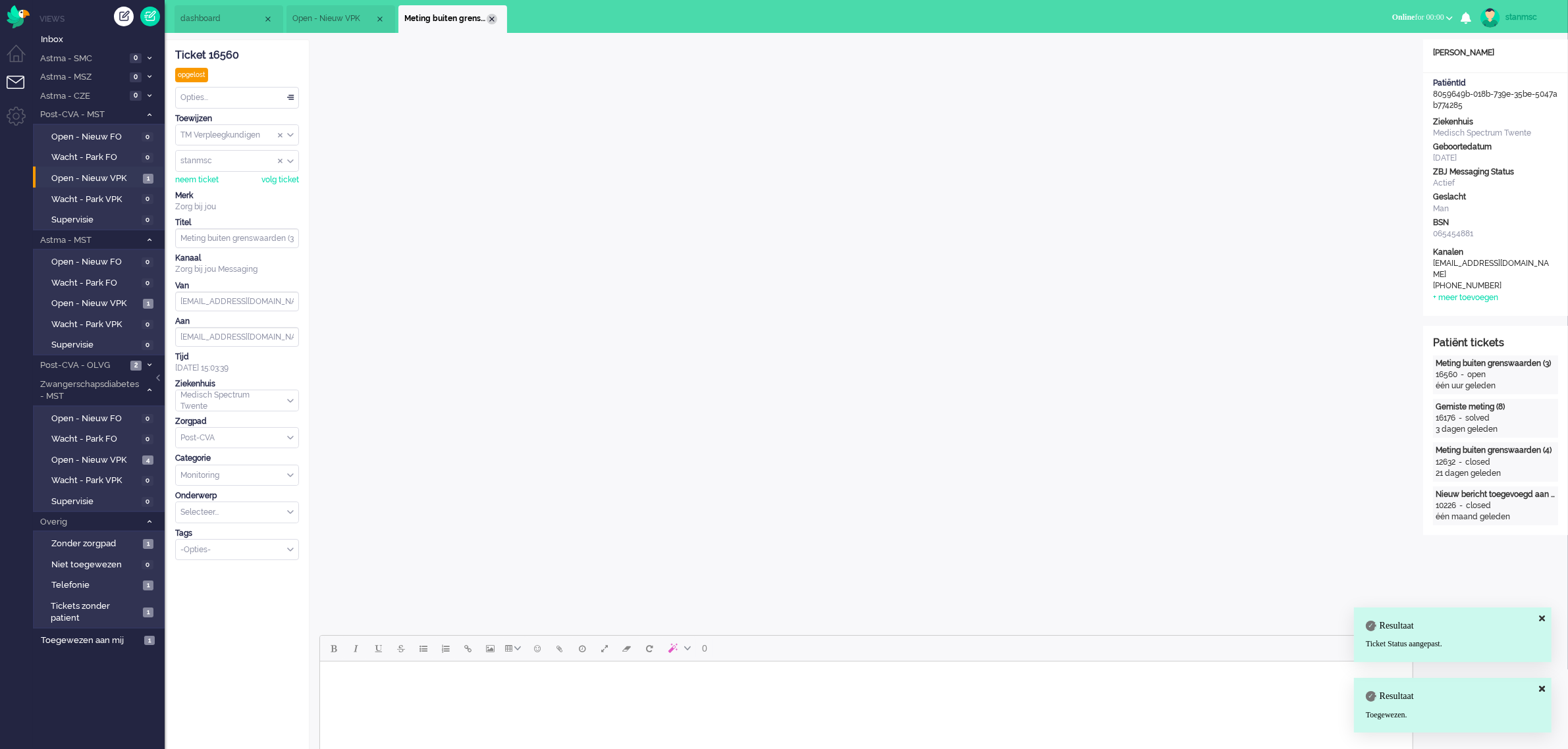
click at [492, 18] on div "Close tab" at bounding box center [492, 19] width 10 height 10
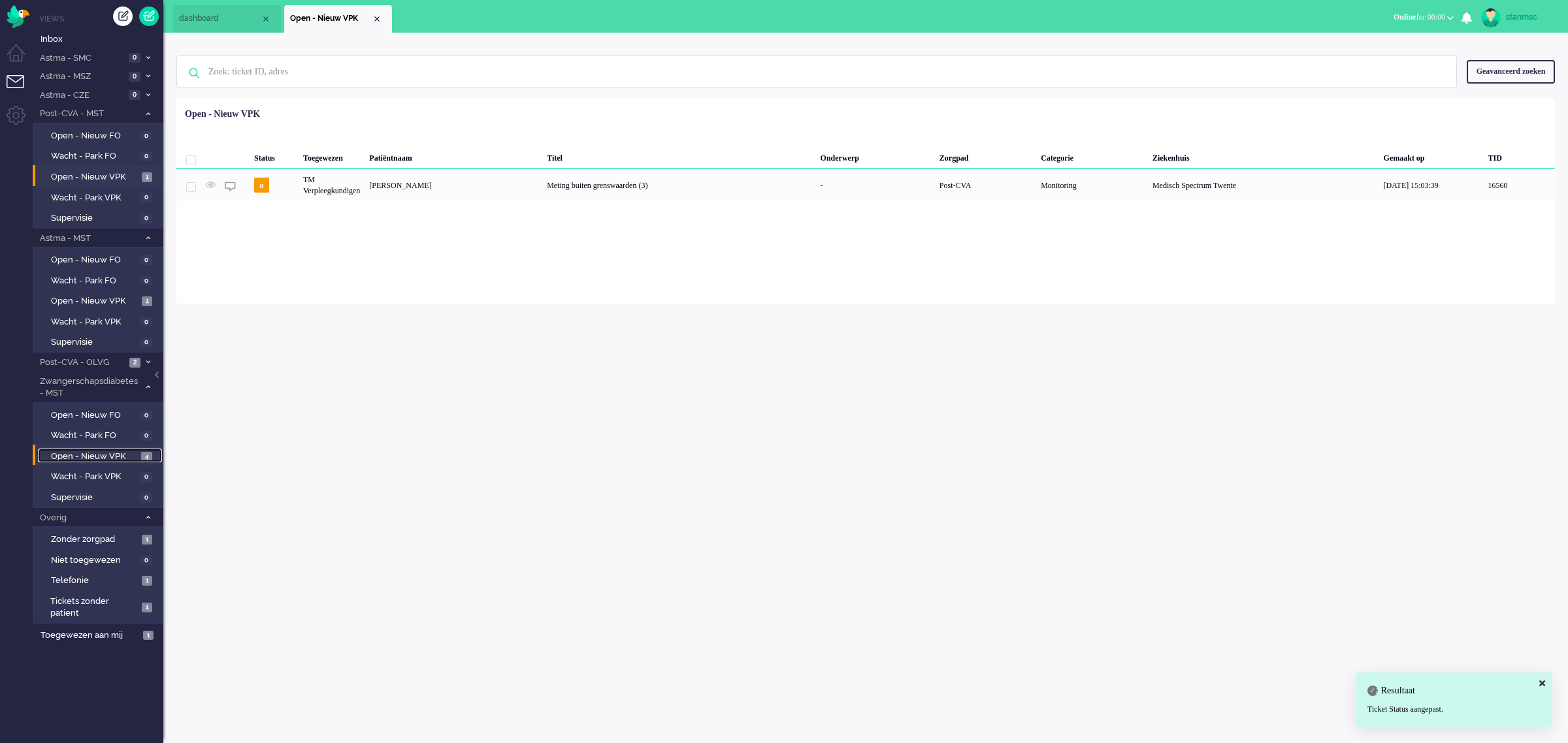
click at [103, 453] on span "Open - Nieuw VPK" at bounding box center [94, 457] width 86 height 12
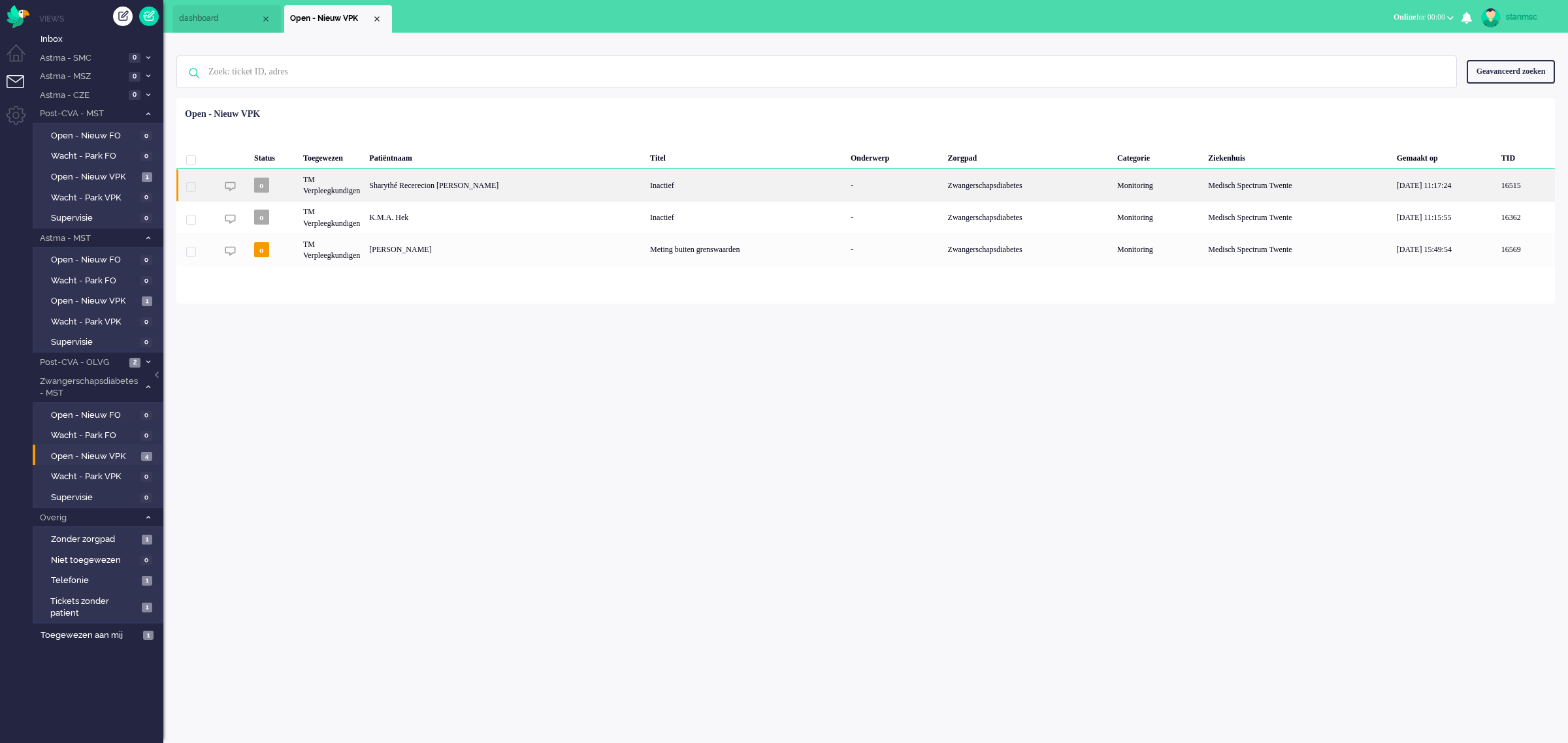
click at [365, 187] on div "TM Verpleegkundigen" at bounding box center [331, 185] width 66 height 32
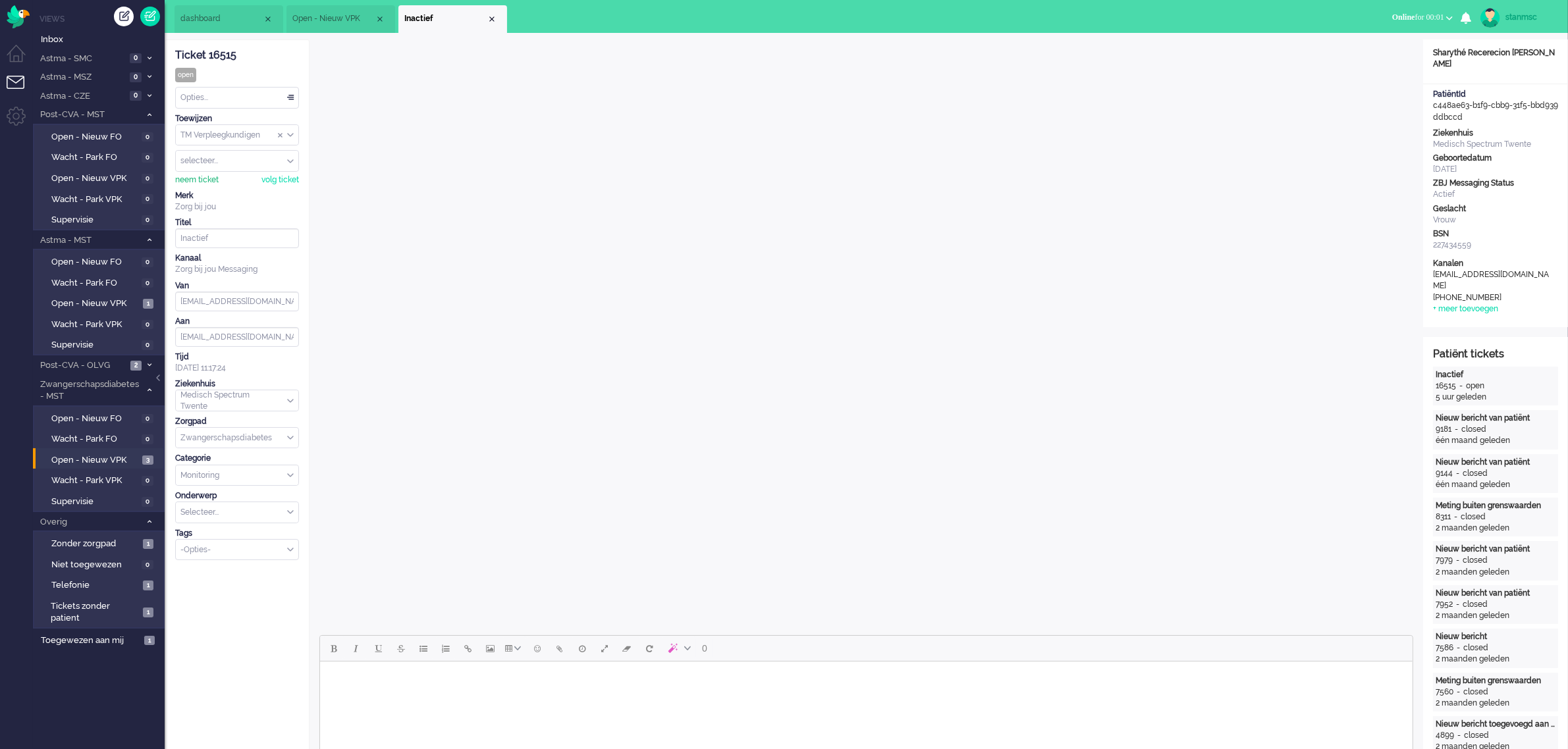
click at [210, 177] on div "neem ticket" at bounding box center [197, 179] width 43 height 11
click at [216, 98] on div "Opties..." at bounding box center [237, 98] width 123 height 21
click at [219, 187] on li "Opgelost" at bounding box center [237, 192] width 123 height 19
click at [494, 18] on div "Close tab" at bounding box center [492, 19] width 10 height 10
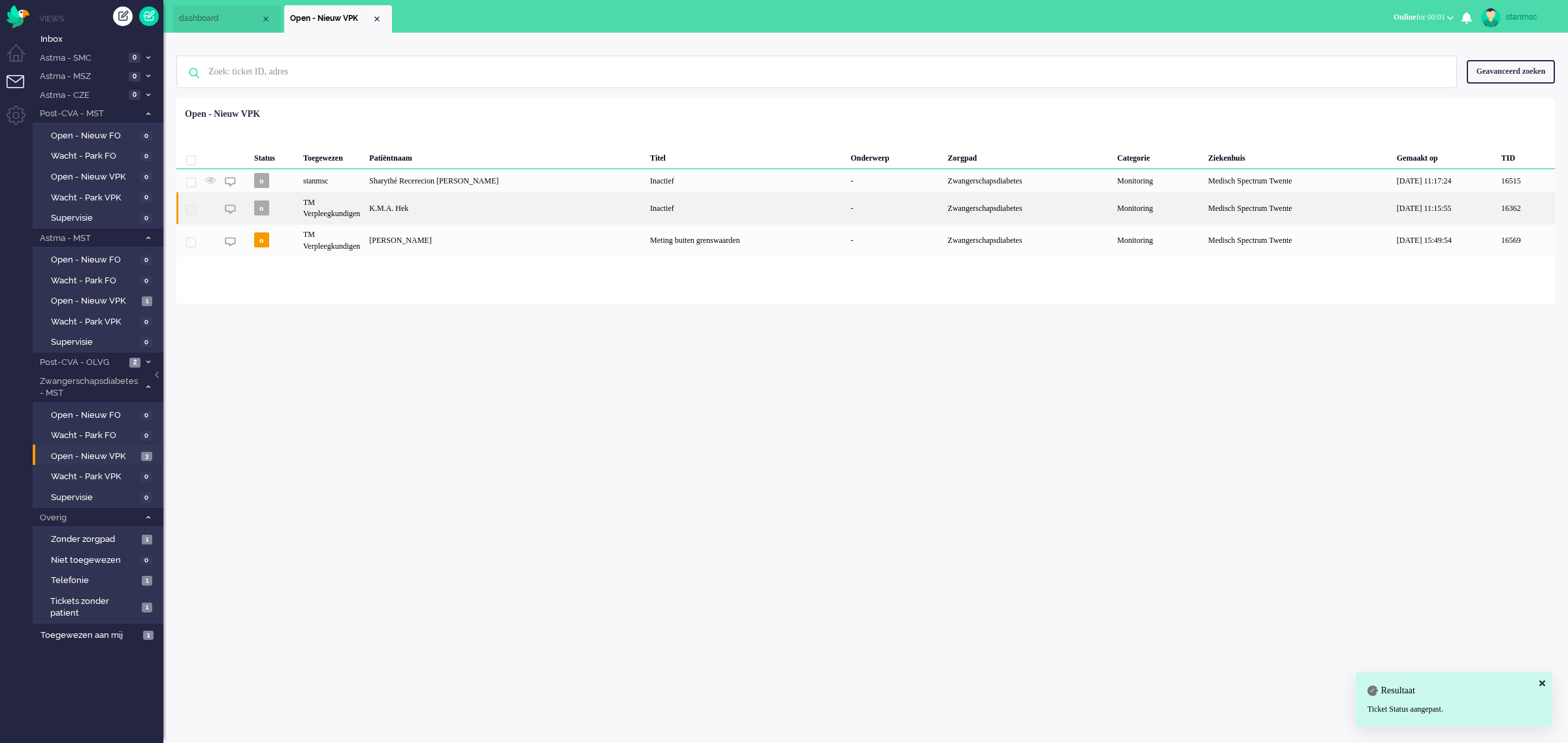
click at [333, 207] on div "TM Verpleegkundigen" at bounding box center [331, 207] width 66 height 32
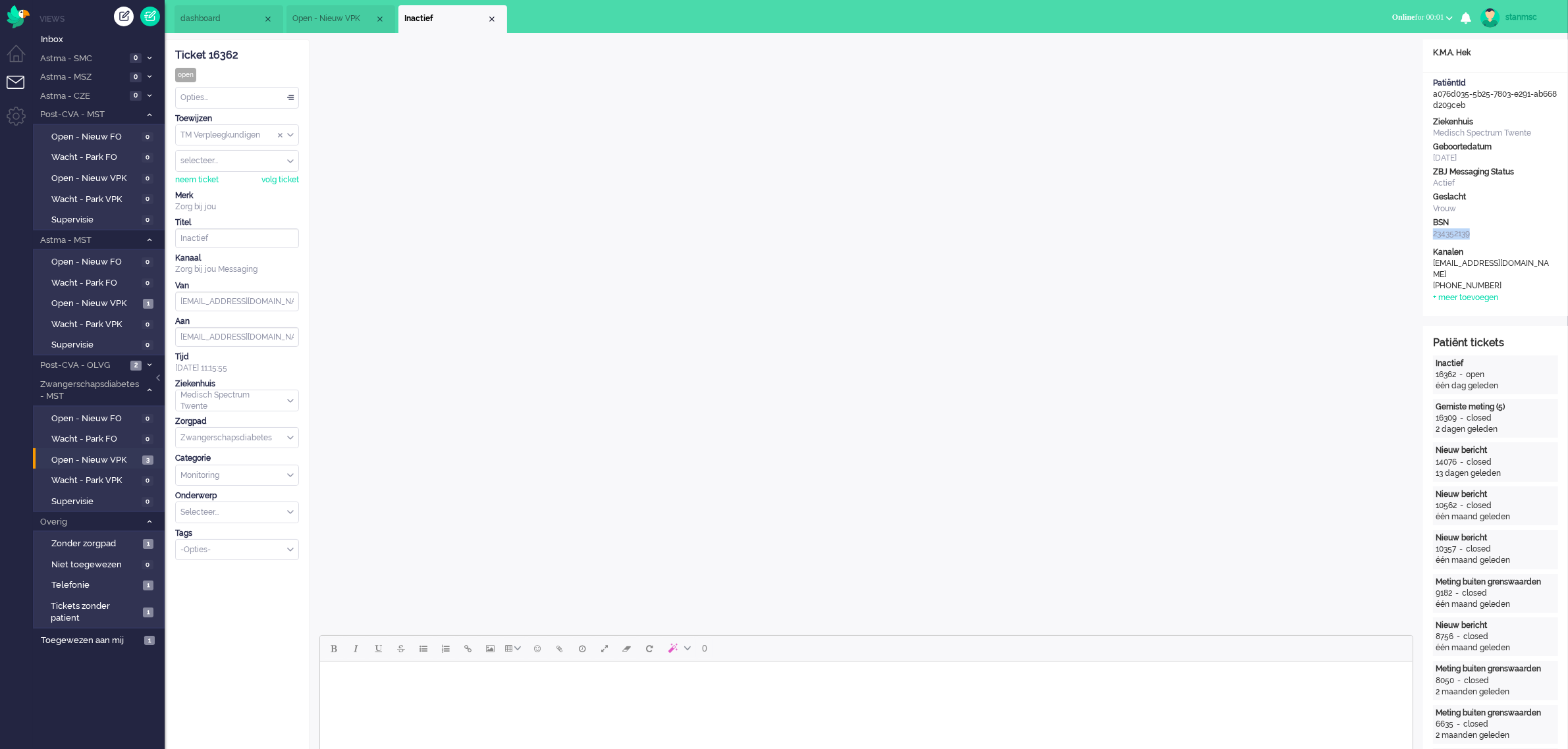
drag, startPoint x: 1480, startPoint y: 232, endPoint x: 1430, endPoint y: 237, distance: 50.2
click at [1430, 237] on div "Ziekenhuis Medisch Spectrum Twente Geboortedatum [DATE] ZBJ Messaging Status Ac…" at bounding box center [1496, 179] width 145 height 126
copy div "234352139"
click at [191, 179] on div "neem ticket" at bounding box center [197, 179] width 43 height 11
click at [235, 18] on span "dashboard" at bounding box center [221, 18] width 82 height 11
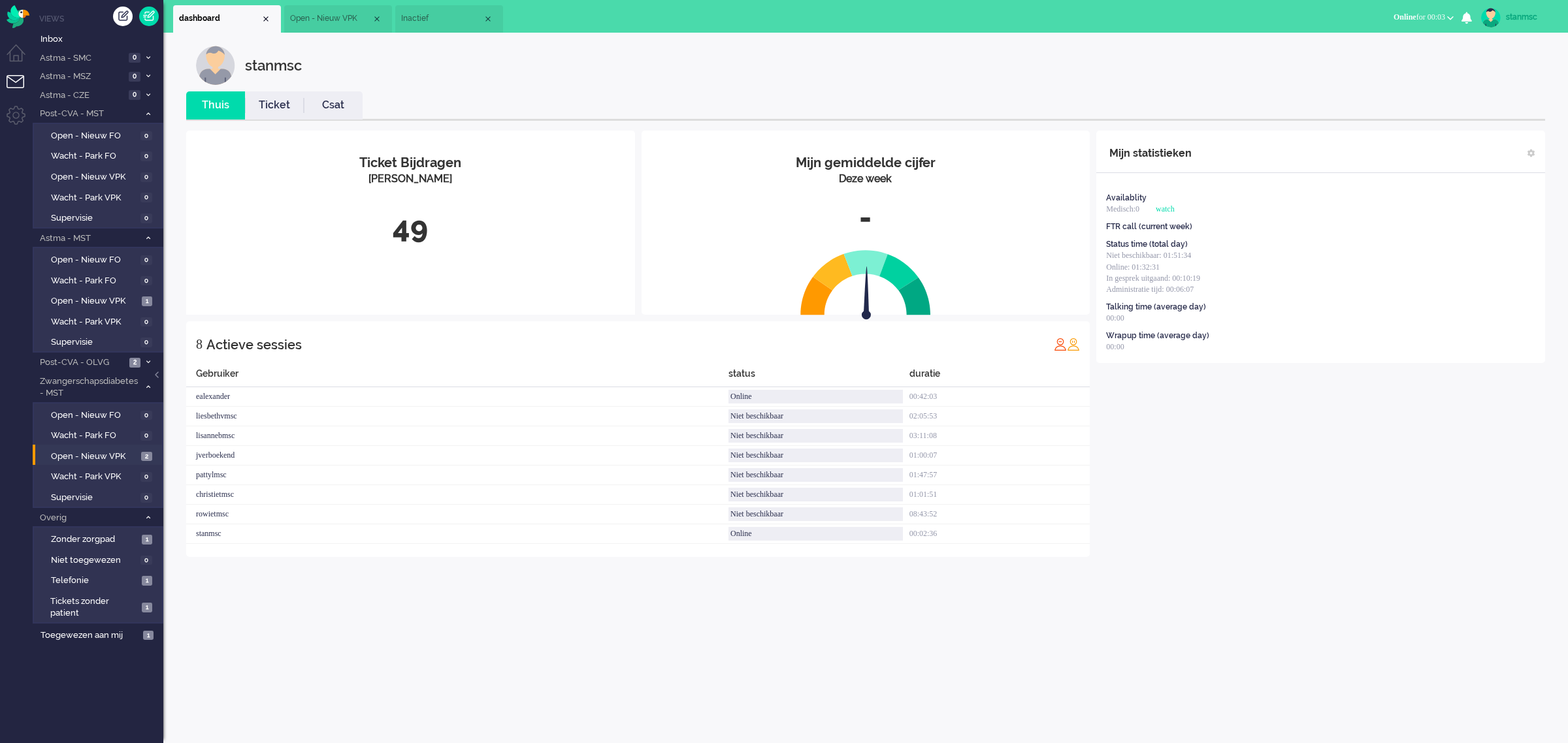
click at [288, 100] on link "Ticket" at bounding box center [274, 105] width 59 height 15
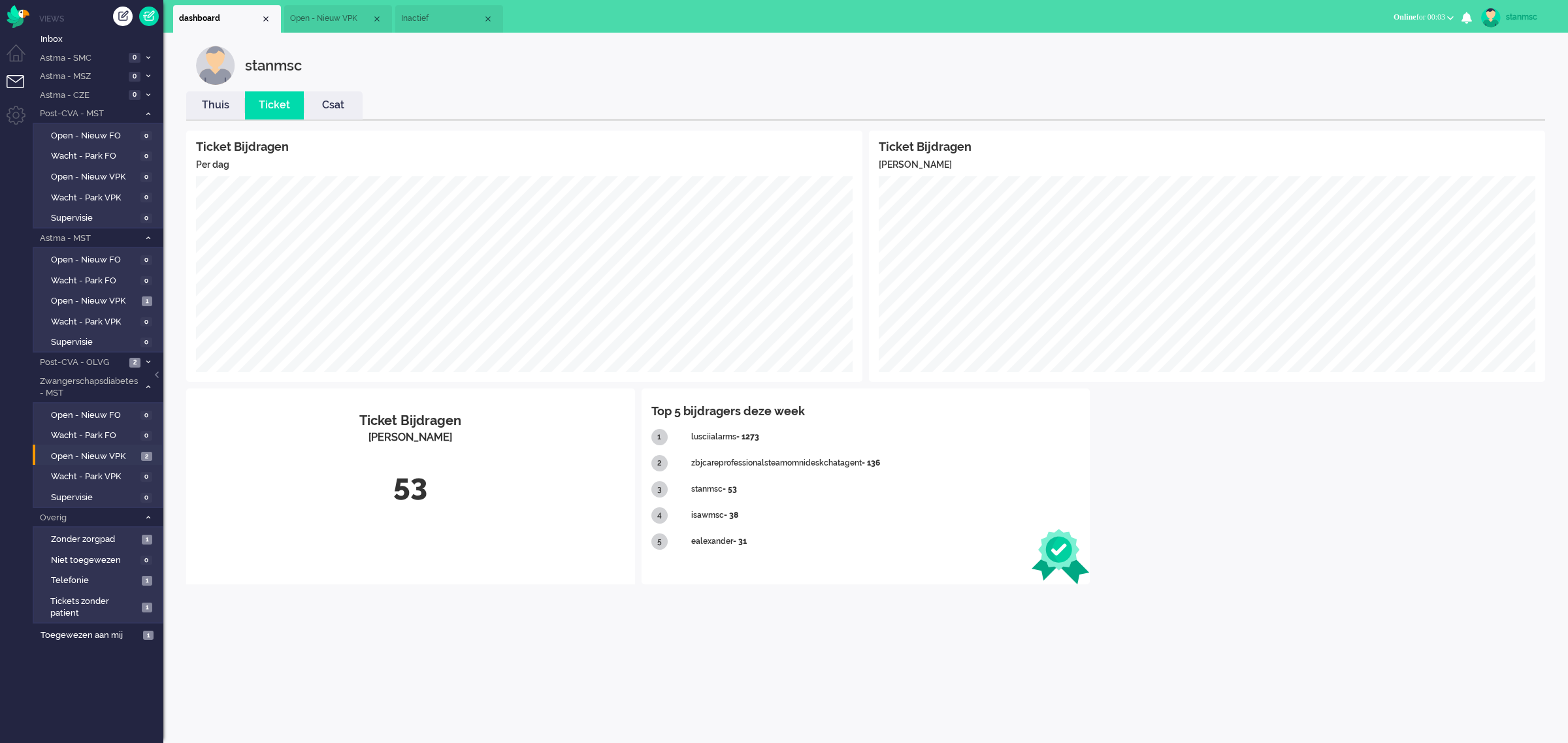
click at [224, 98] on link "Thuis" at bounding box center [215, 105] width 59 height 15
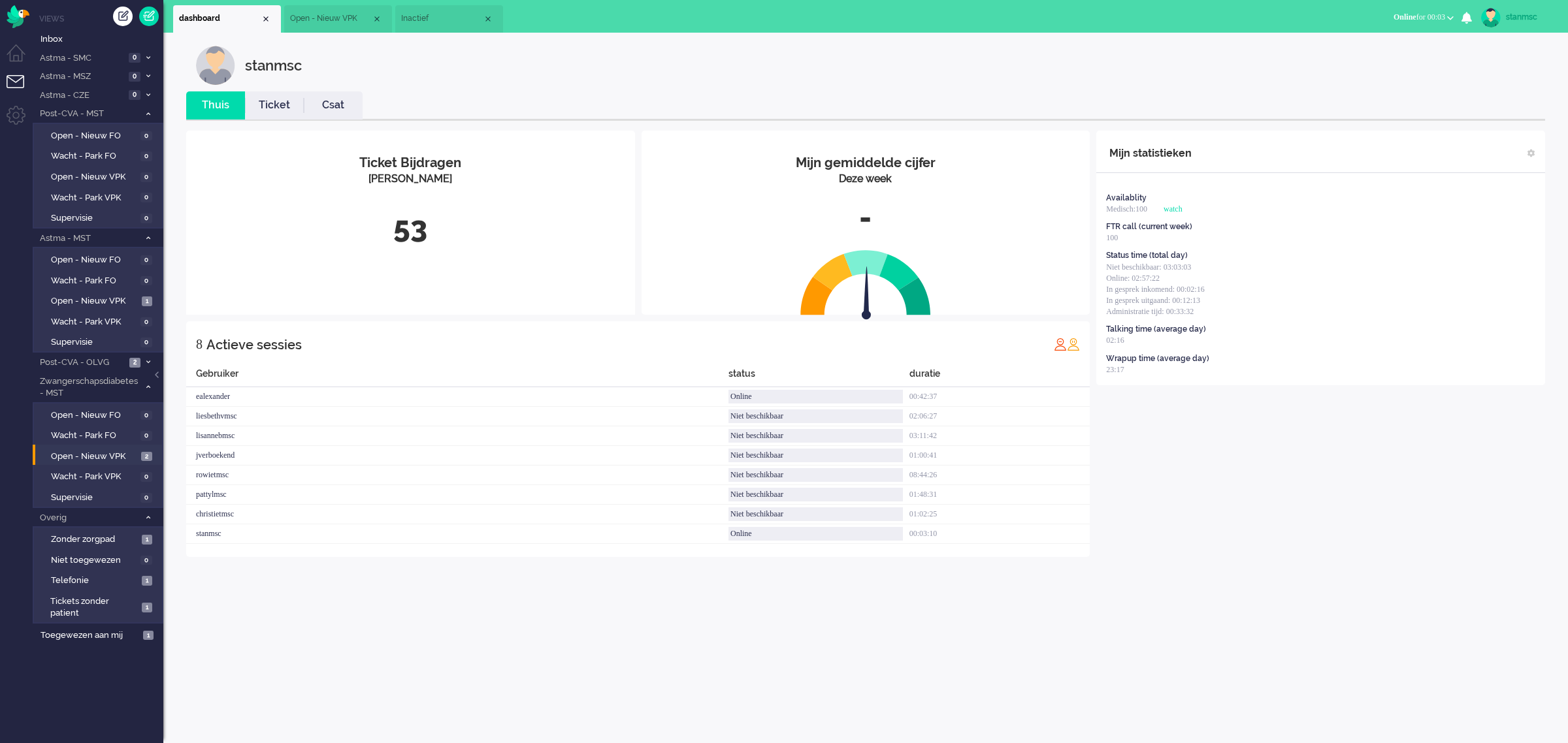
click at [438, 24] on span "Inactief" at bounding box center [442, 18] width 81 height 11
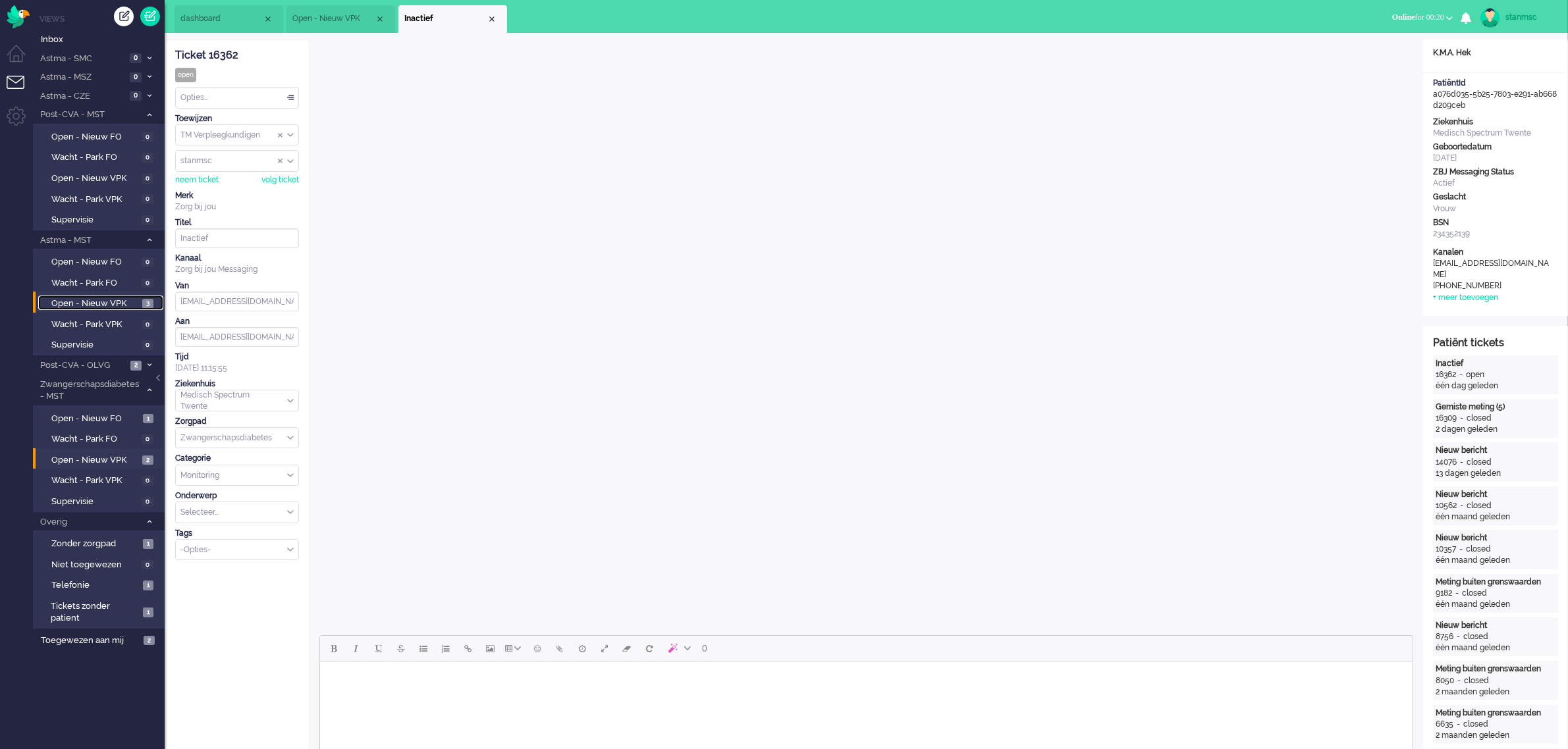
click at [69, 304] on span "Open - Nieuw VPK" at bounding box center [95, 304] width 87 height 12
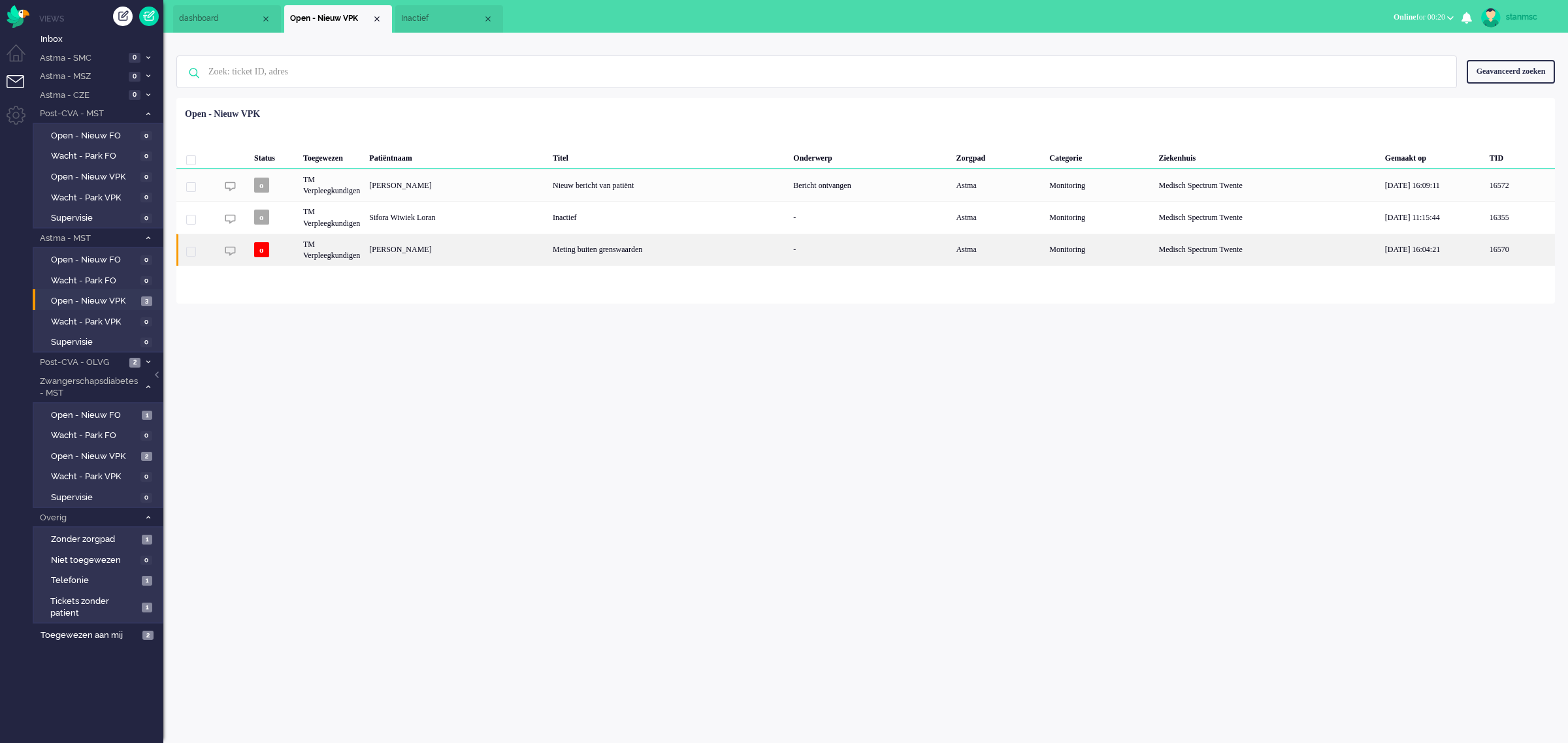
click at [396, 245] on div "[PERSON_NAME]" at bounding box center [456, 249] width 183 height 32
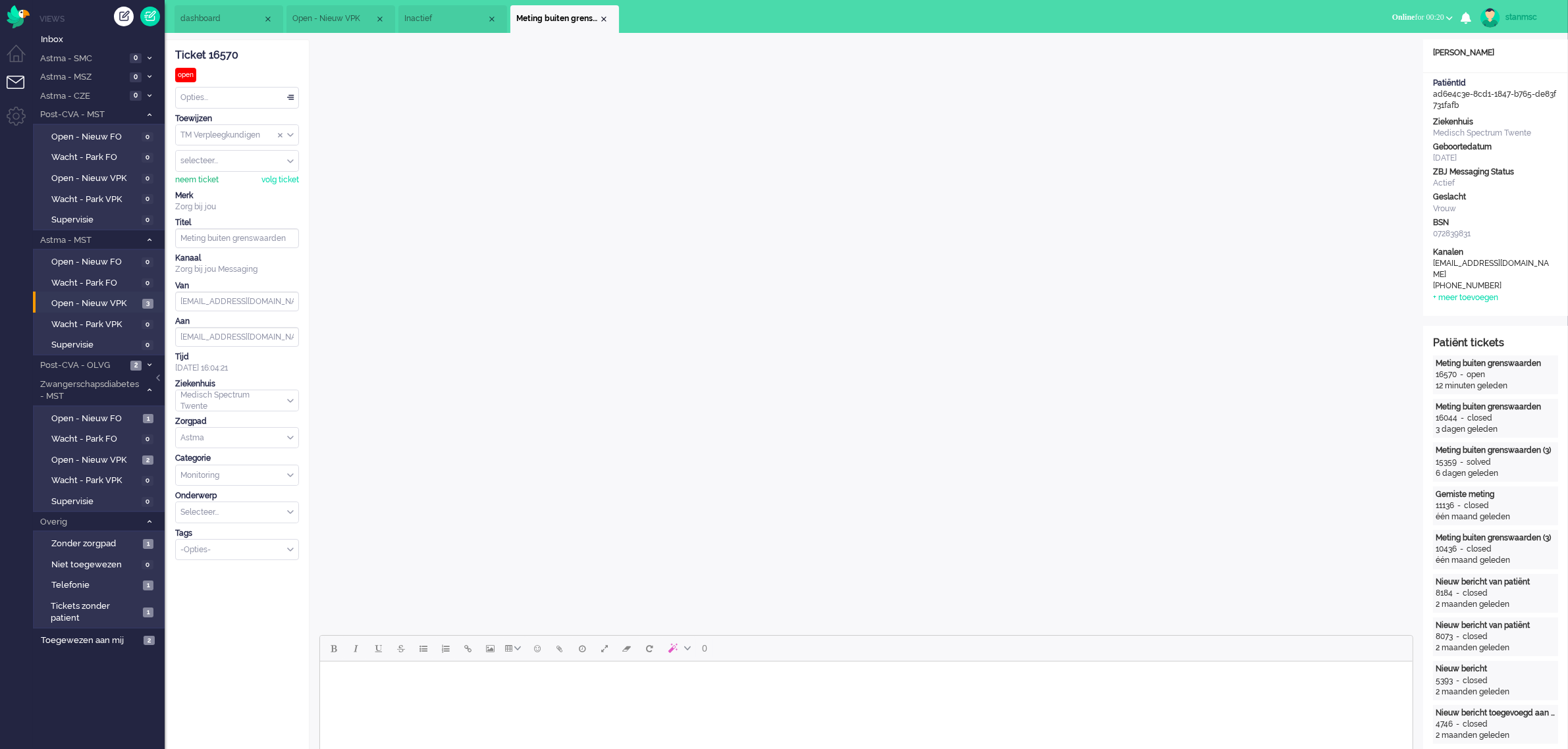
click at [202, 179] on div "neem ticket" at bounding box center [197, 179] width 43 height 11
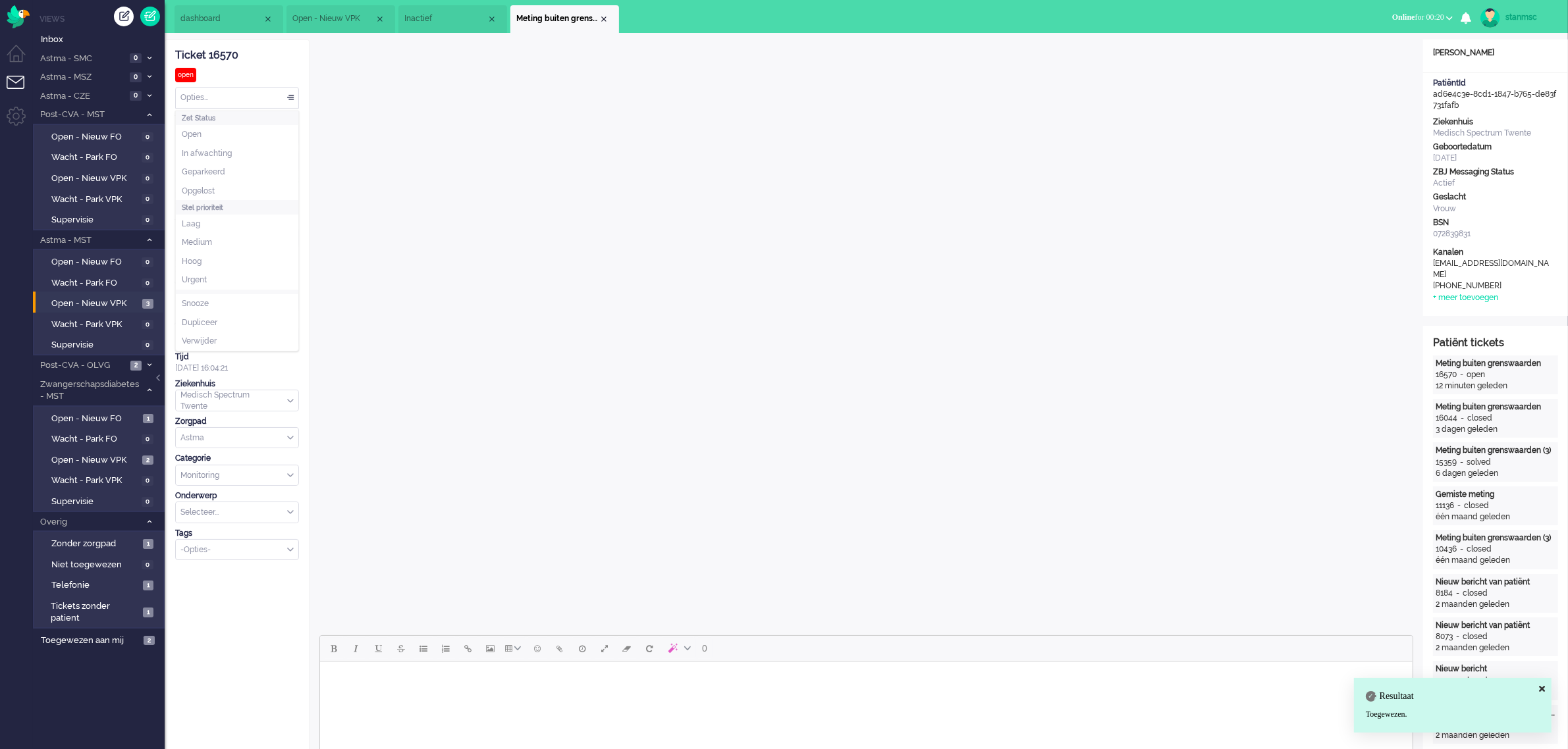
click at [232, 97] on div "Opties..." at bounding box center [237, 98] width 123 height 21
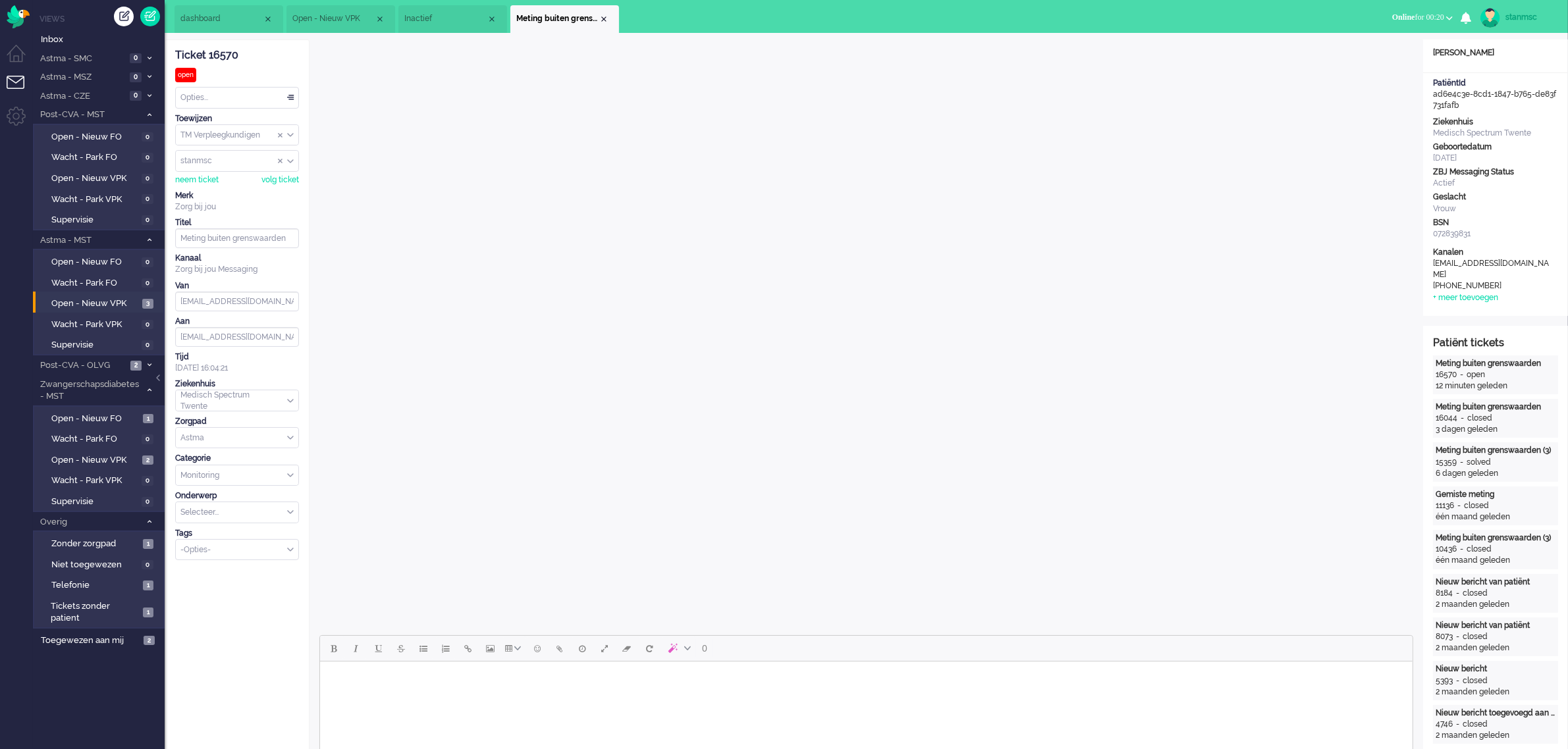
click at [231, 93] on div "Opties..." at bounding box center [237, 98] width 123 height 21
click at [223, 190] on li "Opgelost" at bounding box center [237, 192] width 123 height 19
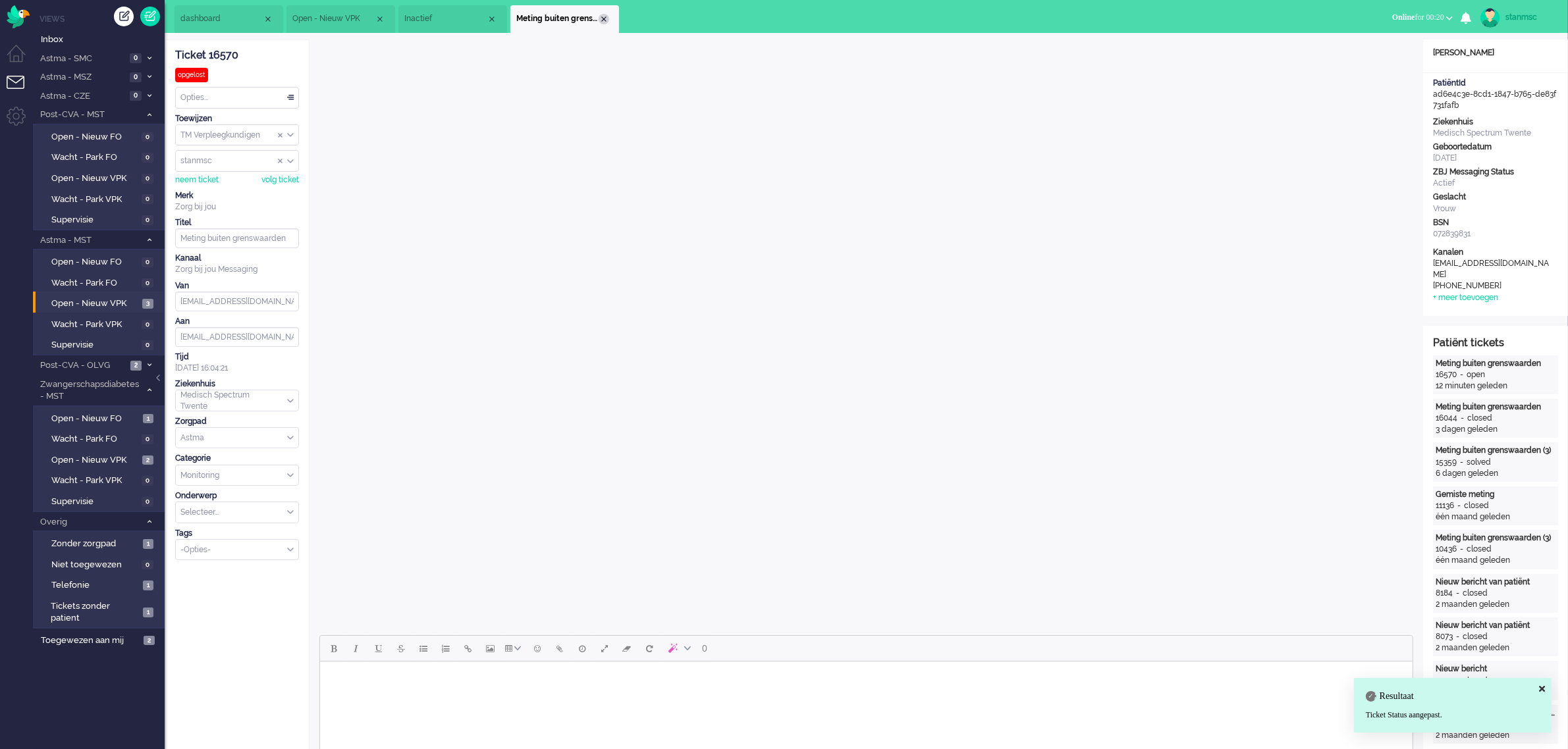
click at [606, 16] on div "Close tab" at bounding box center [604, 19] width 10 height 10
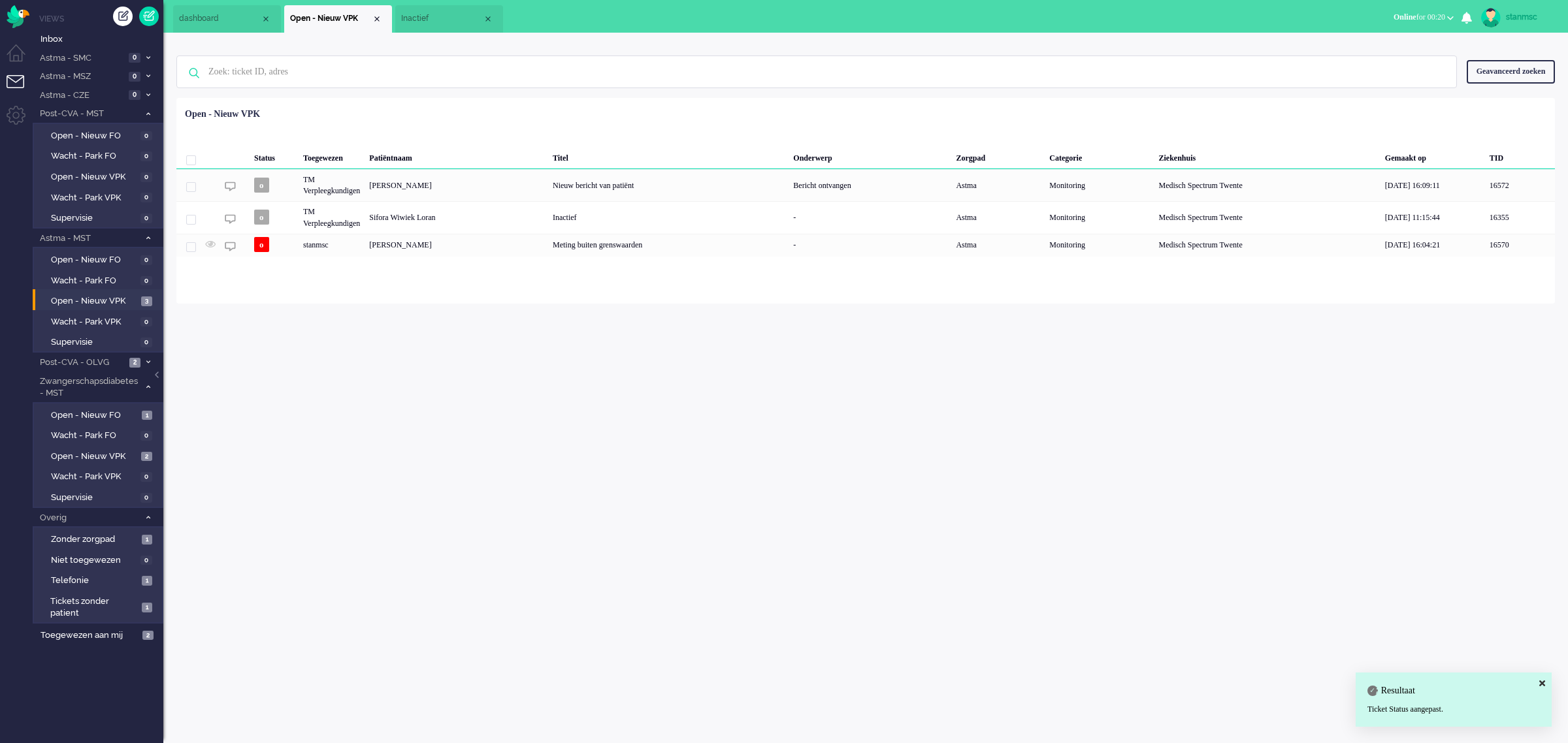
click at [440, 15] on span "Inactief" at bounding box center [442, 18] width 81 height 11
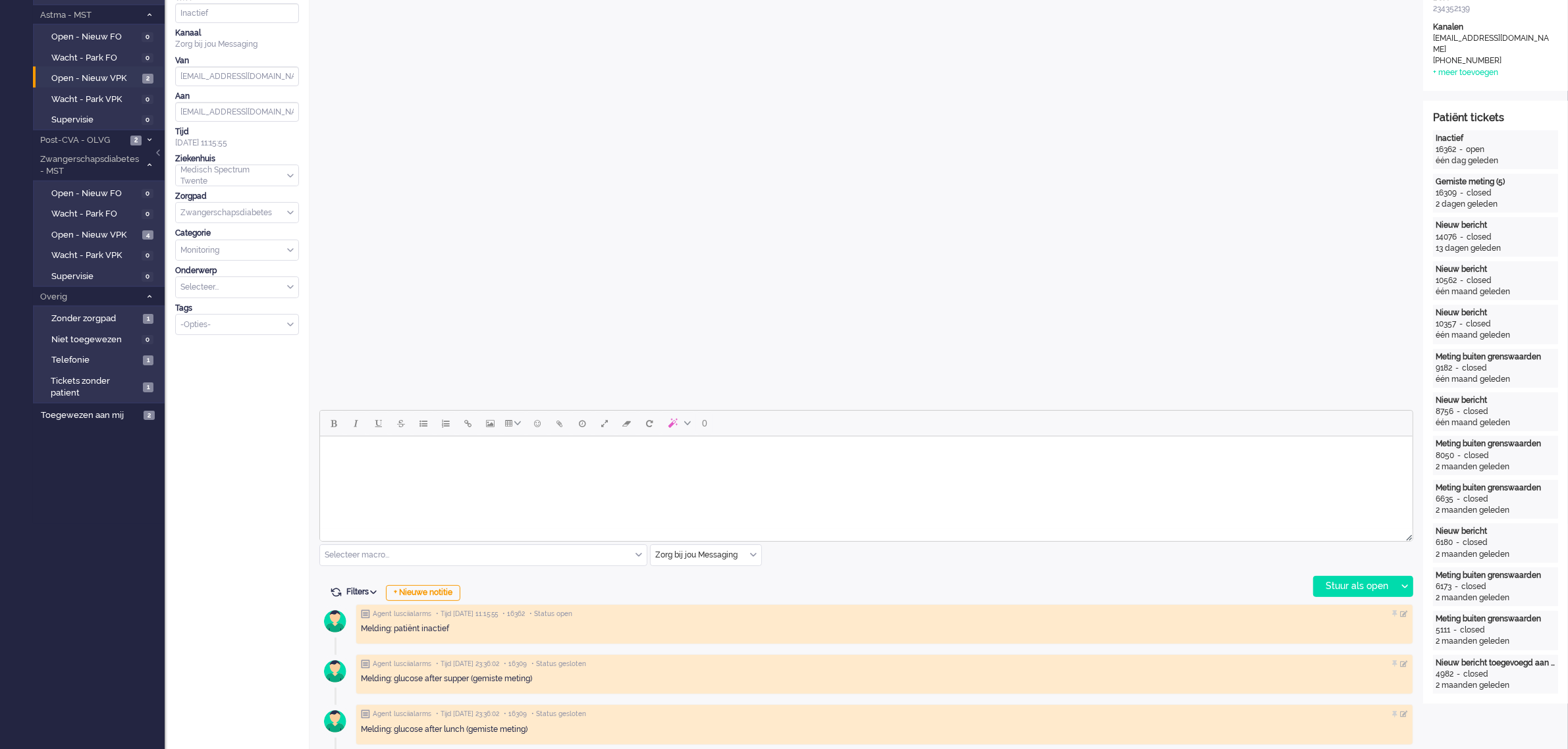
scroll to position [247, 0]
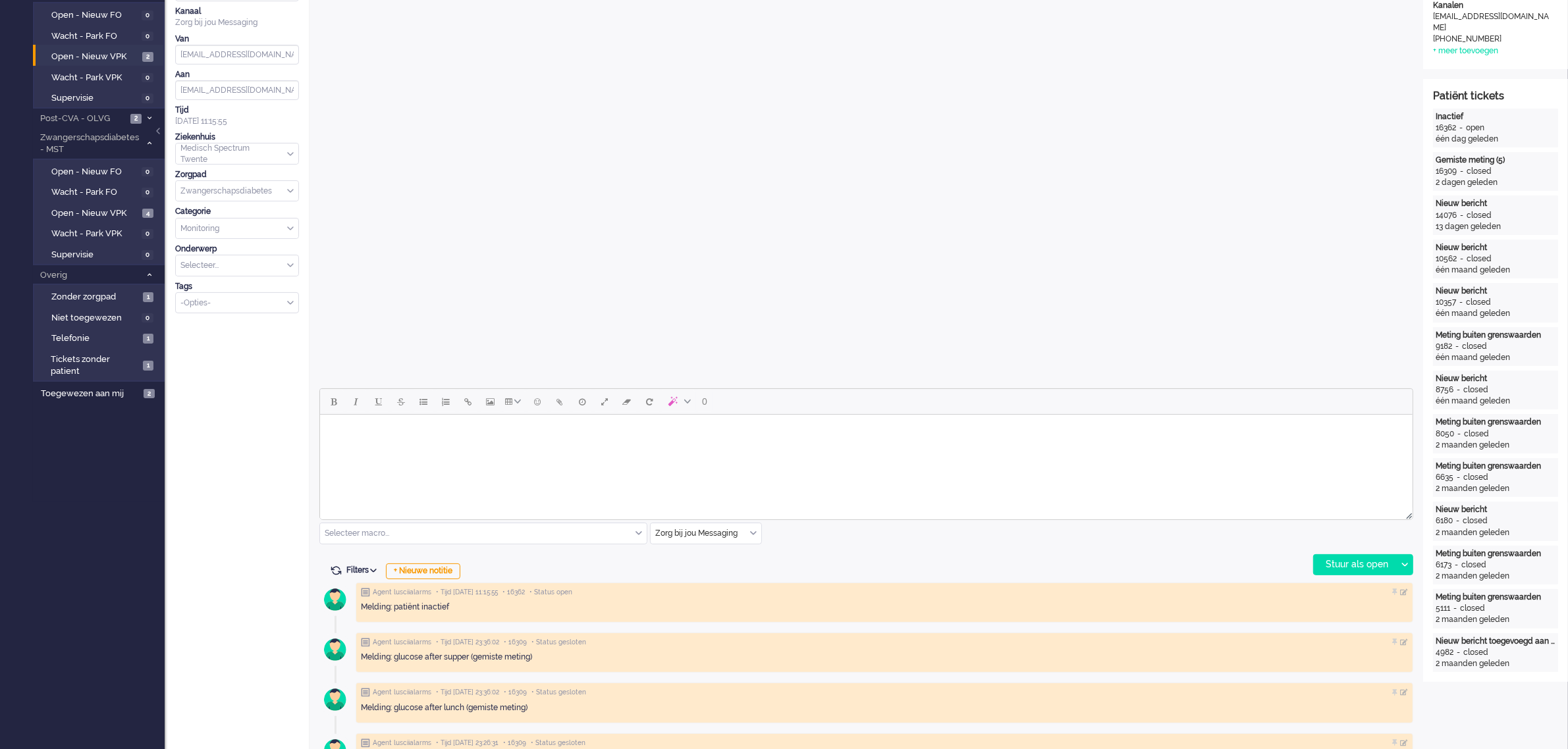
click at [348, 436] on body "Rich Text Area. Press ALT-0 for help." at bounding box center [866, 431] width 1082 height 23
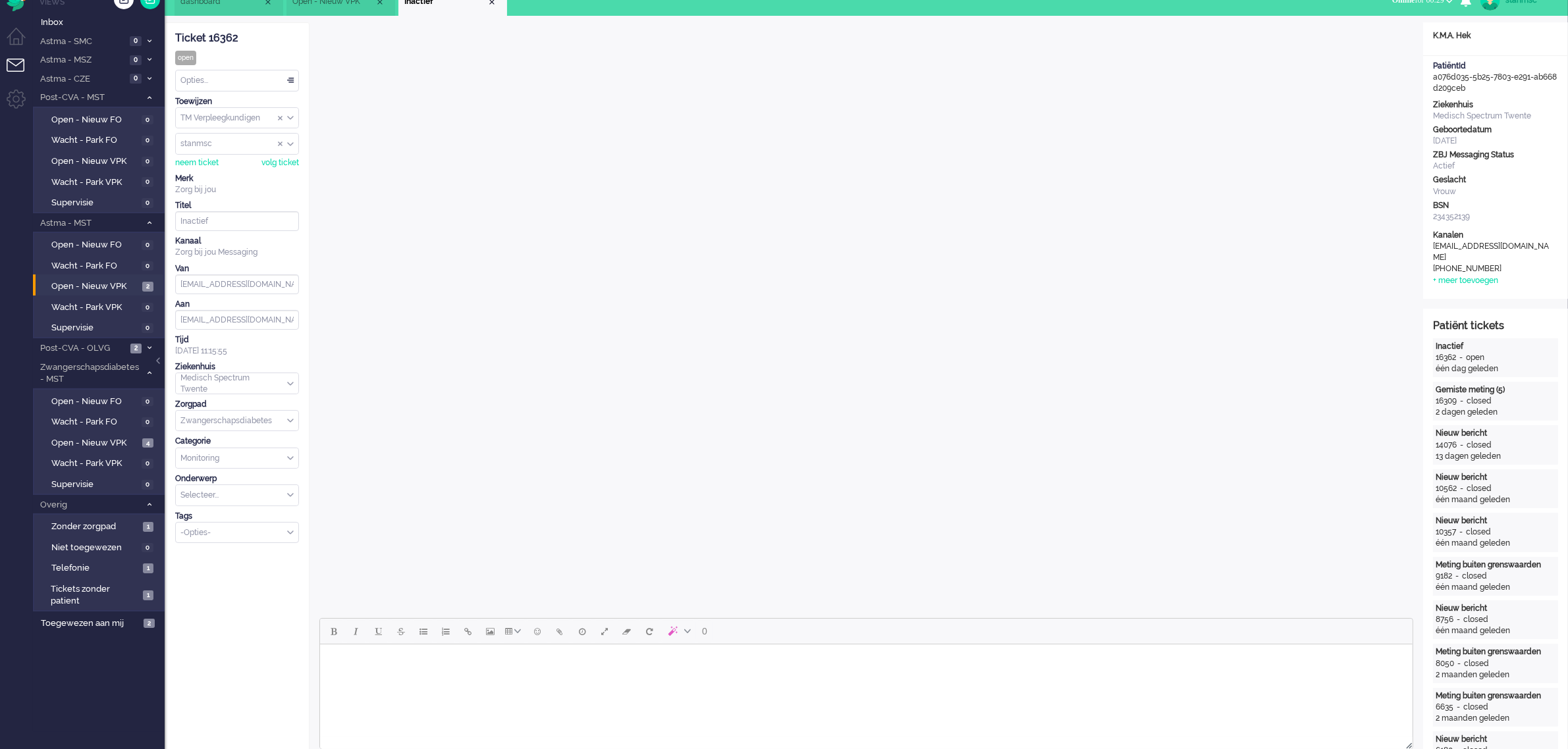
scroll to position [0, 0]
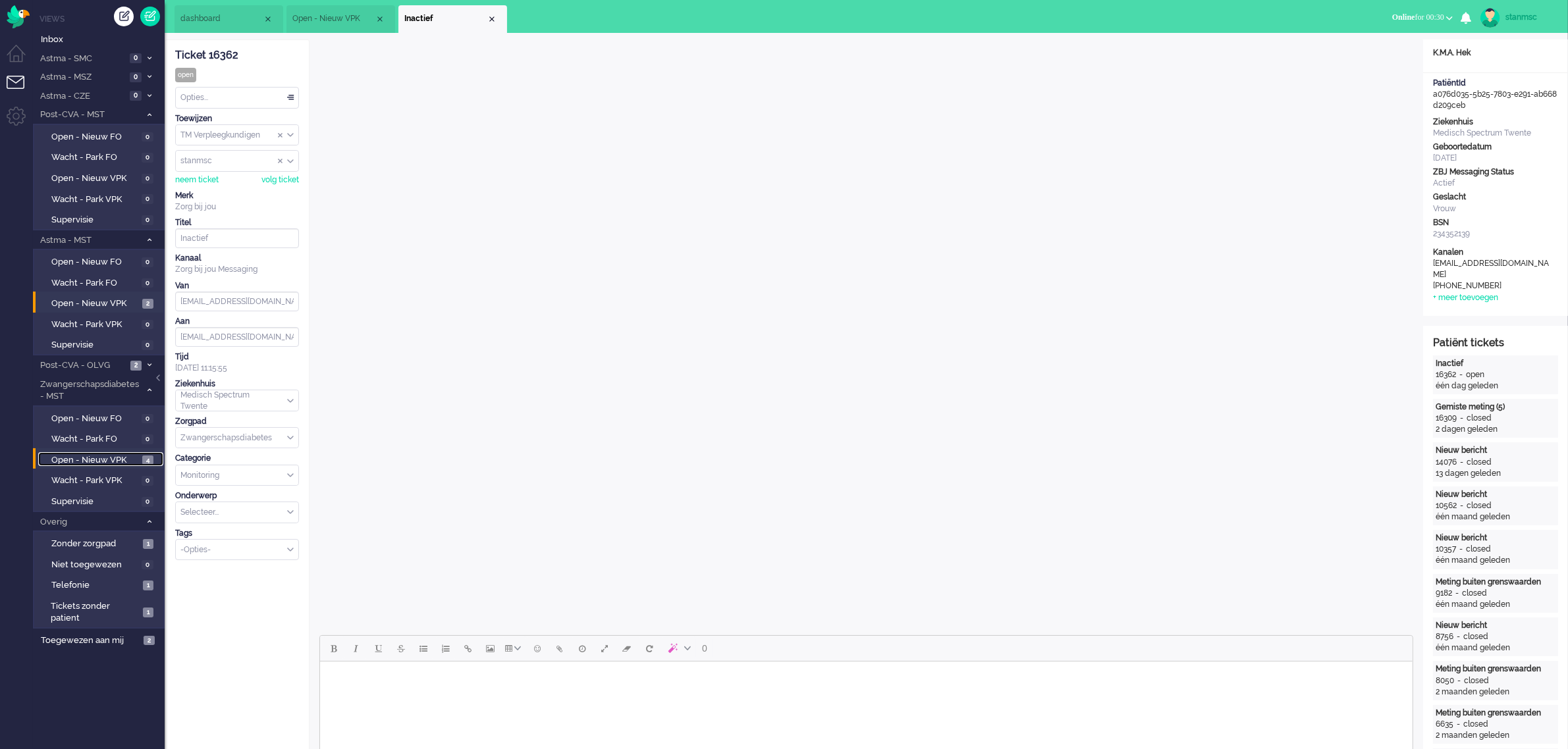
click at [121, 455] on span "Open - Nieuw VPK" at bounding box center [95, 461] width 87 height 12
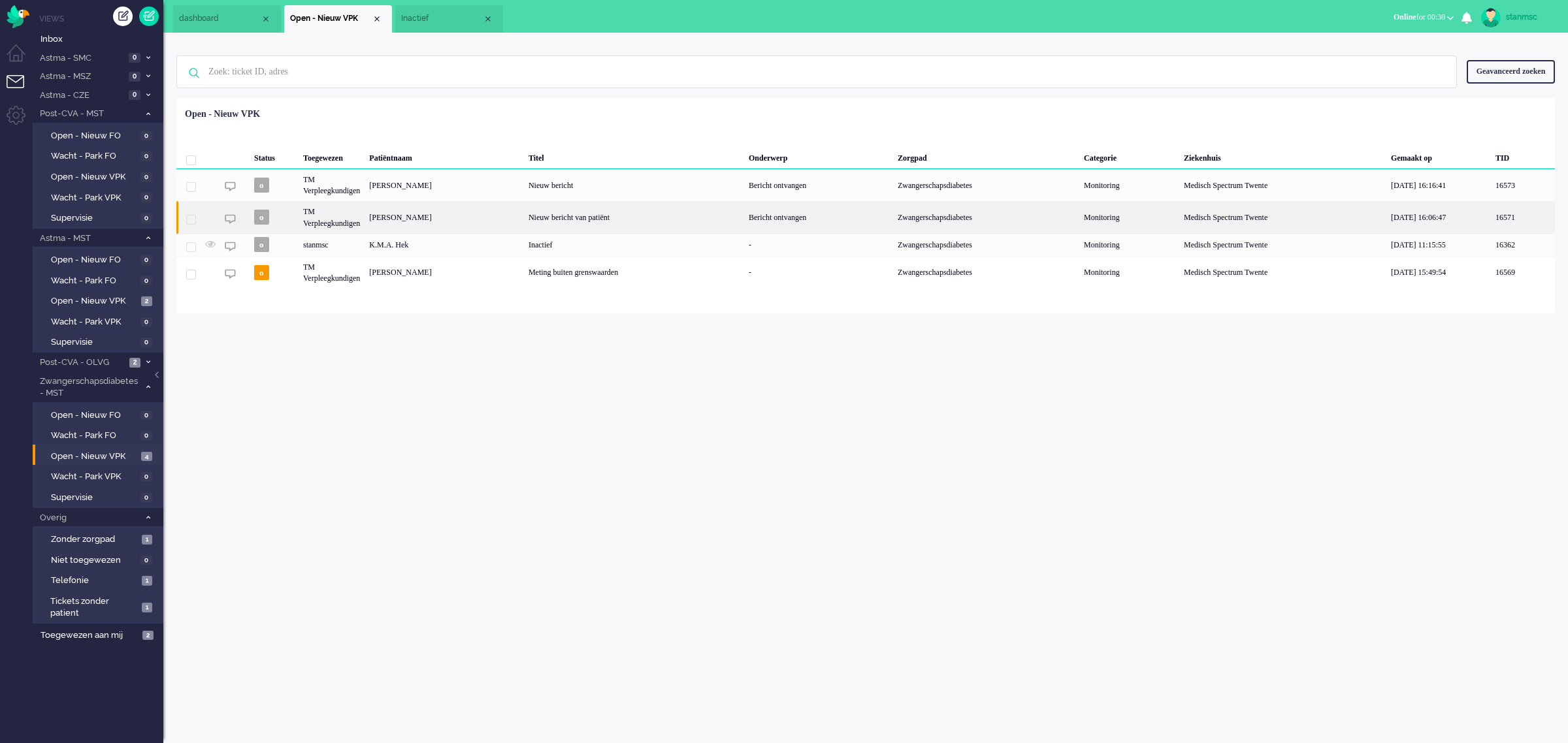
click at [428, 214] on div "Derya Demirtas Nguon" at bounding box center [444, 217] width 159 height 32
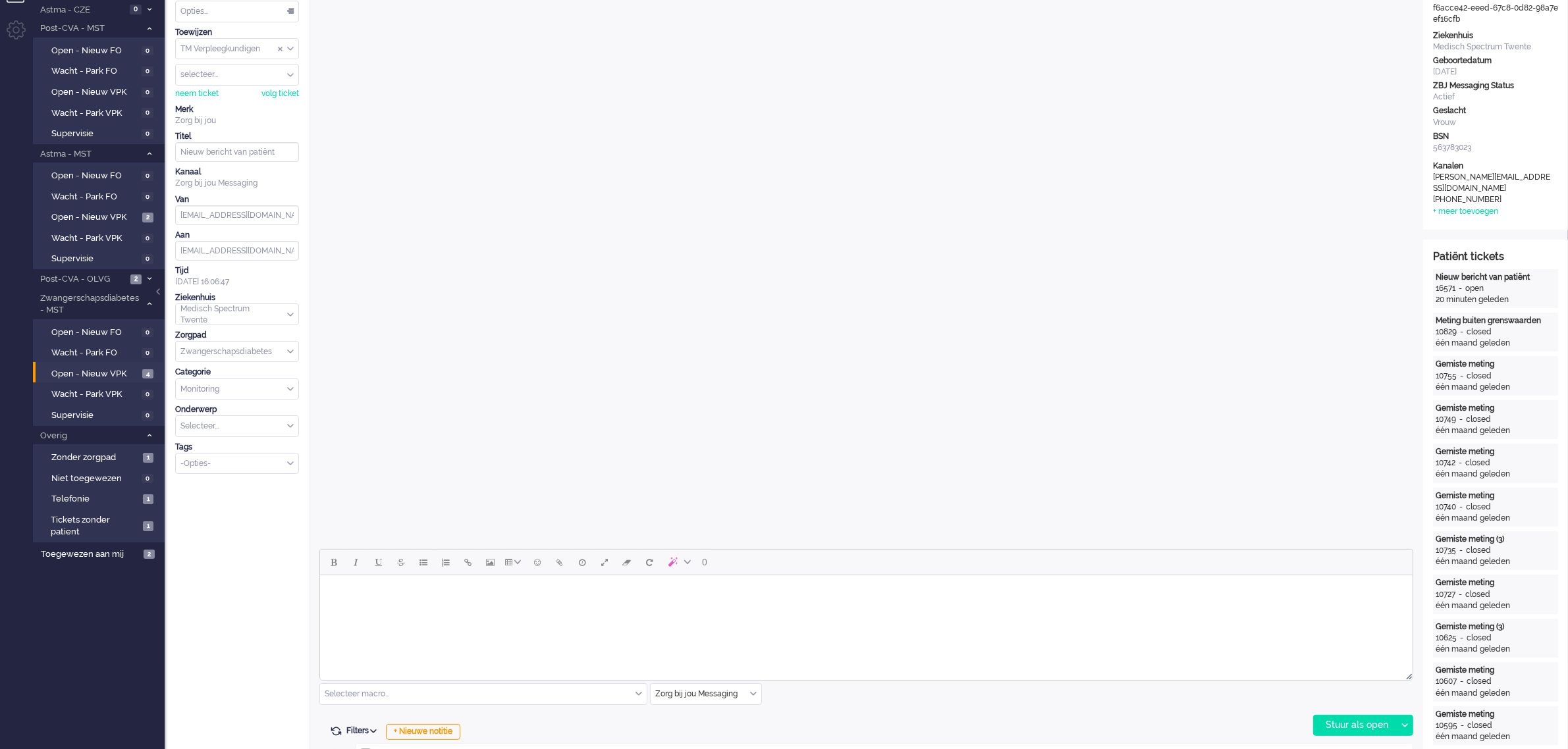
scroll to position [165, 0]
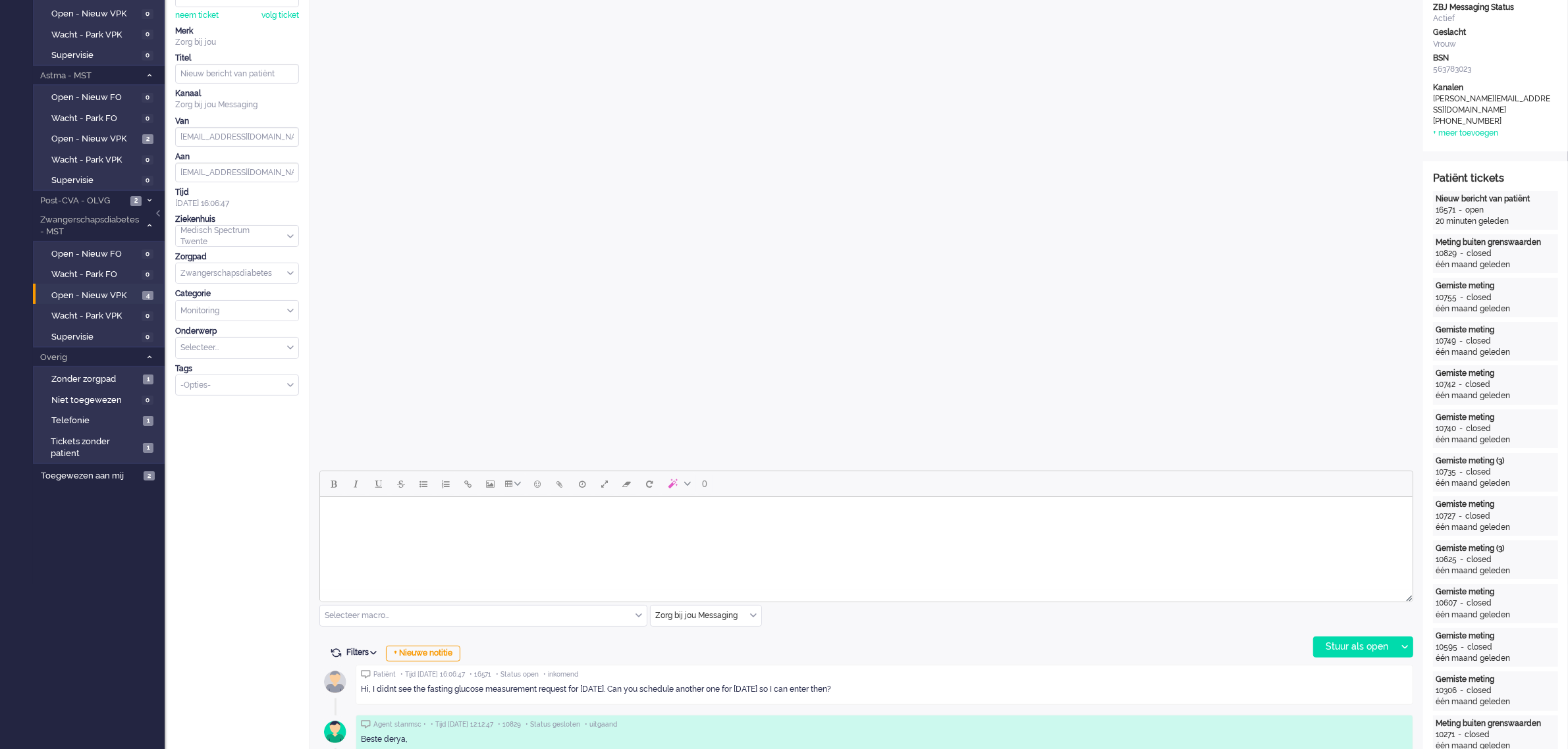
click at [369, 521] on body "Rich Text Area. Press ALT-0 for help." at bounding box center [866, 513] width 1082 height 23
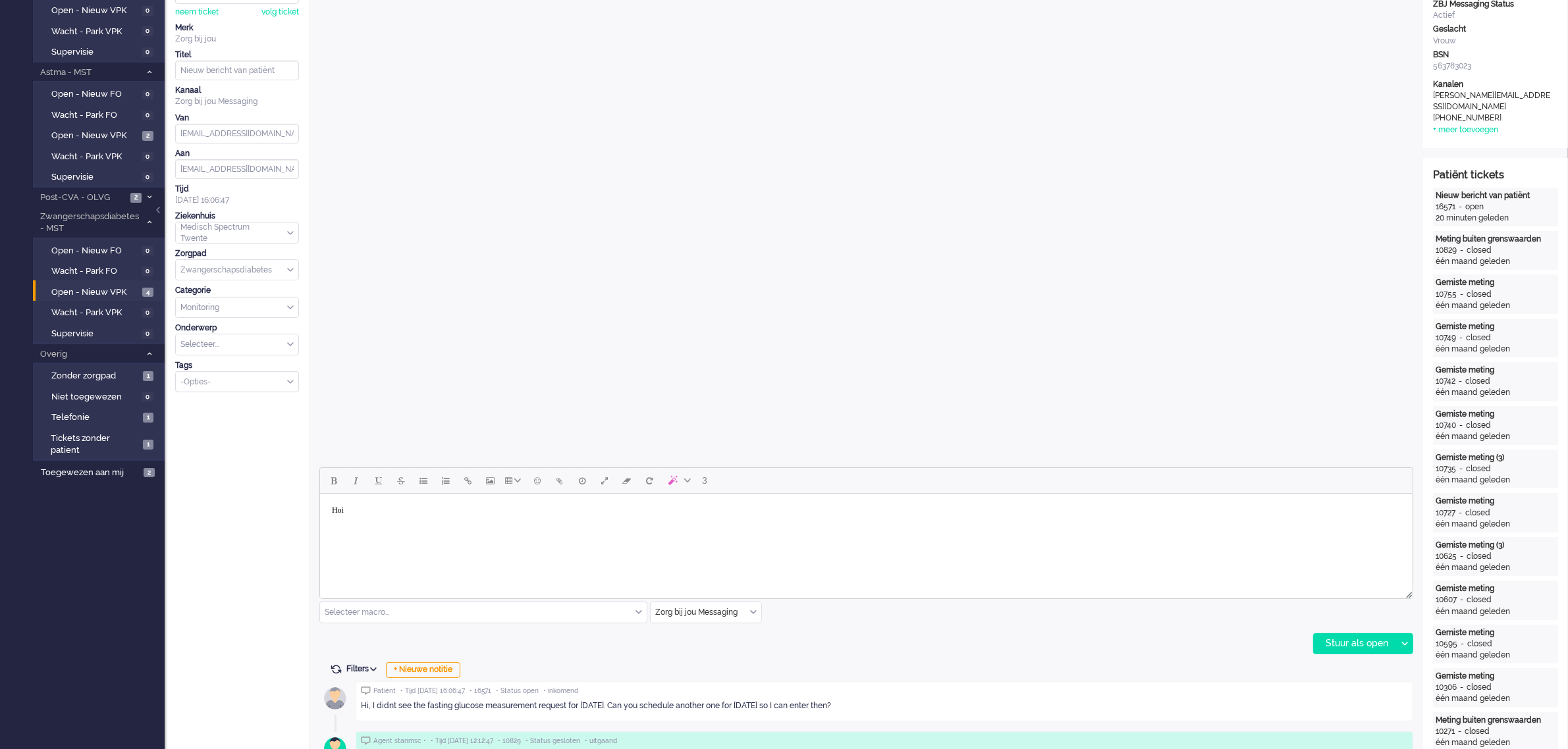
scroll to position [247, 0]
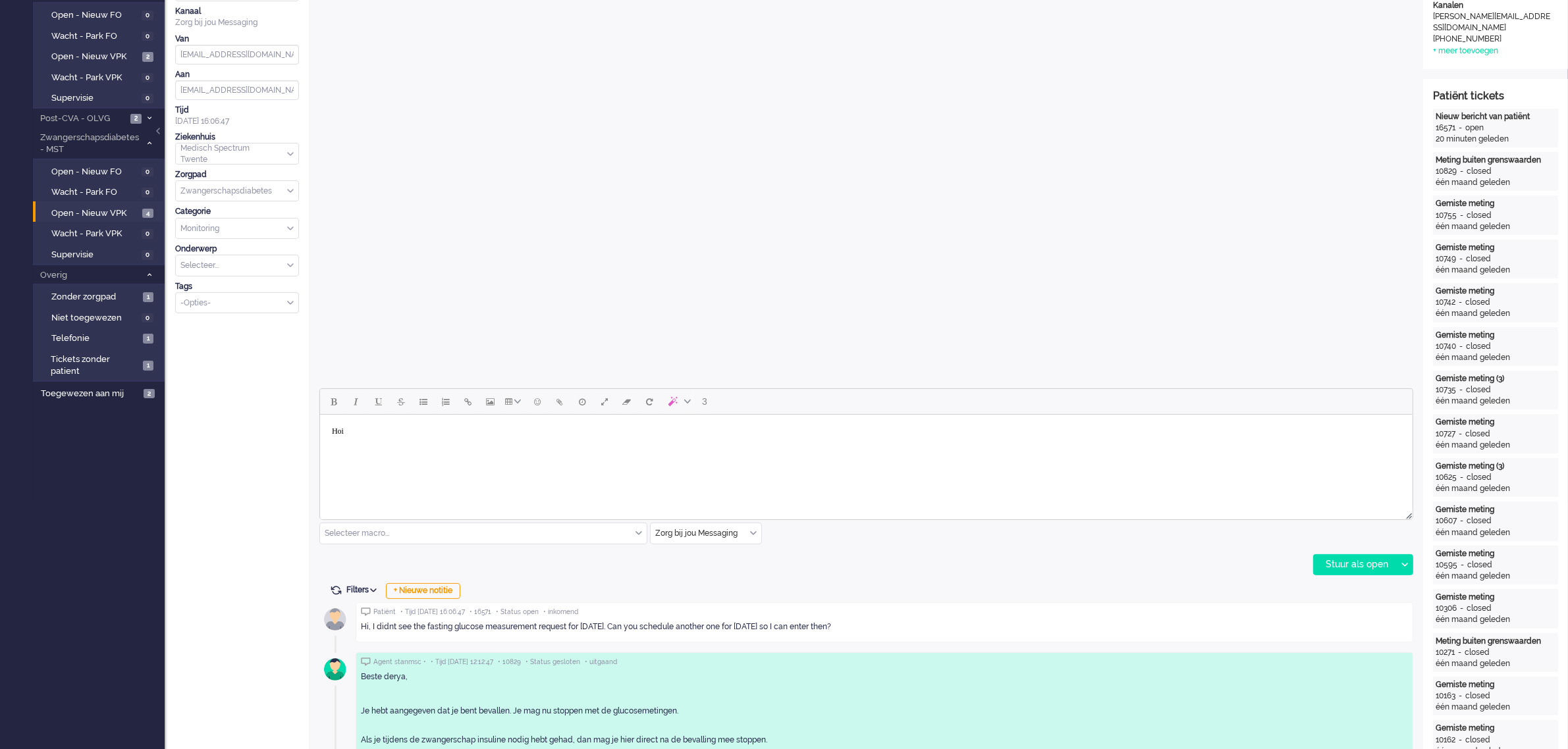
click at [356, 435] on body "Hoi" at bounding box center [866, 431] width 1082 height 23
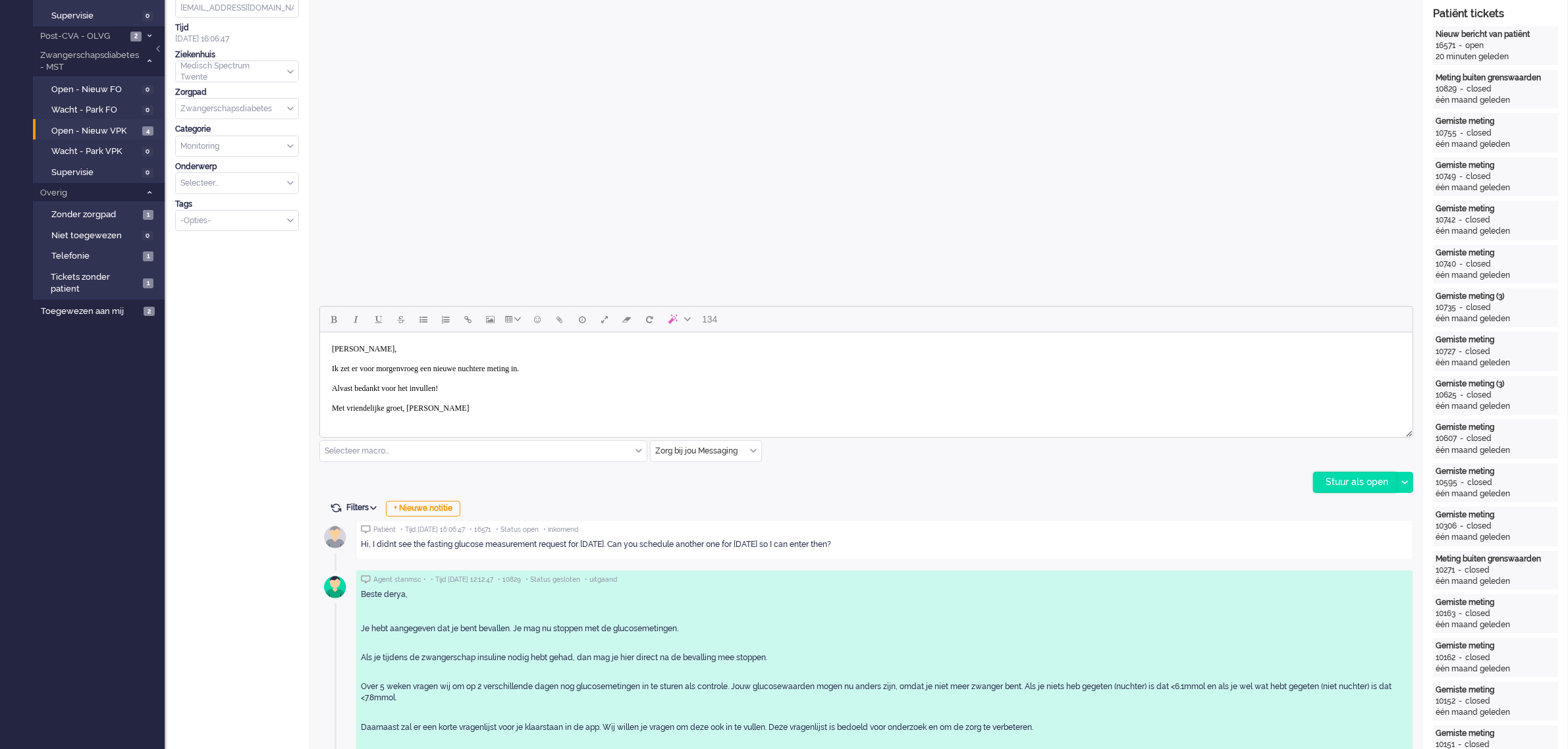
click at [1350, 485] on div "Stuur als open" at bounding box center [1354, 482] width 82 height 20
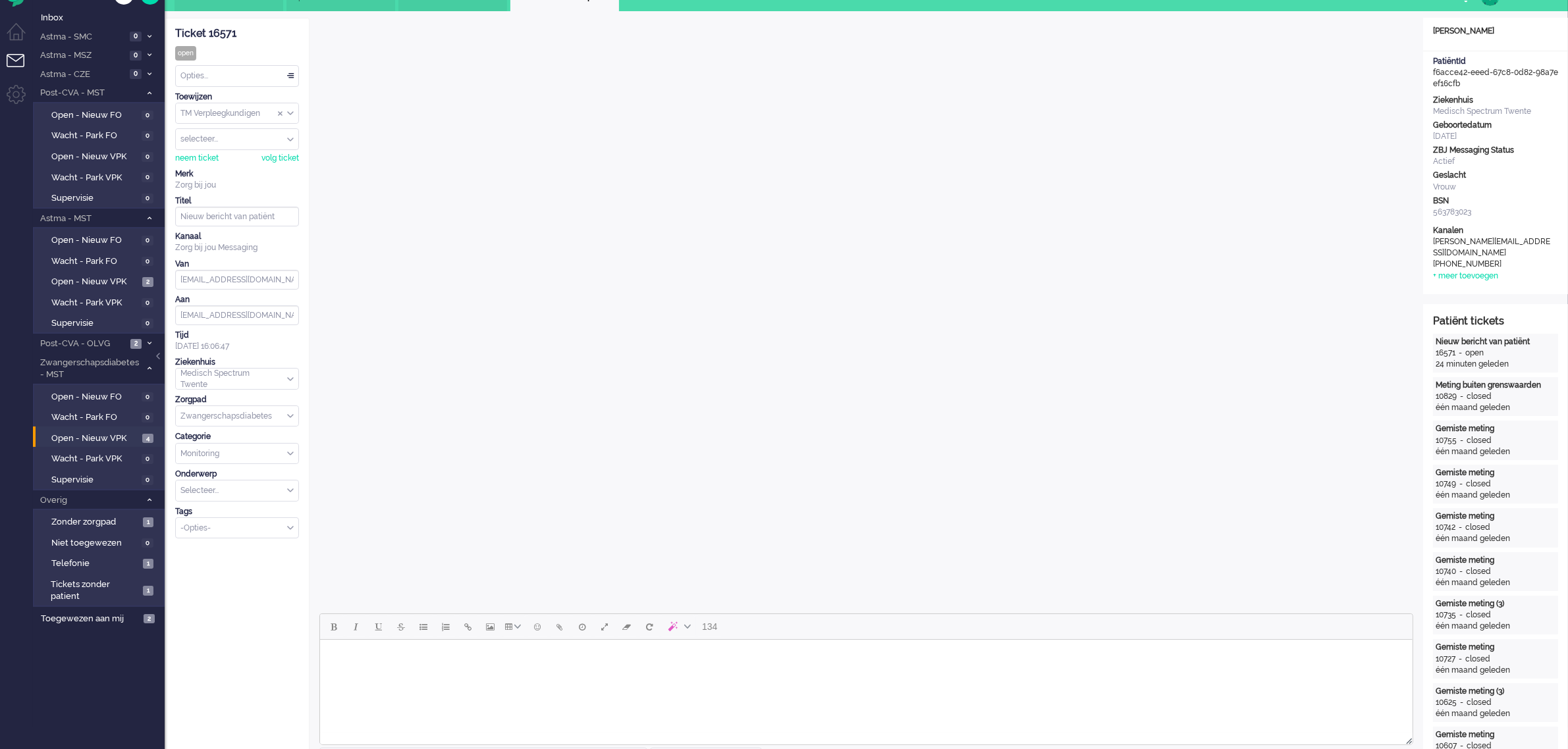
scroll to position [0, 0]
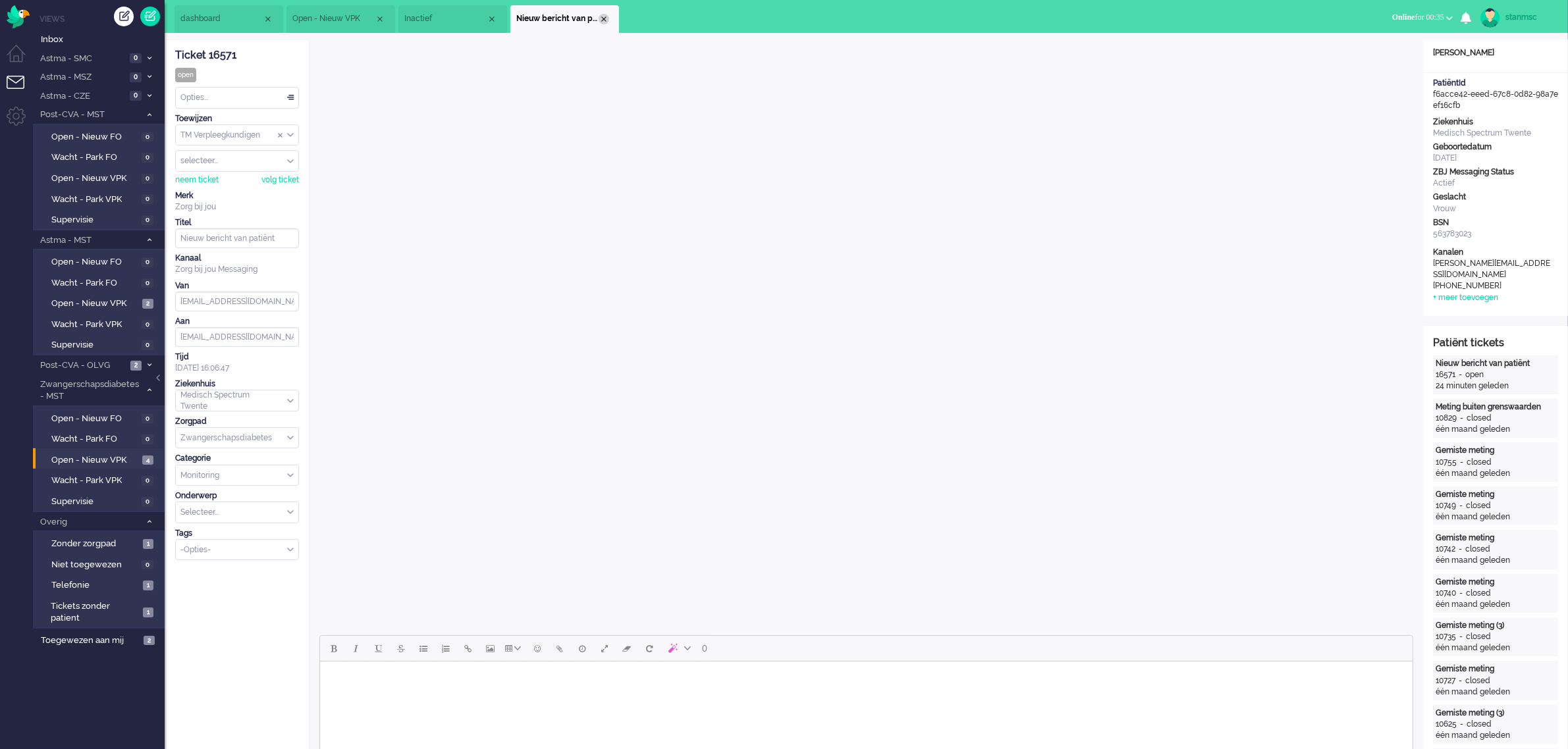
click at [603, 22] on div "Close tab" at bounding box center [604, 19] width 10 height 10
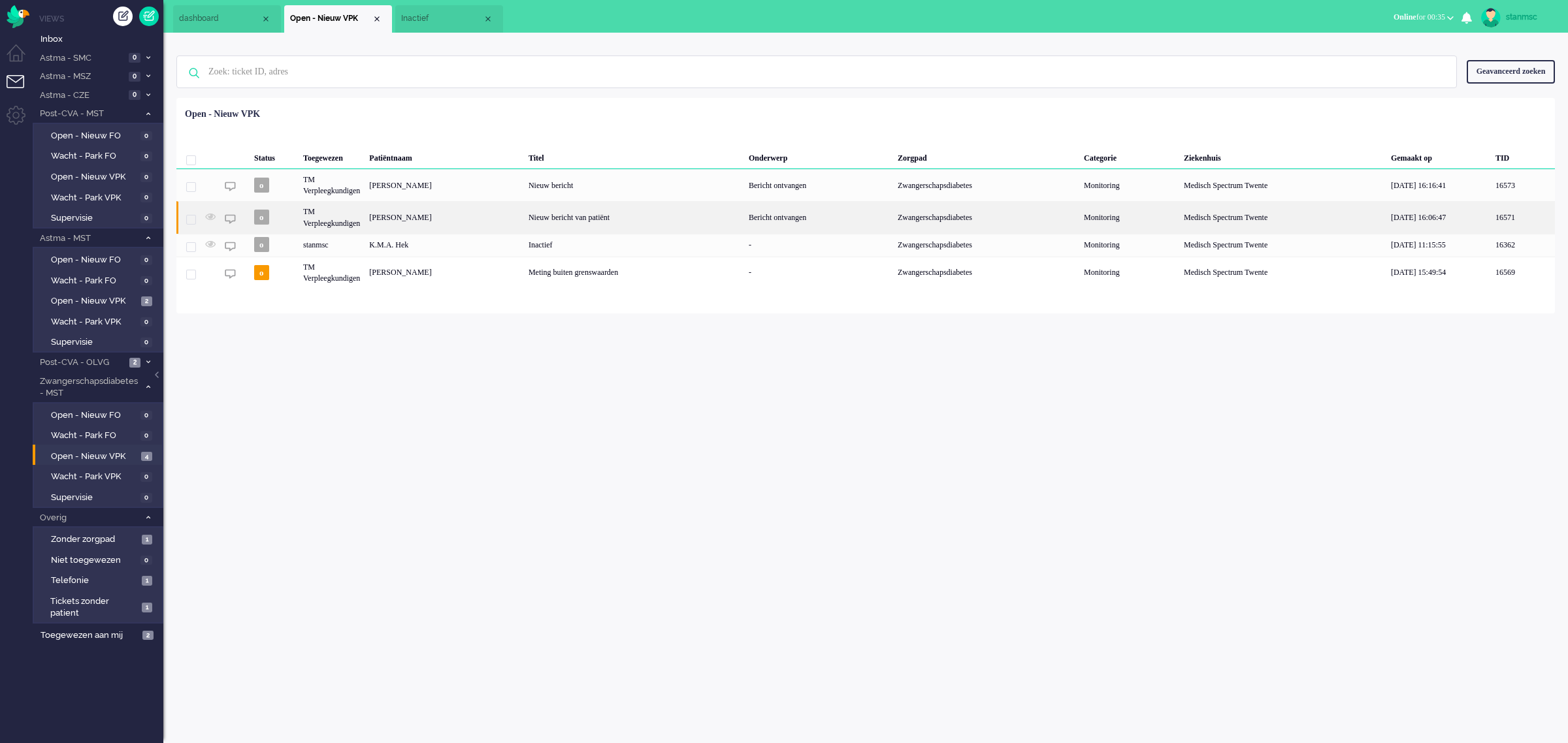
click at [333, 217] on div "TM Verpleegkundigen" at bounding box center [331, 217] width 66 height 32
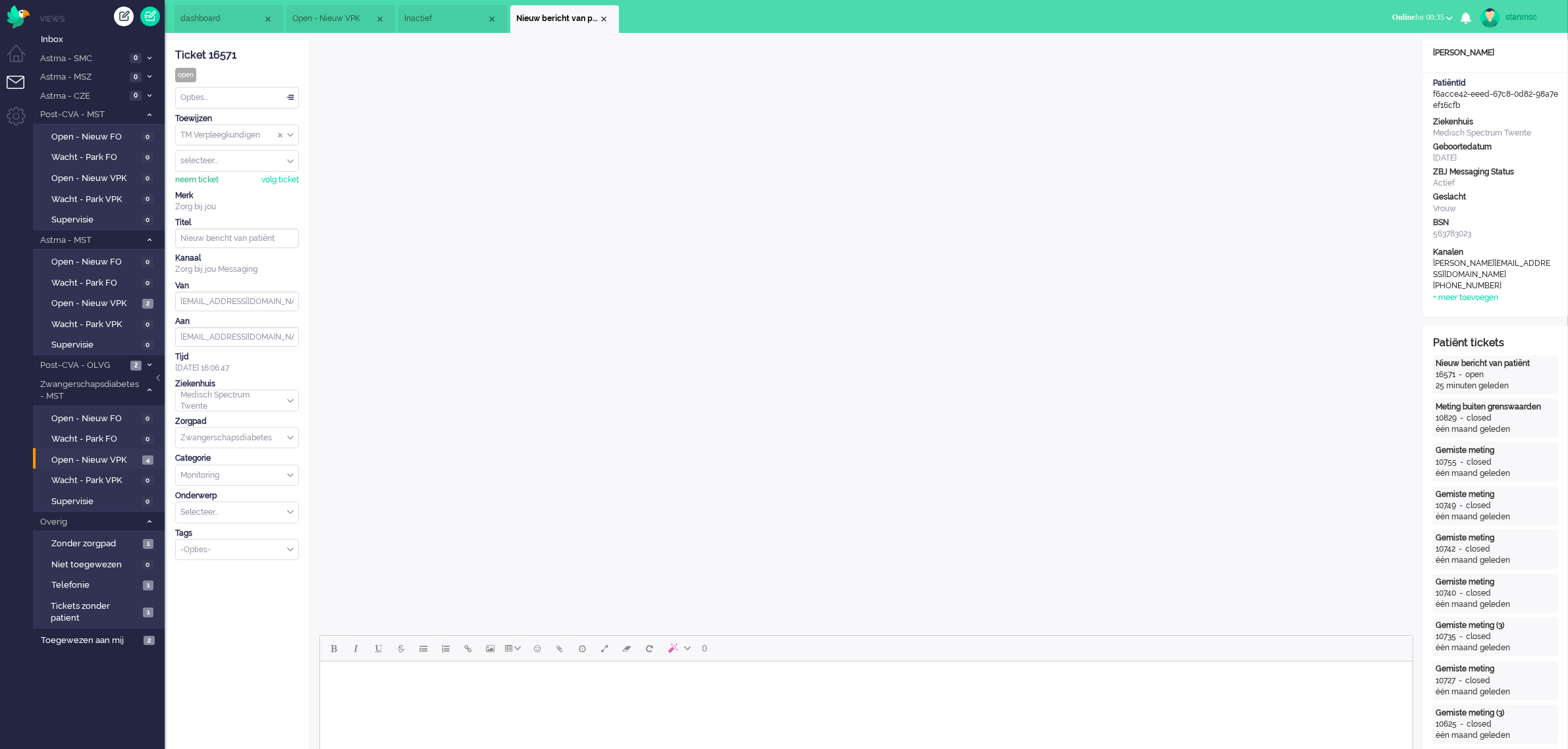
click at [201, 178] on div "neem ticket" at bounding box center [197, 179] width 43 height 11
click at [210, 101] on div "Opties..." at bounding box center [237, 98] width 123 height 21
click at [229, 97] on div "Opties..." at bounding box center [237, 98] width 123 height 21
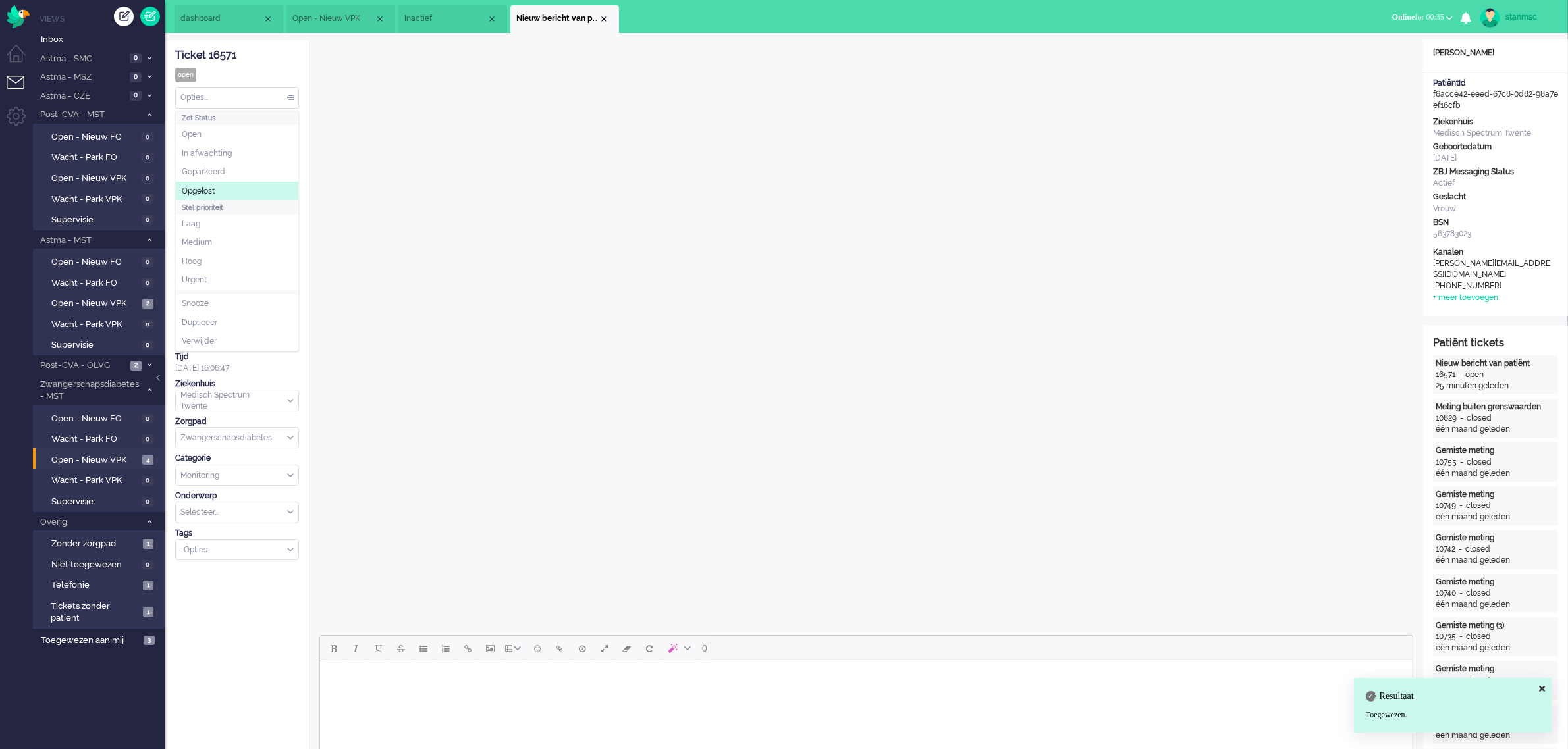
click at [215, 192] on span "Opgelost" at bounding box center [198, 191] width 33 height 11
click at [607, 16] on div "Close tab" at bounding box center [604, 19] width 10 height 10
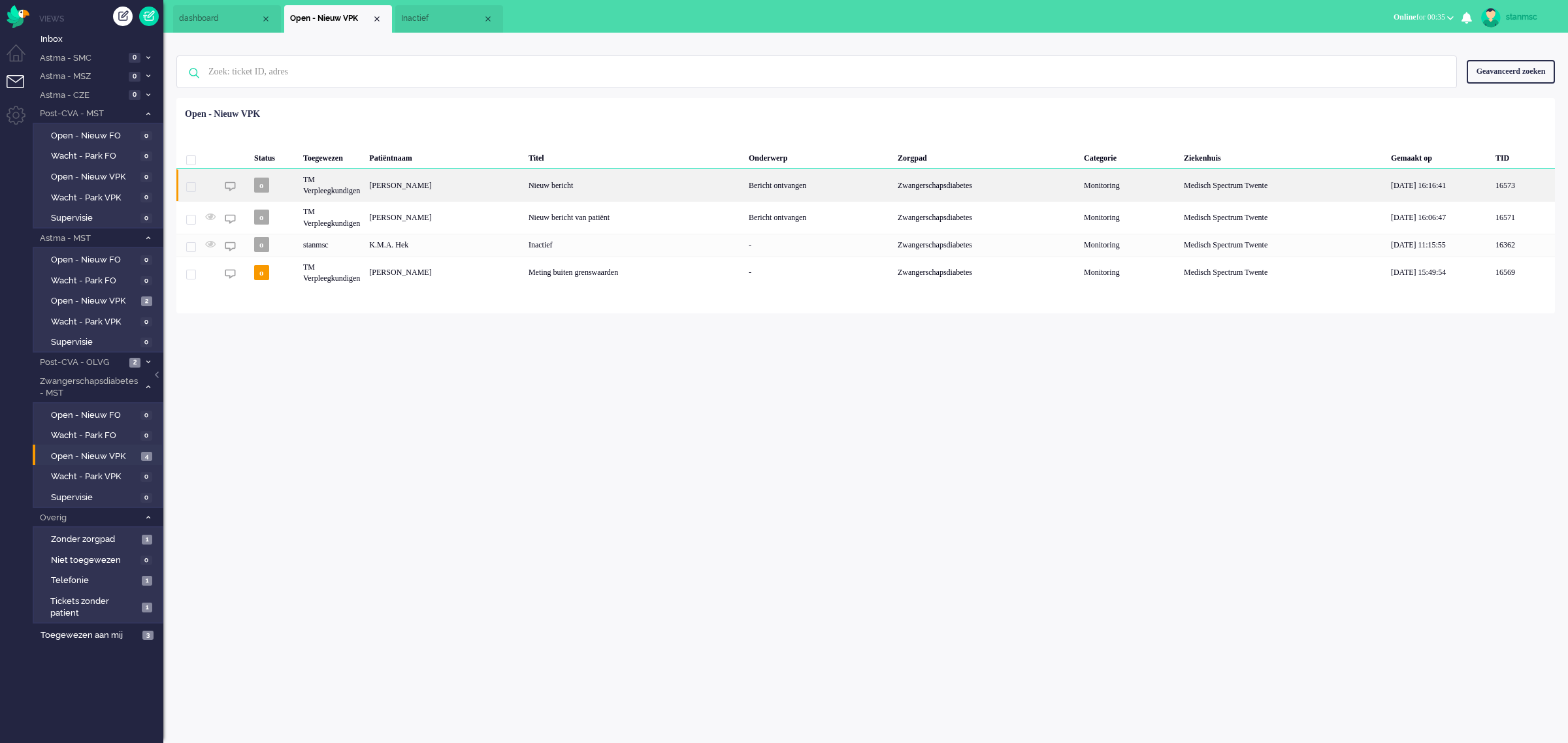
click at [340, 187] on div "TM Verpleegkundigen" at bounding box center [331, 185] width 66 height 32
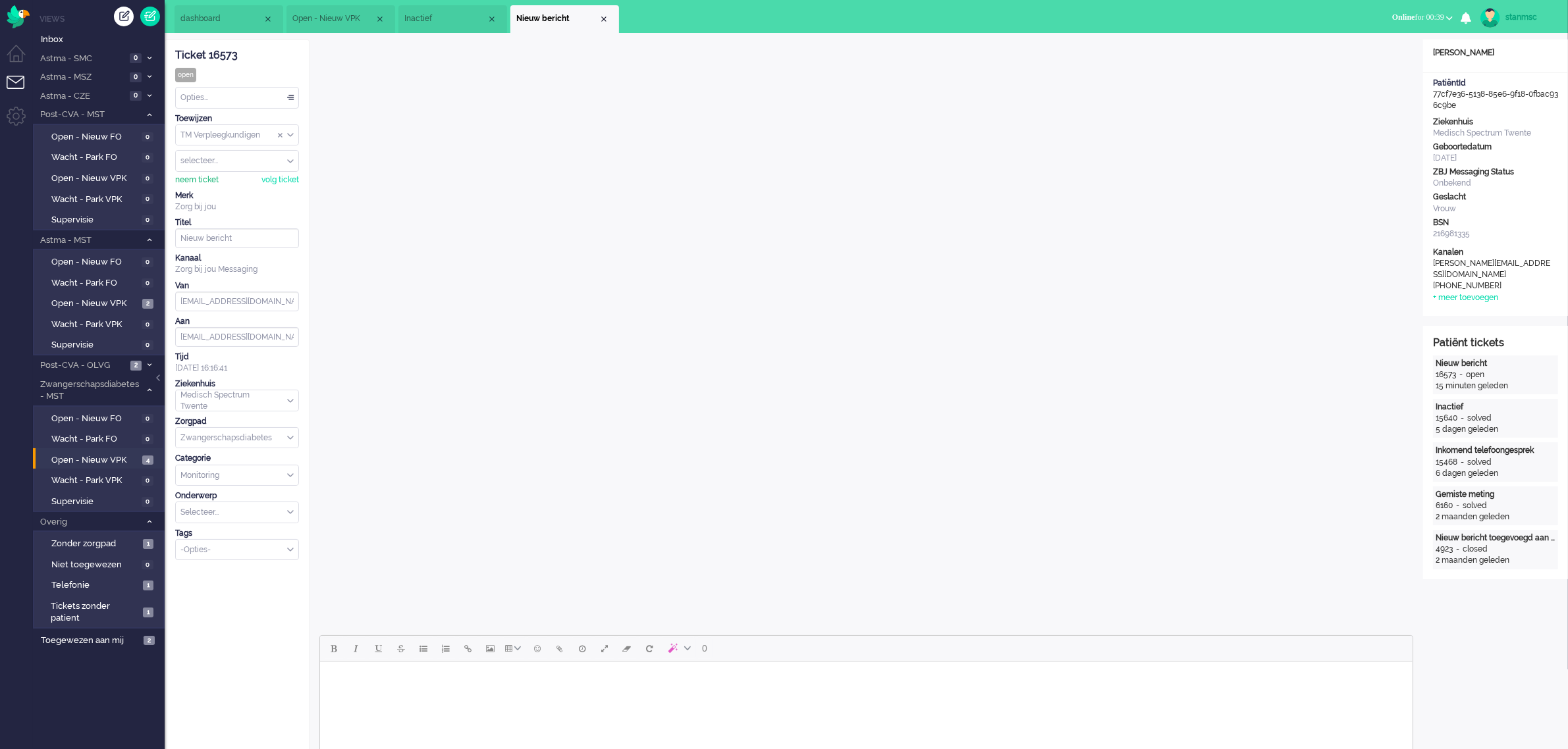
click at [206, 181] on div "neem ticket" at bounding box center [197, 179] width 43 height 11
click at [221, 90] on div "Opties..." at bounding box center [237, 98] width 123 height 21
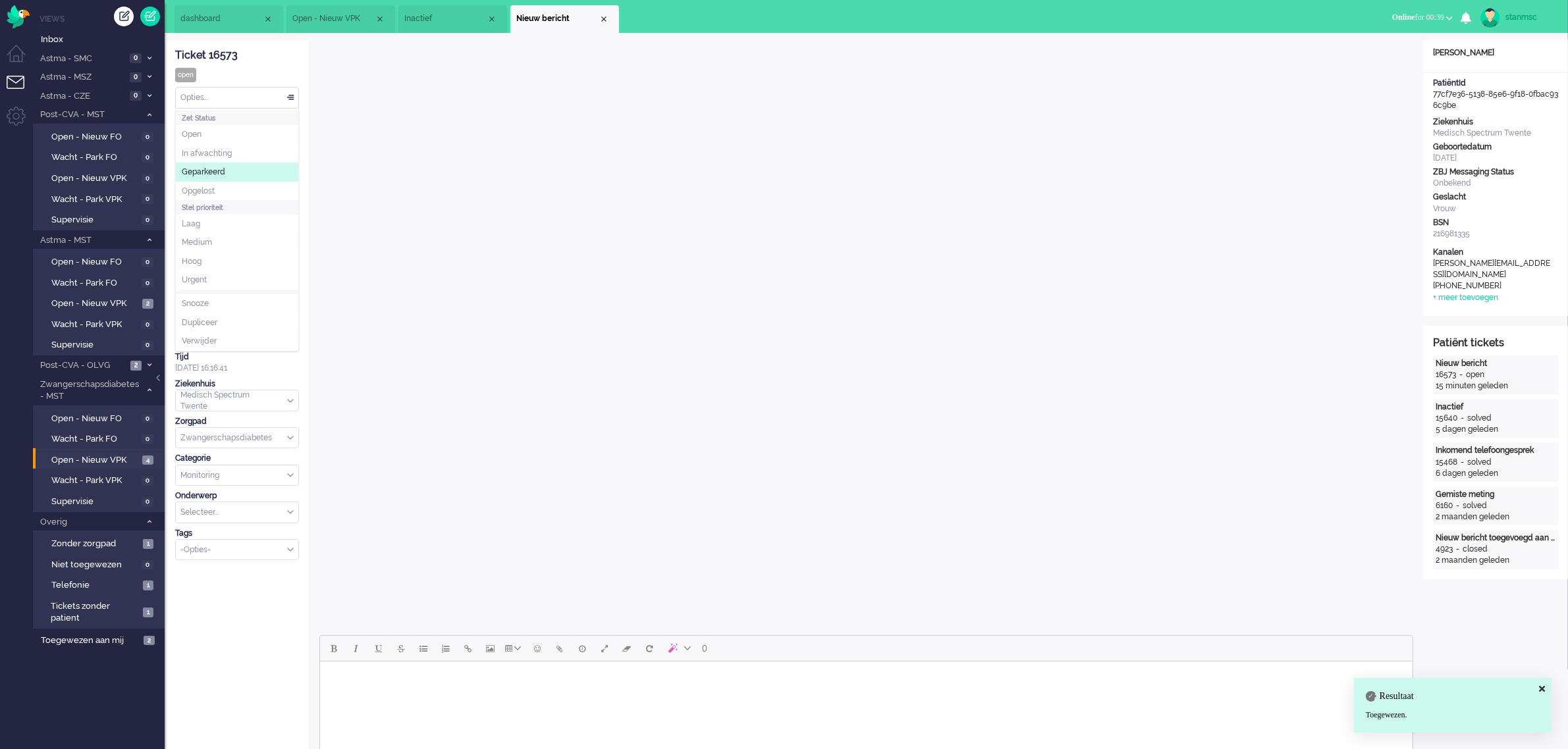
click at [223, 186] on li "Opgelost" at bounding box center [237, 192] width 123 height 19
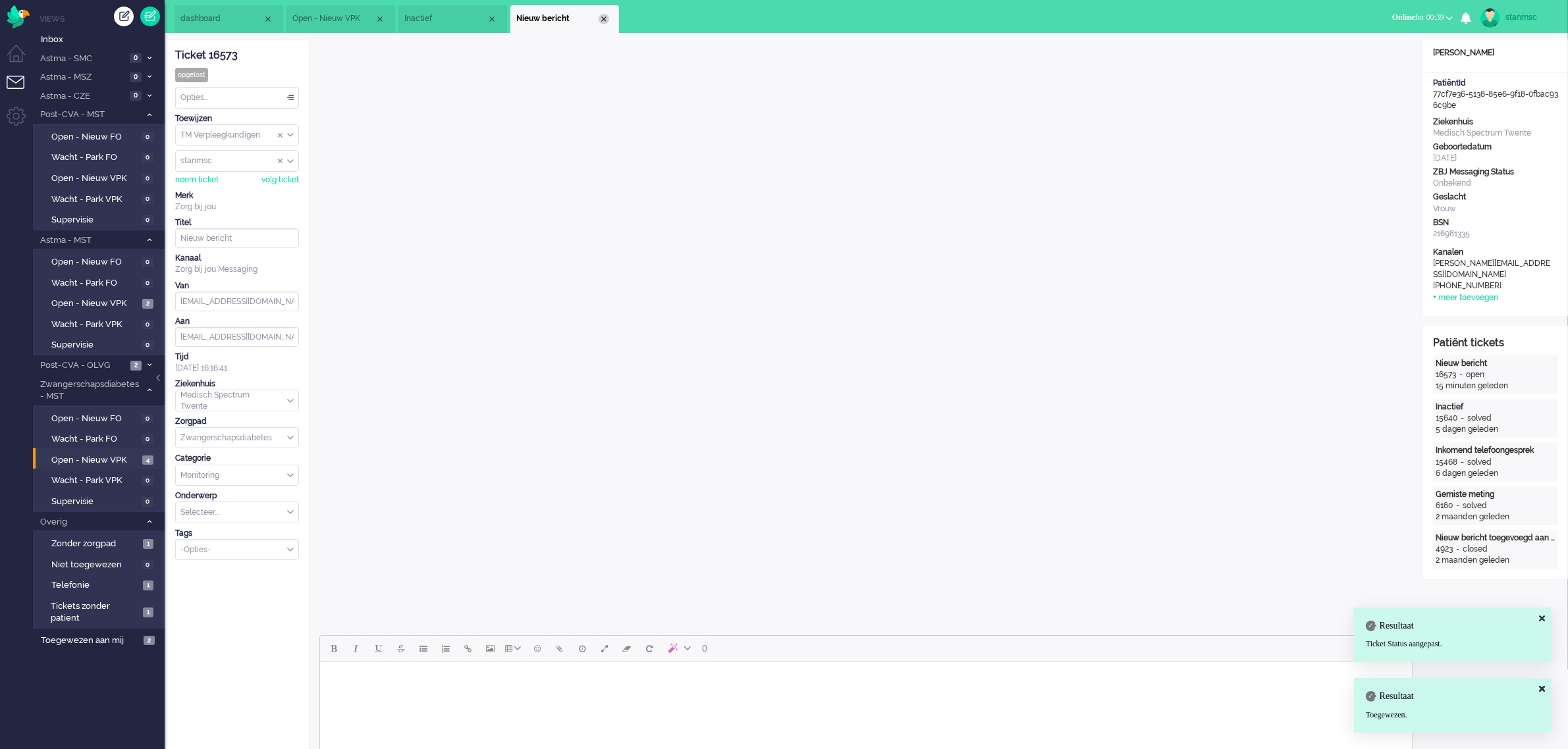
click at [603, 16] on div "Close tab" at bounding box center [604, 19] width 10 height 10
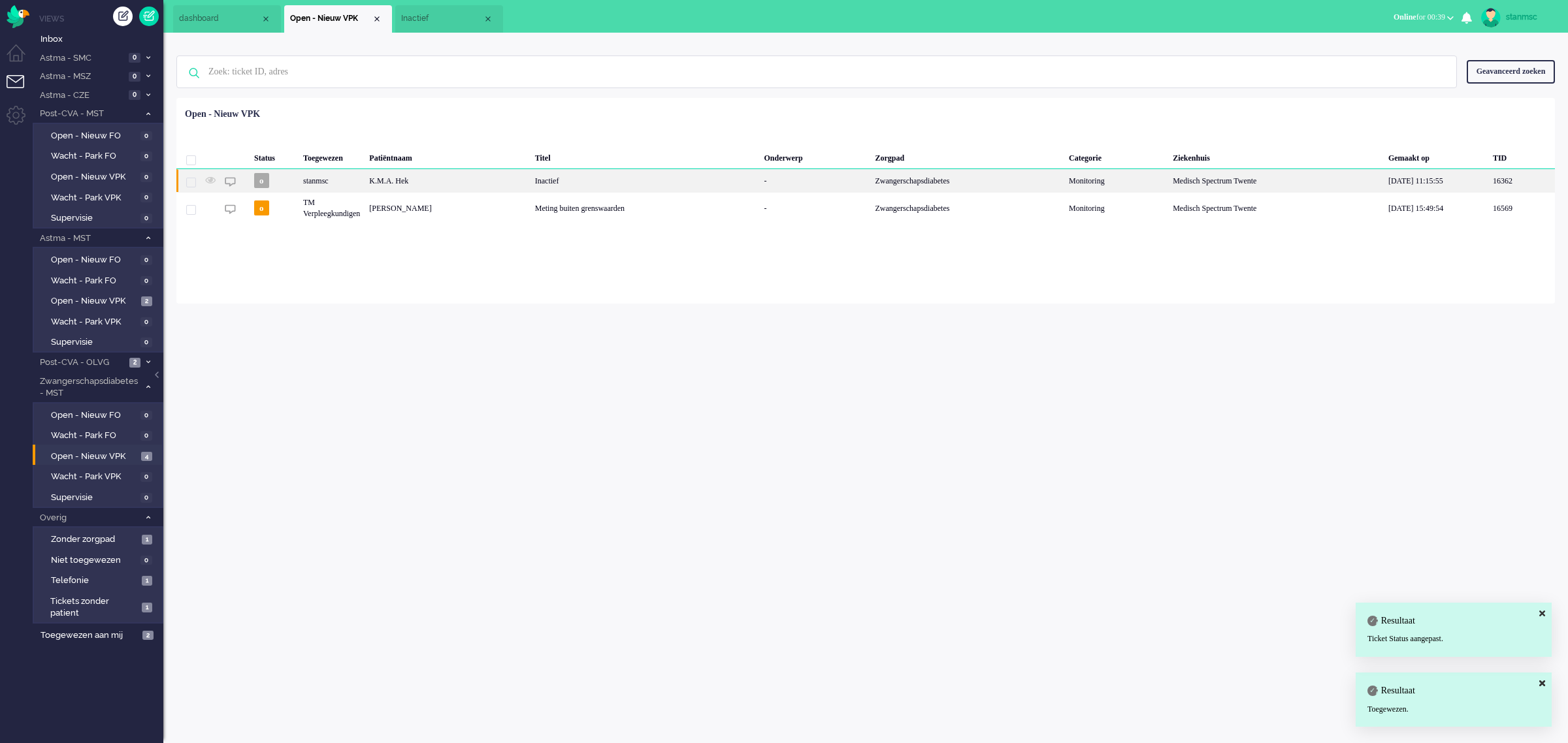
click at [341, 177] on div "stanmsc" at bounding box center [331, 181] width 66 height 23
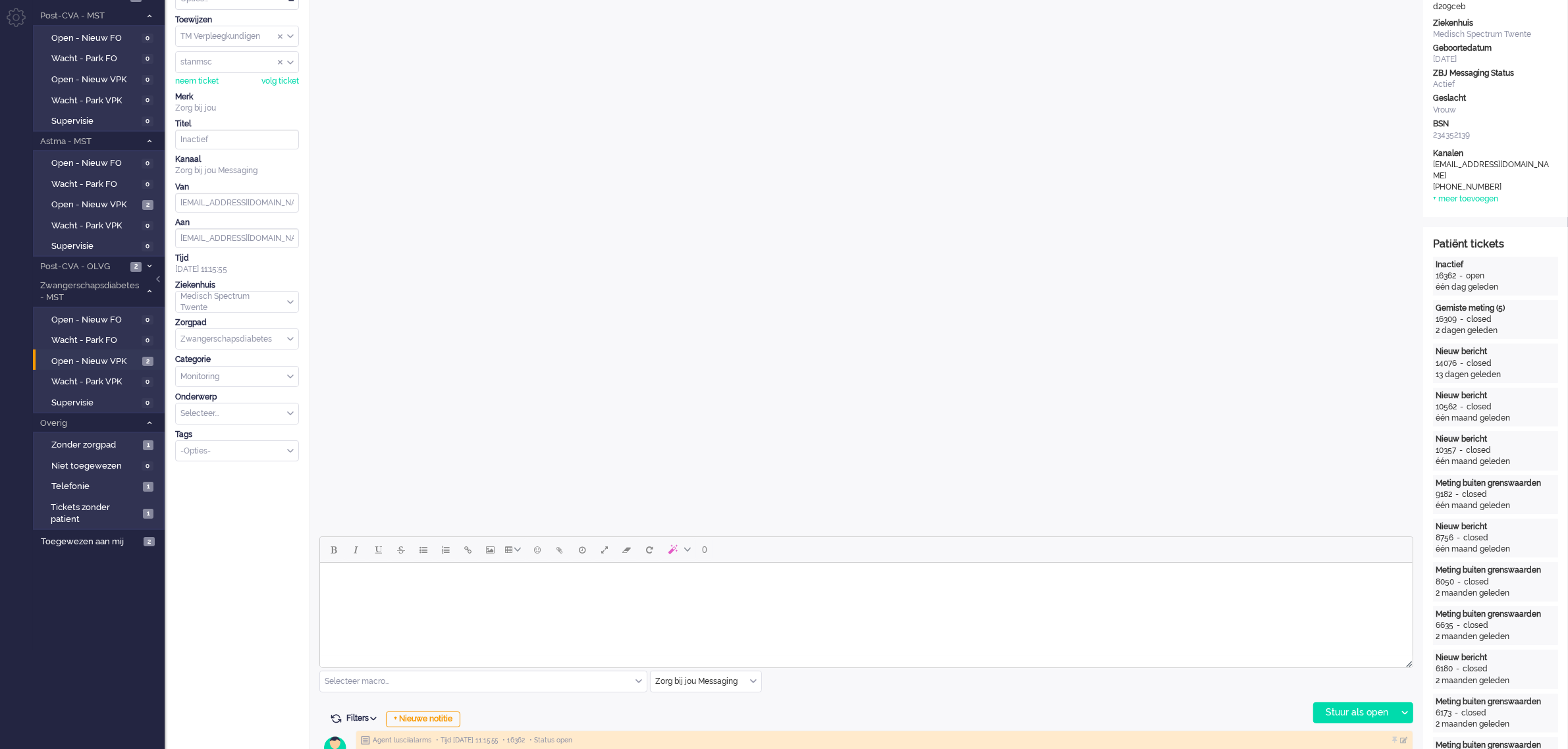
scroll to position [412, 0]
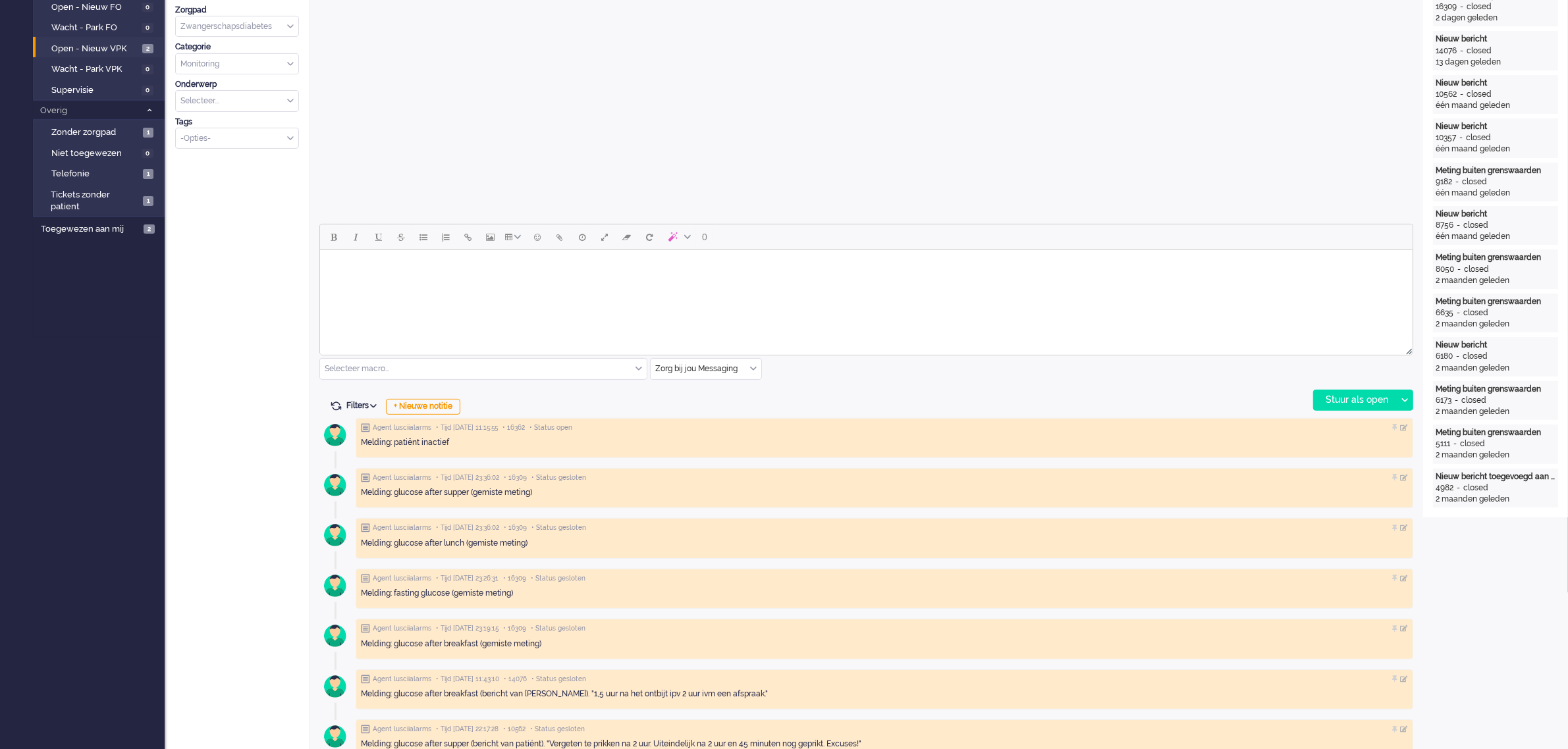
click at [376, 280] on html at bounding box center [866, 267] width 1093 height 34
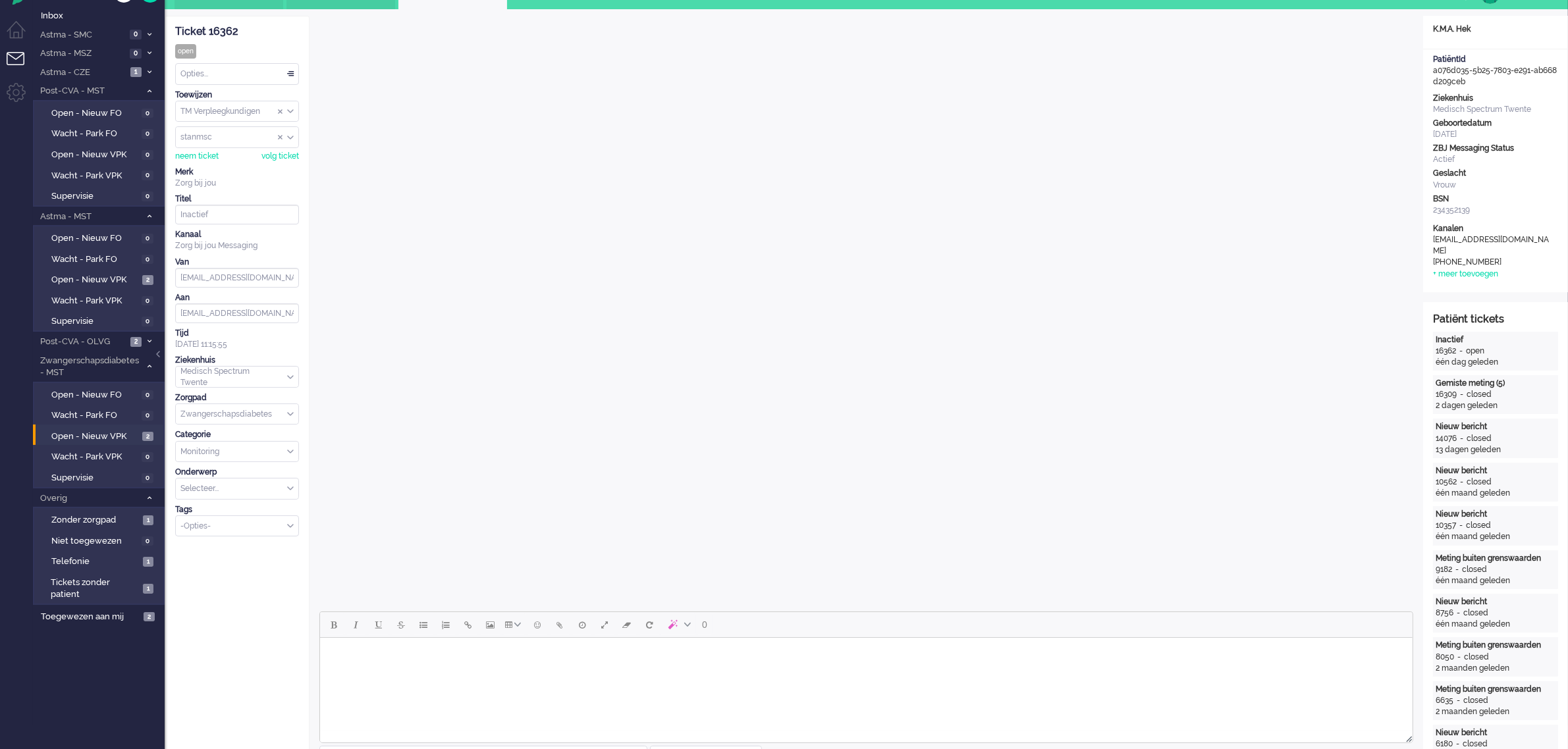
scroll to position [0, 0]
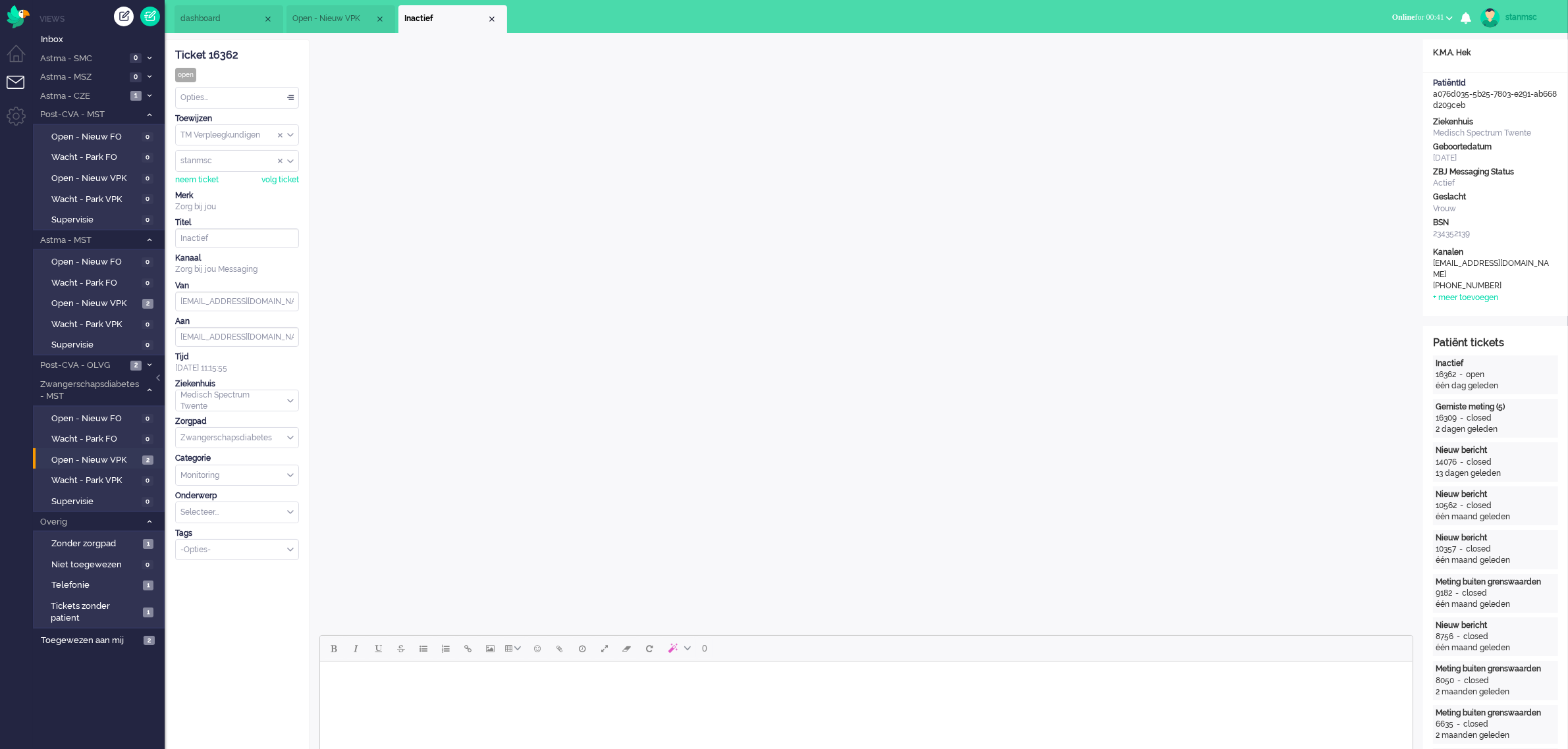
click at [382, 692] on html at bounding box center [866, 678] width 1093 height 34
click at [678, 706] on body "Goede middag mevrouw Krabben, Allereerst hartelijk gefeliciteerd met de geboort…" at bounding box center [866, 693] width 1082 height 53
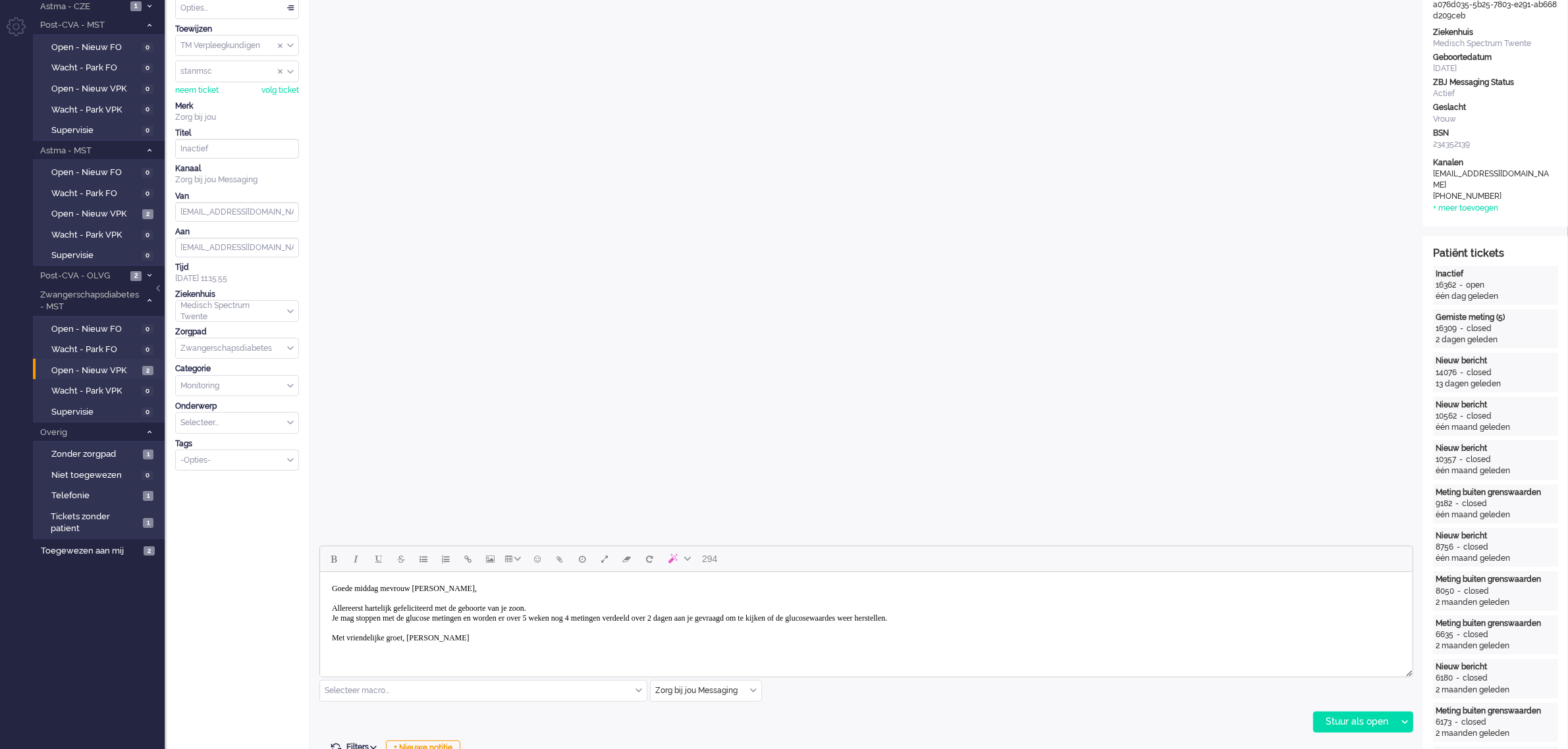
scroll to position [165, 0]
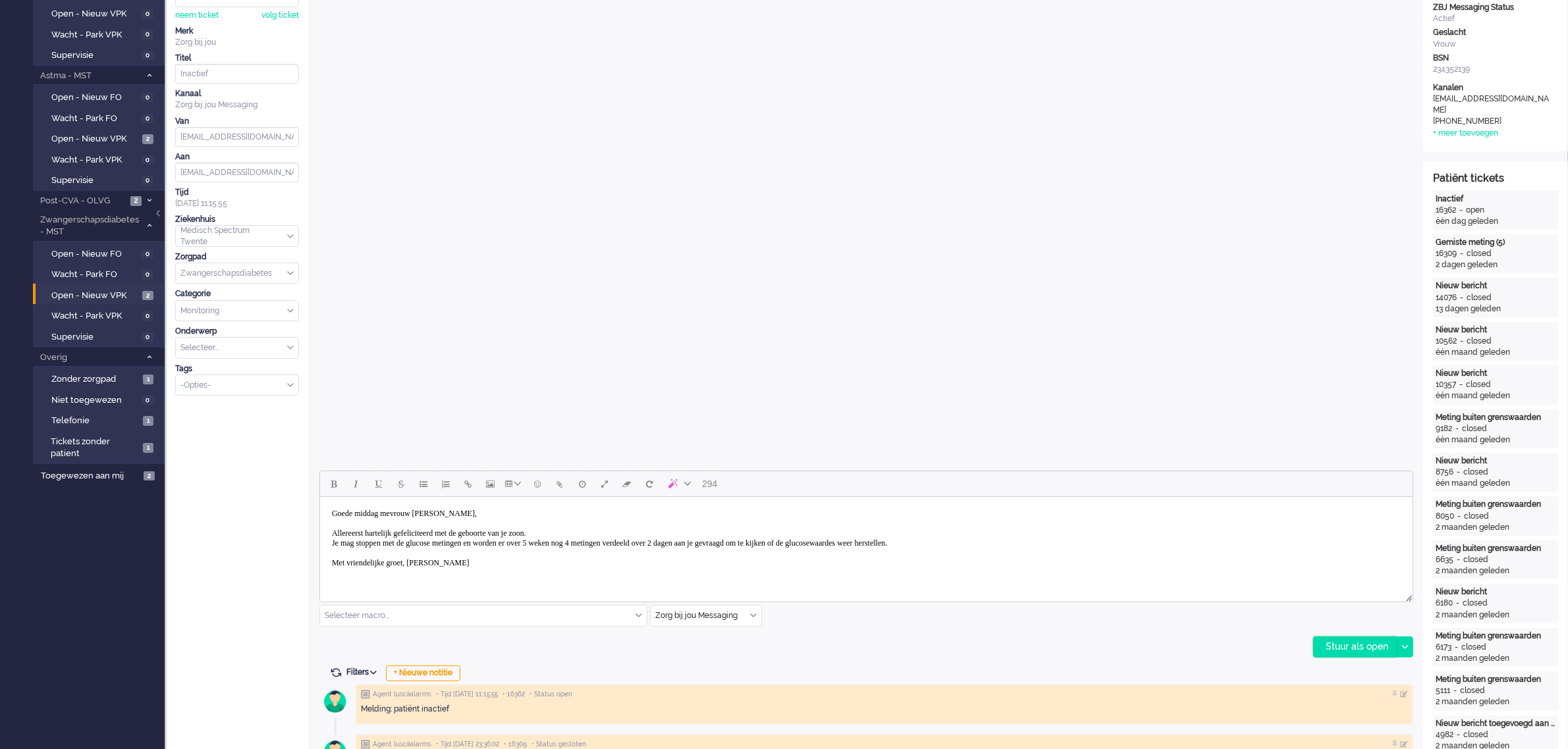
click at [1367, 644] on div "Stuur als open" at bounding box center [1354, 647] width 82 height 20
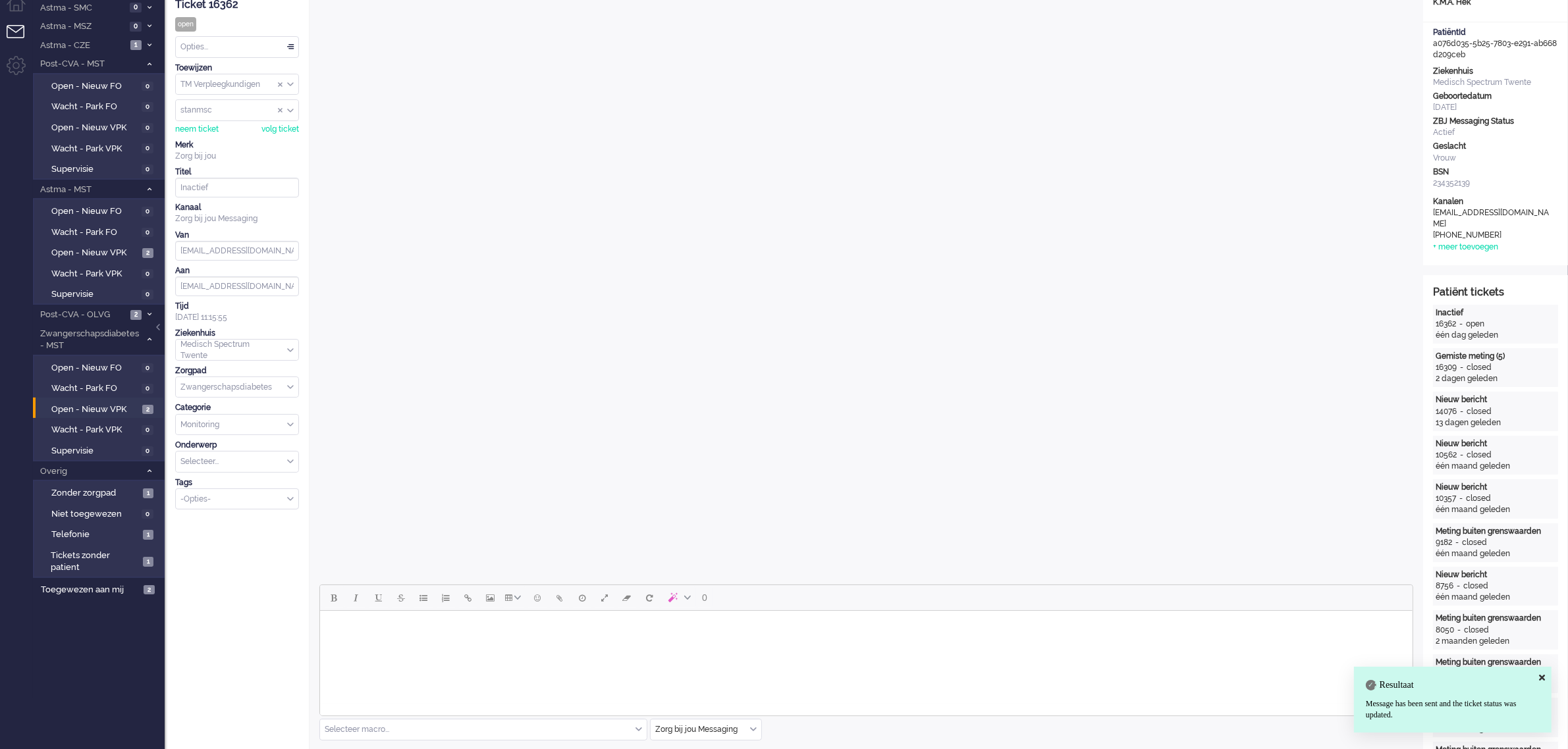
scroll to position [0, 0]
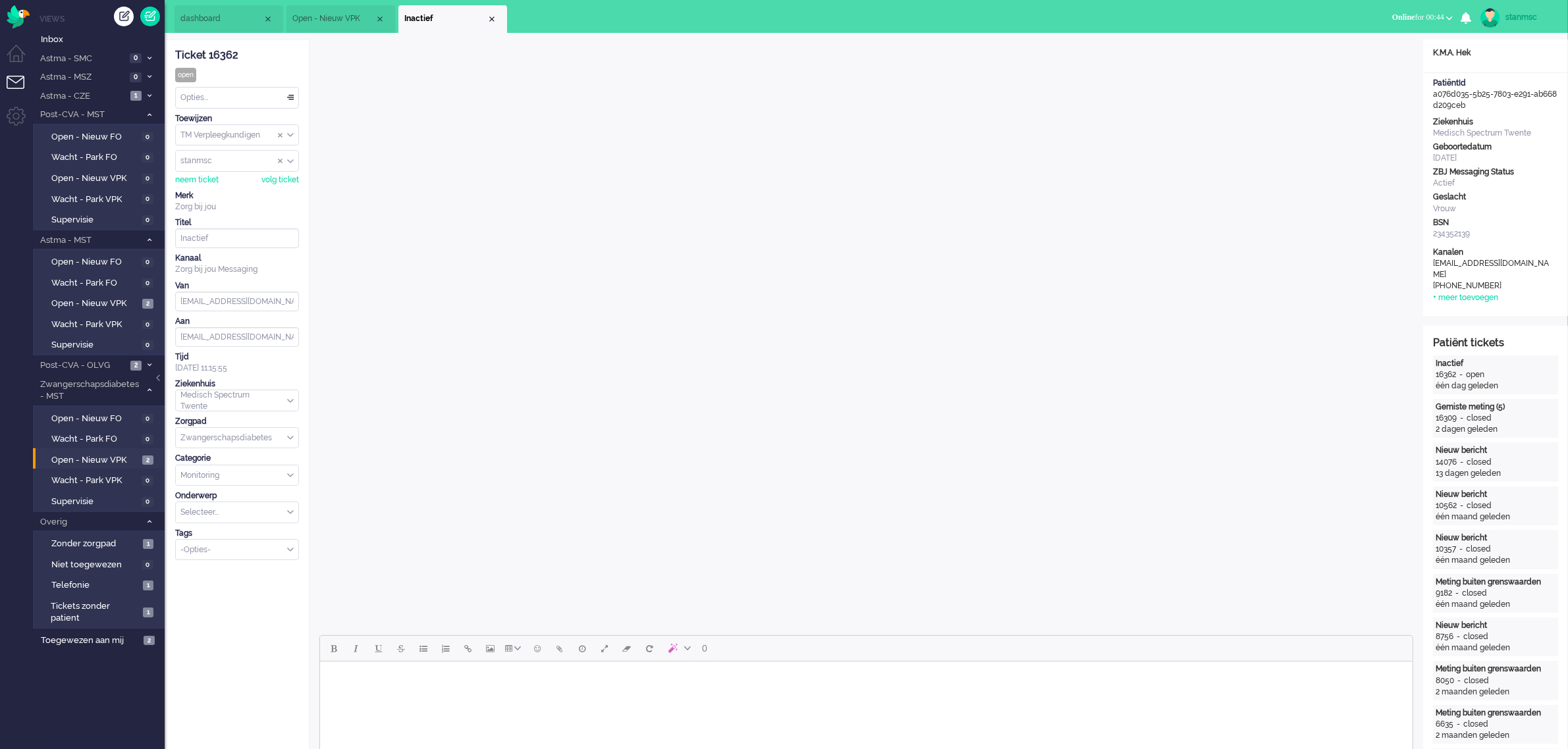
click at [235, 98] on div "Opties..." at bounding box center [237, 98] width 123 height 21
click at [211, 188] on span "Opgelost" at bounding box center [198, 191] width 33 height 11
click at [493, 16] on div "Close tab" at bounding box center [492, 19] width 10 height 10
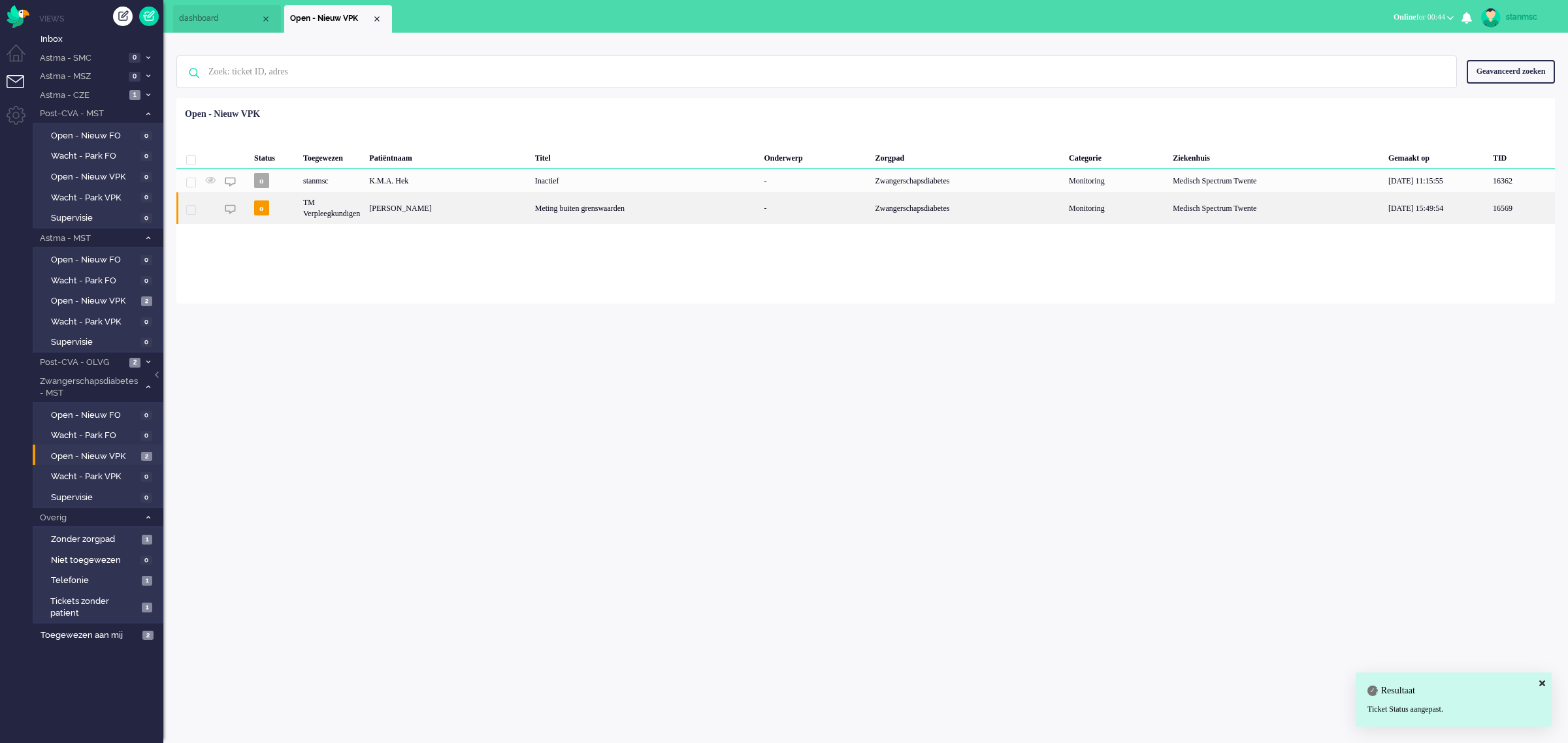
click at [356, 211] on div "TM Verpleegkundigen" at bounding box center [331, 207] width 66 height 32
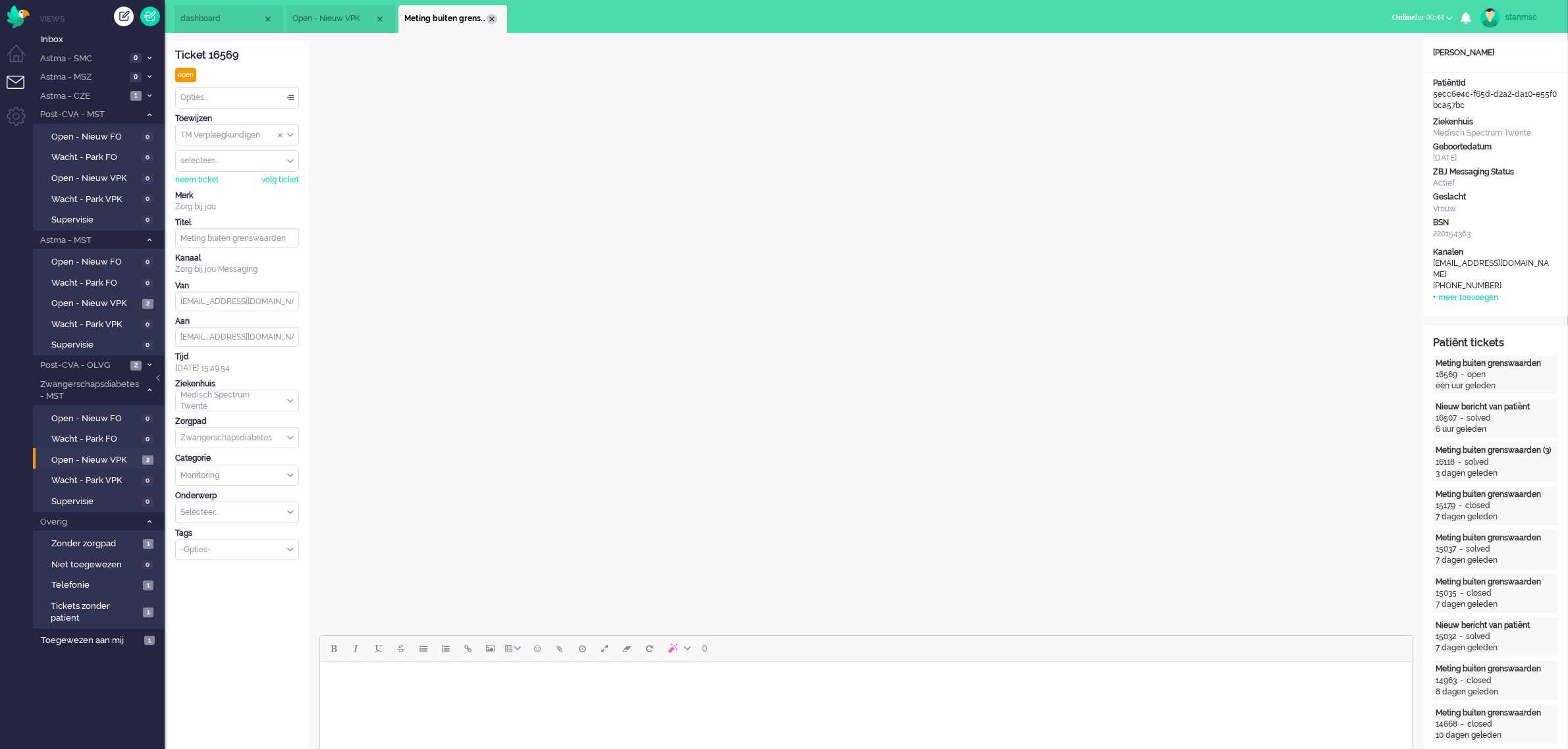
click at [493, 17] on div "Close tab" at bounding box center [492, 19] width 10 height 10
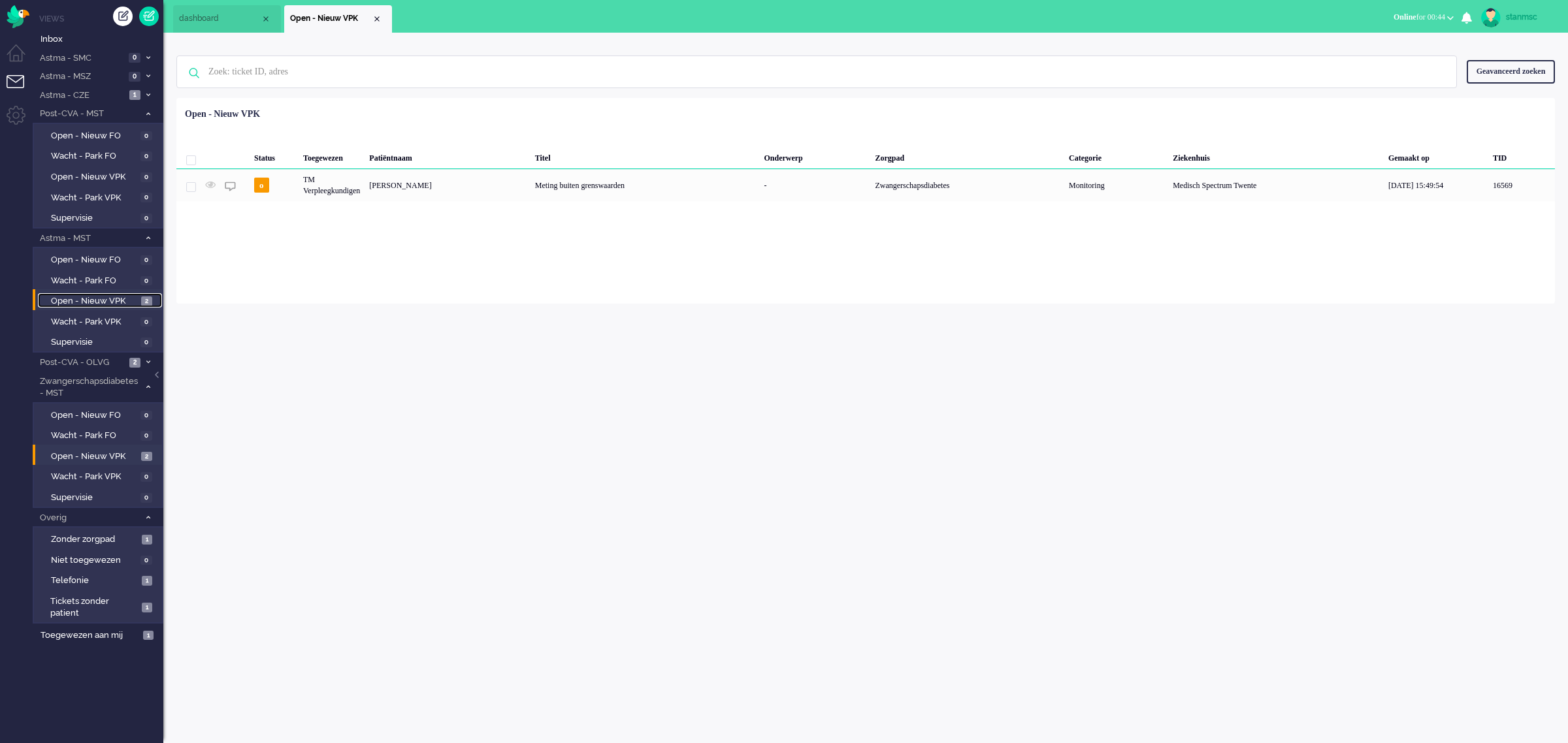
click at [95, 299] on span "Open - Nieuw VPK" at bounding box center [94, 301] width 86 height 12
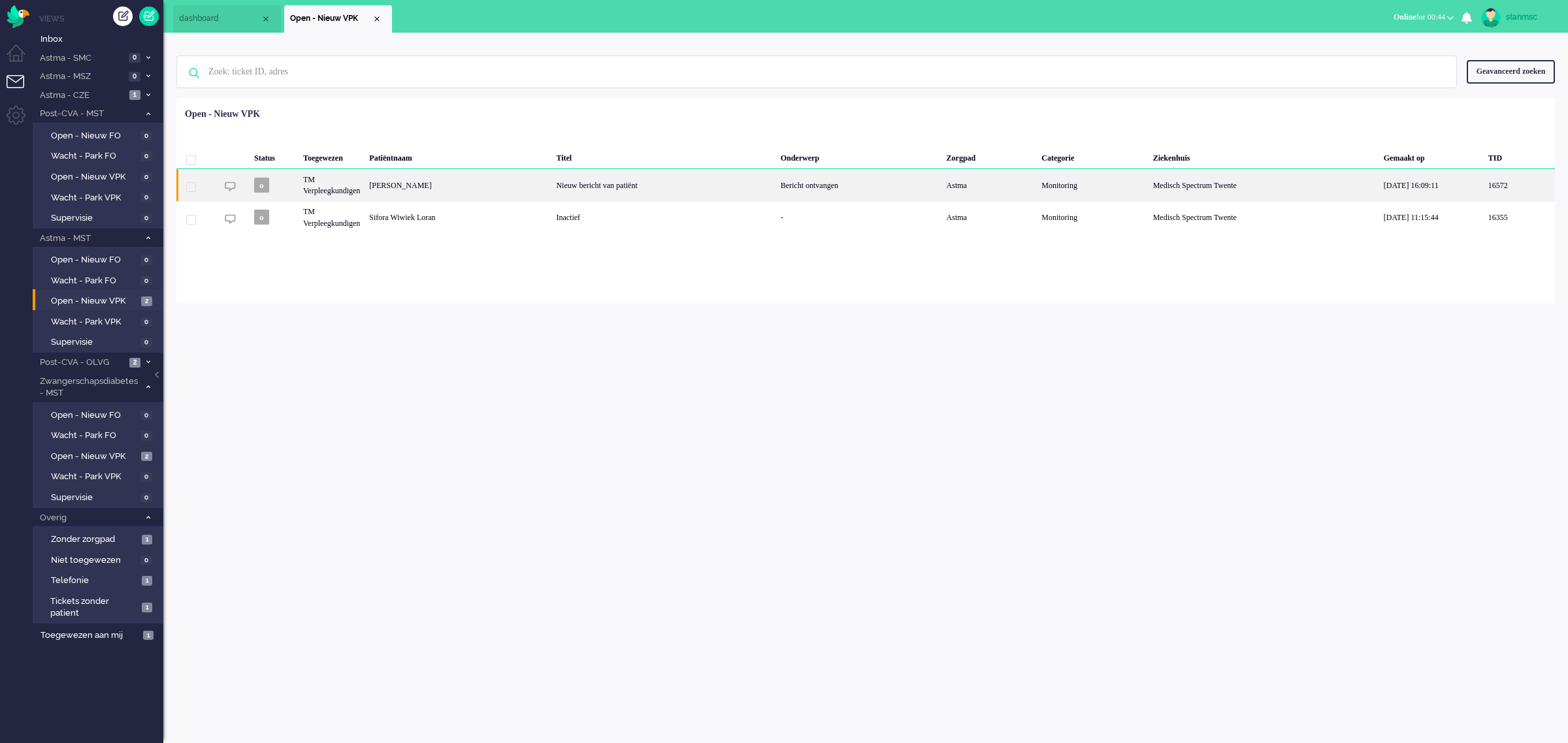
click at [355, 185] on div "TM Verpleegkundigen" at bounding box center [331, 185] width 66 height 32
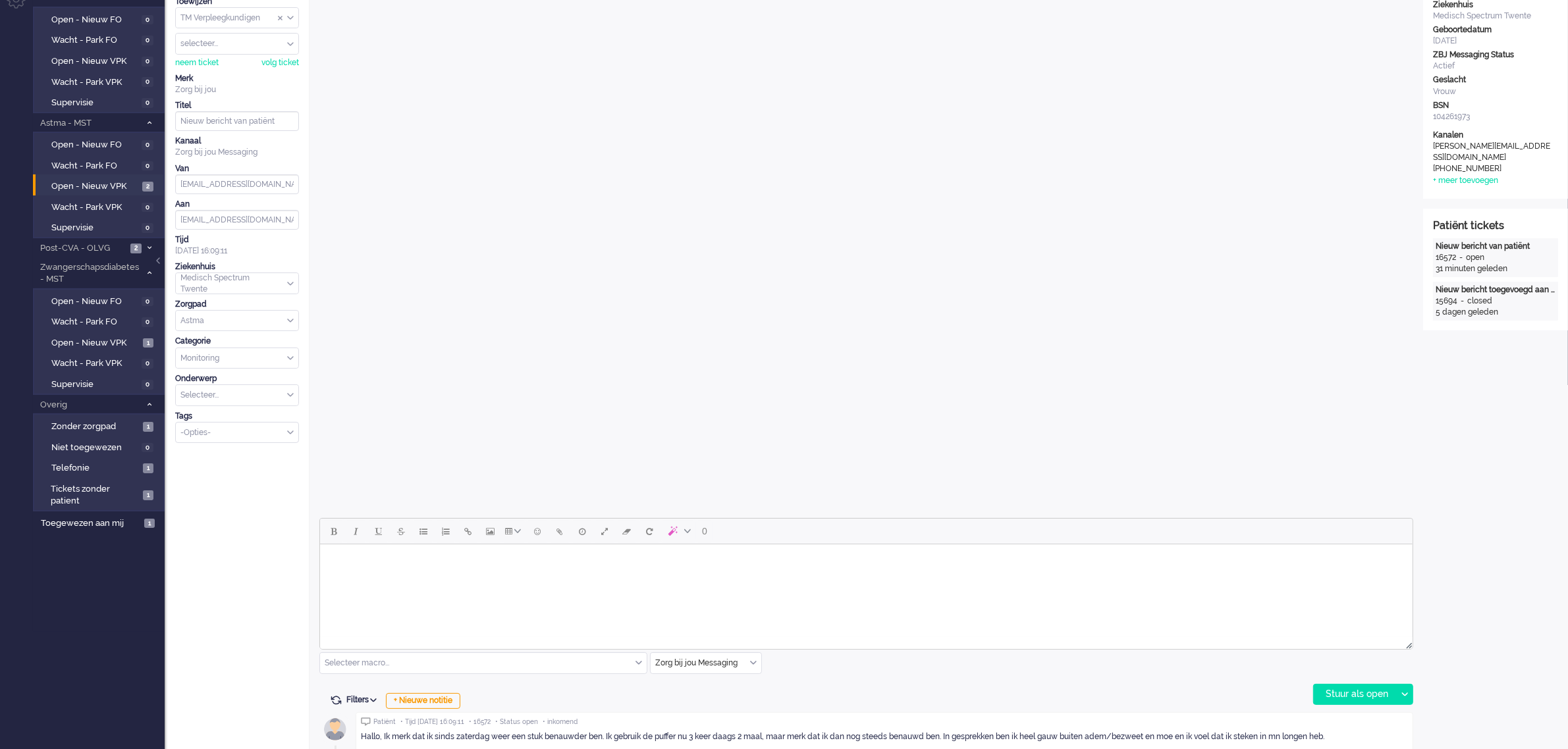
scroll to position [330, 0]
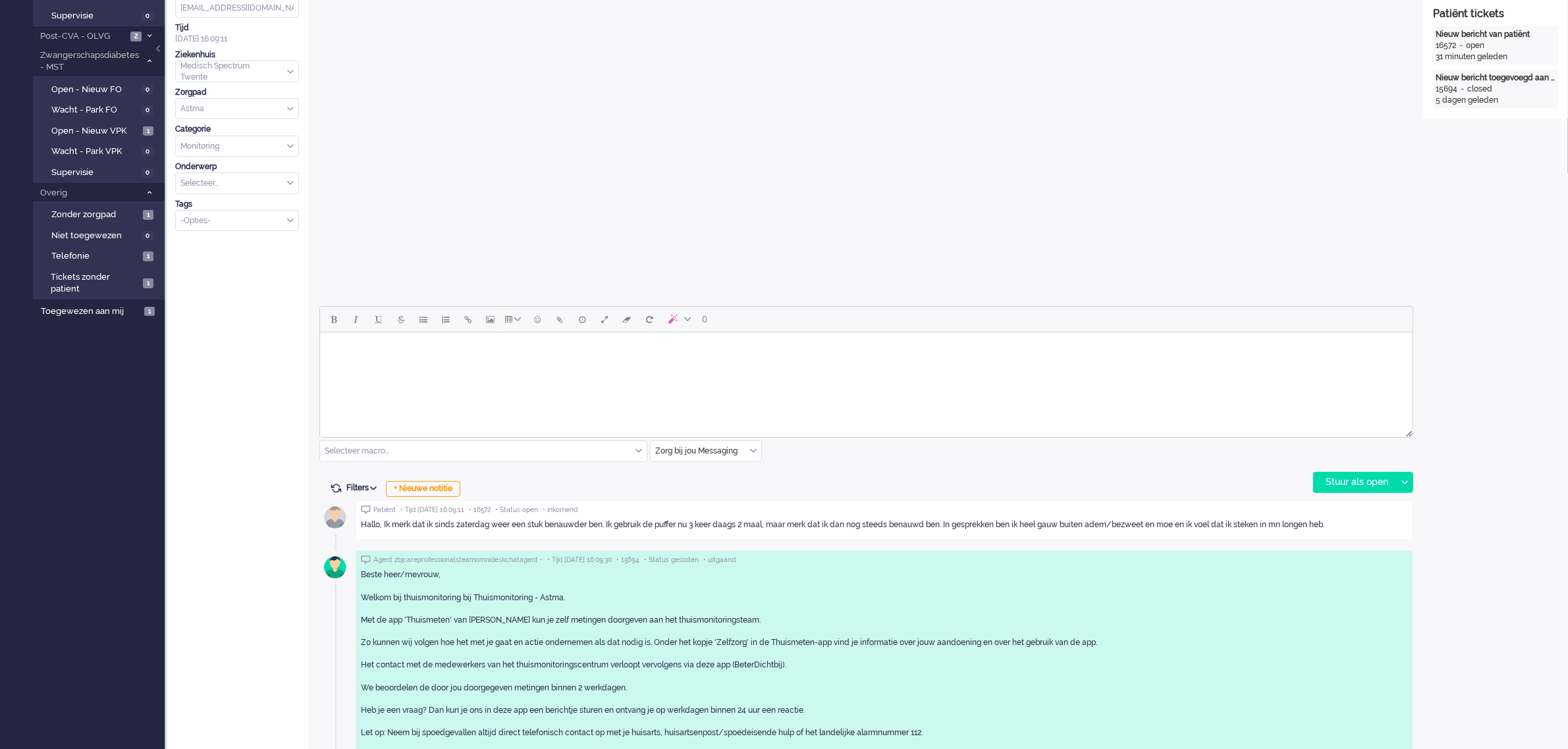
click at [362, 363] on html at bounding box center [866, 349] width 1093 height 34
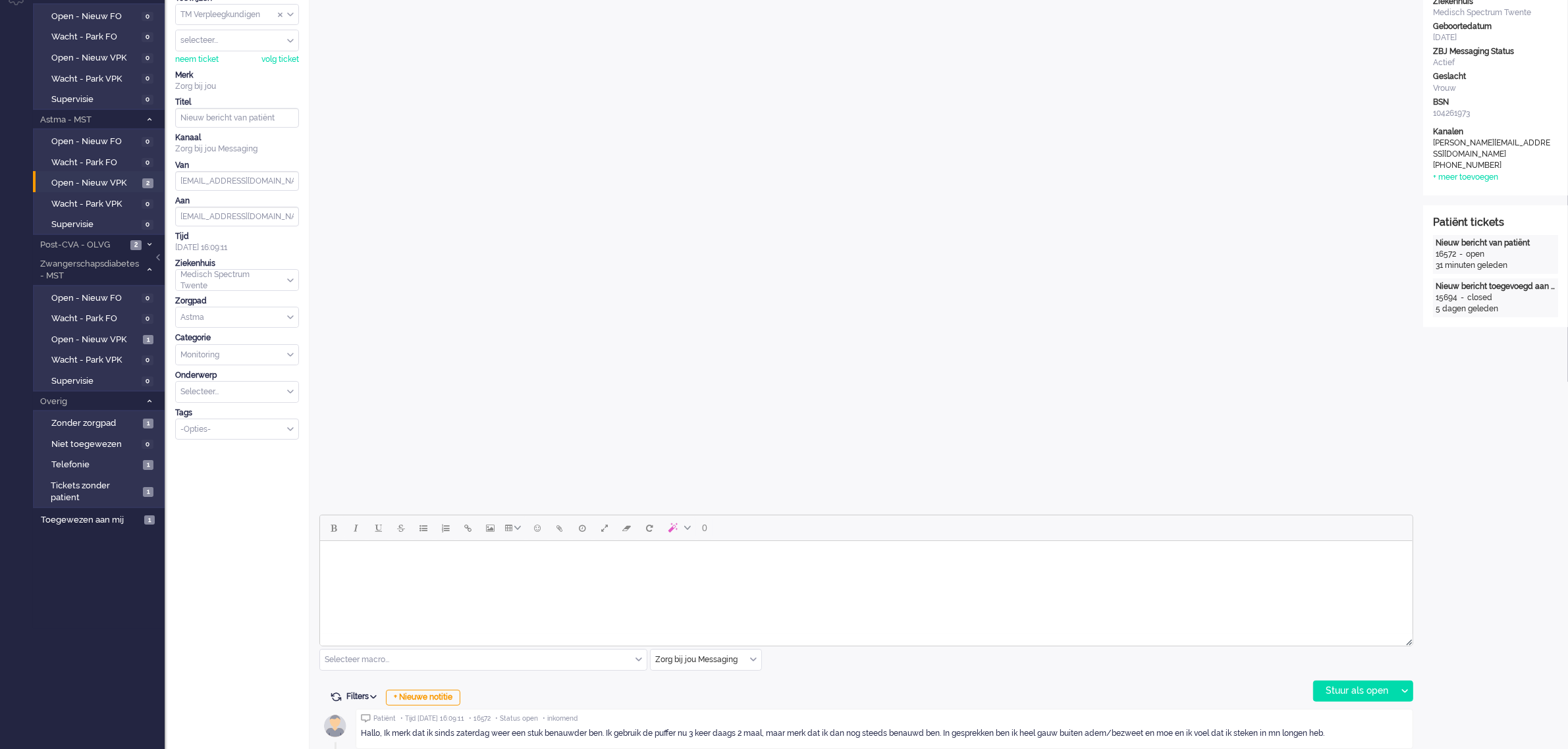
scroll to position [383, 0]
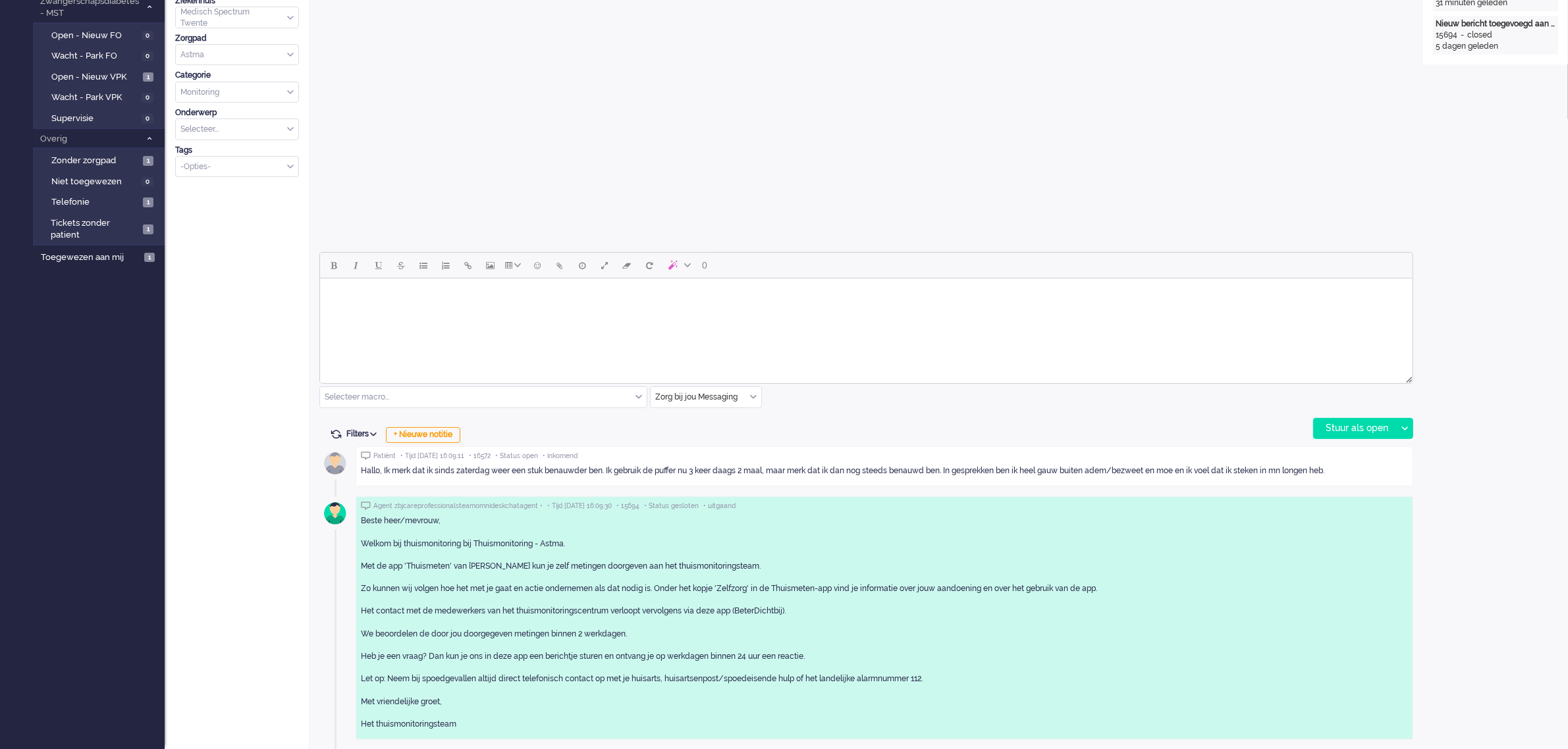
click at [412, 312] on html at bounding box center [866, 295] width 1093 height 34
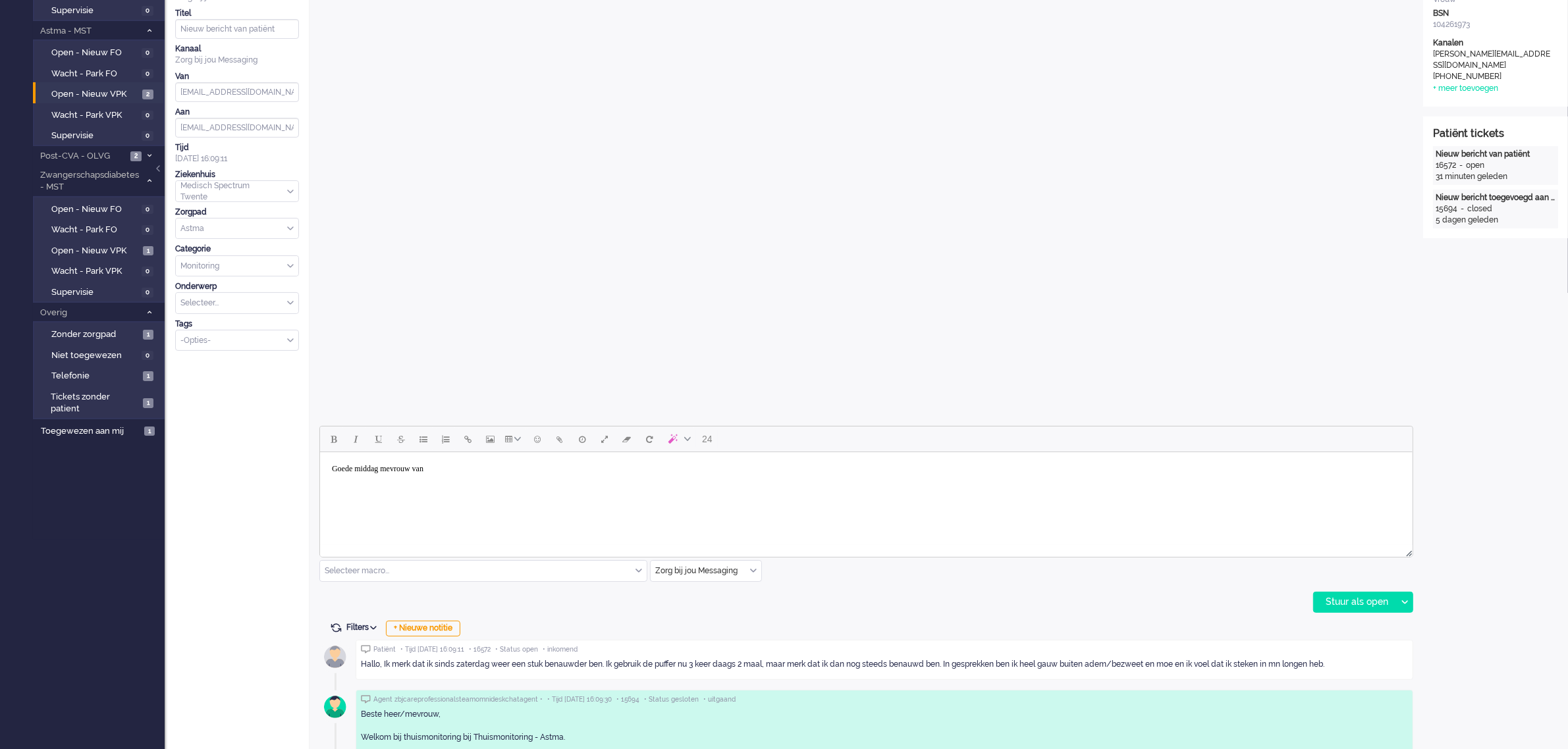
scroll to position [330, 0]
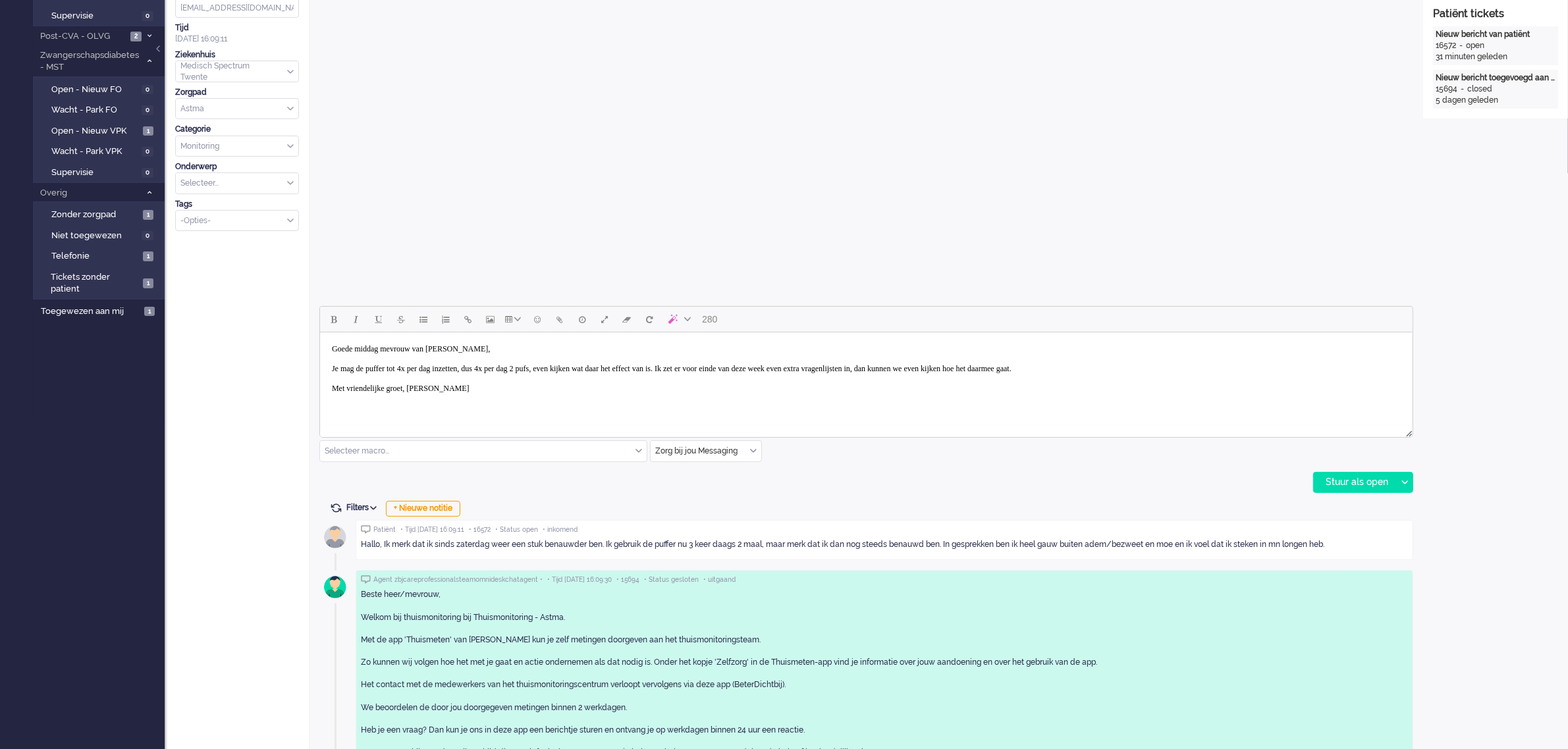
click at [751, 366] on body "Goede middag mevrouw van Hannen, Je mag de puffer tot 4x per dag inzetten, dus …" at bounding box center [866, 368] width 1082 height 62
click at [1336, 481] on div "Stuur als open" at bounding box center [1354, 482] width 82 height 20
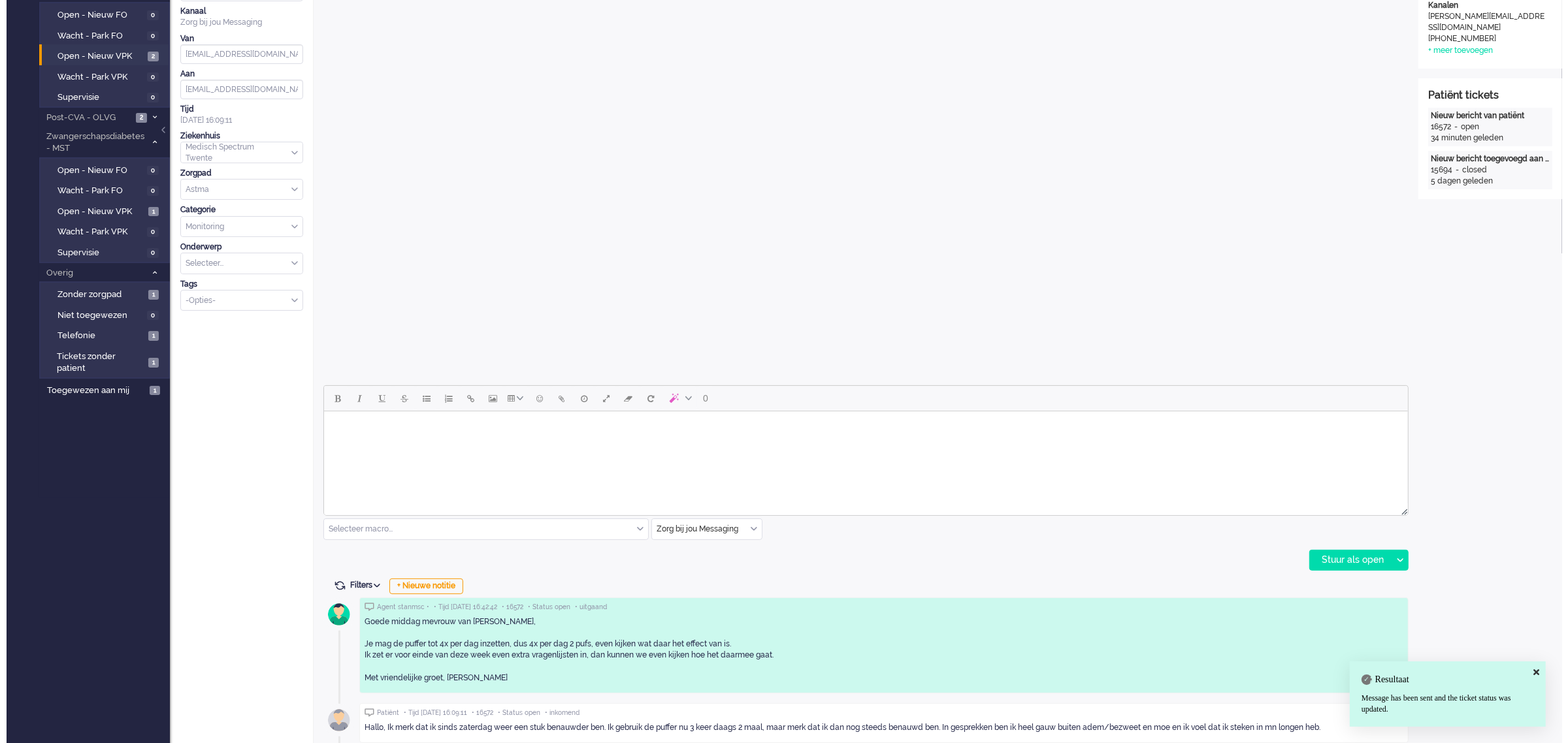
scroll to position [0, 0]
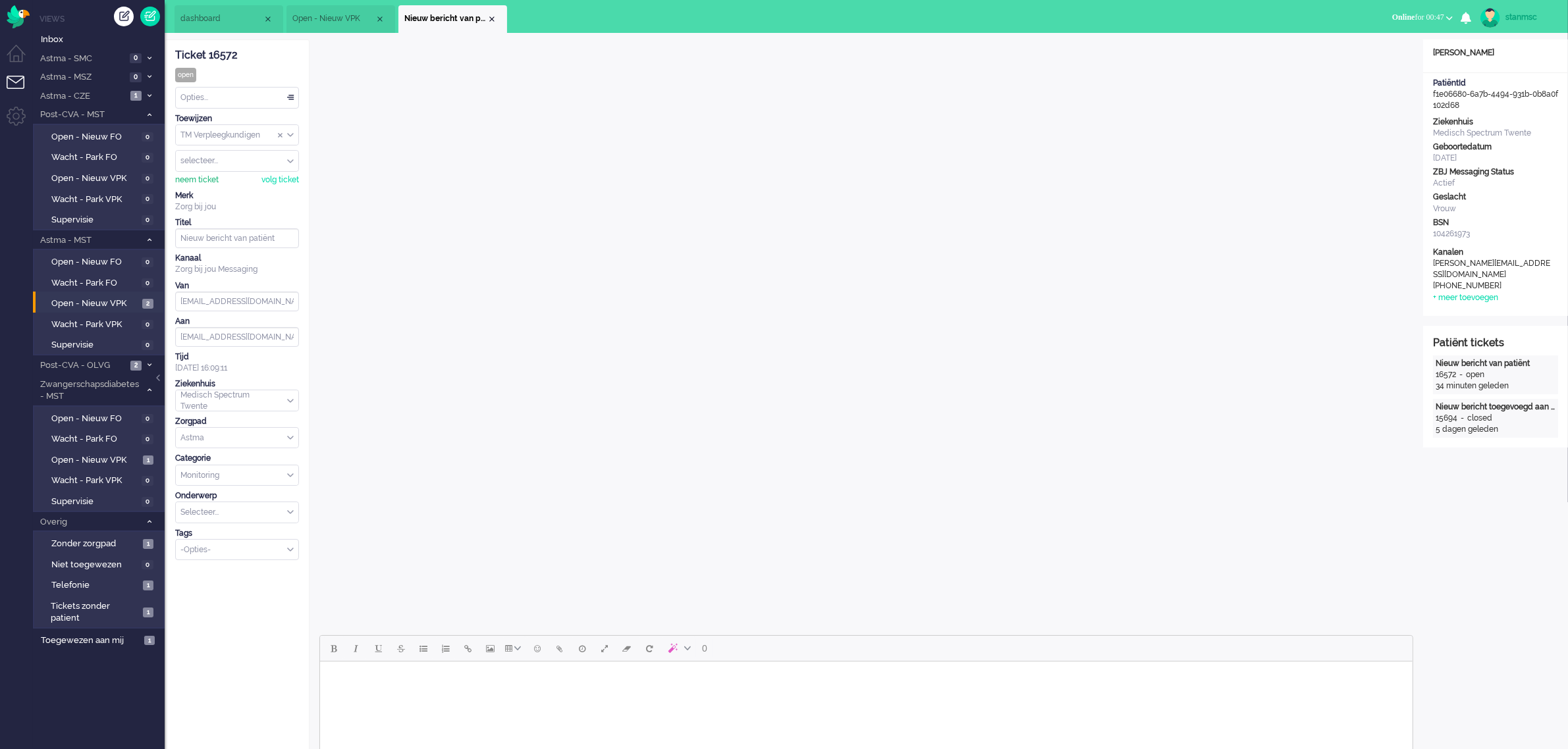
click at [206, 178] on div "neem ticket" at bounding box center [197, 179] width 43 height 11
click at [209, 98] on div "Opties..." at bounding box center [237, 98] width 123 height 21
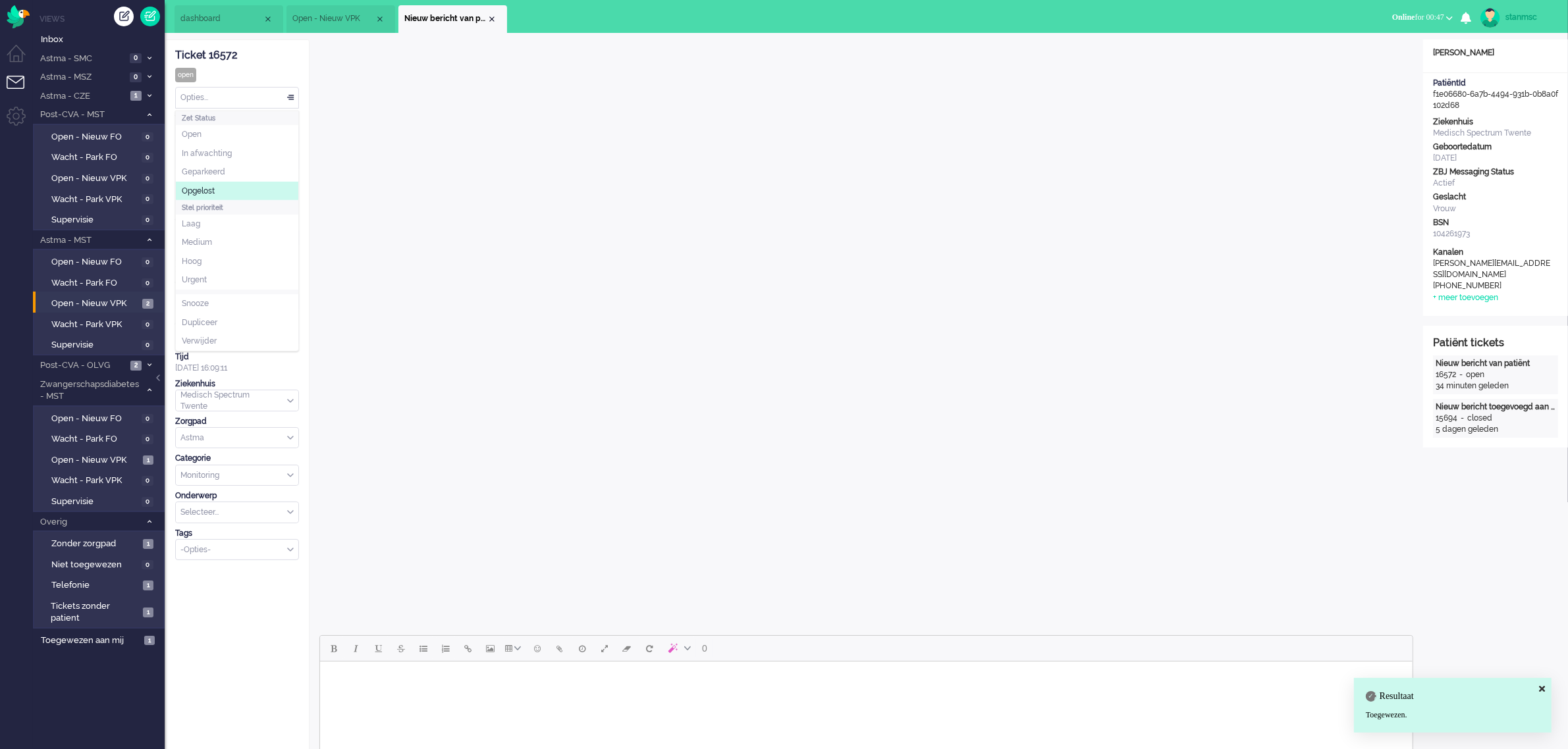
click at [215, 186] on span "Opgelost" at bounding box center [198, 191] width 33 height 11
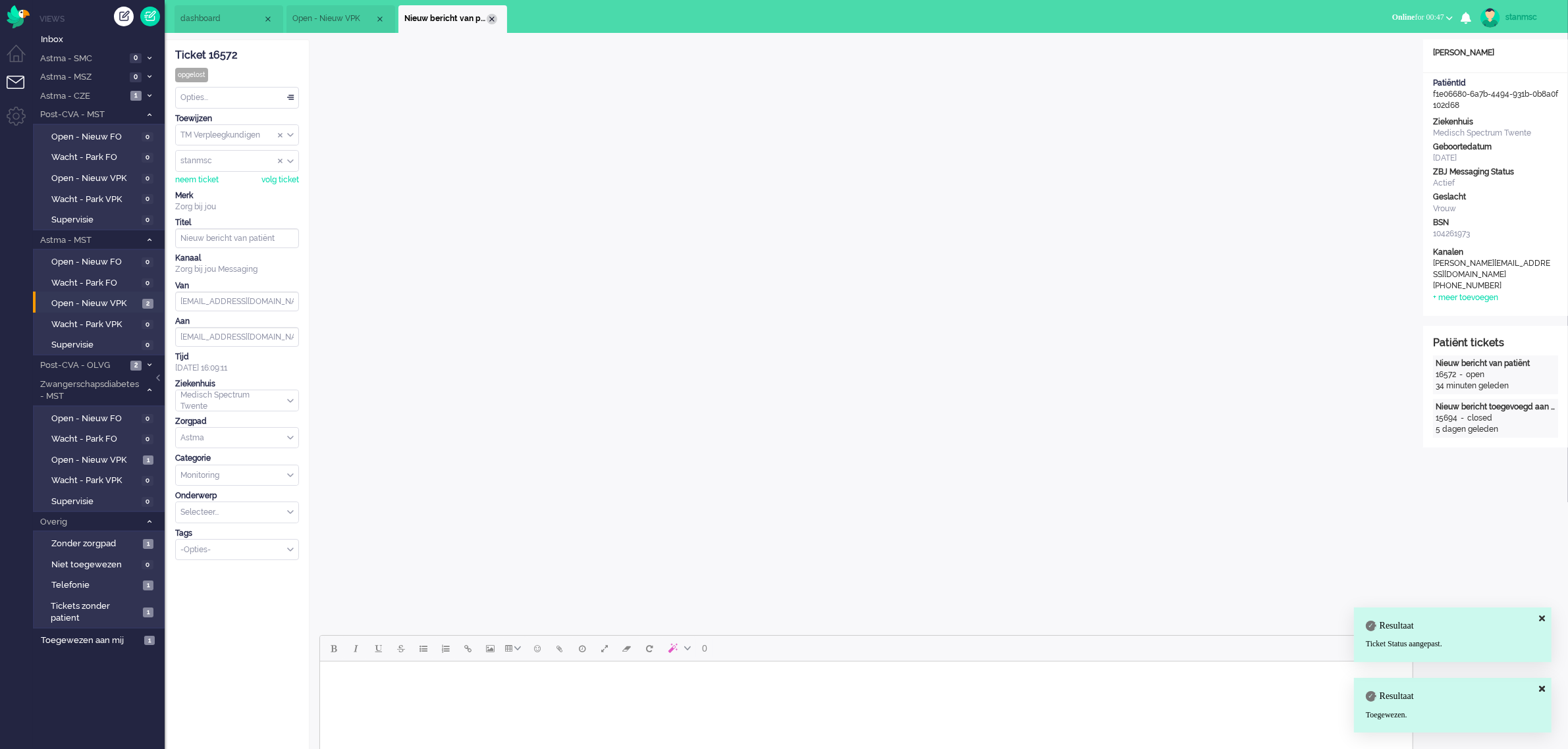
click at [488, 18] on div "Close tab" at bounding box center [492, 19] width 10 height 10
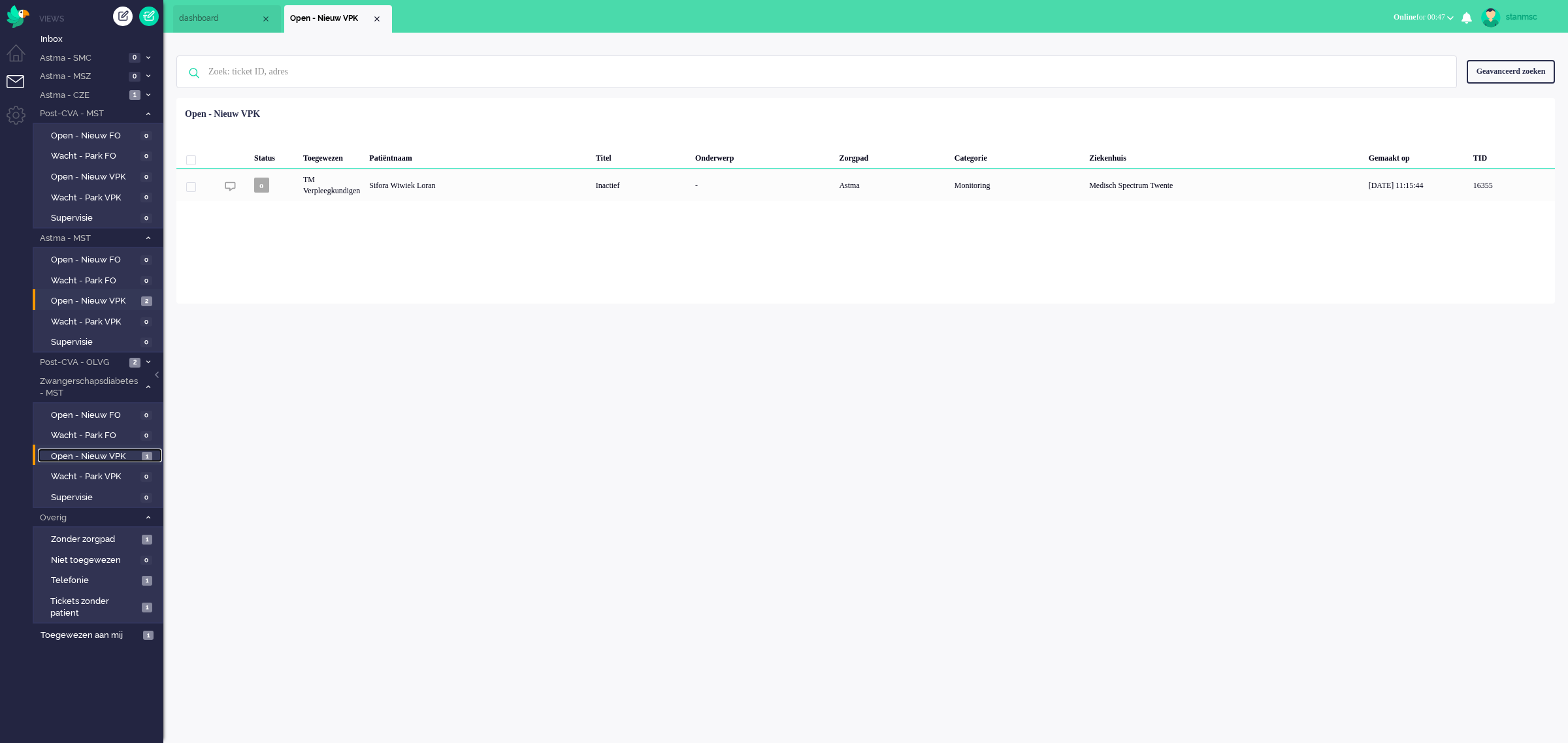
click at [113, 455] on span "Open - Nieuw VPK" at bounding box center [95, 457] width 87 height 12
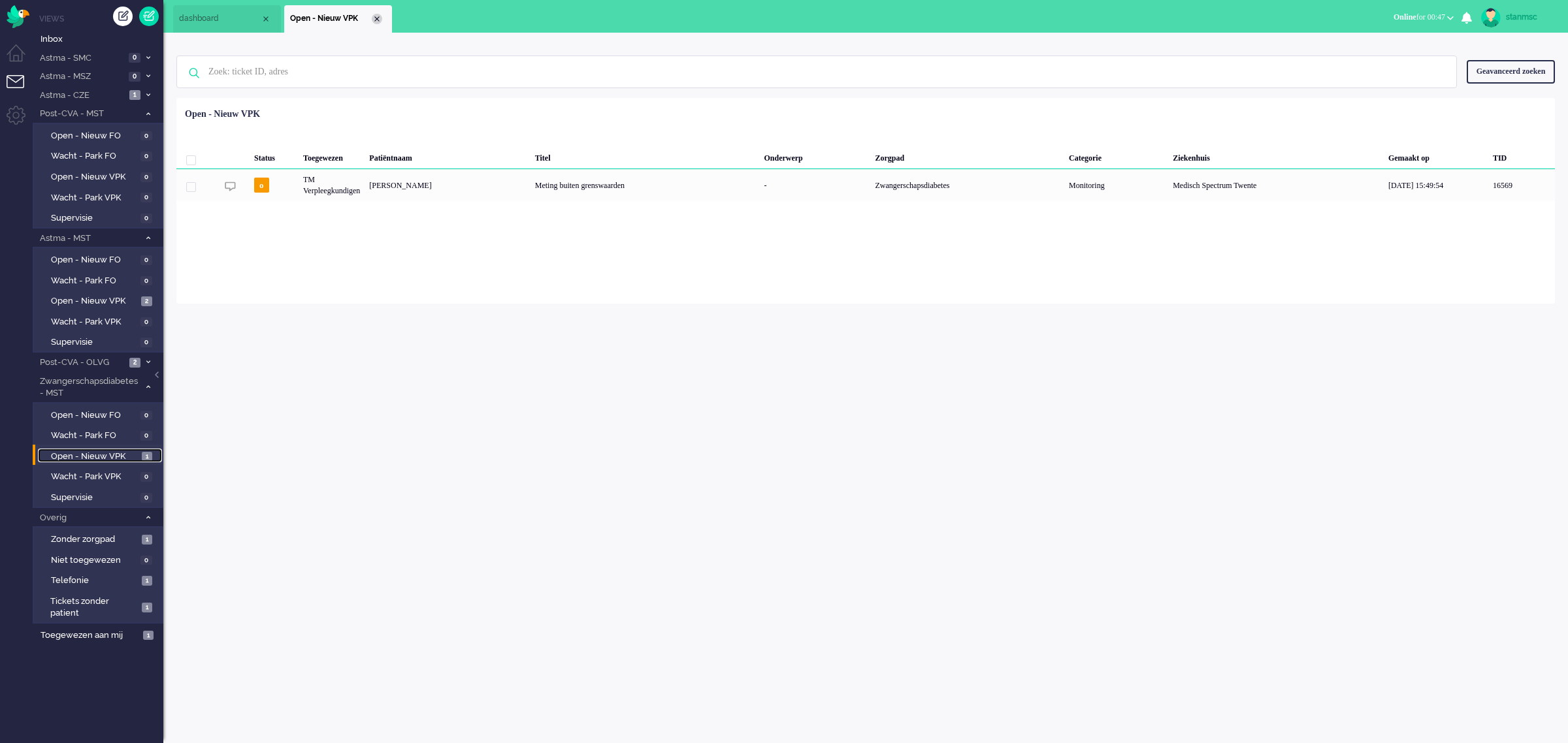
click at [377, 15] on div "Close tab" at bounding box center [377, 19] width 10 height 10
